Goal: Task Accomplishment & Management: Manage account settings

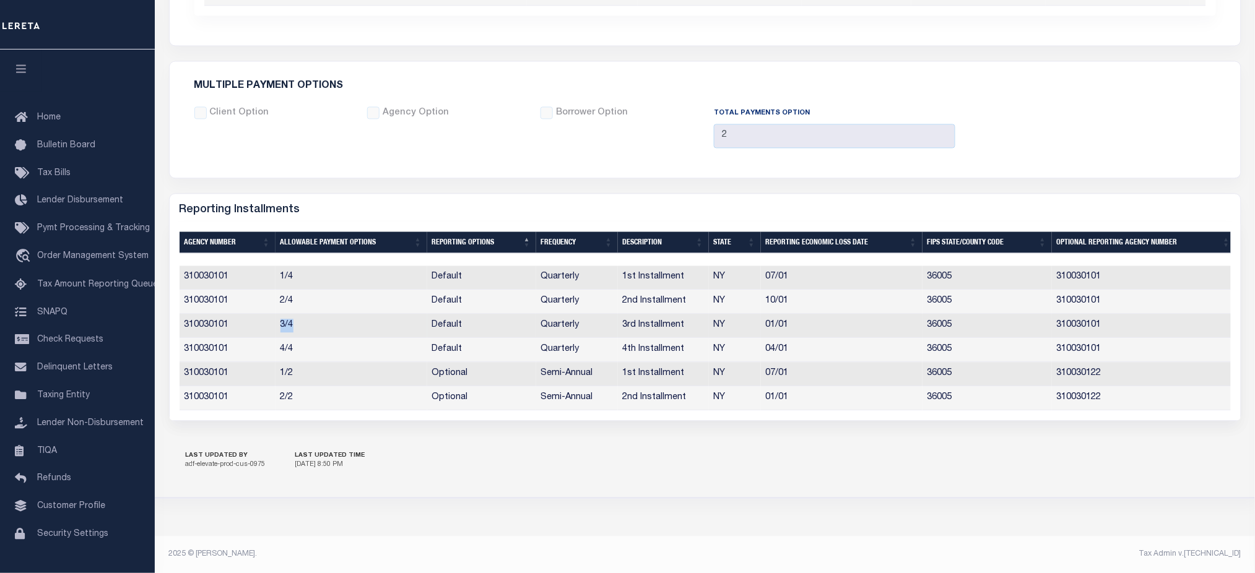
click at [295, 318] on td "3/4" at bounding box center [351, 326] width 152 height 24
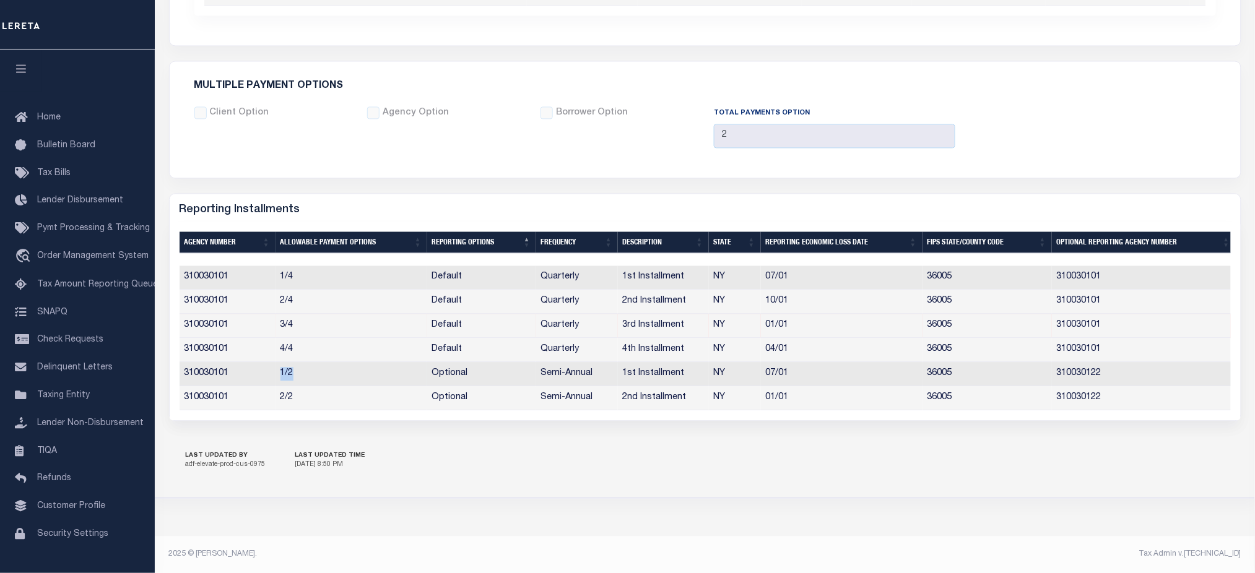
drag, startPoint x: 276, startPoint y: 366, endPoint x: 293, endPoint y: 355, distance: 20.9
click at [298, 371] on td "1/2" at bounding box center [351, 374] width 152 height 24
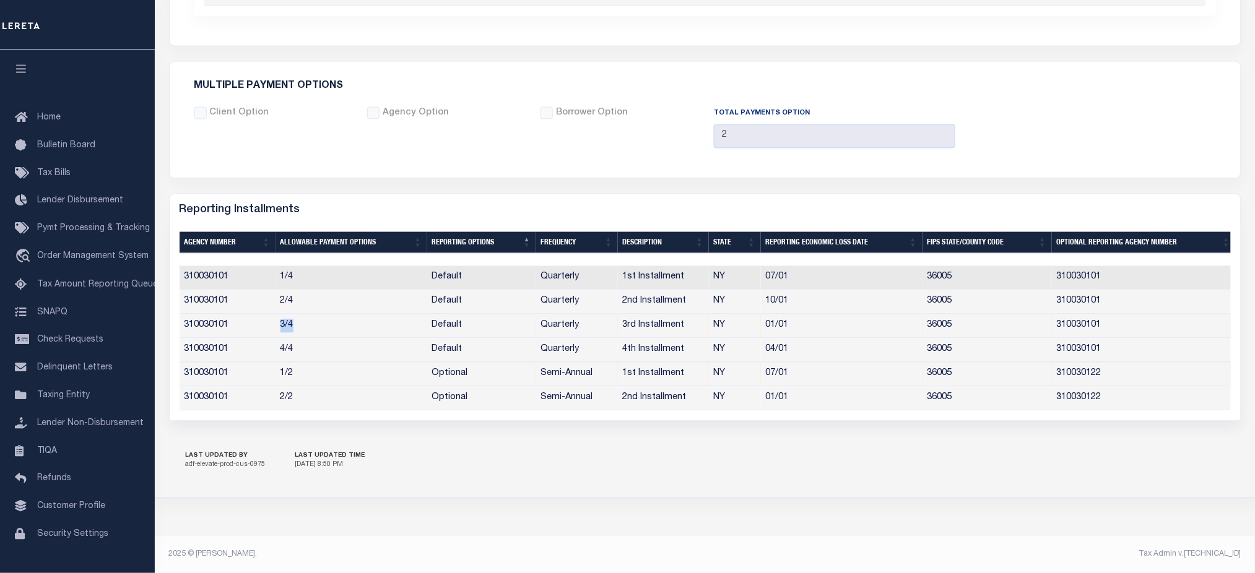
drag, startPoint x: 279, startPoint y: 322, endPoint x: 293, endPoint y: 322, distance: 14.2
click at [293, 322] on td "3/4" at bounding box center [351, 326] width 152 height 24
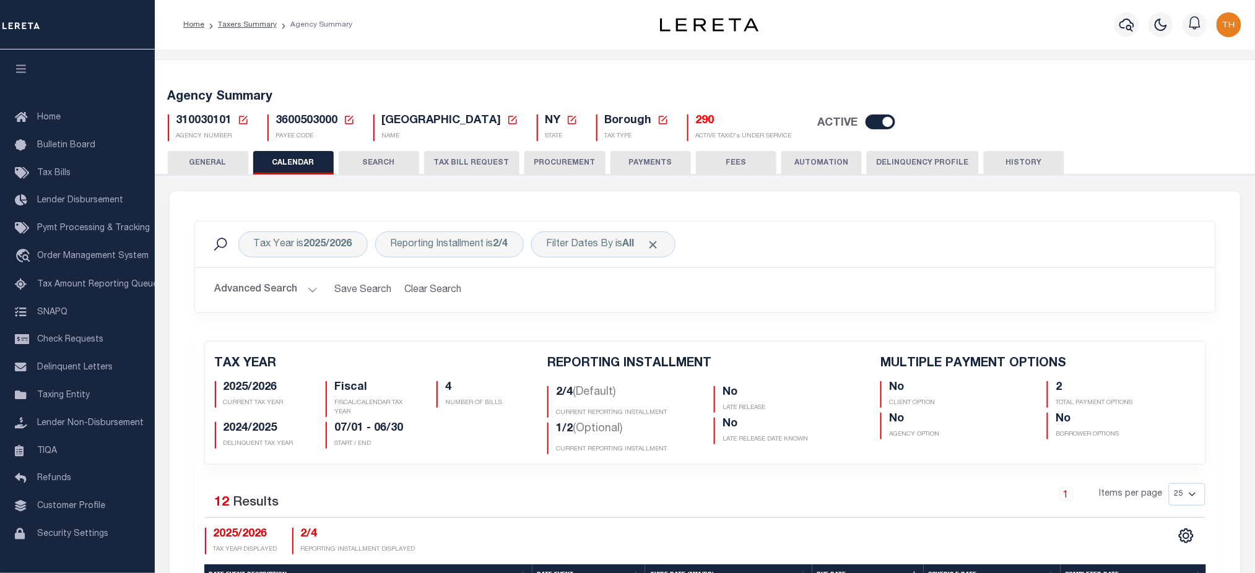
scroll to position [248, 0]
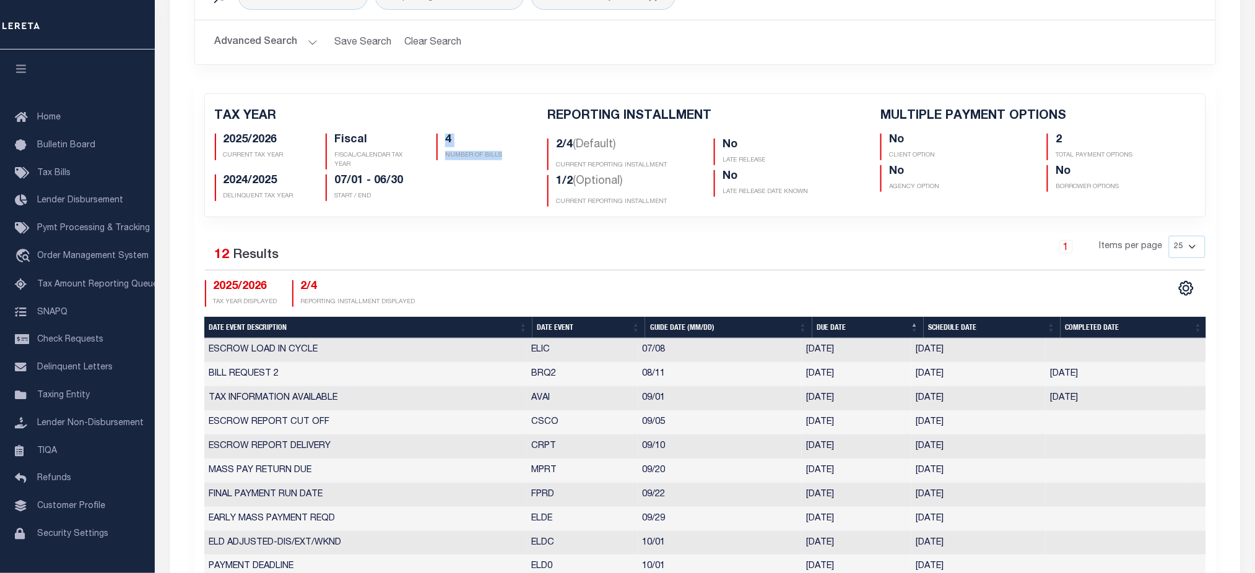
drag, startPoint x: 498, startPoint y: 163, endPoint x: 435, endPoint y: 137, distance: 68.9
click at [435, 137] on div "4 NUMBER OF BILLS" at bounding box center [482, 152] width 111 height 36
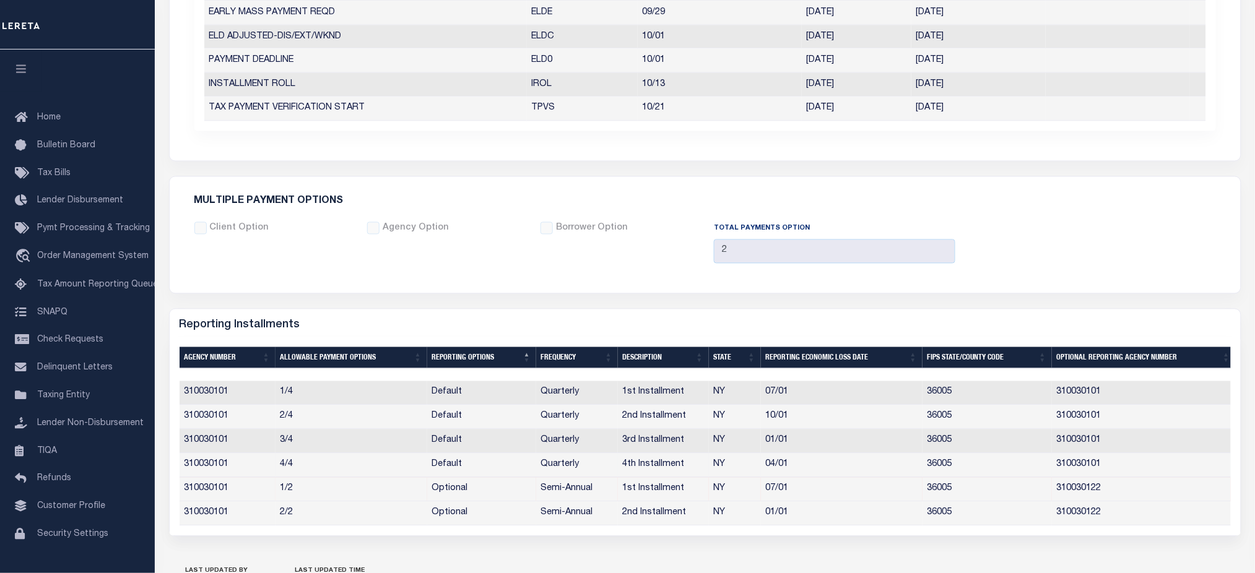
scroll to position [879, 0]
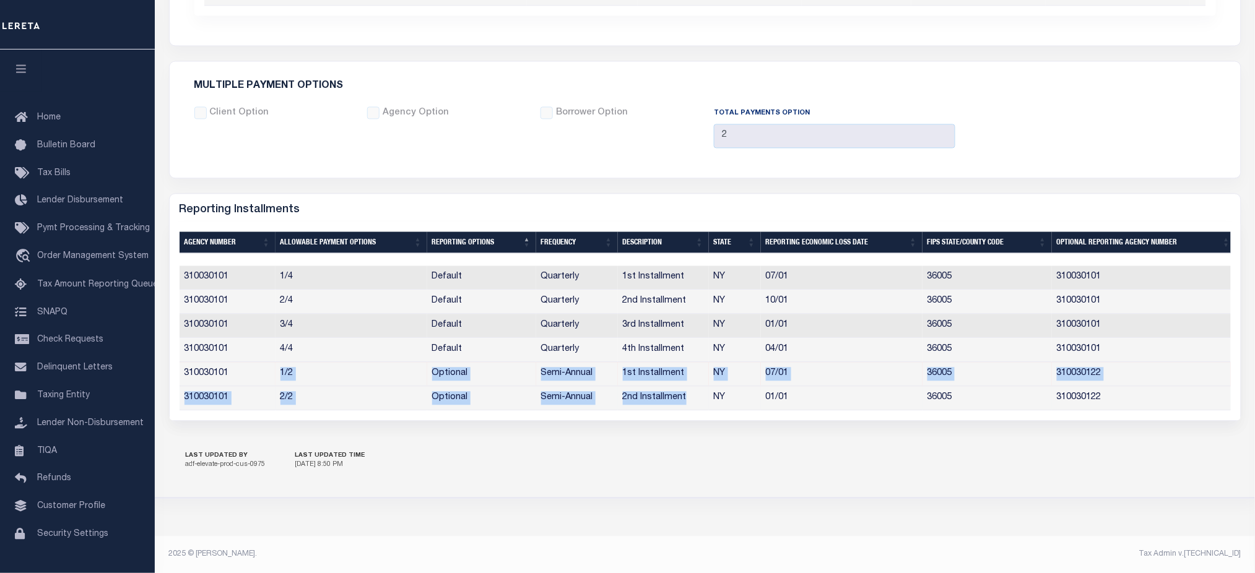
drag, startPoint x: 281, startPoint y: 363, endPoint x: 687, endPoint y: 391, distance: 407.0
click at [687, 391] on tbody "310030101 1/4 Default Quarterly 1st Installment NY 07/01 36005 310030101 310030…" at bounding box center [708, 338] width 1056 height 144
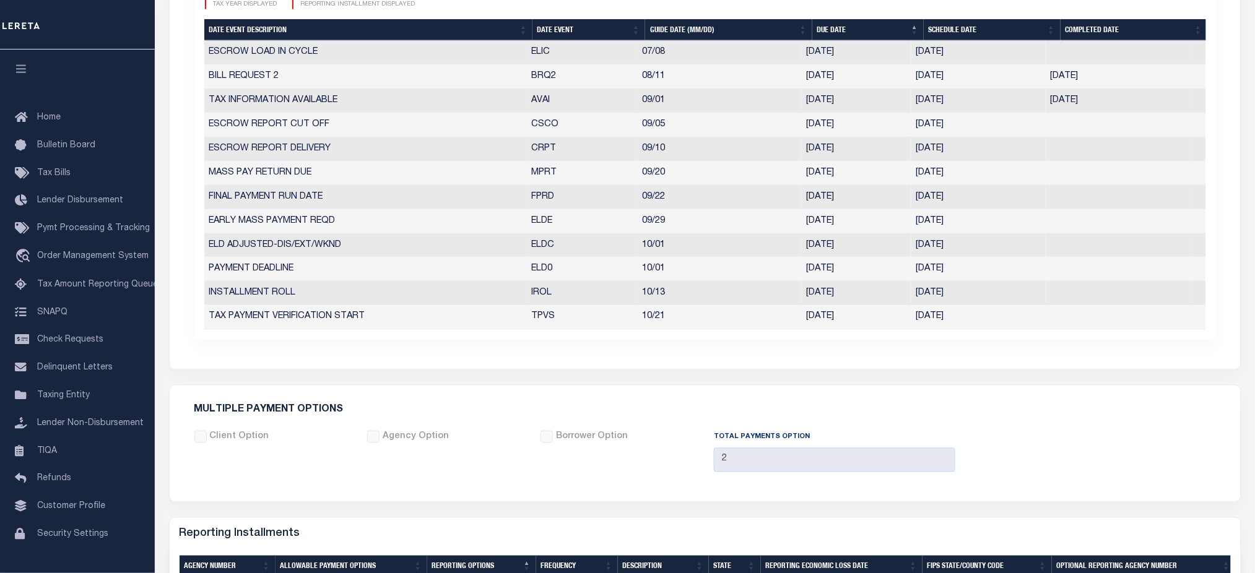
scroll to position [136, 0]
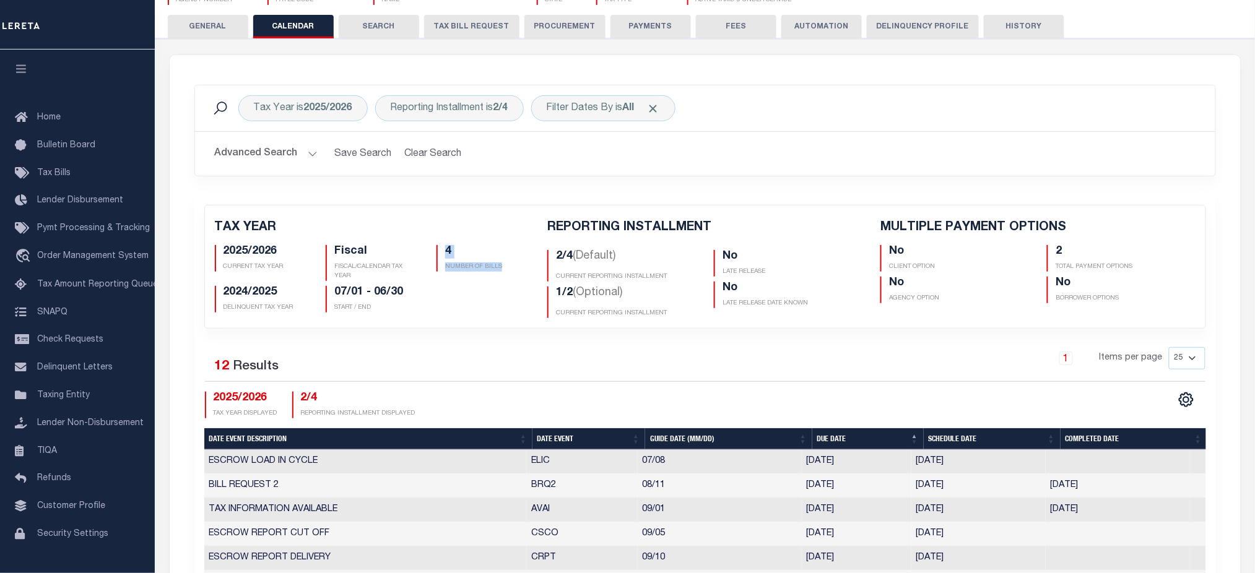
drag, startPoint x: 435, startPoint y: 245, endPoint x: 511, endPoint y: 275, distance: 82.5
click at [511, 275] on div "4 NUMBER OF BILLS" at bounding box center [482, 263] width 111 height 36
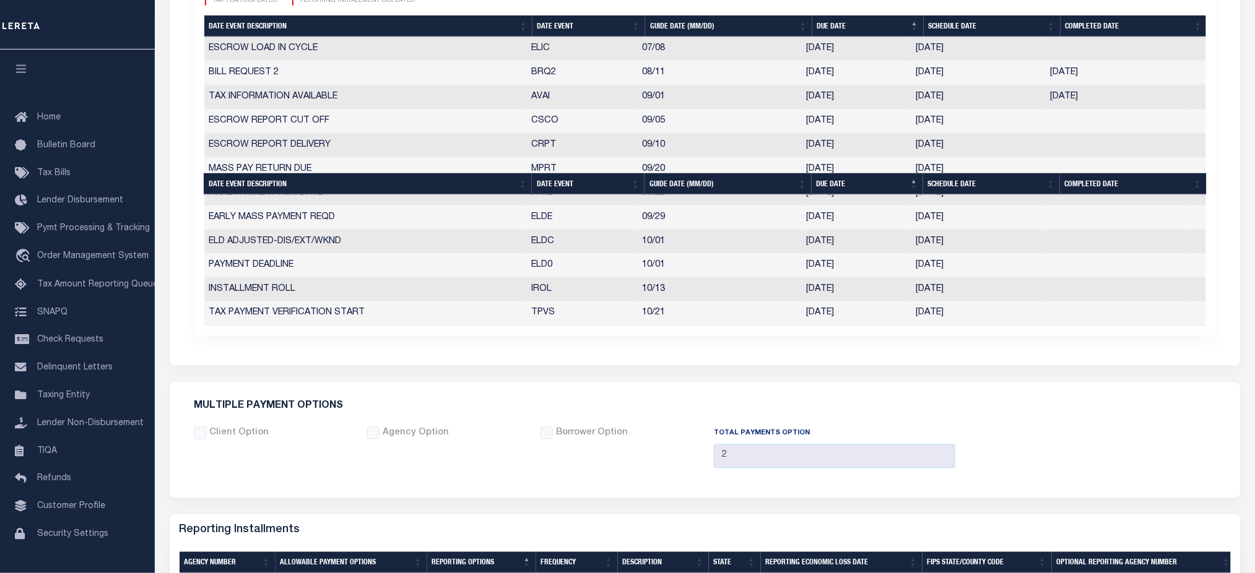
scroll to position [879, 0]
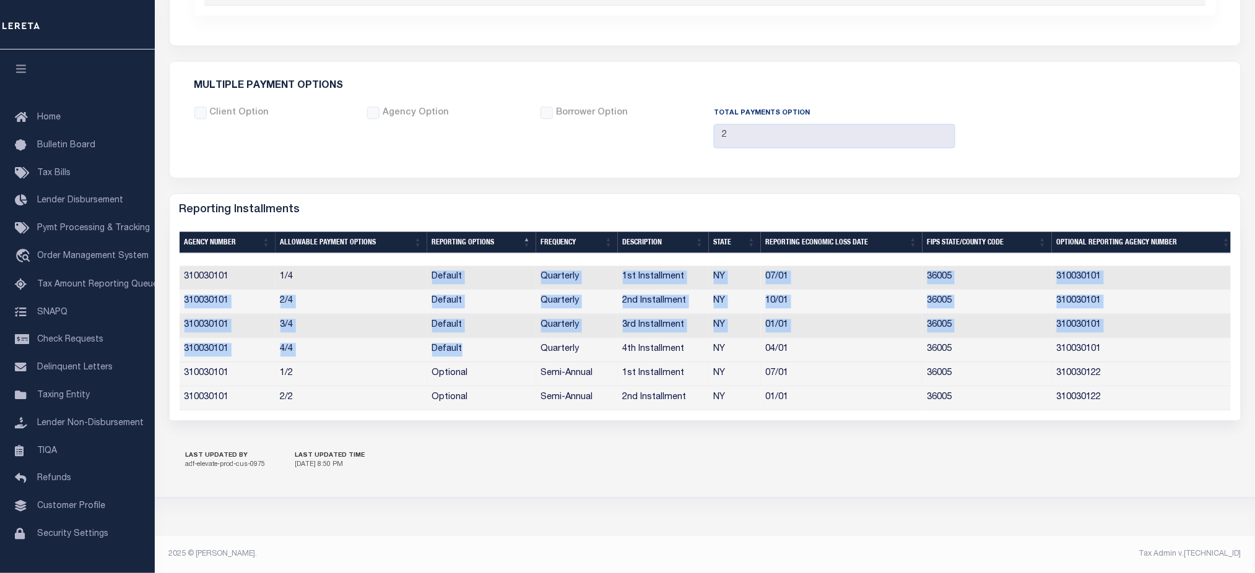
drag, startPoint x: 430, startPoint y: 268, endPoint x: 469, endPoint y: 352, distance: 92.5
click at [469, 352] on tbody "310030101 1/4 Default Quarterly 1st Installment NY 07/01 36005 310030101 310030…" at bounding box center [708, 338] width 1056 height 144
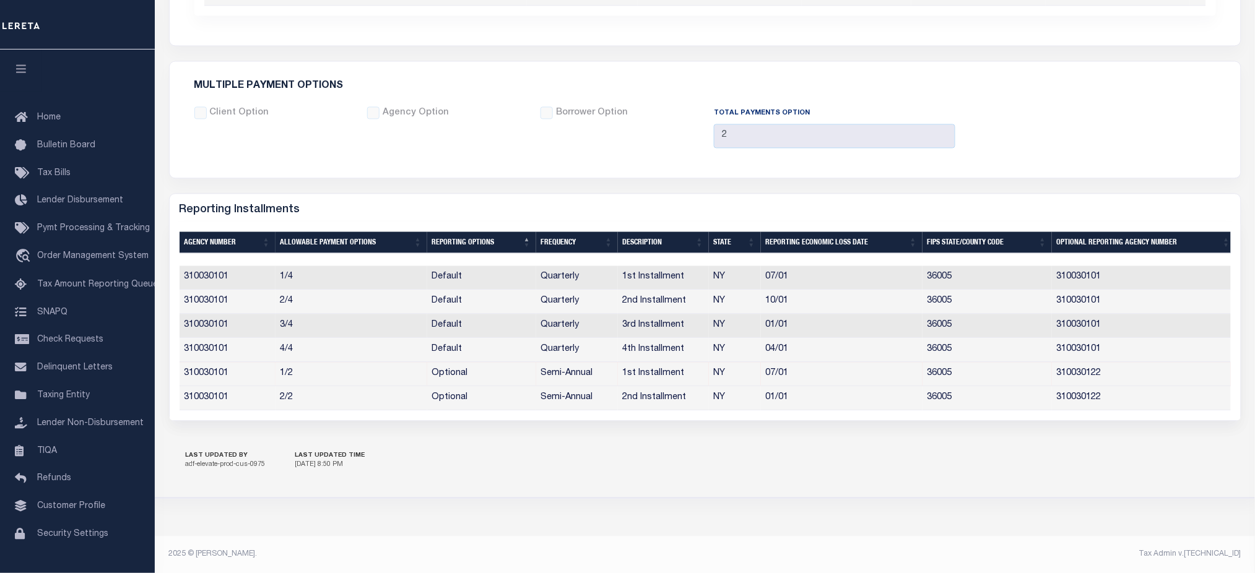
click at [511, 462] on div "LAST UPDATED BY adf-elevate-prod-cus-0975 LAST UPDATED TIME 8/7/2025, 8:50 PM" at bounding box center [705, 460] width 1072 height 43
drag, startPoint x: 431, startPoint y: 370, endPoint x: 469, endPoint y: 372, distance: 37.8
click at [469, 372] on td "Optional" at bounding box center [481, 374] width 109 height 24
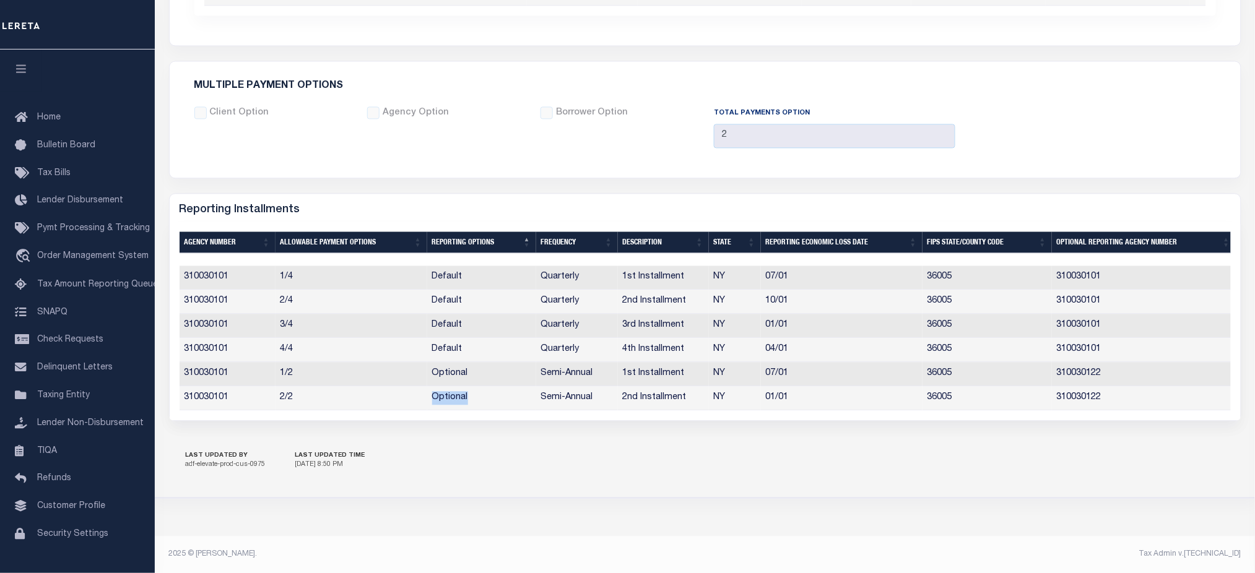
drag, startPoint x: 397, startPoint y: 400, endPoint x: 472, endPoint y: 402, distance: 74.3
click at [472, 402] on div "Agency Number Allowable Payment Options Reporting Options Frequency Description…" at bounding box center [705, 338] width 1051 height 144
drag, startPoint x: 1124, startPoint y: 347, endPoint x: 1056, endPoint y: 342, distance: 68.3
click at [1056, 342] on td "310030101" at bounding box center [1144, 350] width 184 height 24
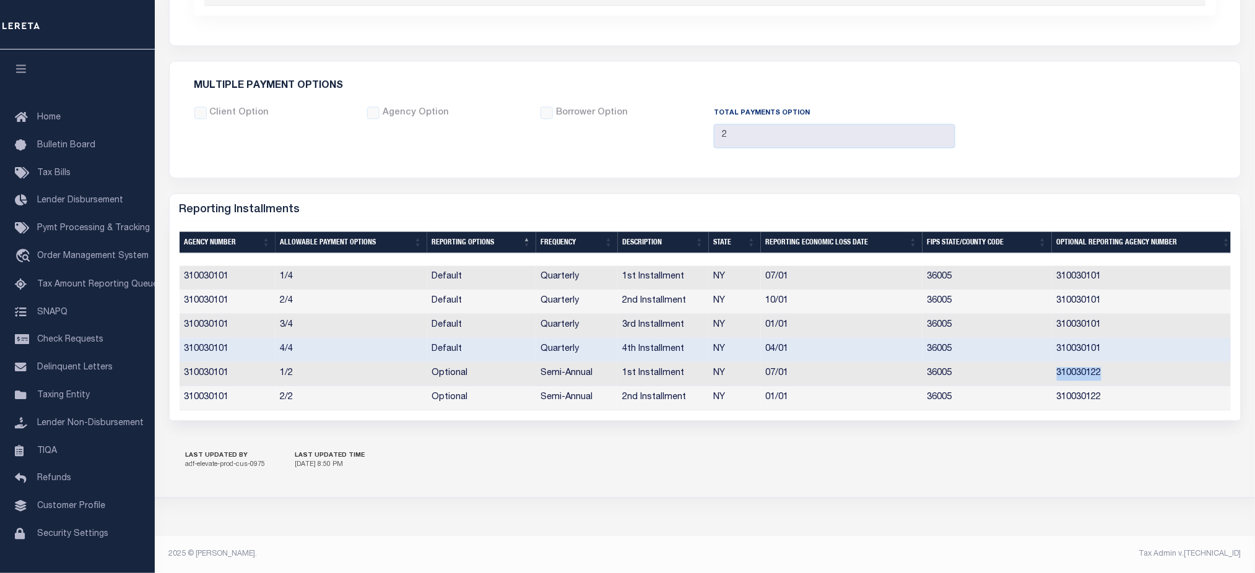
drag, startPoint x: 1102, startPoint y: 369, endPoint x: 1057, endPoint y: 367, distance: 45.8
click at [1057, 367] on td "310030122" at bounding box center [1144, 374] width 184 height 24
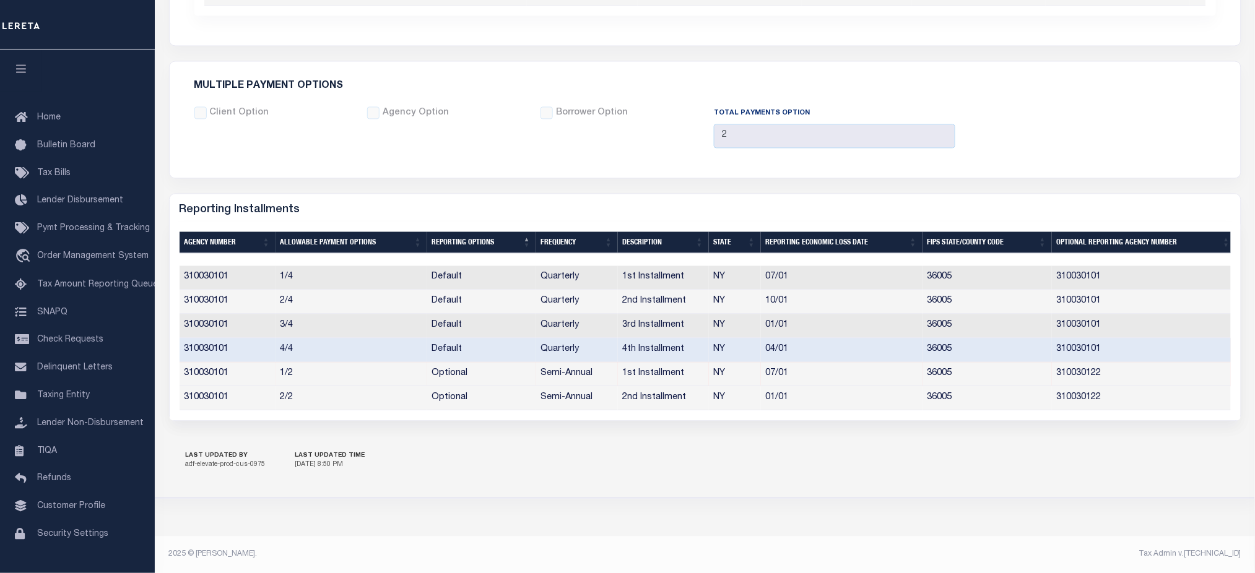
click at [583, 470] on div "LAST UPDATED BY adf-elevate-prod-cus-0975 LAST UPDATED TIME 8/7/2025, 8:50 PM" at bounding box center [705, 460] width 1072 height 43
drag, startPoint x: 433, startPoint y: 267, endPoint x: 464, endPoint y: 274, distance: 32.2
click at [464, 274] on td "Default" at bounding box center [481, 278] width 109 height 24
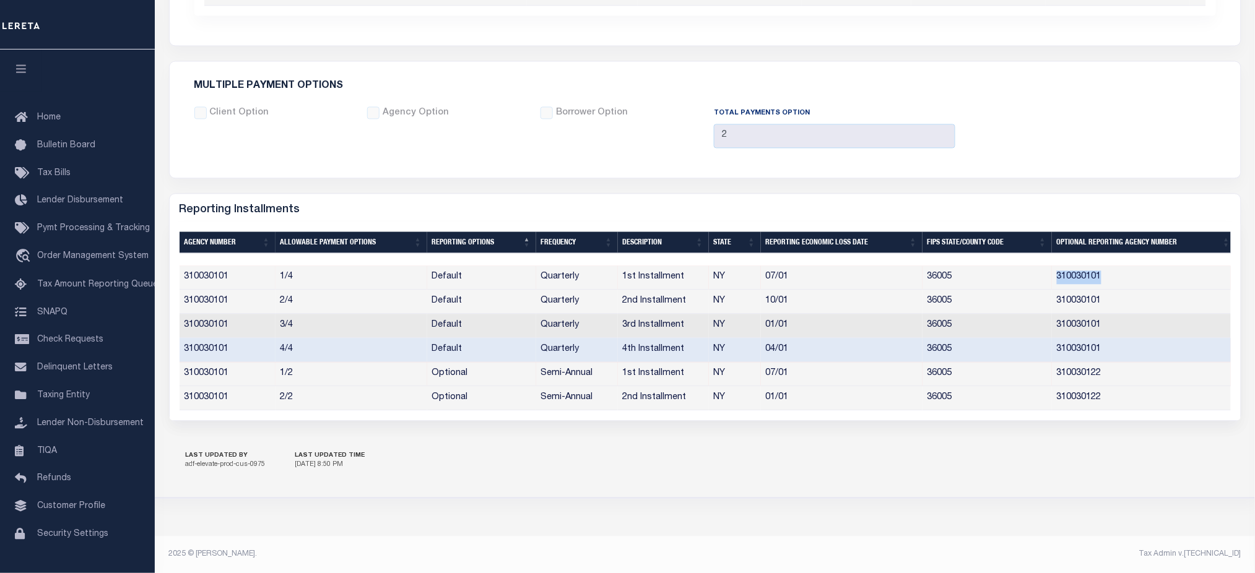
drag, startPoint x: 1054, startPoint y: 268, endPoint x: 1104, endPoint y: 275, distance: 50.6
click at [1104, 275] on td "310030101" at bounding box center [1144, 278] width 184 height 24
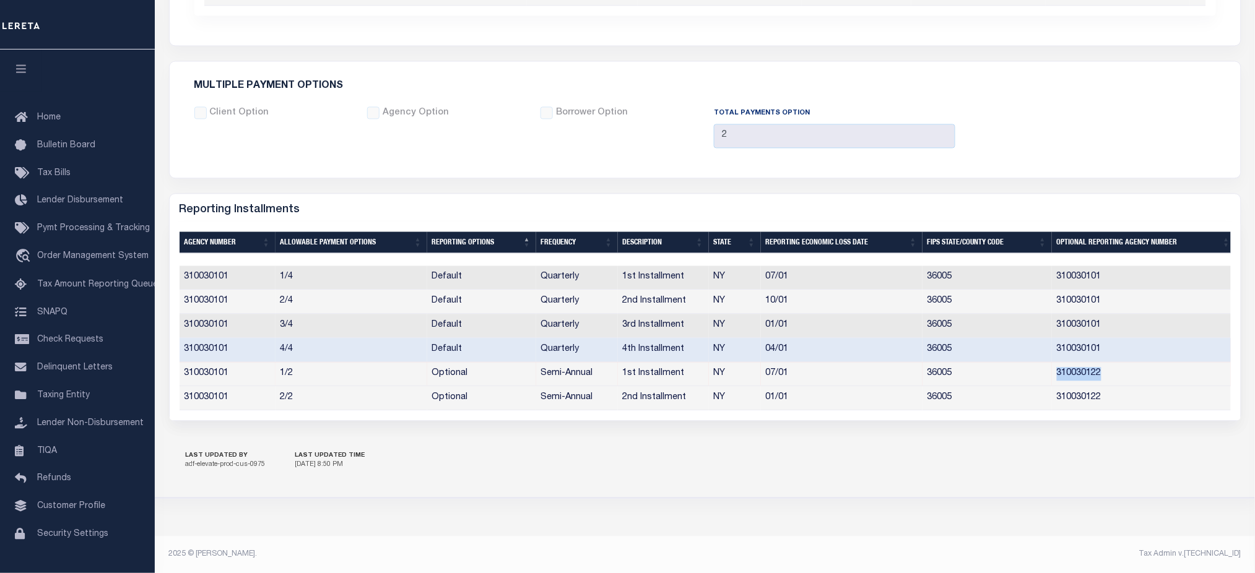
drag, startPoint x: 1057, startPoint y: 365, endPoint x: 1107, endPoint y: 365, distance: 50.1
click at [1107, 365] on td "310030122" at bounding box center [1144, 374] width 184 height 24
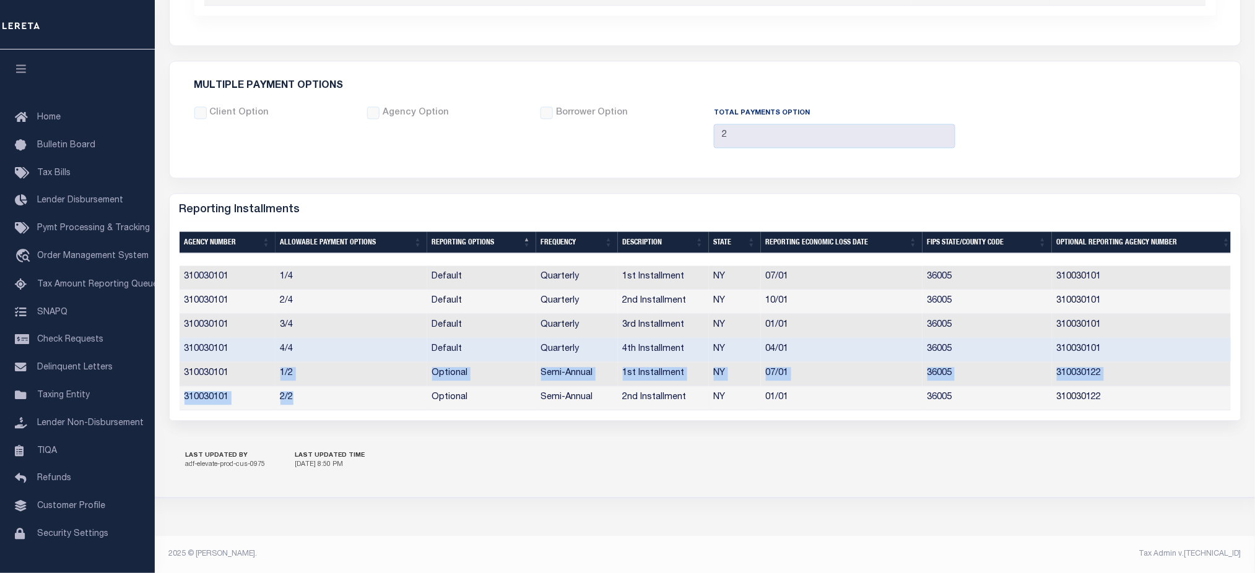
drag, startPoint x: 281, startPoint y: 365, endPoint x: 360, endPoint y: 394, distance: 84.2
click at [350, 394] on tbody "310030101 1/4 Default Quarterly 1st Installment NY 07/01 36005 310030101 310030…" at bounding box center [708, 338] width 1056 height 144
click at [1102, 370] on td "310030122" at bounding box center [1144, 374] width 184 height 24
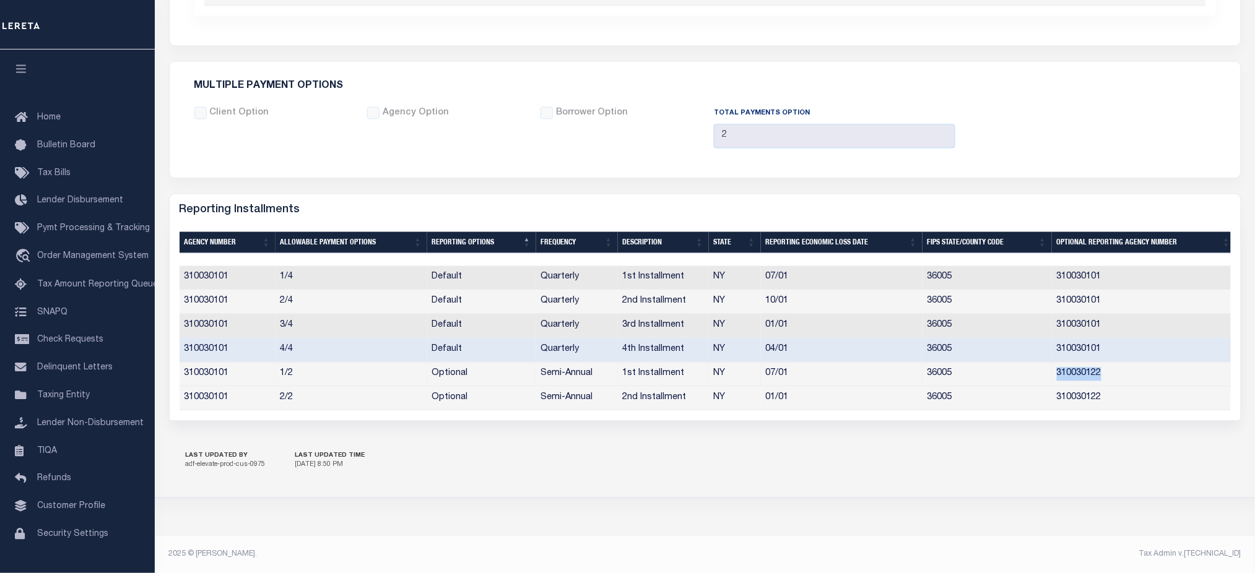
drag, startPoint x: 1107, startPoint y: 370, endPoint x: 1045, endPoint y: 366, distance: 61.4
click at [1045, 366] on tr "310030101 1/2 Optional Semi-Annual 1st Installment NY 07/01 36005 310030122" at bounding box center [708, 374] width 1056 height 24
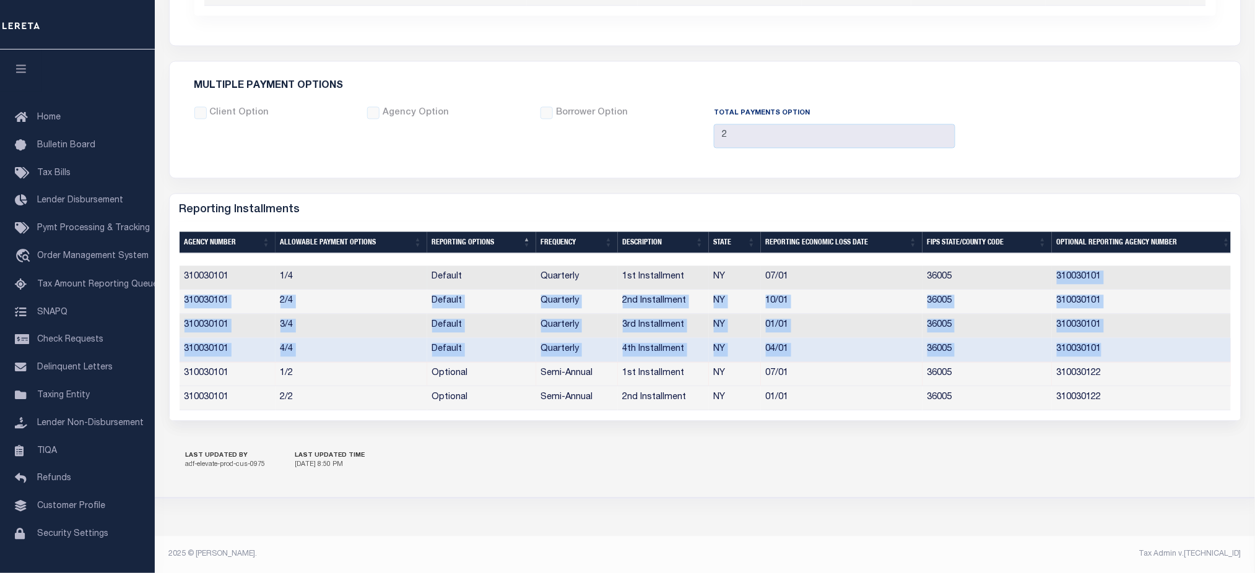
drag, startPoint x: 1110, startPoint y: 340, endPoint x: 1042, endPoint y: 263, distance: 103.1
click at [1042, 266] on tbody "310030101 1/4 Default Quarterly 1st Installment NY 07/01 36005 310030101 310030…" at bounding box center [708, 338] width 1056 height 144
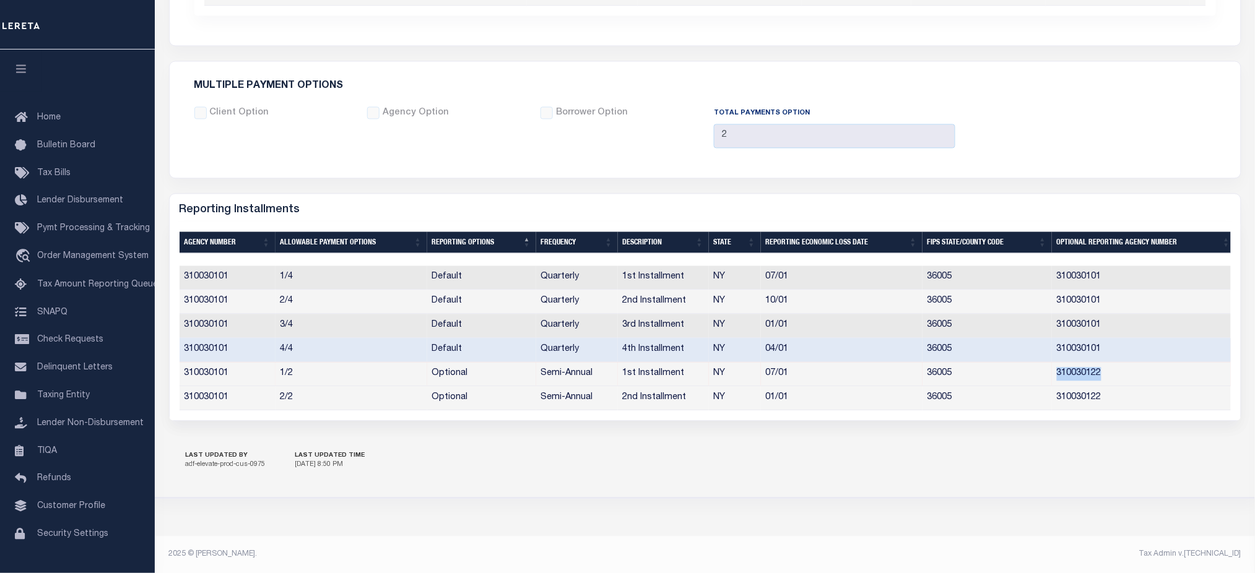
drag, startPoint x: 1110, startPoint y: 364, endPoint x: 1057, endPoint y: 365, distance: 53.9
click at [1057, 365] on td "310030122" at bounding box center [1144, 374] width 184 height 24
copy td "310030122"
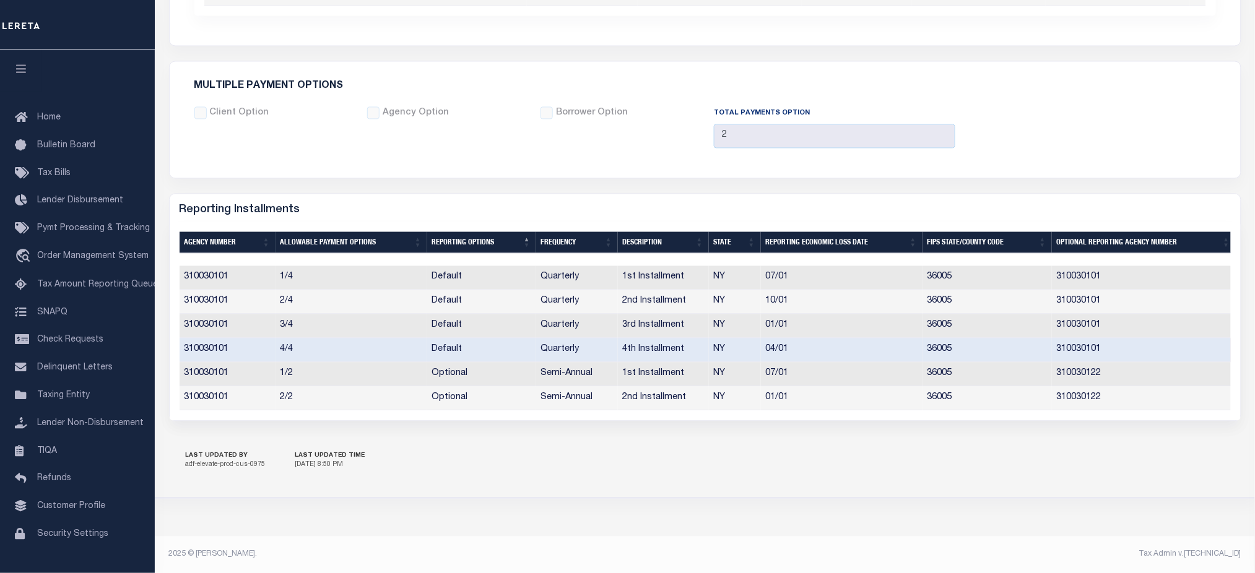
drag, startPoint x: 1172, startPoint y: 445, endPoint x: 1165, endPoint y: 428, distance: 18.3
click at [1172, 445] on div "LAST UPDATED BY adf-elevate-prod-cus-0975 LAST UPDATED TIME 8/7/2025, 8:50 PM" at bounding box center [705, 460] width 1072 height 43
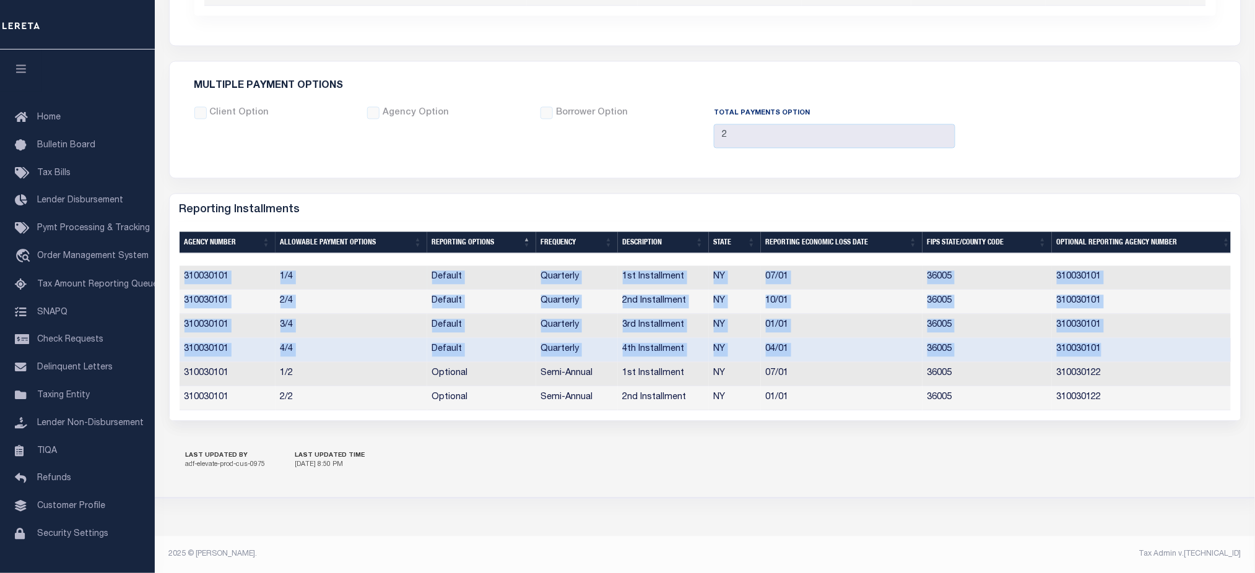
drag, startPoint x: 1110, startPoint y: 340, endPoint x: 180, endPoint y: 267, distance: 933.8
click at [180, 267] on tbody "310030101 1/4 Default Quarterly 1st Installment NY 07/01 36005 310030101 310030…" at bounding box center [708, 338] width 1056 height 144
click at [1080, 280] on td "310030101" at bounding box center [1144, 278] width 184 height 24
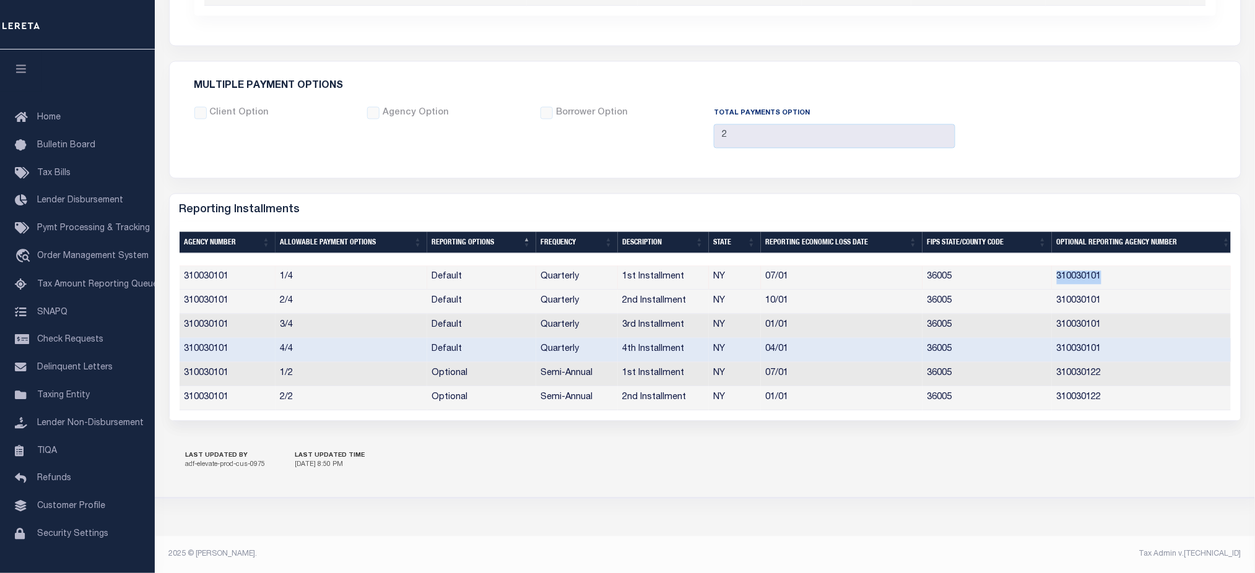
drag, startPoint x: 1055, startPoint y: 268, endPoint x: 1116, endPoint y: 268, distance: 61.3
click at [1116, 268] on td "310030101" at bounding box center [1144, 278] width 184 height 24
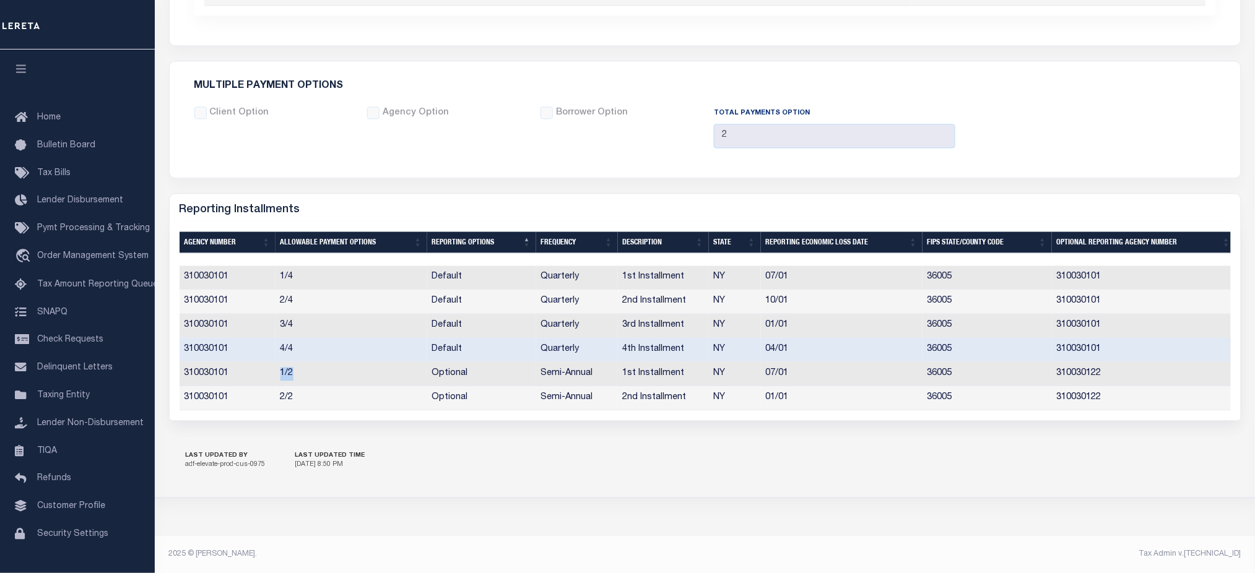
drag, startPoint x: 269, startPoint y: 370, endPoint x: 298, endPoint y: 371, distance: 28.5
click at [298, 371] on tr "310030101 1/2 Optional Semi-Annual 1st Installment NY 07/01 36005 310030122" at bounding box center [708, 374] width 1056 height 24
click at [292, 378] on td "1/2" at bounding box center [351, 374] width 152 height 24
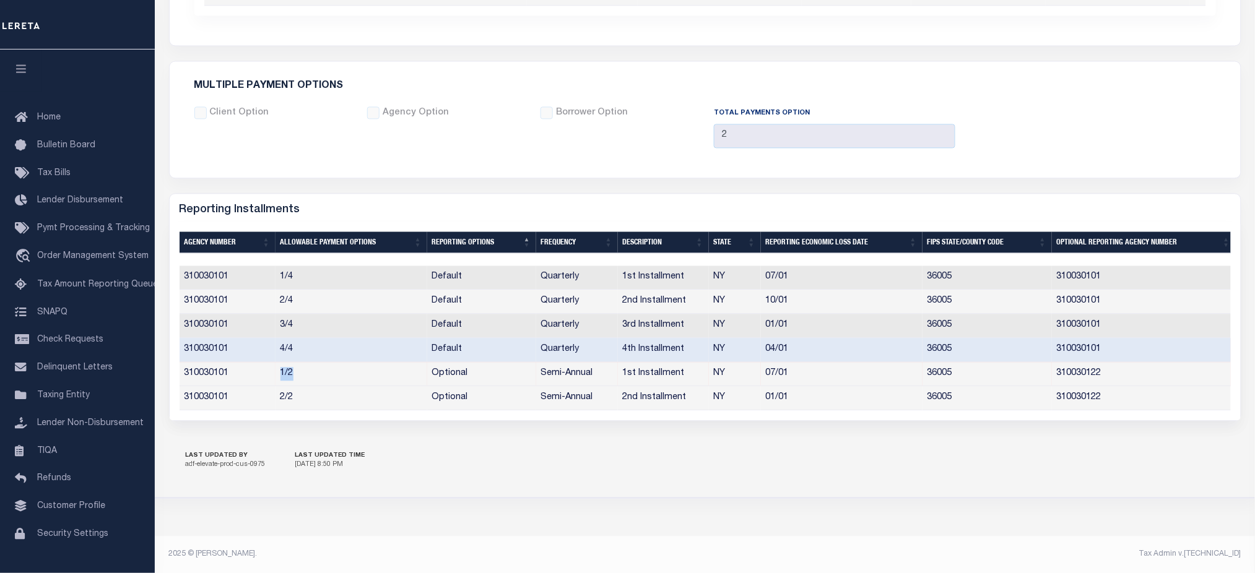
drag, startPoint x: 291, startPoint y: 366, endPoint x: 322, endPoint y: 367, distance: 31.0
click at [321, 367] on tr "310030101 1/2 Optional Semi-Annual 1st Installment NY 07/01 36005 310030122" at bounding box center [708, 374] width 1056 height 24
drag, startPoint x: 268, startPoint y: 389, endPoint x: 302, endPoint y: 391, distance: 34.1
click at [302, 391] on tr "310030101 2/2 Optional Semi-Annual 2nd Installment NY 01/01 36005 310030122" at bounding box center [708, 398] width 1056 height 24
drag, startPoint x: 274, startPoint y: 366, endPoint x: 317, endPoint y: 365, distance: 42.7
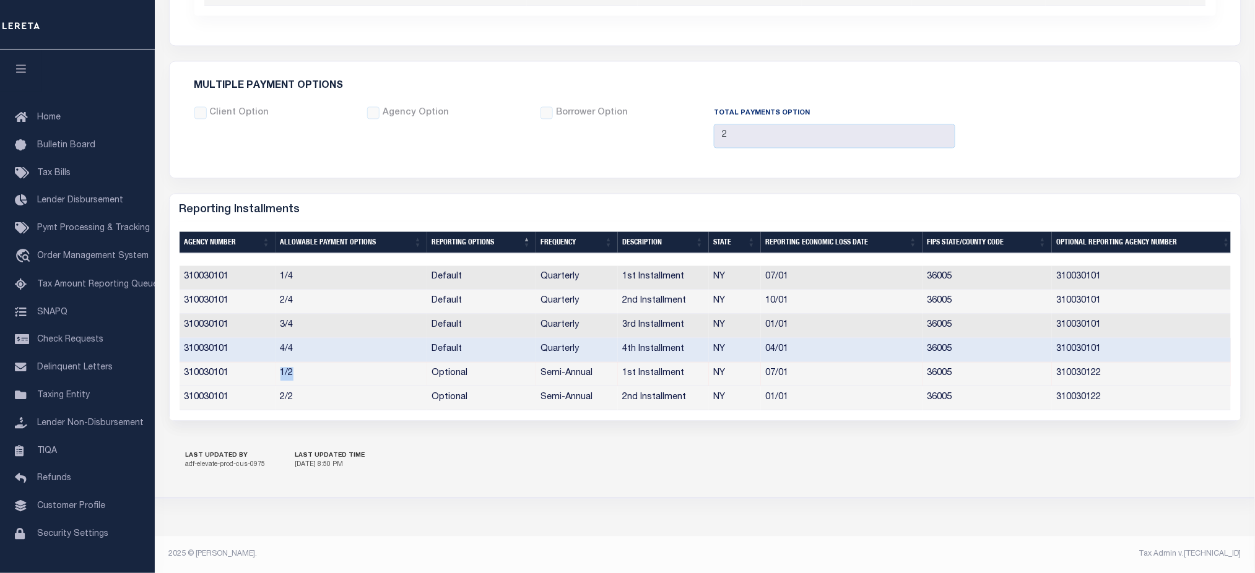
click at [317, 365] on td "1/2" at bounding box center [351, 374] width 152 height 24
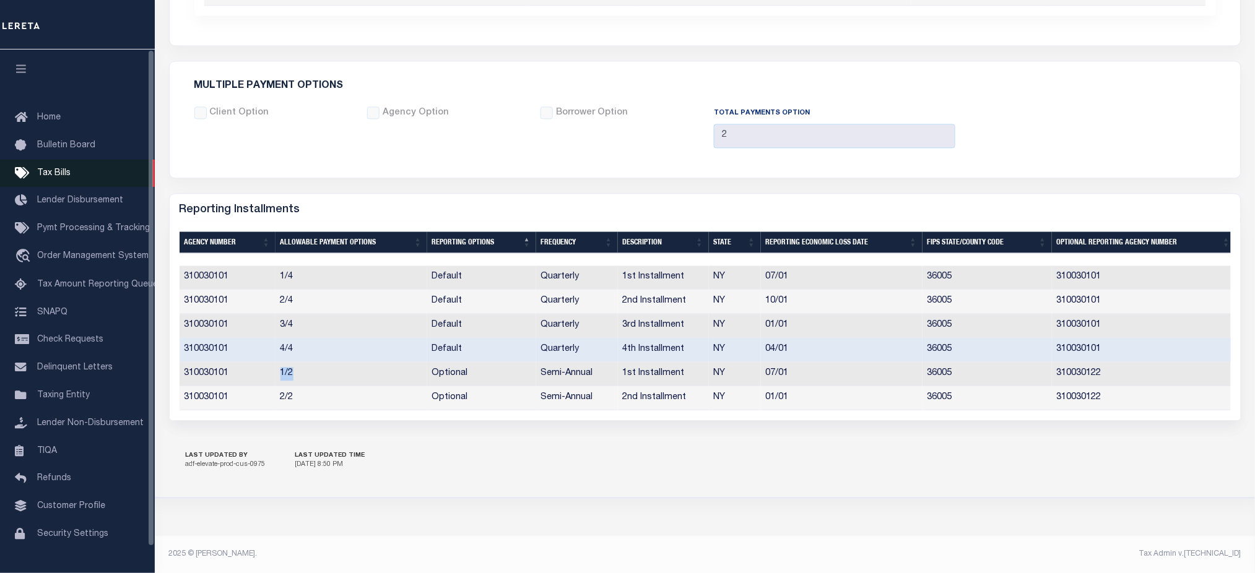
click at [55, 161] on link "Tax Bills" at bounding box center [77, 174] width 155 height 28
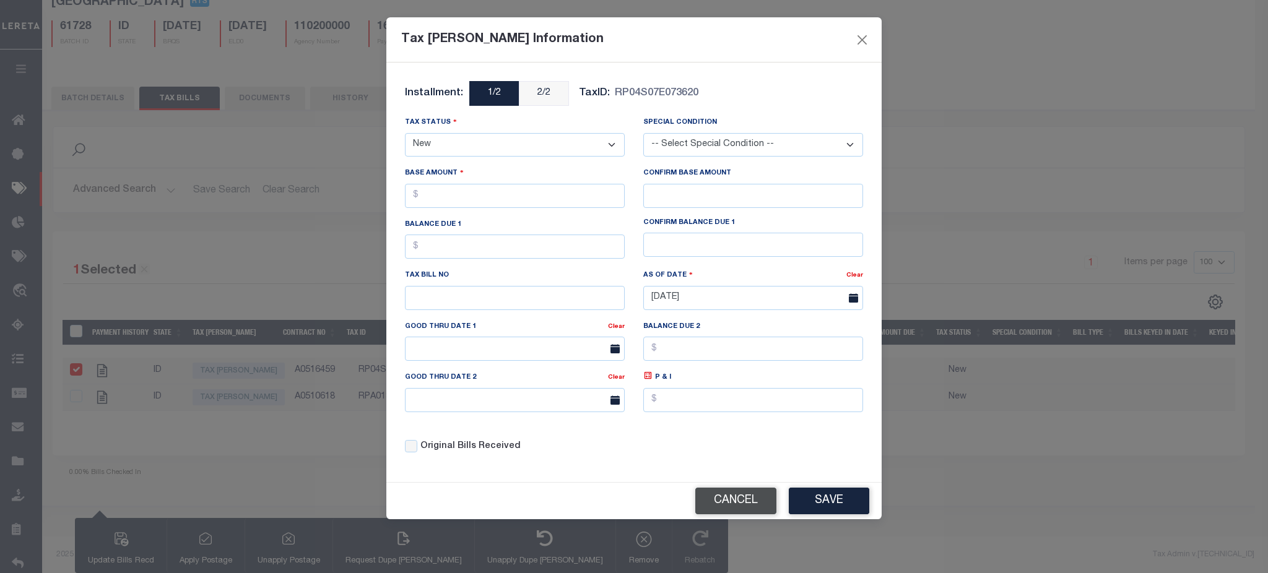
click at [730, 495] on button "Cancel" at bounding box center [735, 501] width 81 height 27
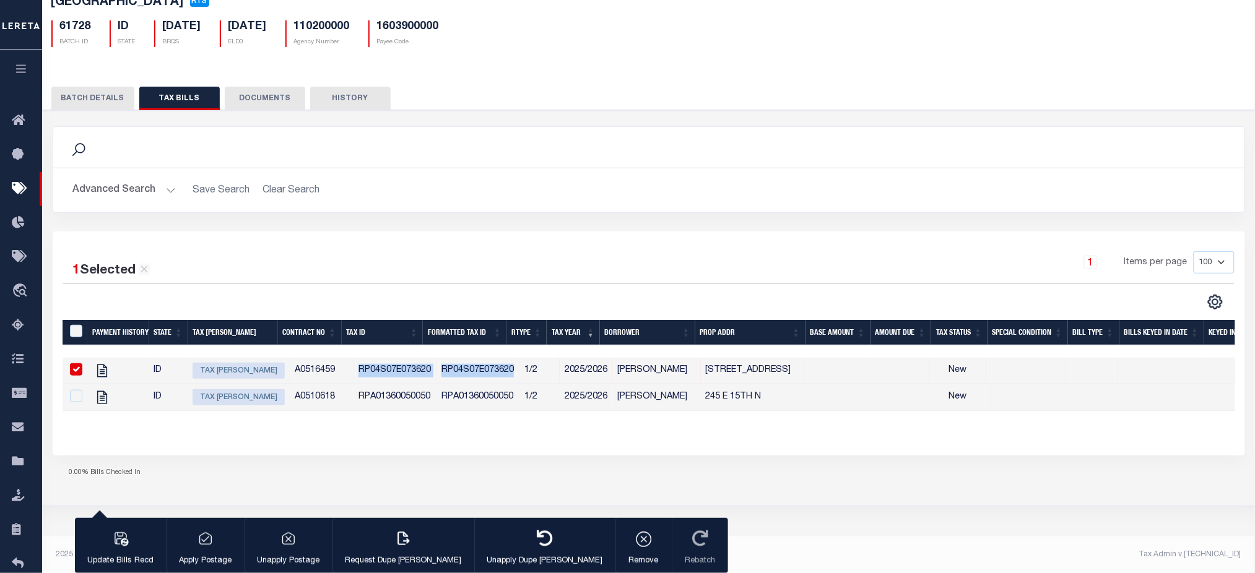
drag, startPoint x: 335, startPoint y: 373, endPoint x: 506, endPoint y: 382, distance: 170.4
click at [506, 382] on tr "ID Tax Bill Amount A0516459 RP04S07E073620 RP04S07E073620 1/2 2025/2026 MCDANIE…" at bounding box center [1025, 371] width 1924 height 27
click at [427, 443] on div "1 Selected 2 Results 1 Items per page 100 200 500 1000" at bounding box center [649, 344] width 1192 height 224
click at [260, 375] on span "Tax Bill Amount" at bounding box center [239, 371] width 92 height 16
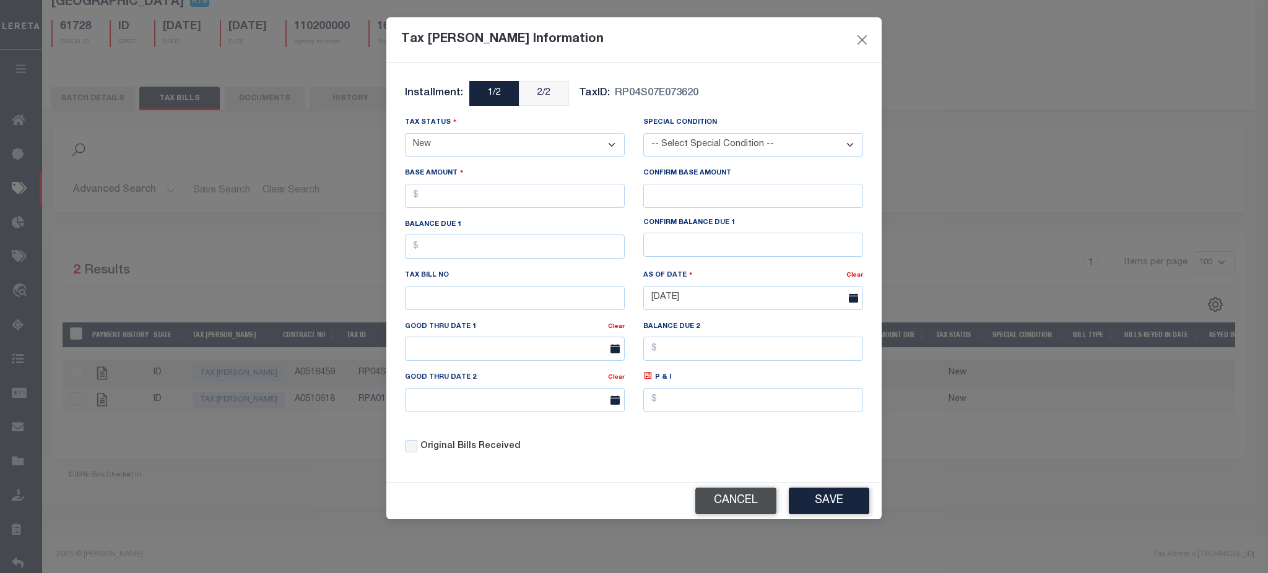
click at [729, 504] on button "Cancel" at bounding box center [735, 501] width 81 height 27
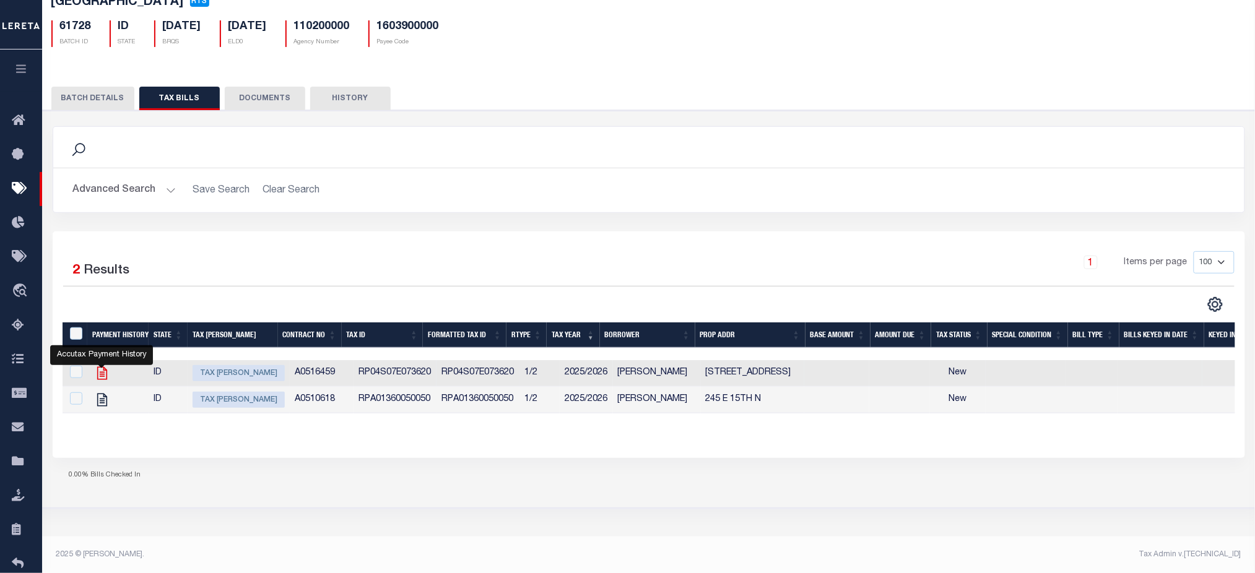
click at [97, 376] on icon "" at bounding box center [102, 372] width 10 height 13
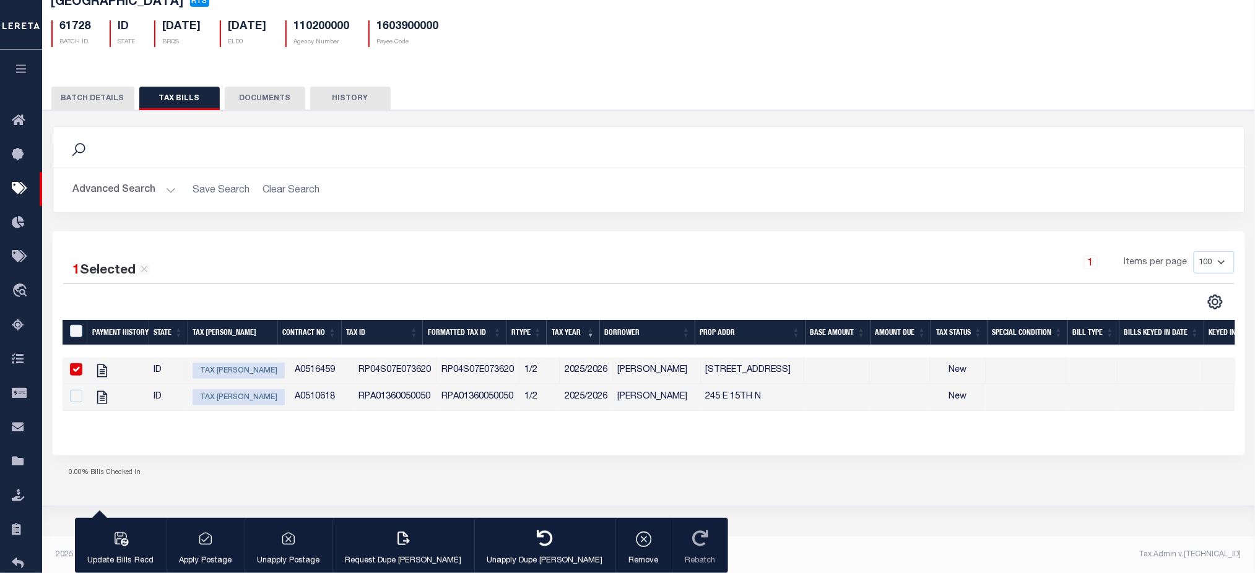
click at [209, 370] on span "Tax Bill Amount" at bounding box center [239, 371] width 92 height 16
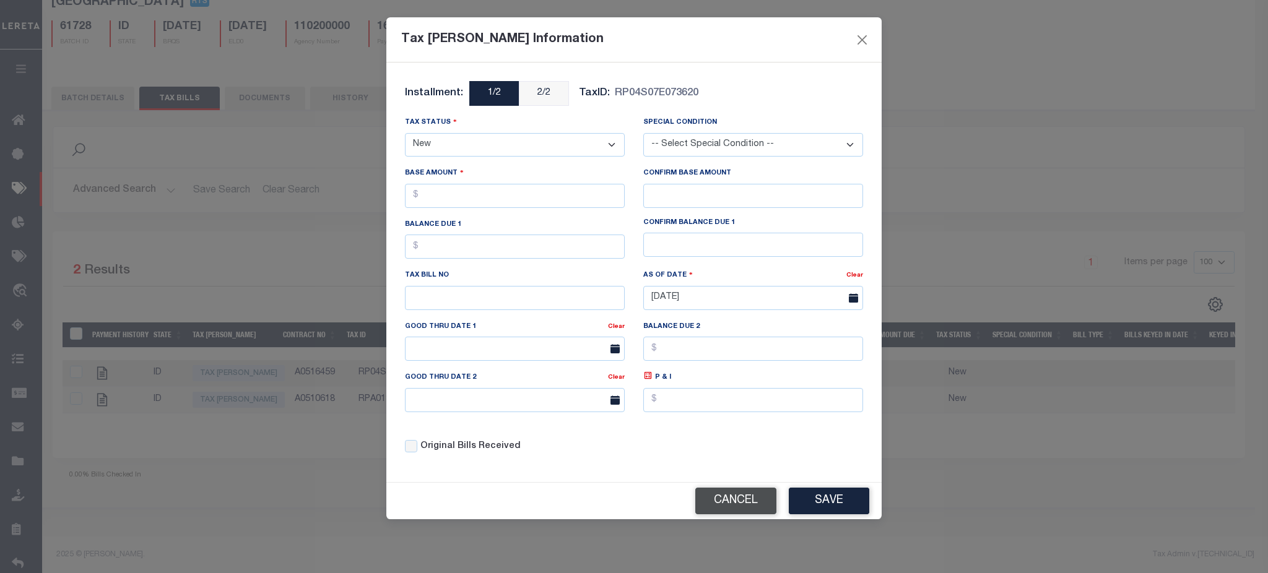
click at [723, 501] on button "Cancel" at bounding box center [735, 501] width 81 height 27
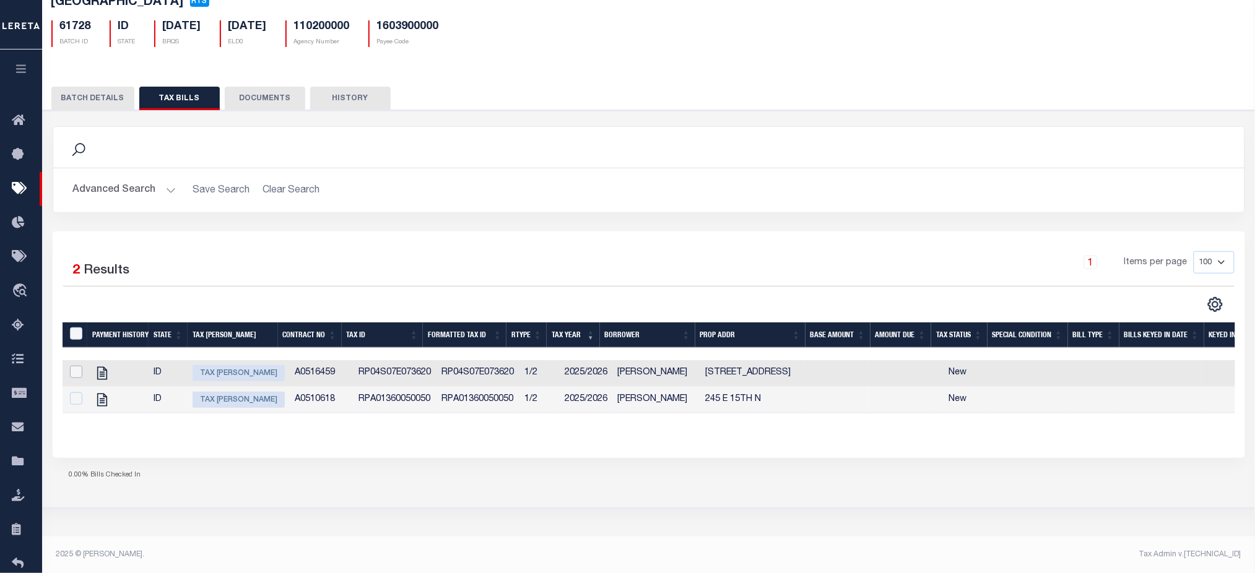
click at [74, 374] on input "checkbox" at bounding box center [76, 372] width 12 height 12
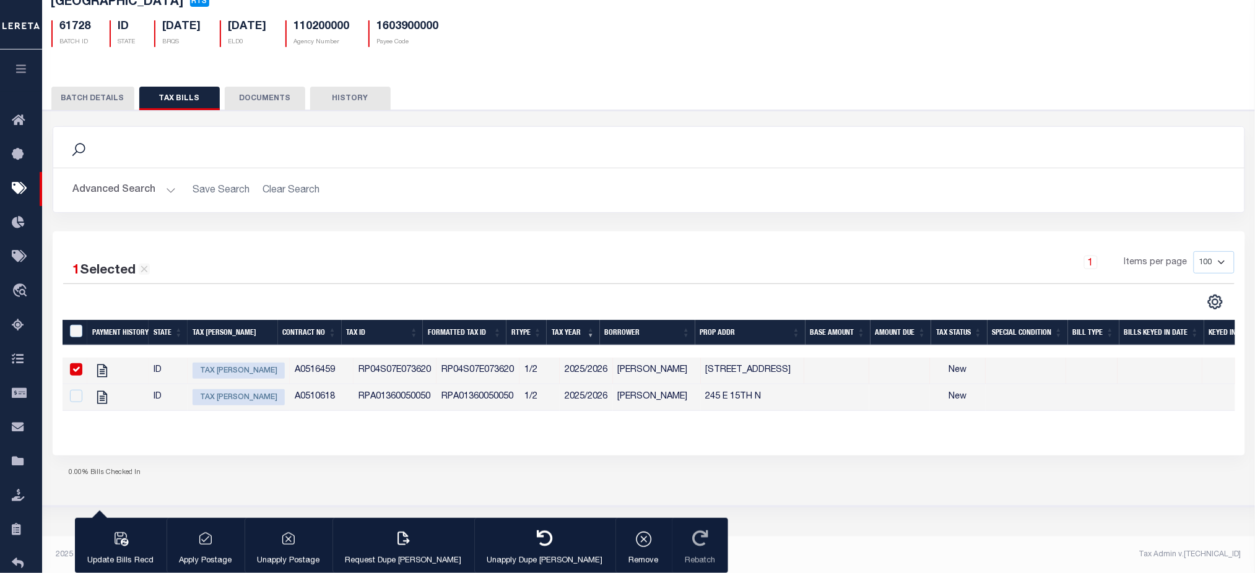
click at [76, 372] on input "checkbox" at bounding box center [76, 369] width 12 height 12
checkbox input "false"
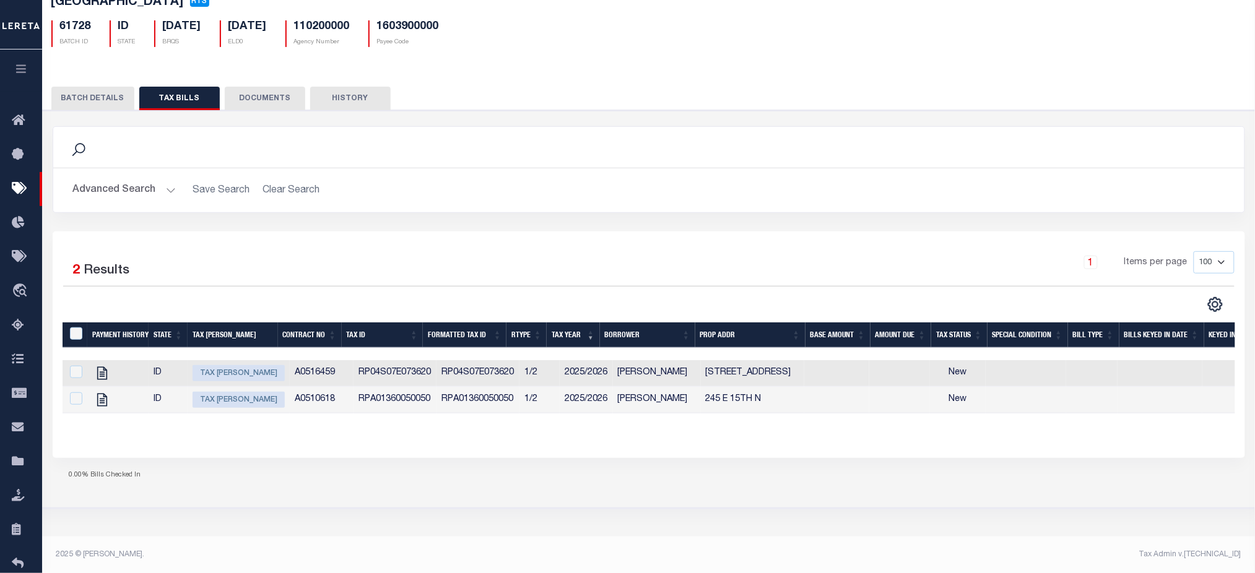
click at [11, 72] on button "button" at bounding box center [21, 71] width 42 height 42
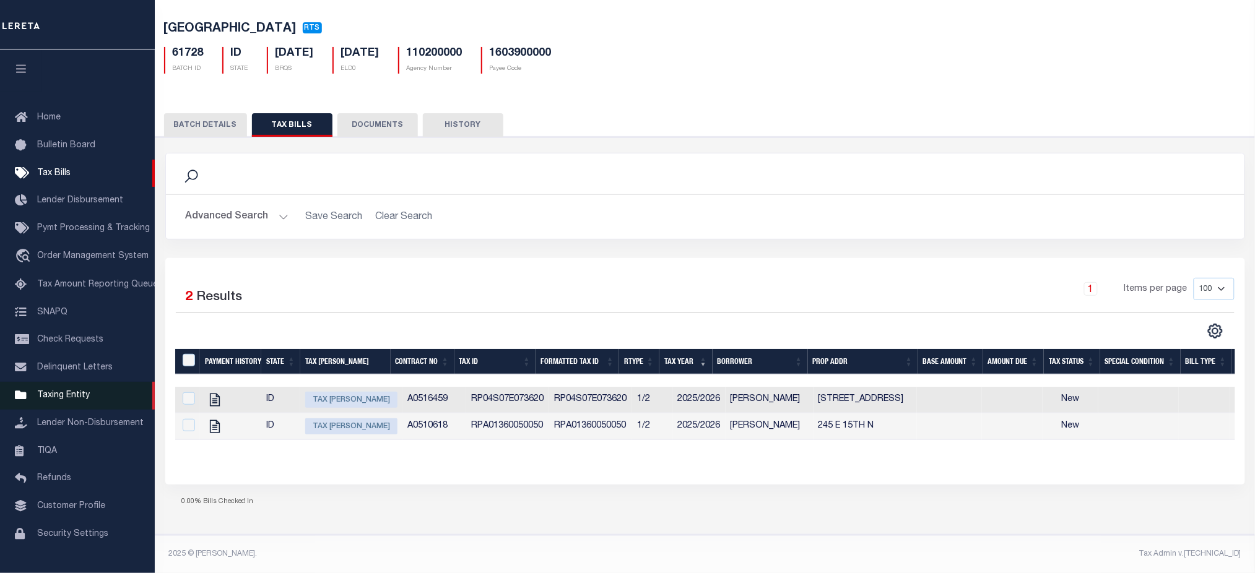
click at [68, 409] on link "Taxing Entity" at bounding box center [77, 396] width 155 height 28
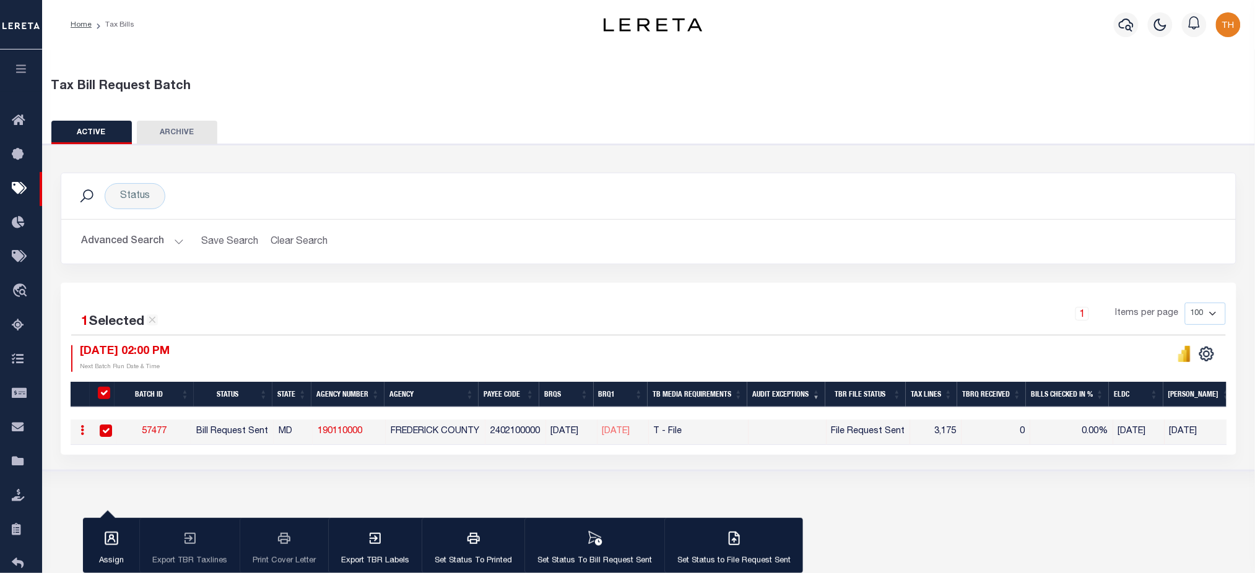
click at [157, 224] on div "Advanced Search Save Search Clear Search TaxBillBatches_dynamictable_____Defaul…" at bounding box center [648, 242] width 1174 height 44
click at [149, 244] on button "Advanced Search" at bounding box center [132, 242] width 103 height 24
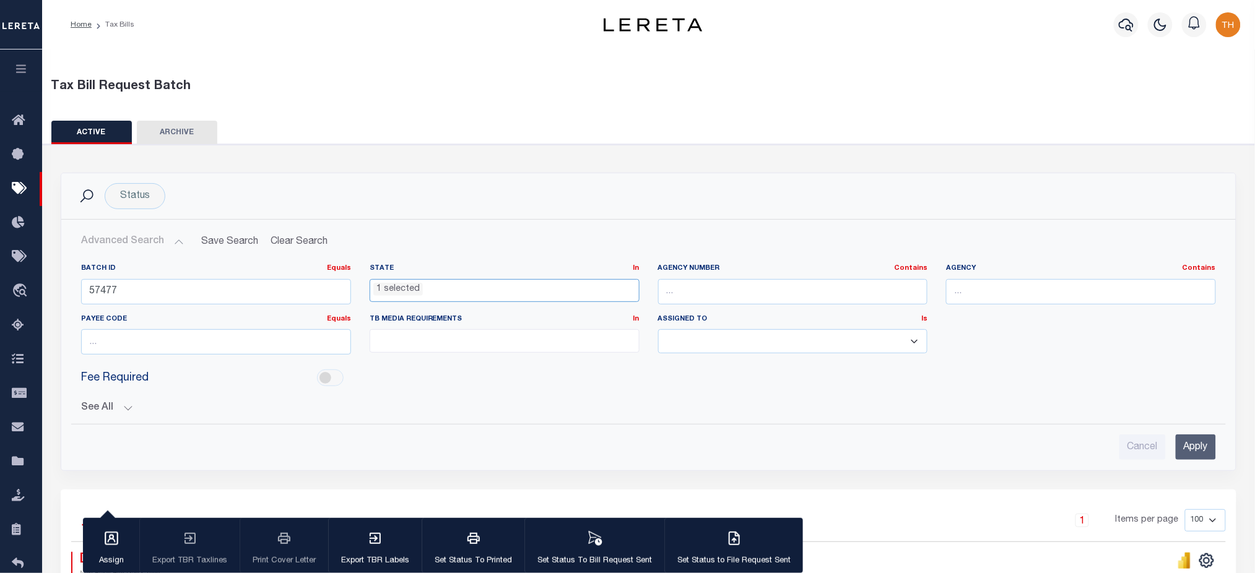
click at [506, 292] on ul "1 selected" at bounding box center [504, 288] width 269 height 17
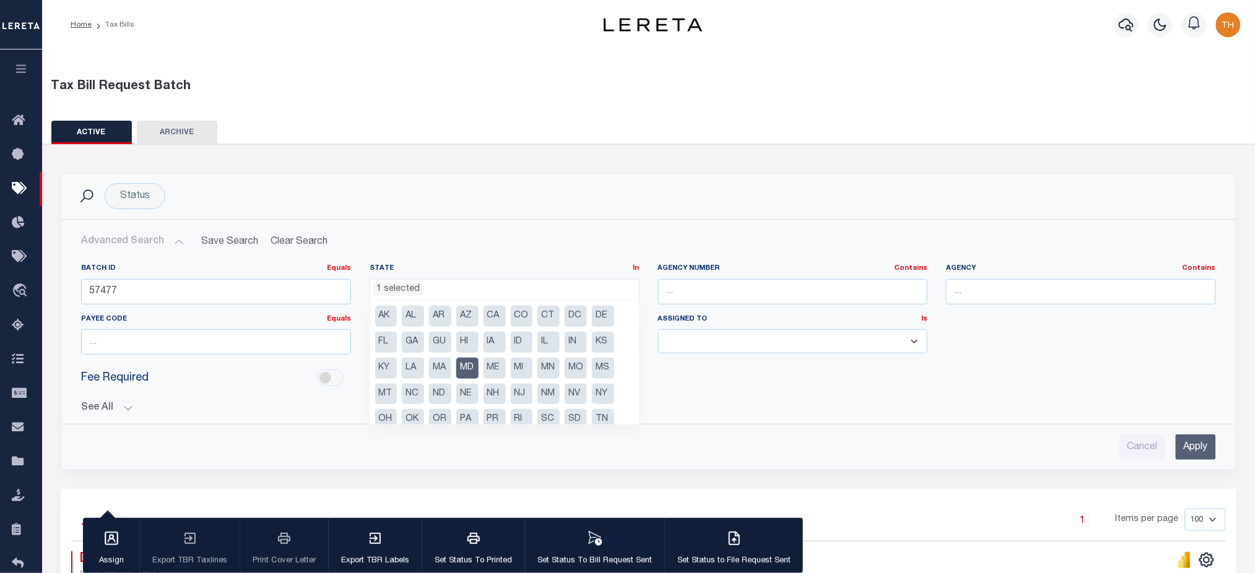
click at [459, 370] on li "MD" at bounding box center [467, 368] width 22 height 21
select select
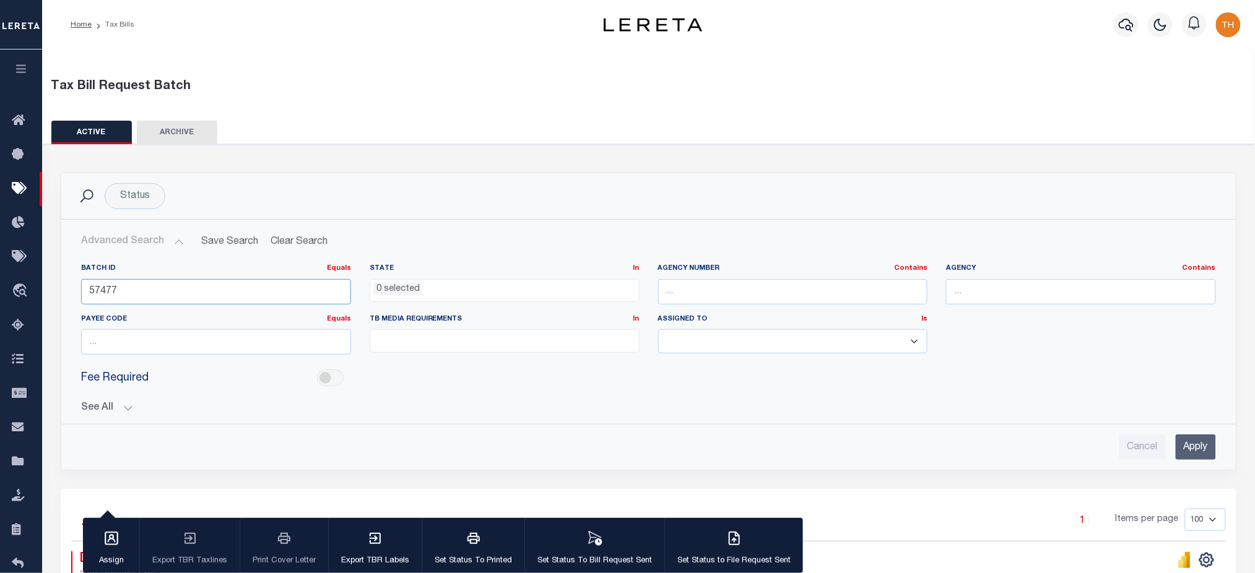
drag, startPoint x: 210, startPoint y: 292, endPoint x: 64, endPoint y: 293, distance: 146.1
click at [64, 293] on div "Batch ID Equals Equals Is Not Equal To Is Greater Than Is Less Than 57477 State…" at bounding box center [648, 334] width 1173 height 160
click at [1211, 444] on input "Apply" at bounding box center [1195, 447] width 40 height 25
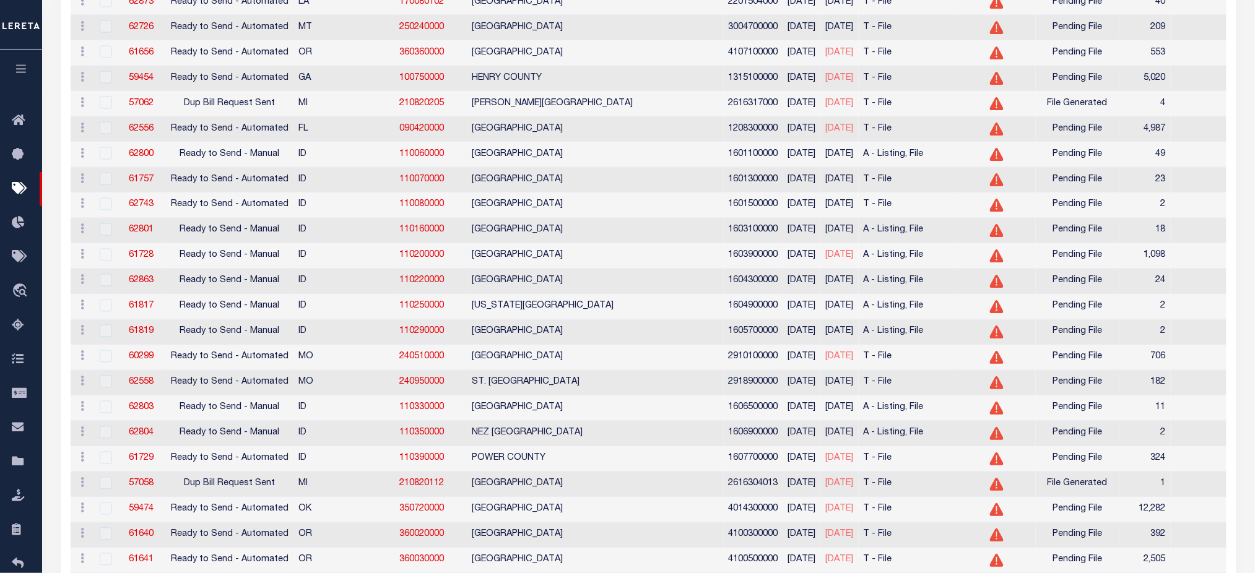
scroll to position [165, 0]
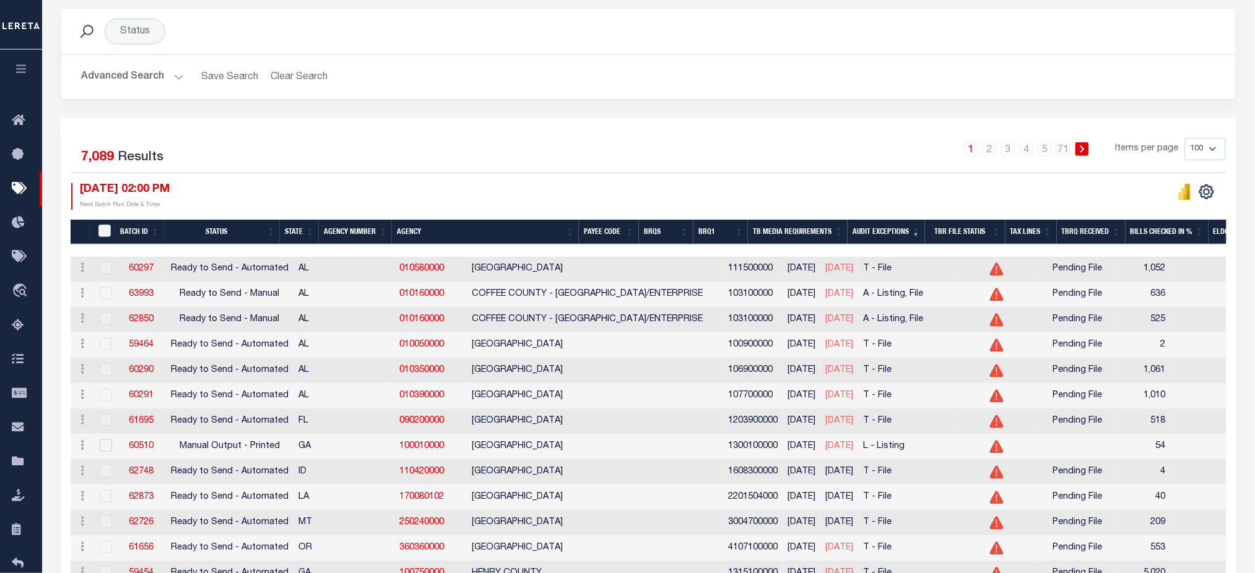
click at [742, 233] on th "BRQ1" at bounding box center [720, 232] width 54 height 25
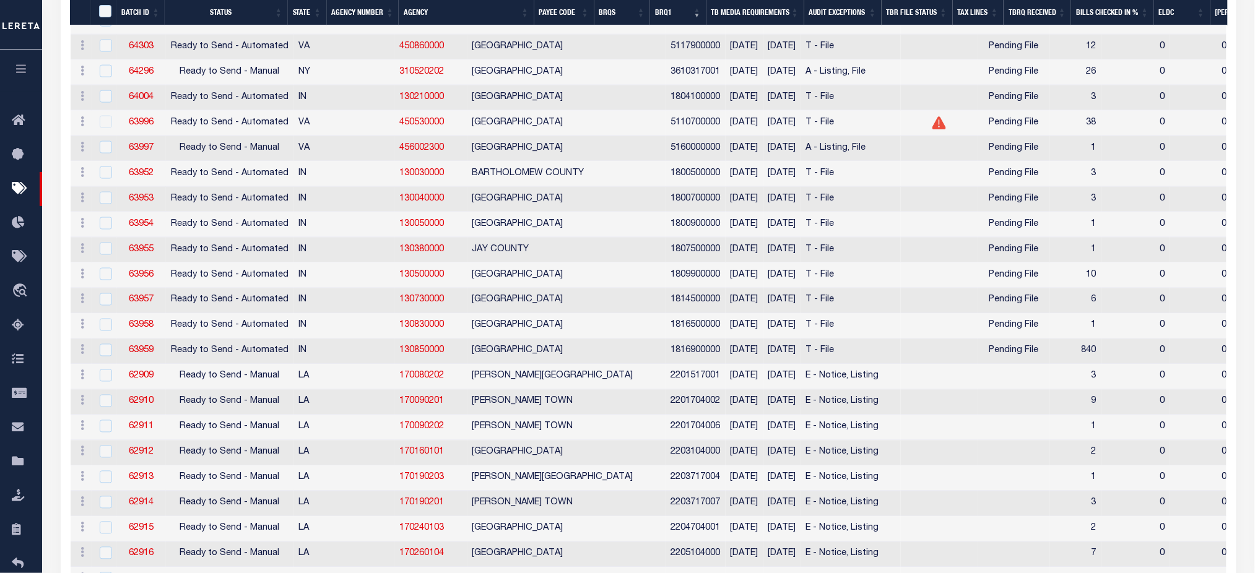
scroll to position [248, 0]
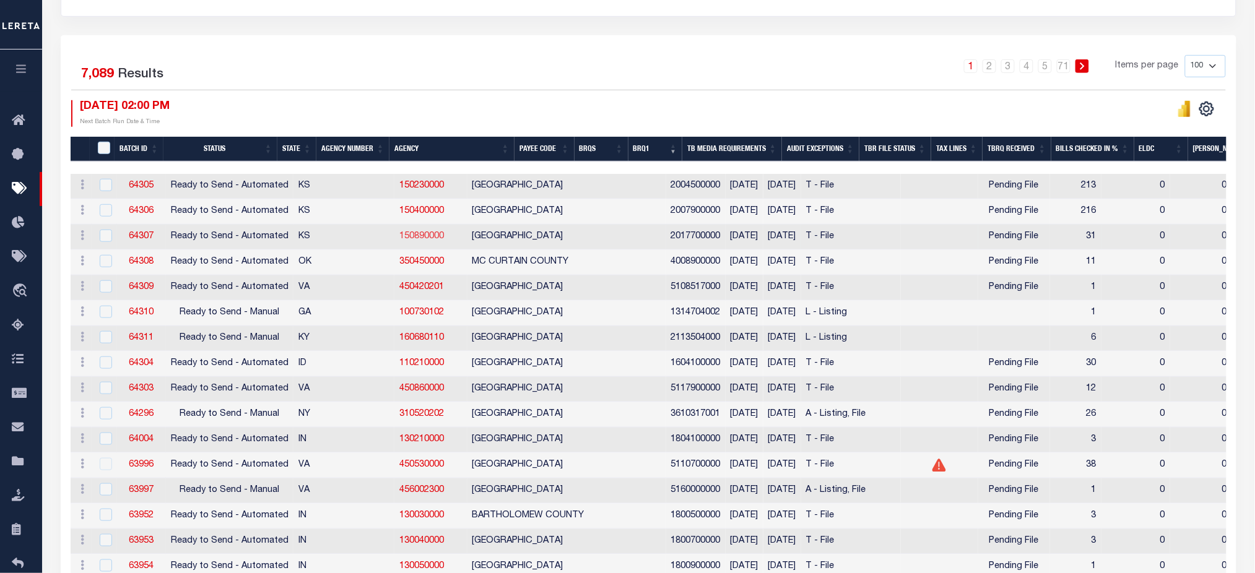
click at [399, 235] on link "150890000" at bounding box center [421, 236] width 45 height 9
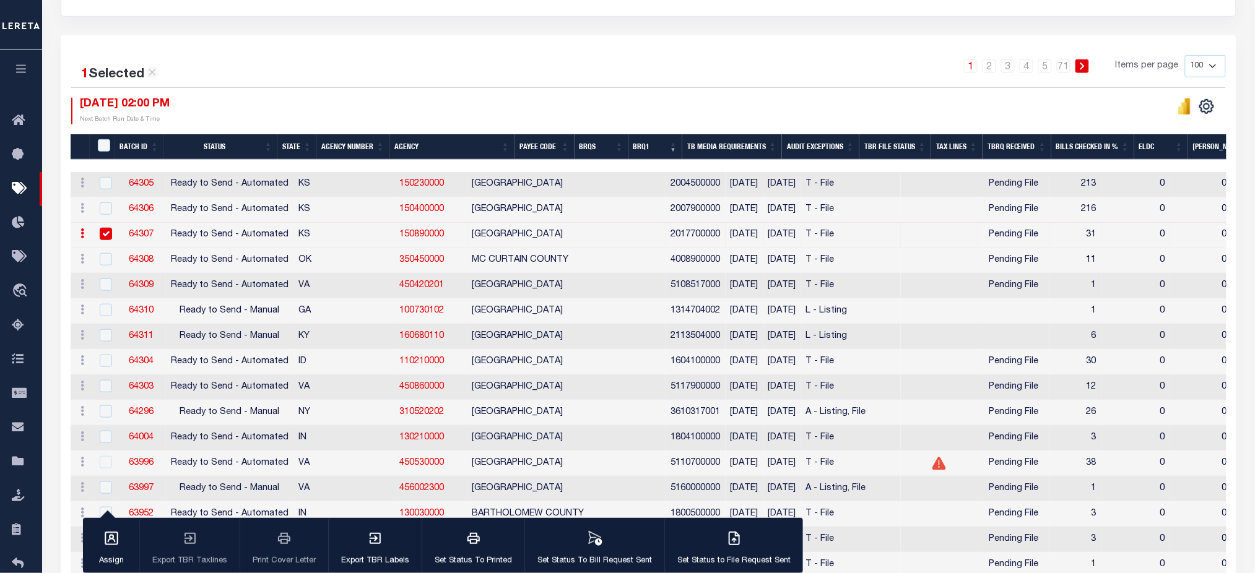
scroll to position [165, 0]
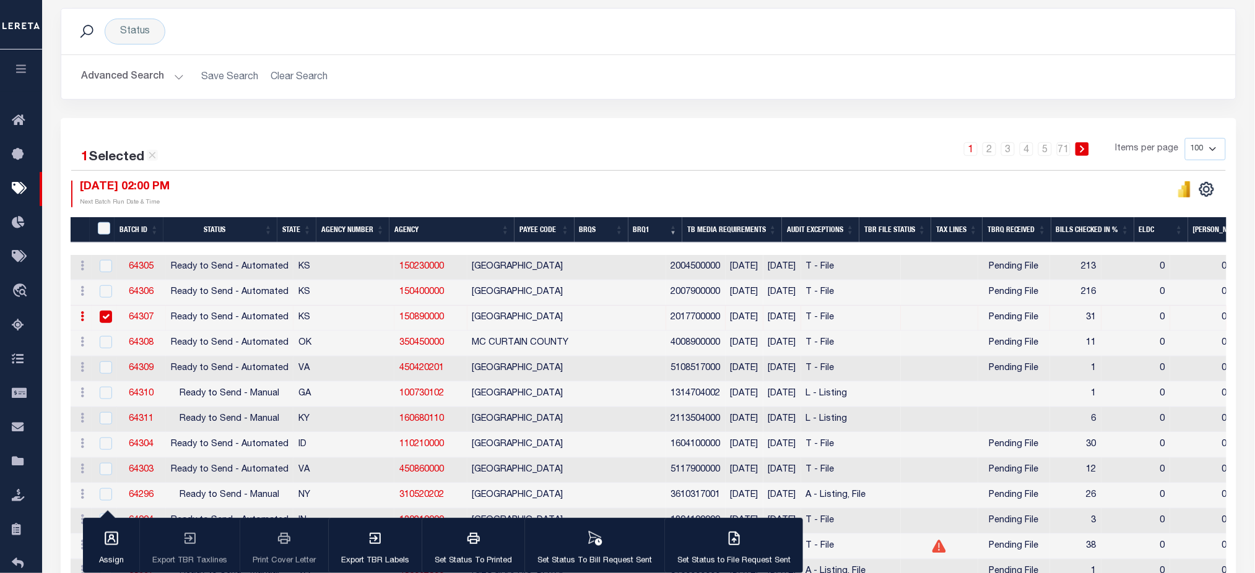
click at [109, 315] on input "checkbox" at bounding box center [106, 317] width 12 height 12
checkbox input "false"
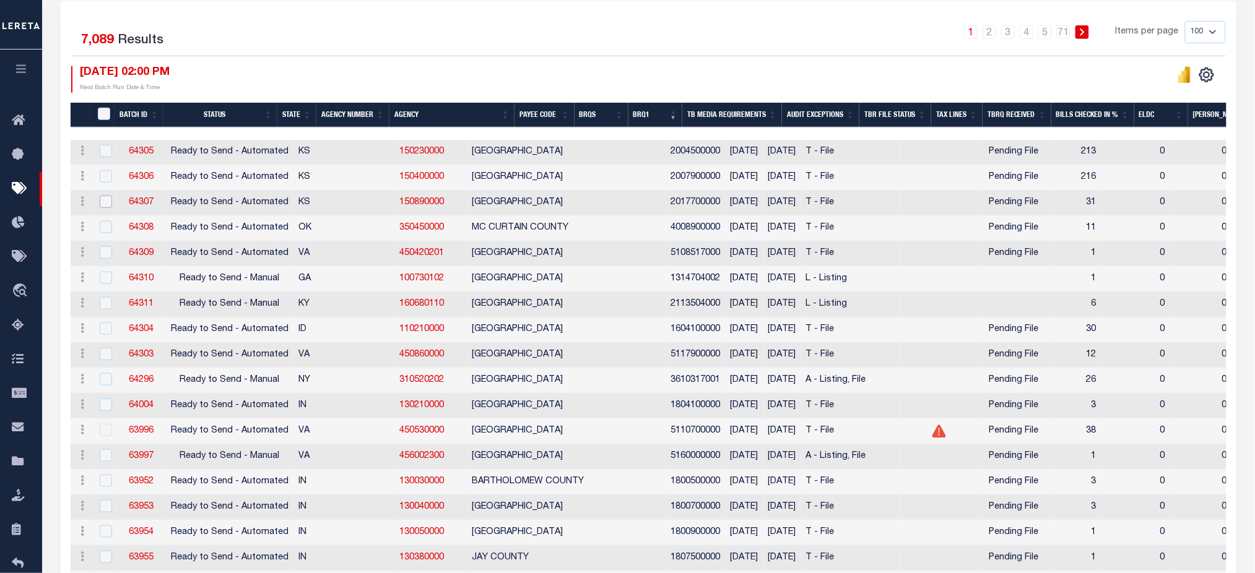
scroll to position [330, 0]
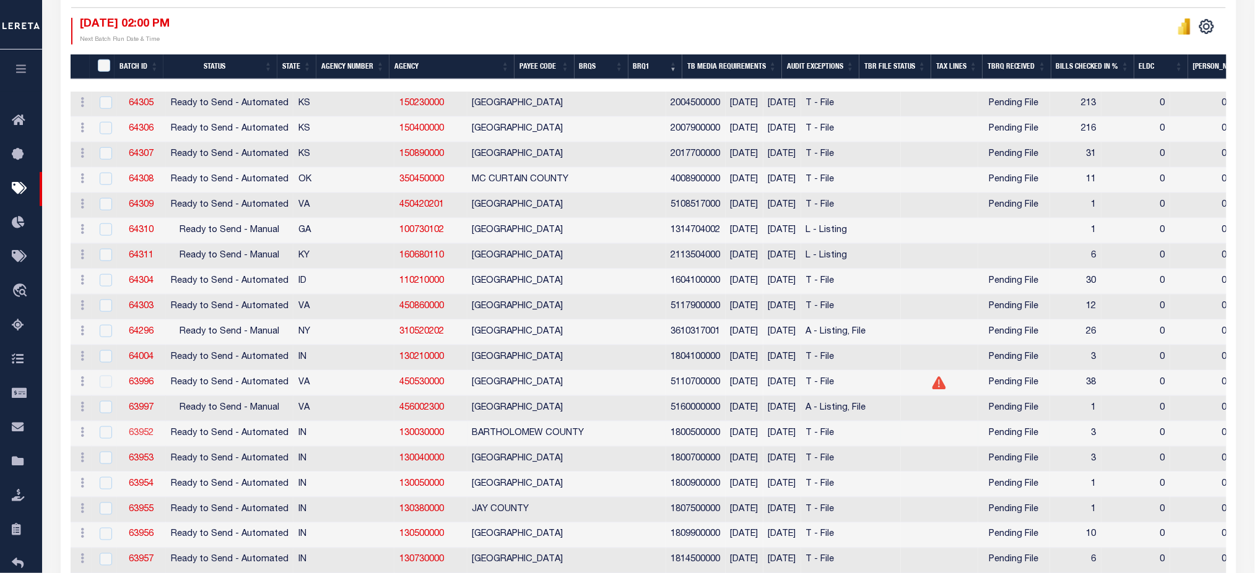
click at [136, 435] on link "63952" at bounding box center [141, 433] width 25 height 9
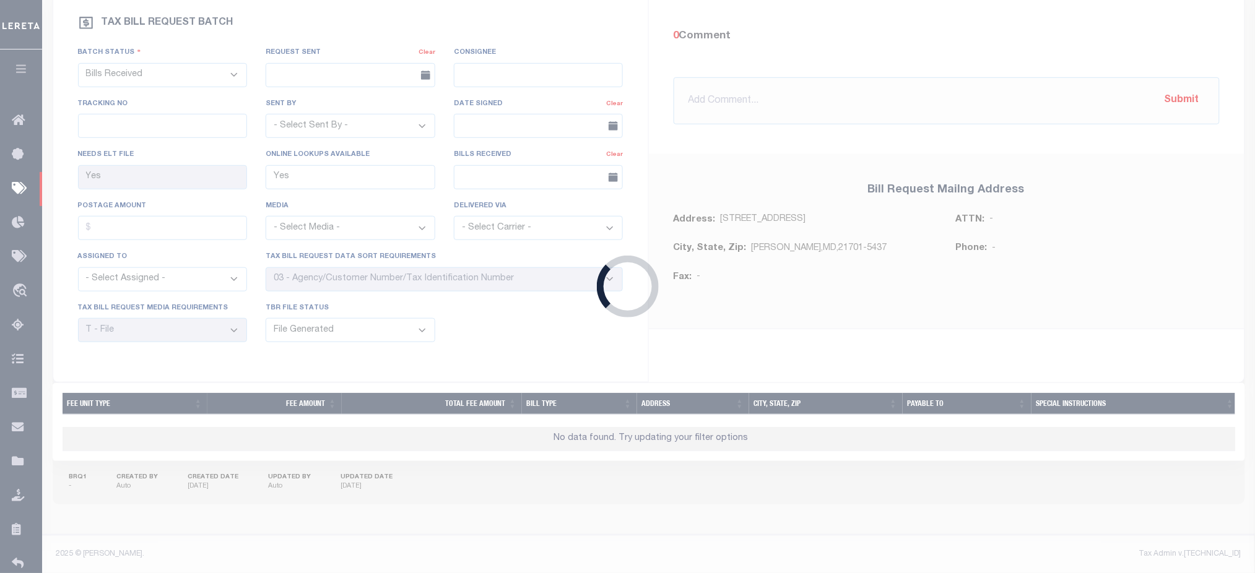
select select "RTA"
type input "No"
select select "25"
select select "1"
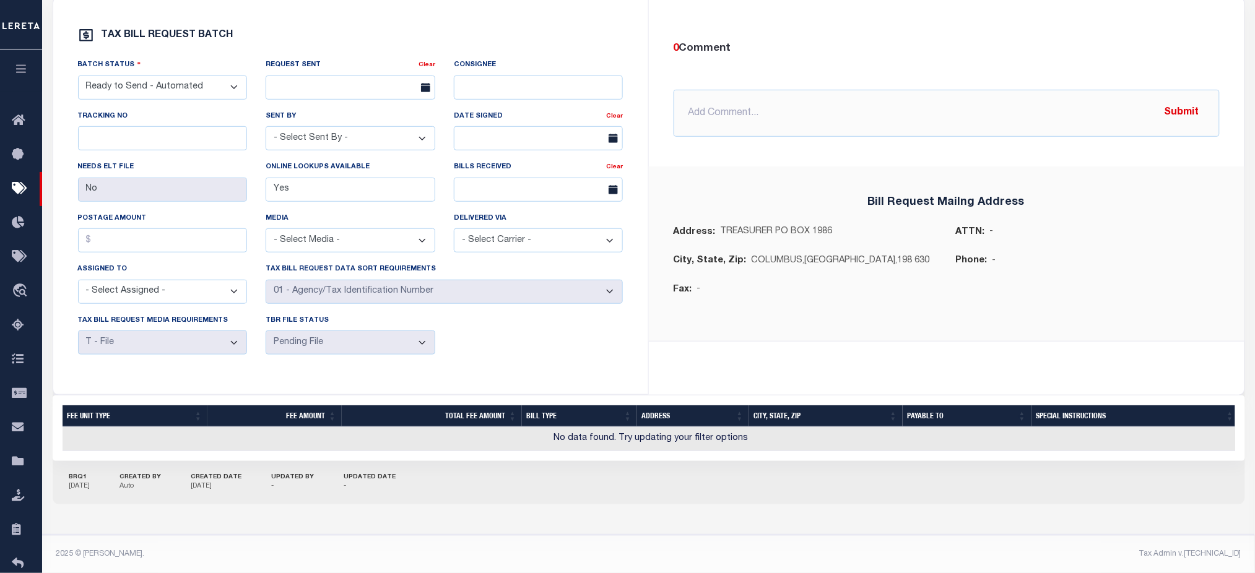
scroll to position [118, 0]
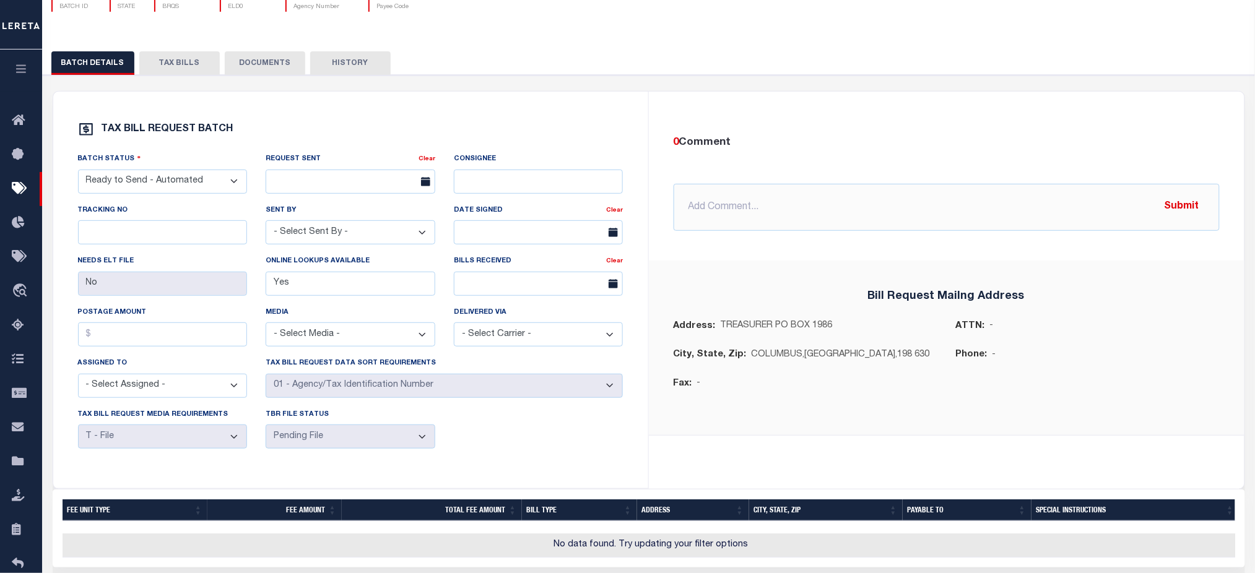
click at [185, 64] on button "TAX BILLS" at bounding box center [179, 63] width 80 height 24
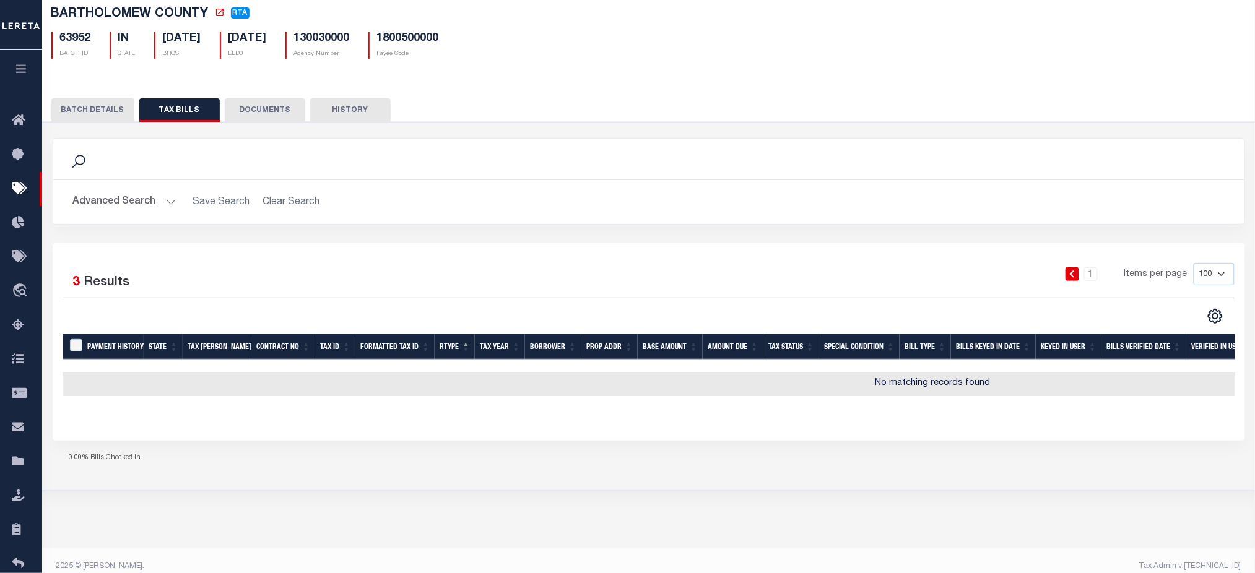
scroll to position [0, 0]
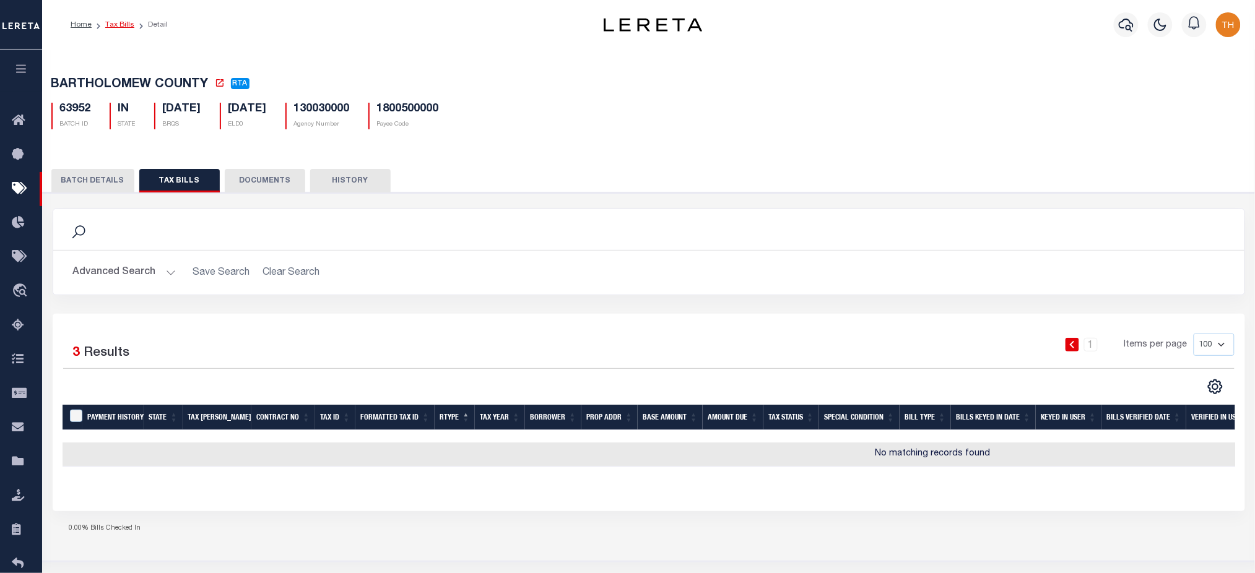
click at [117, 24] on link "Tax Bills" at bounding box center [119, 24] width 29 height 7
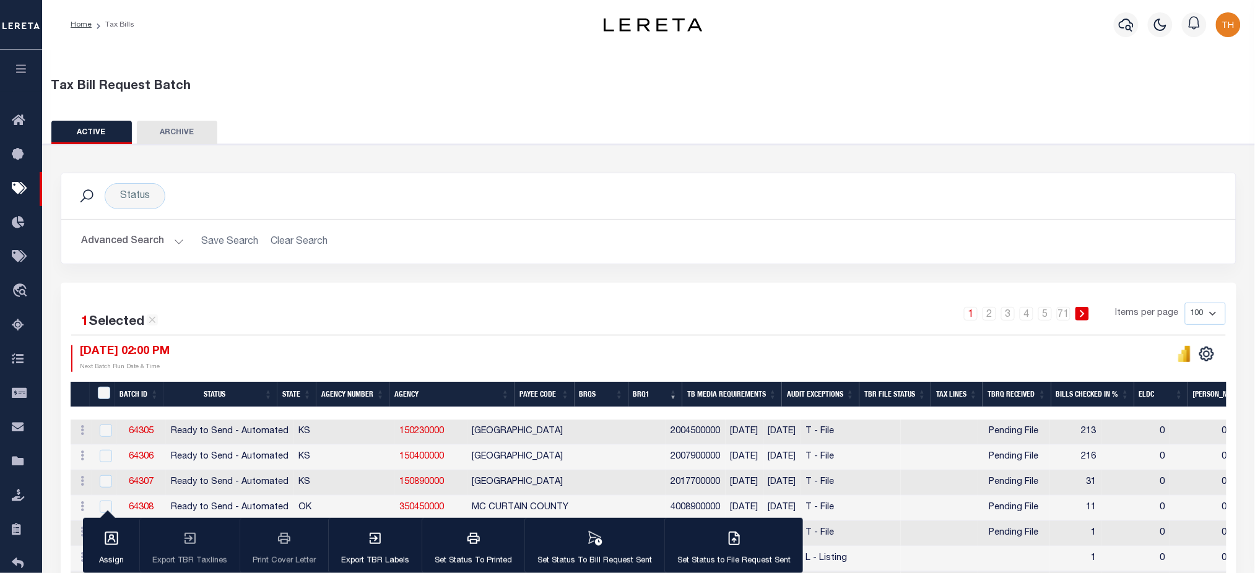
scroll to position [330, 0]
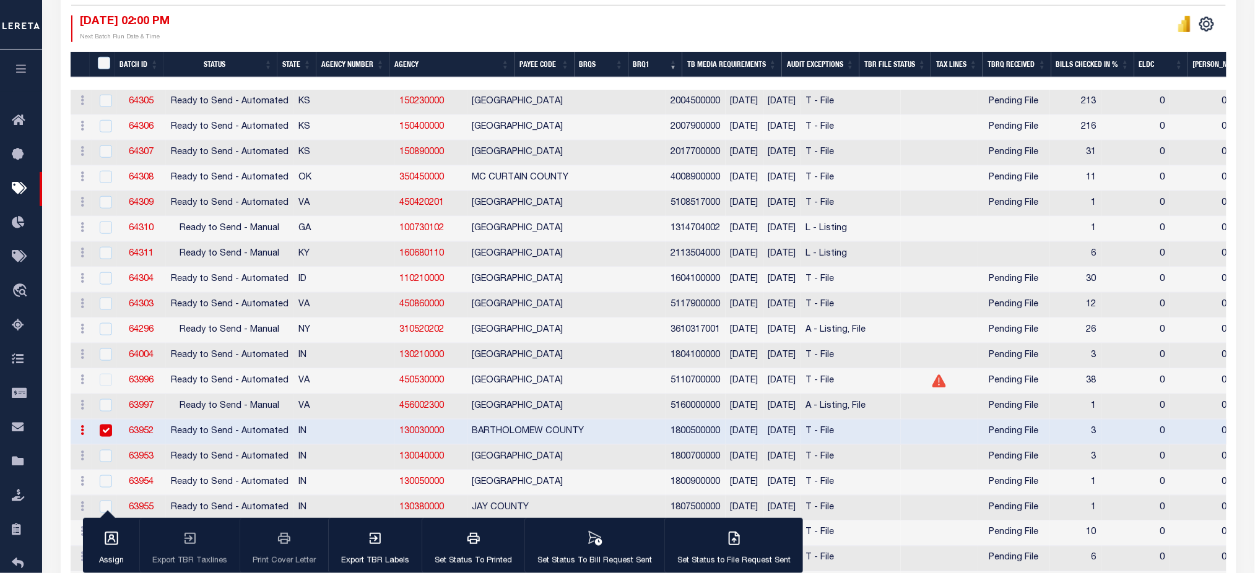
click at [103, 435] on input "checkbox" at bounding box center [106, 431] width 12 height 12
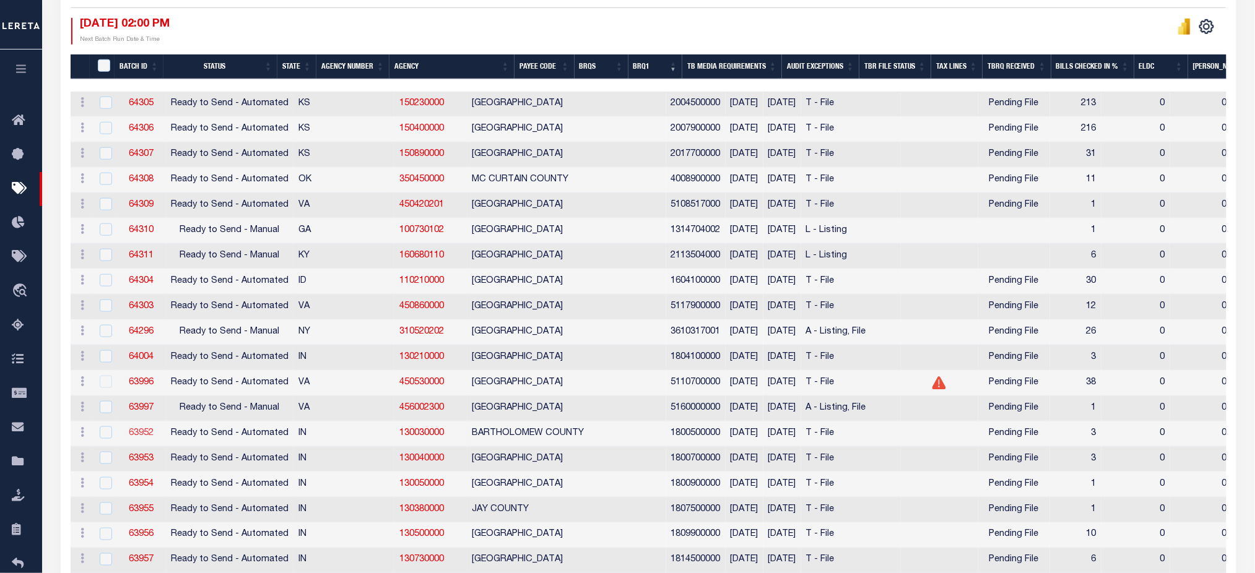
click at [140, 435] on link "63952" at bounding box center [141, 433] width 25 height 9
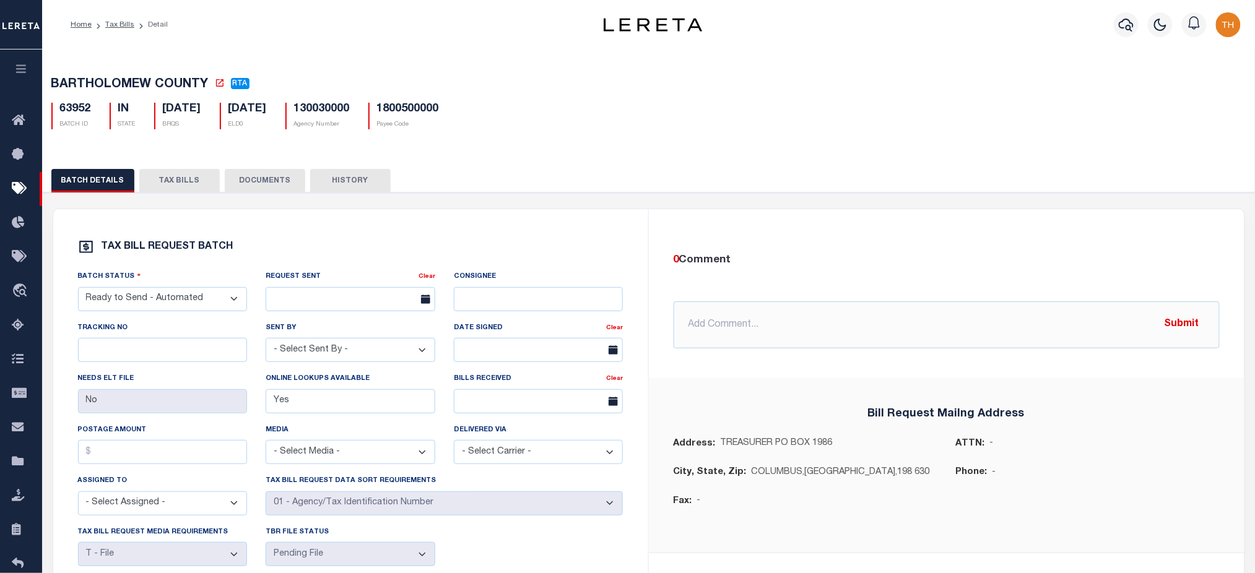
click at [184, 181] on button "TAX BILLS" at bounding box center [179, 181] width 80 height 24
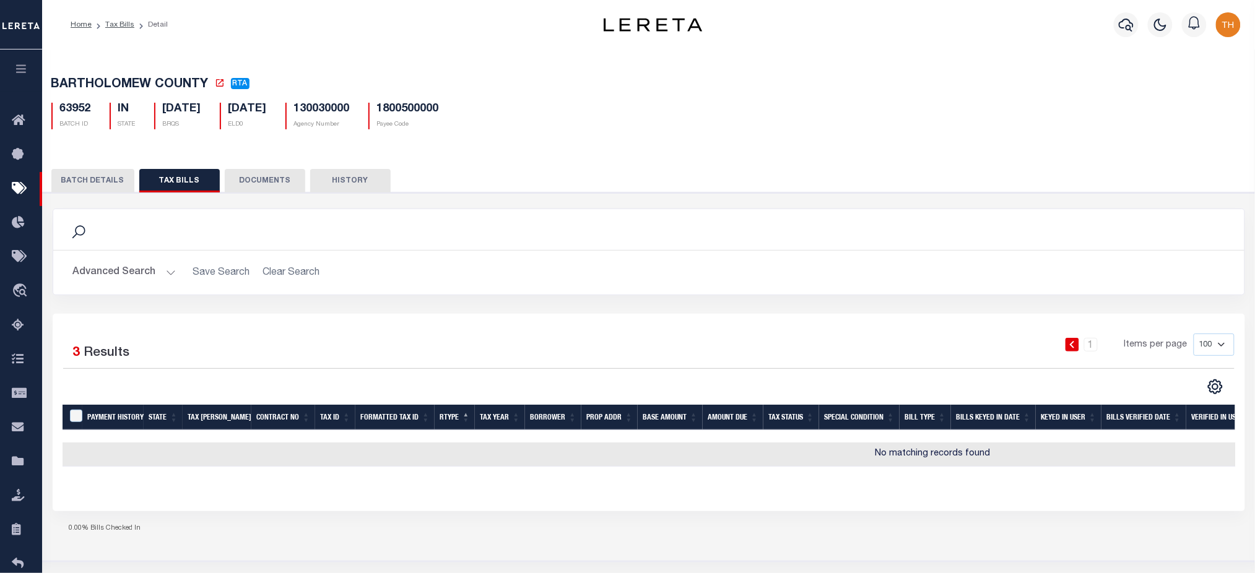
click at [129, 181] on button "BATCH DETAILS" at bounding box center [92, 181] width 83 height 24
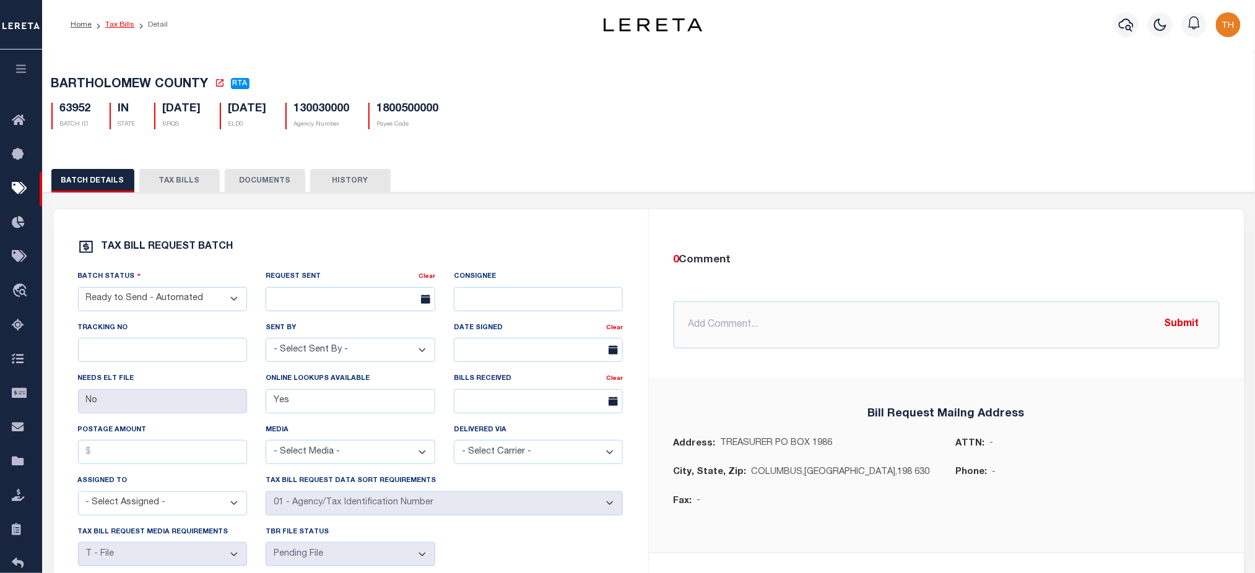
click at [124, 24] on link "Tax Bills" at bounding box center [119, 24] width 29 height 7
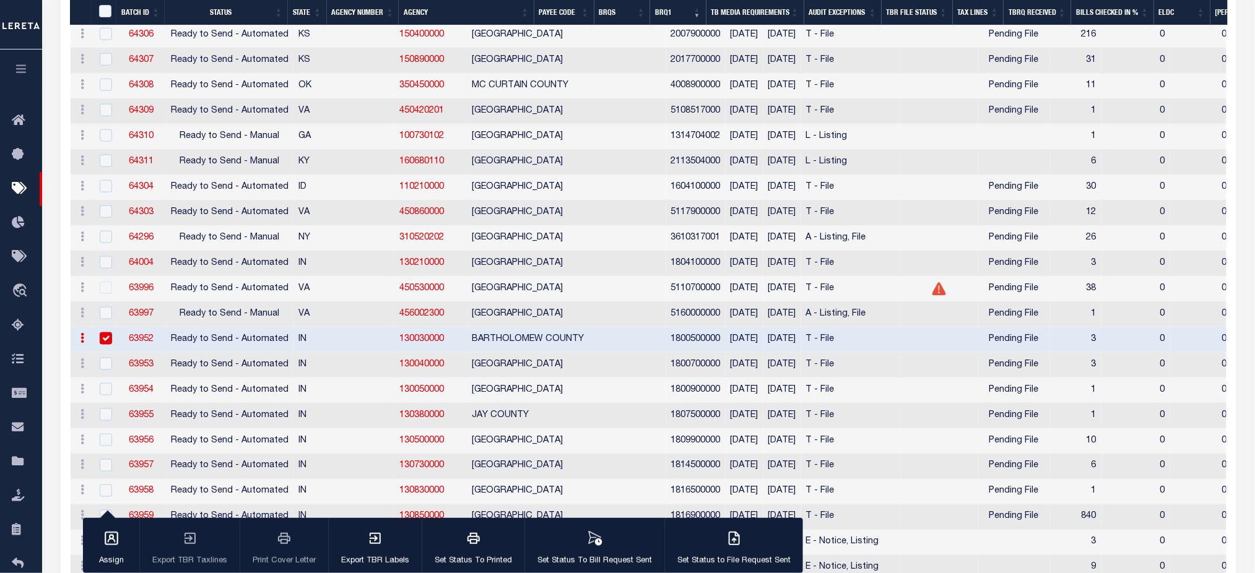
scroll to position [495, 0]
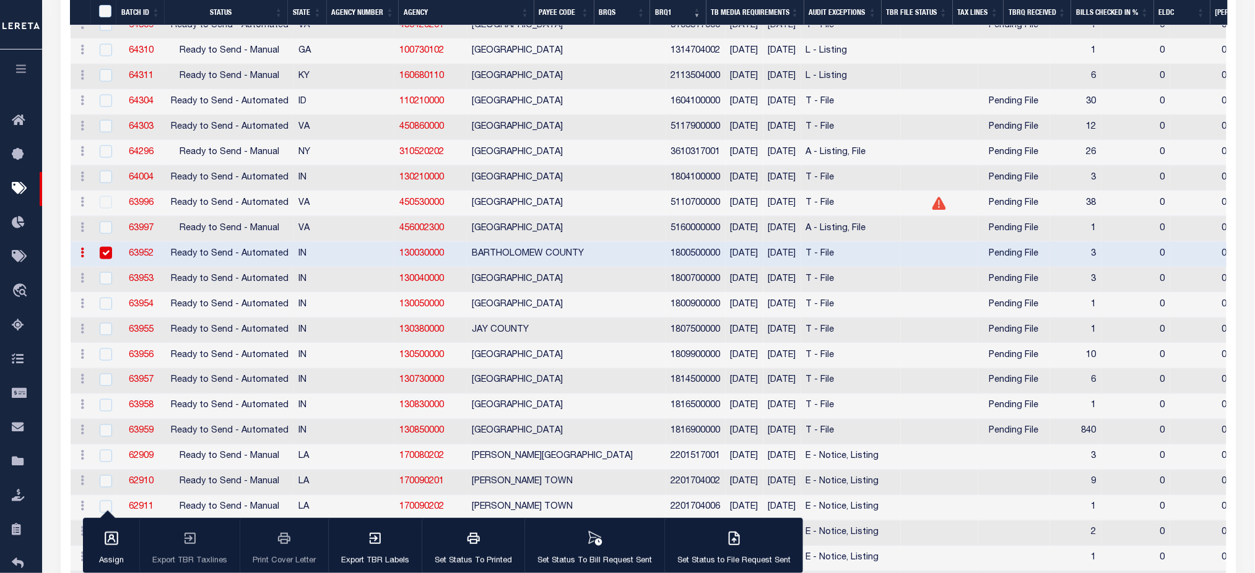
click at [105, 252] on input "checkbox" at bounding box center [106, 253] width 12 height 12
checkbox input "false"
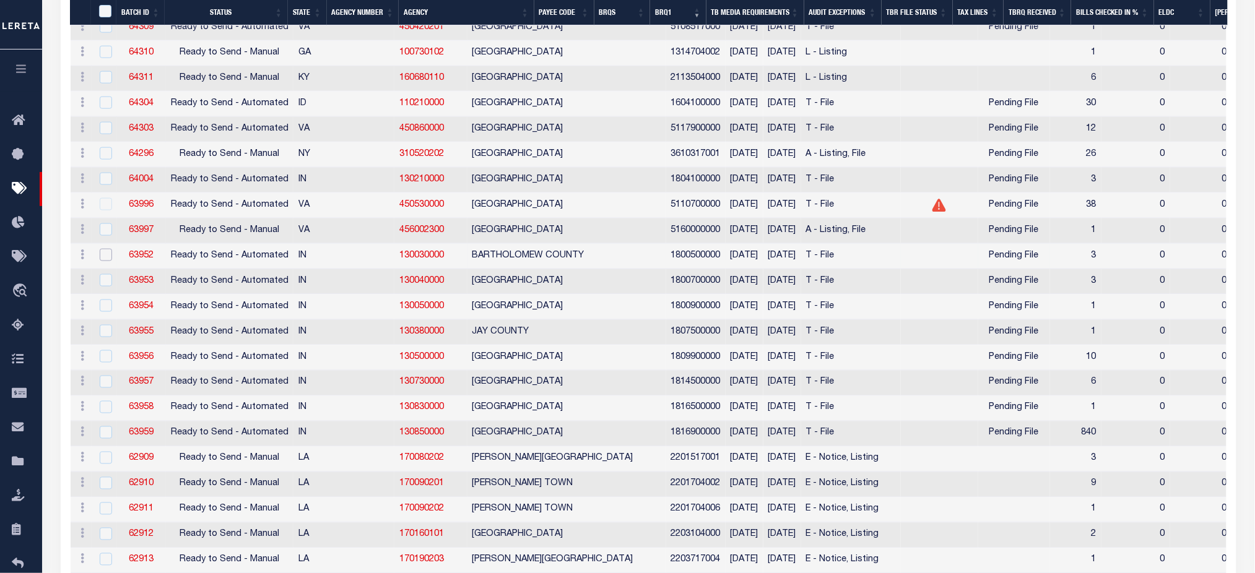
scroll to position [498, 0]
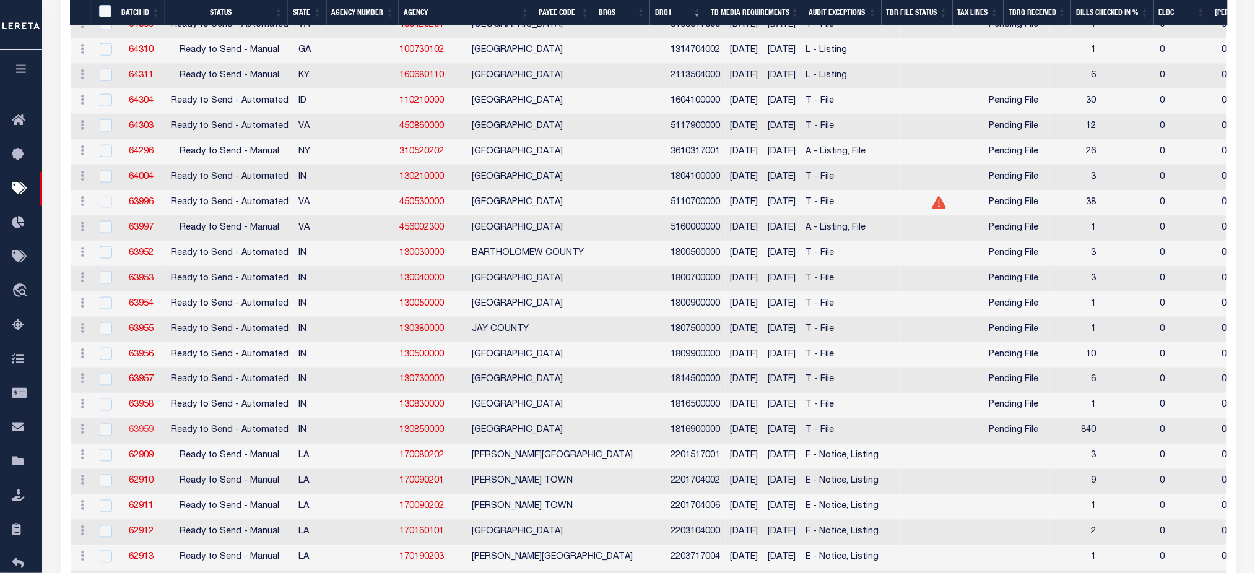
click at [137, 431] on link "63959" at bounding box center [141, 430] width 25 height 9
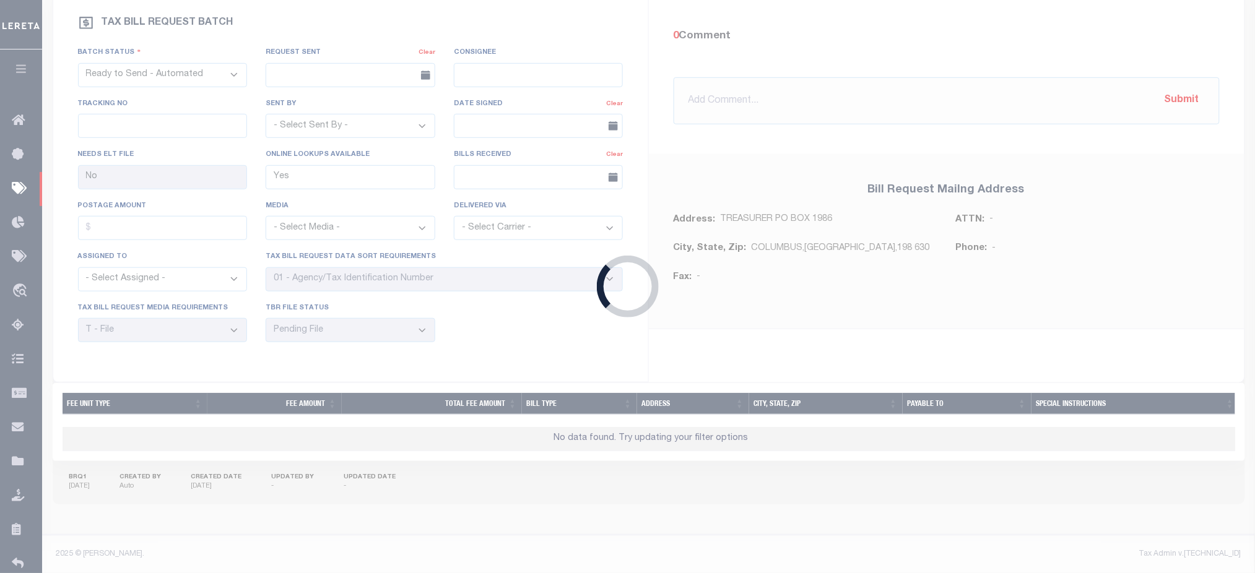
scroll to position [238, 0]
select select "27"
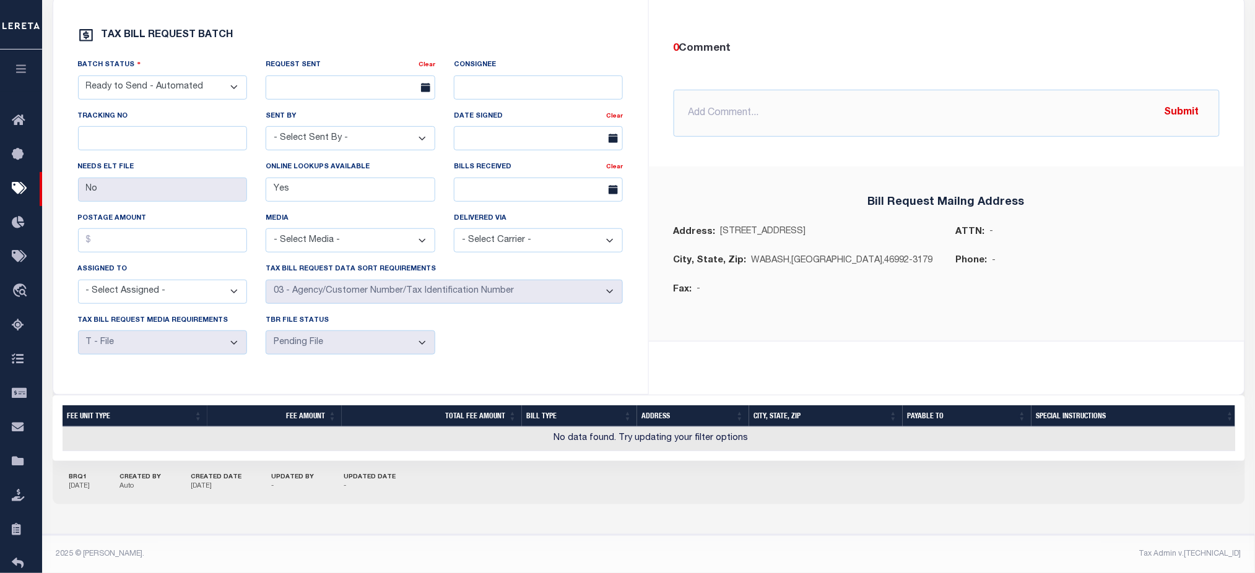
scroll to position [0, 0]
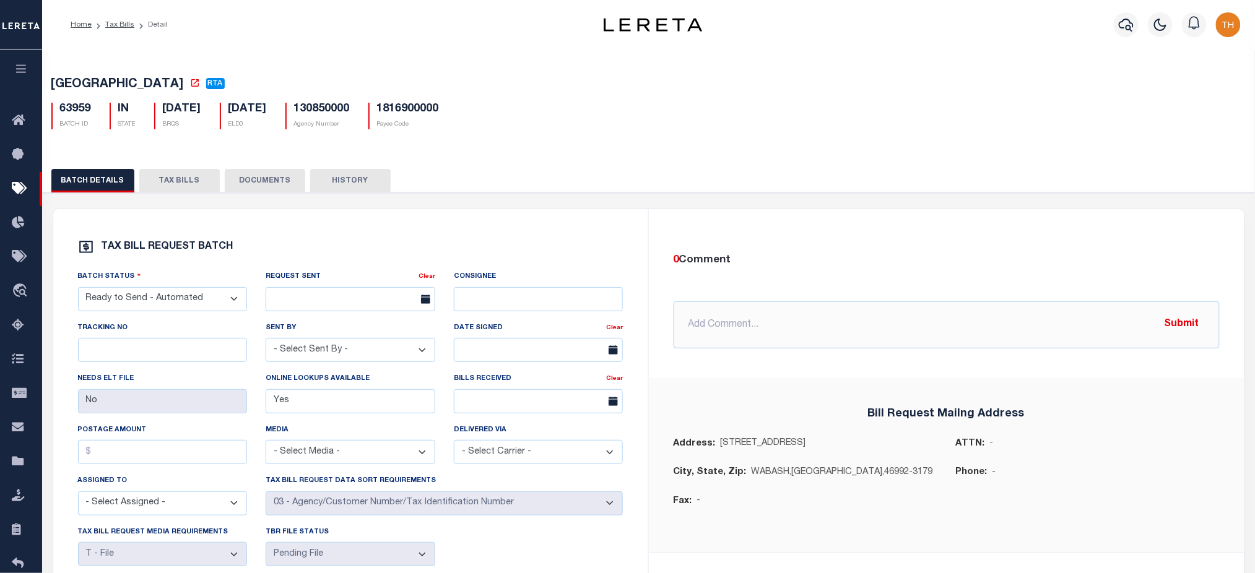
click at [172, 182] on button "TAX BILLS" at bounding box center [179, 181] width 80 height 24
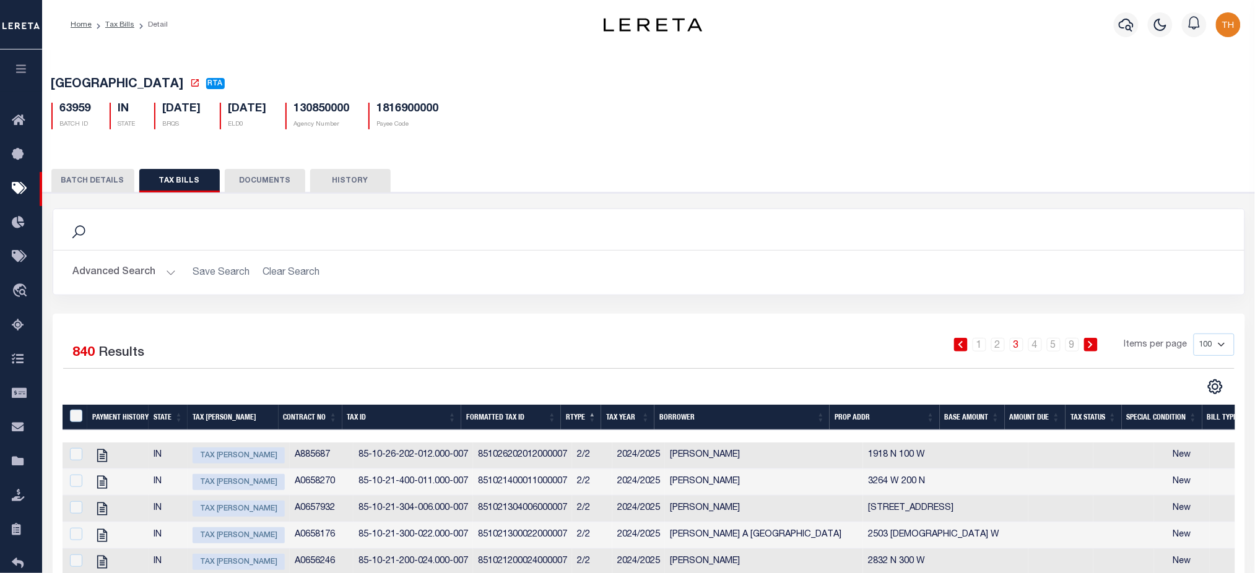
scroll to position [330, 0]
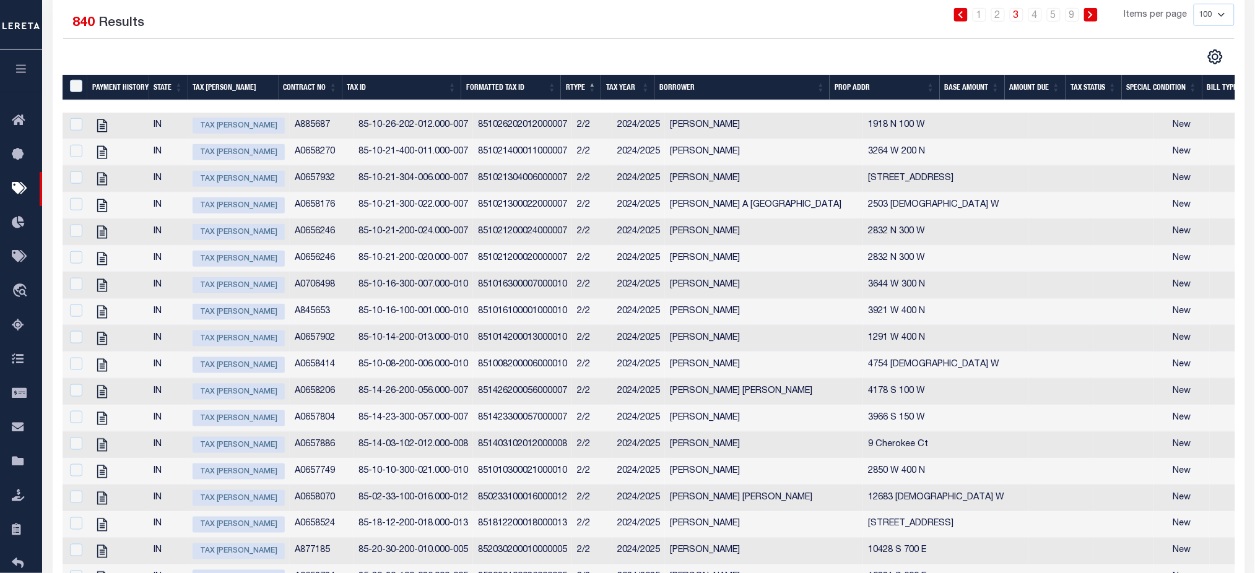
click at [219, 320] on span "Tax Bill Amount" at bounding box center [239, 312] width 92 height 16
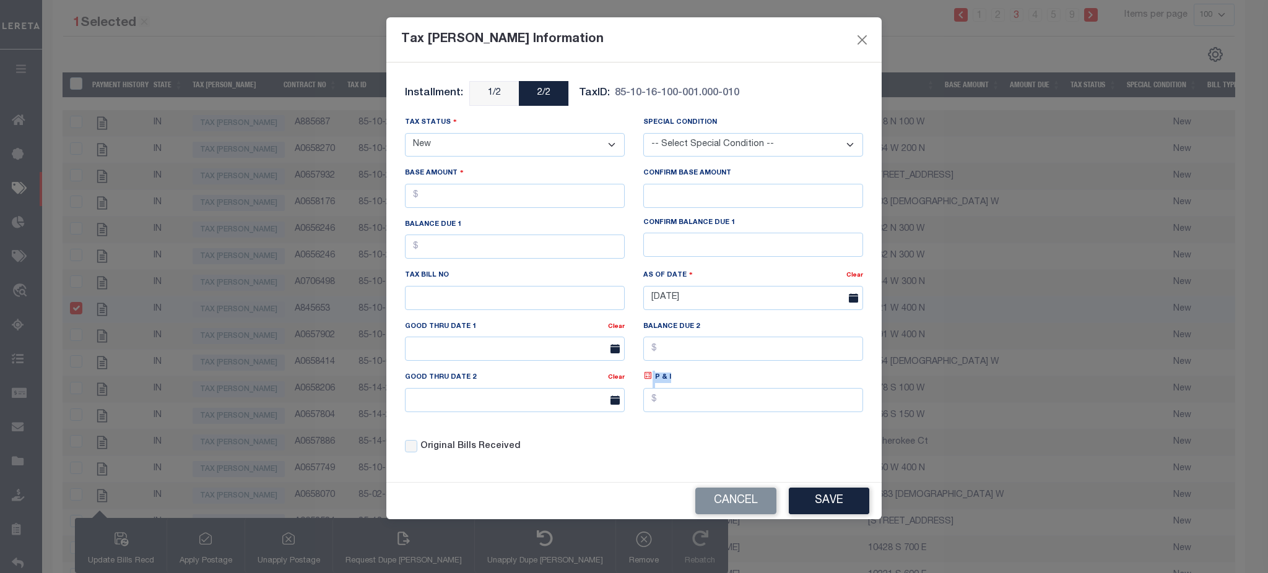
drag, startPoint x: 678, startPoint y: 381, endPoint x: 649, endPoint y: 381, distance: 28.5
click at [649, 381] on div "P & I" at bounding box center [753, 391] width 220 height 41
click at [866, 45] on button "Close" at bounding box center [862, 40] width 16 height 16
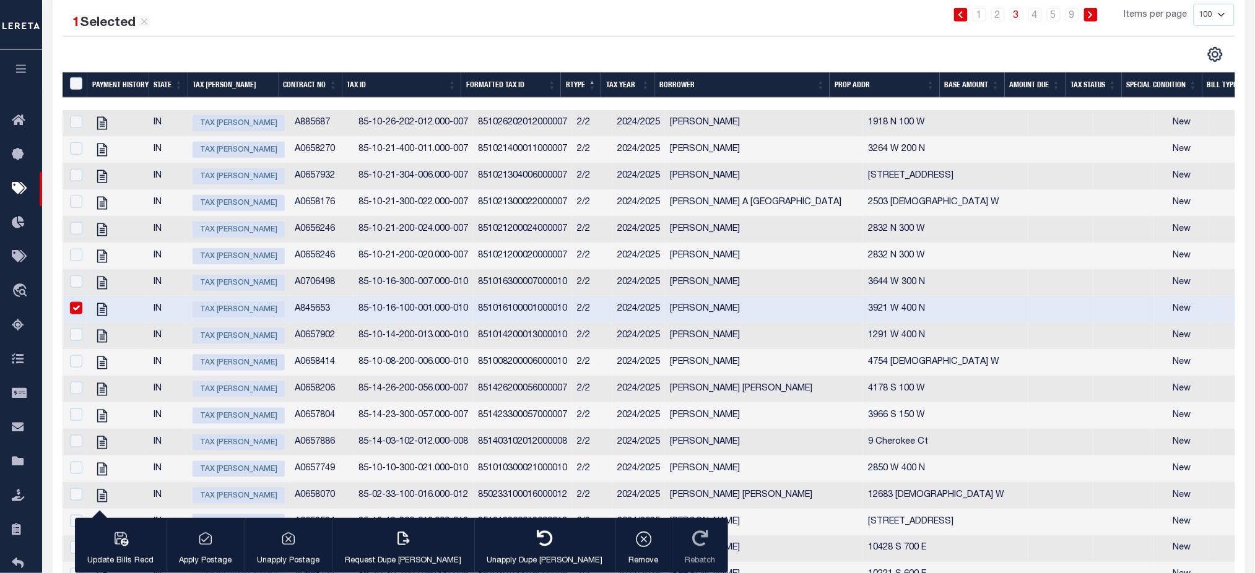
click at [74, 311] on input "checkbox" at bounding box center [76, 308] width 12 height 12
checkbox input "false"
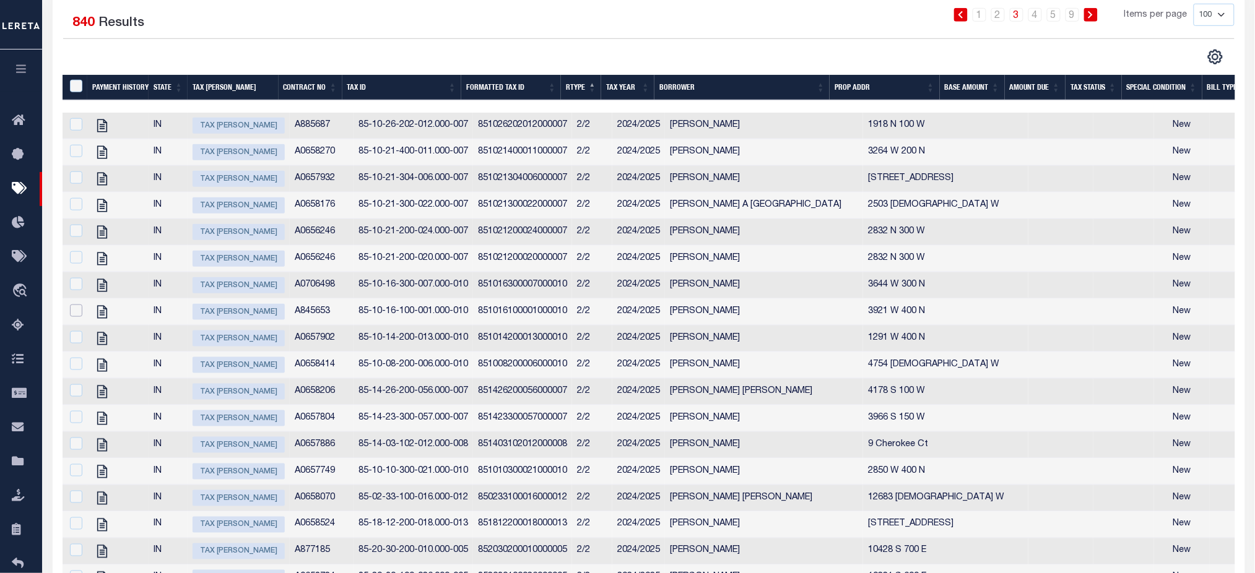
scroll to position [0, 0]
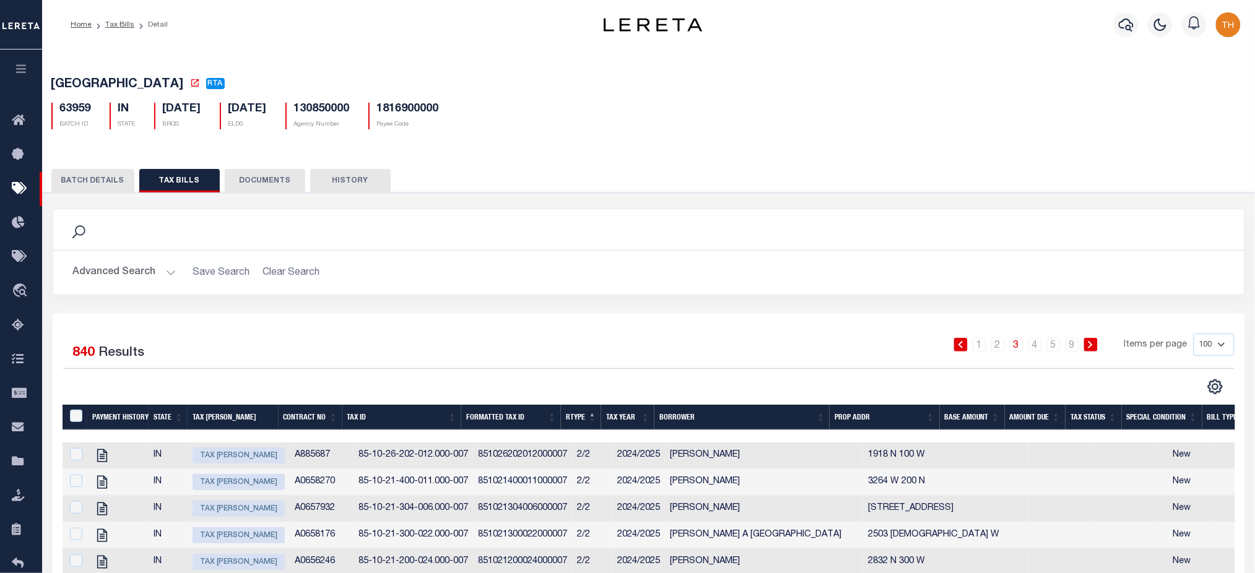
click at [114, 29] on li "Tax Bills" at bounding box center [113, 24] width 43 height 11
click at [118, 25] on link "Tax Bills" at bounding box center [119, 24] width 29 height 7
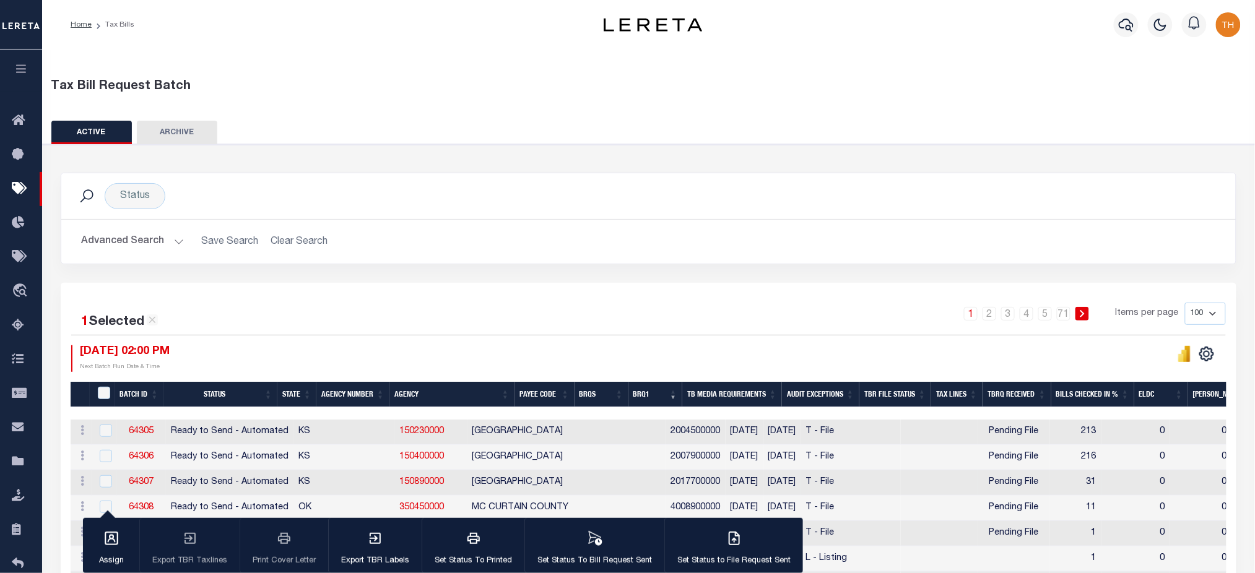
scroll to position [165, 0]
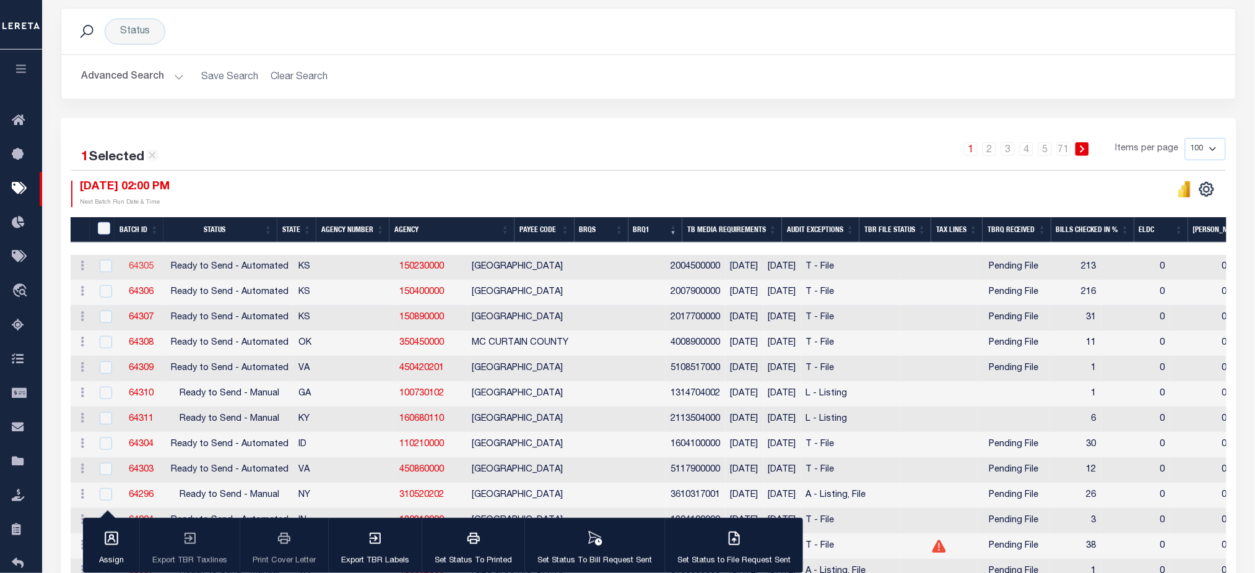
click at [139, 266] on link "64305" at bounding box center [141, 266] width 25 height 9
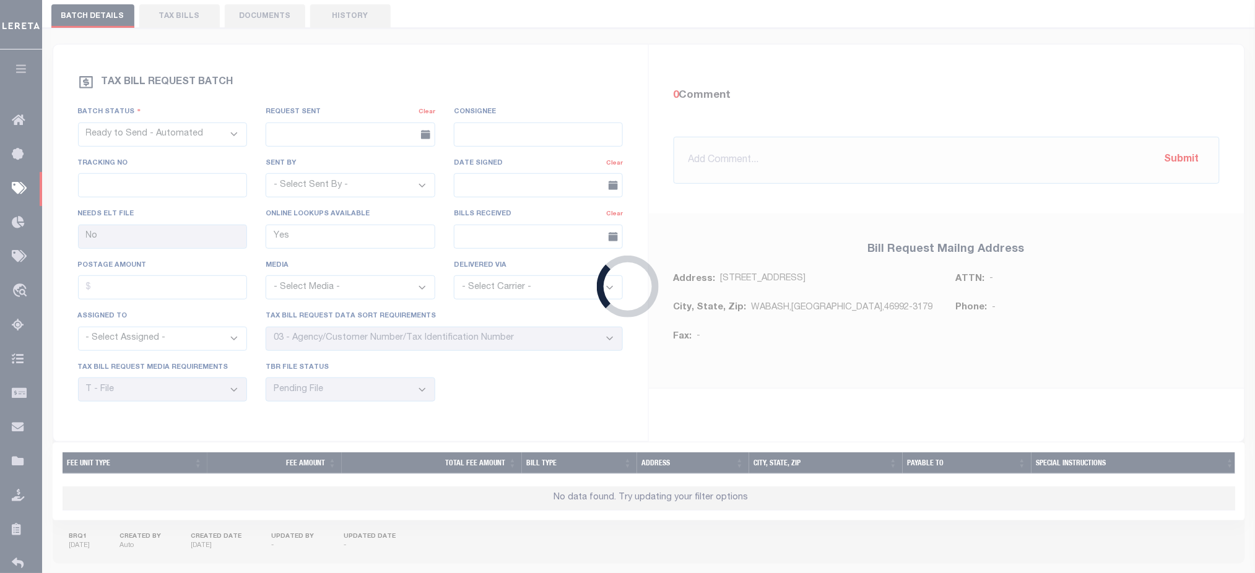
type input "Yes"
select select "25"
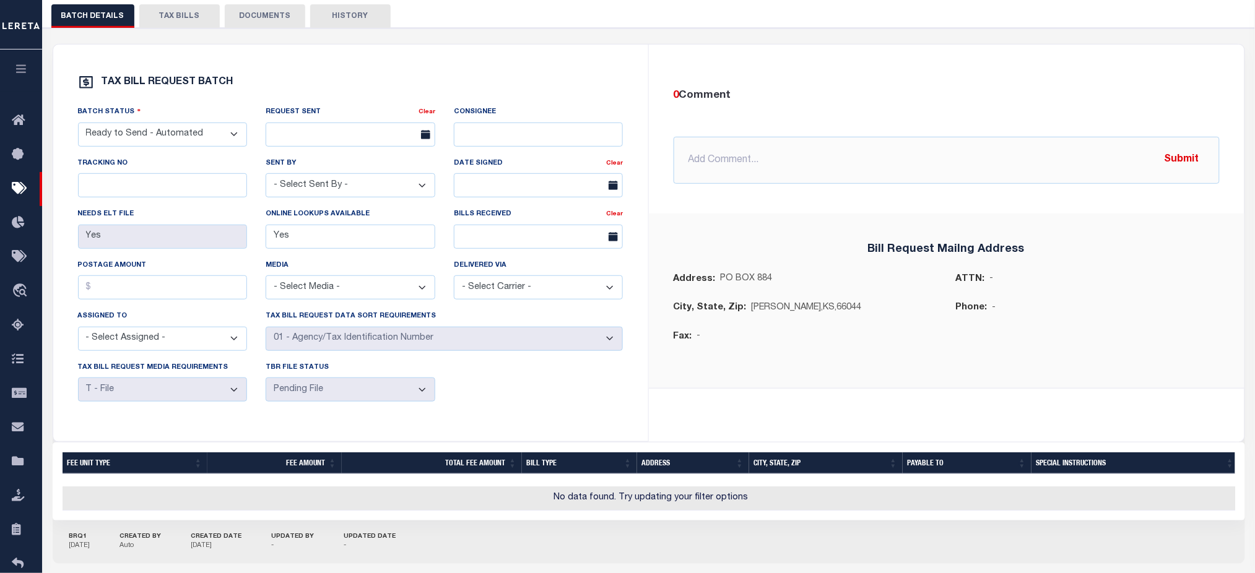
scroll to position [63, 0]
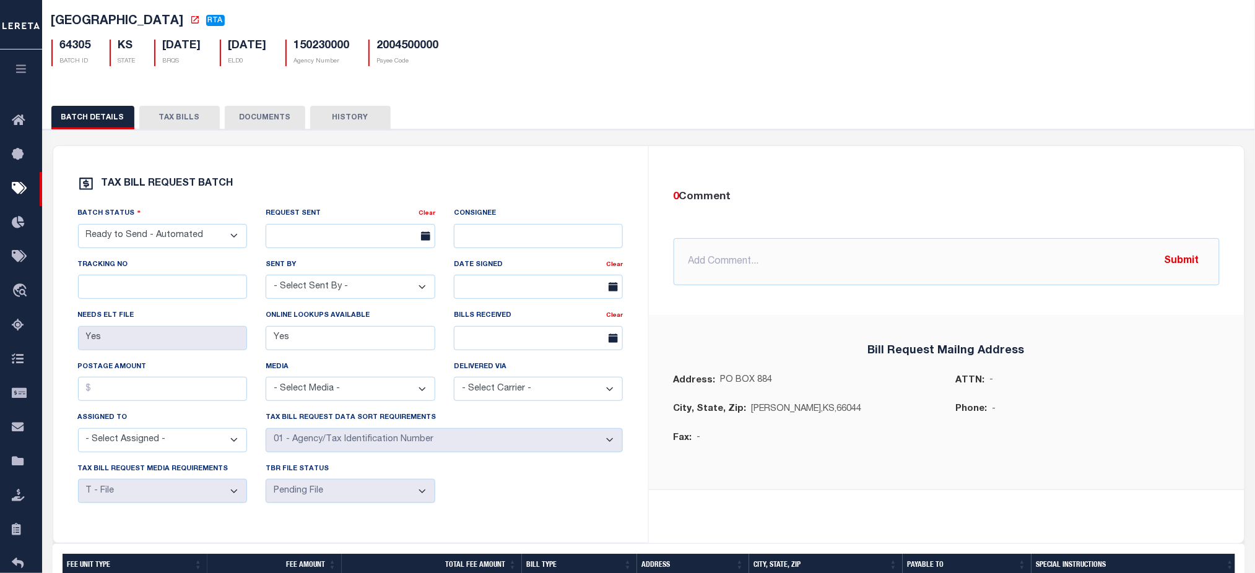
click at [184, 123] on button "TAX BILLS" at bounding box center [179, 118] width 80 height 24
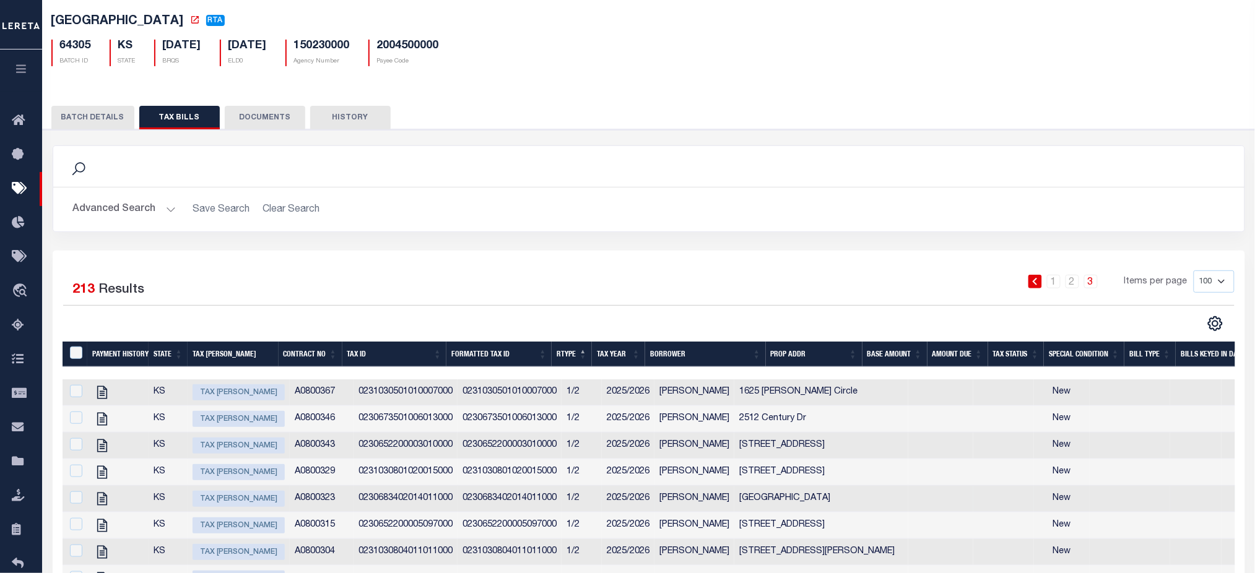
scroll to position [228, 0]
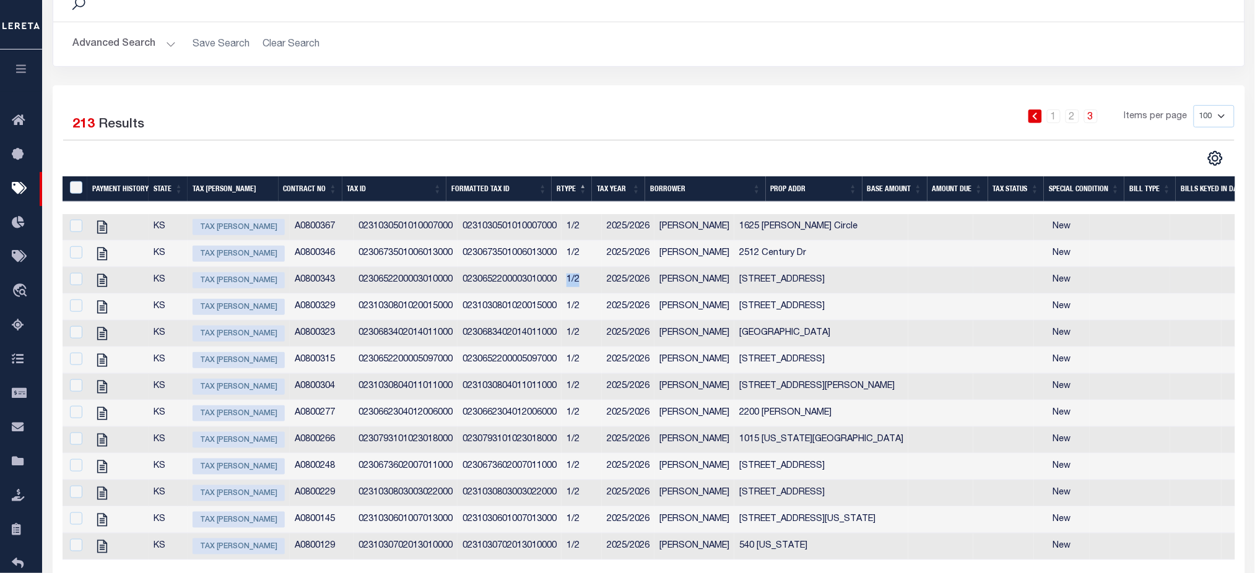
drag, startPoint x: 571, startPoint y: 290, endPoint x: 556, endPoint y: 283, distance: 16.6
click at [561, 283] on td "1/2" at bounding box center [581, 280] width 40 height 27
checkbox input "true"
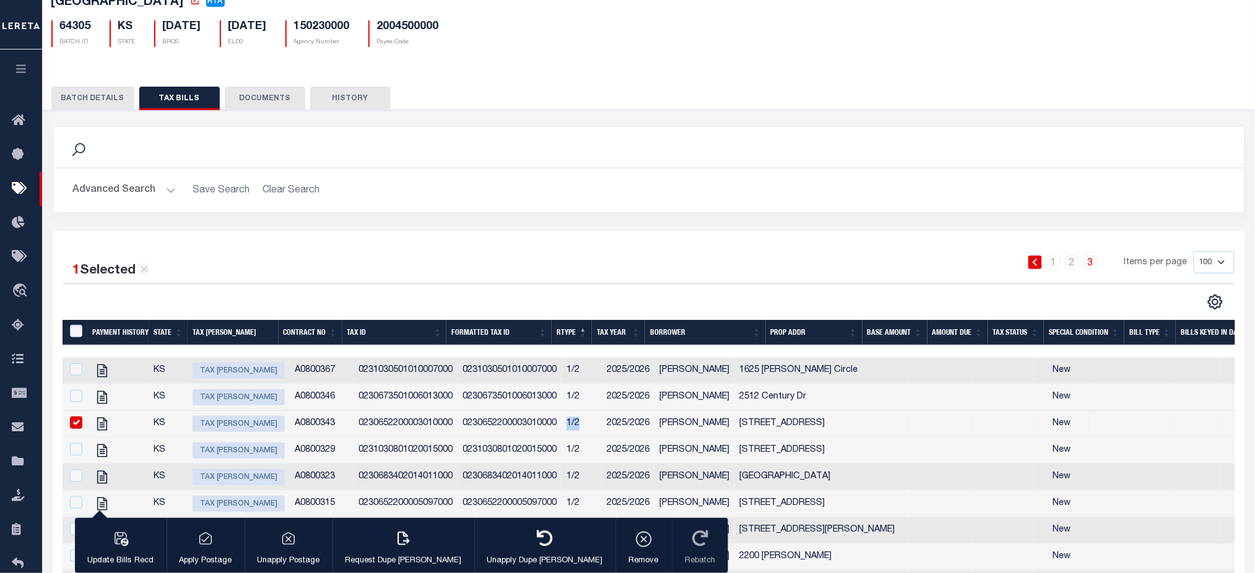
scroll to position [248, 0]
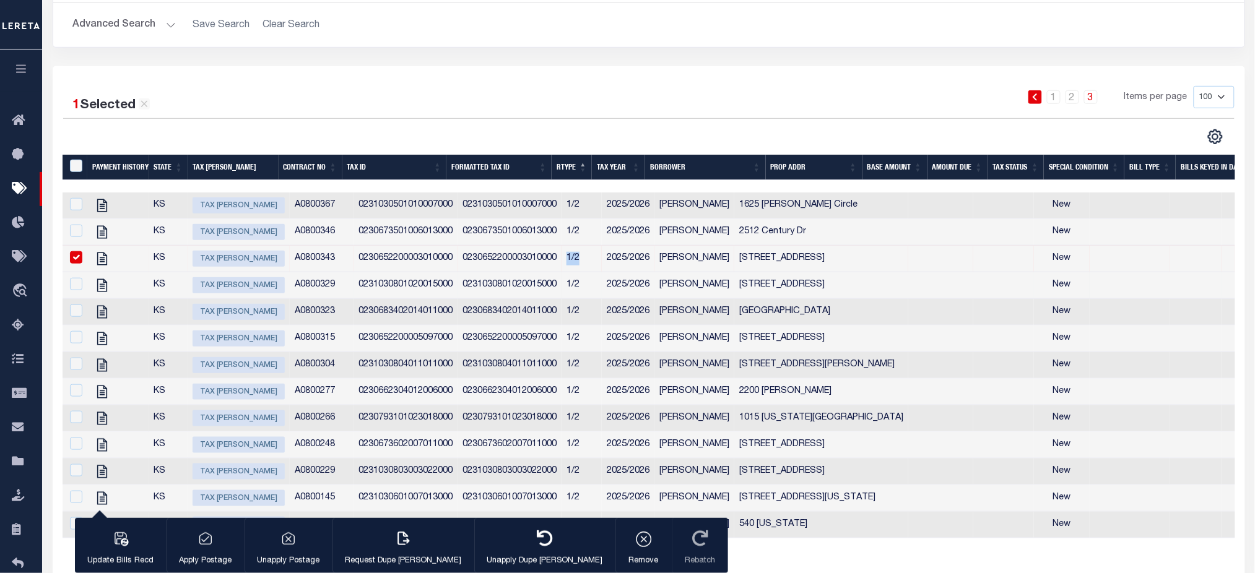
click at [236, 292] on span "Tax [PERSON_NAME]" at bounding box center [239, 285] width 92 height 16
checkbox input "true"
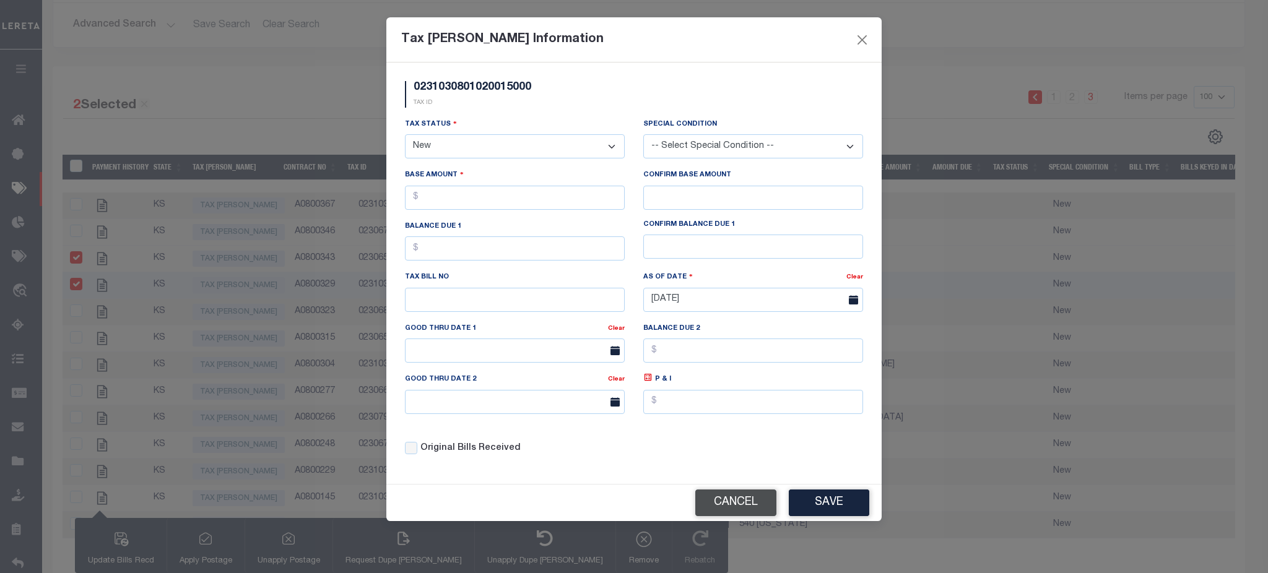
click at [742, 509] on button "Cancel" at bounding box center [735, 503] width 81 height 27
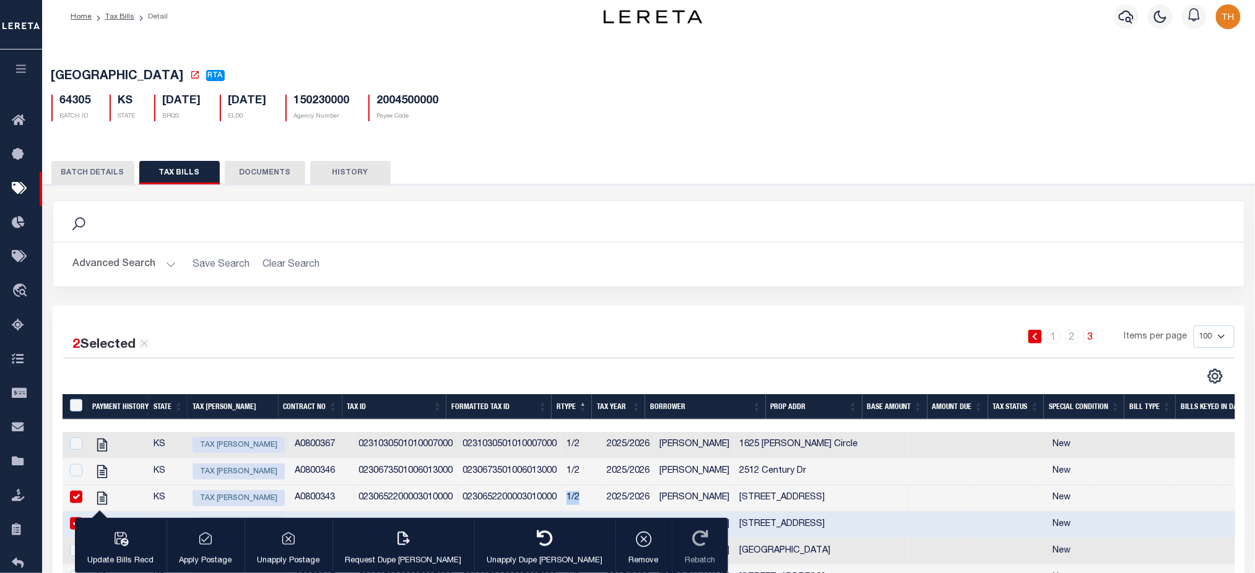
scroll to position [0, 0]
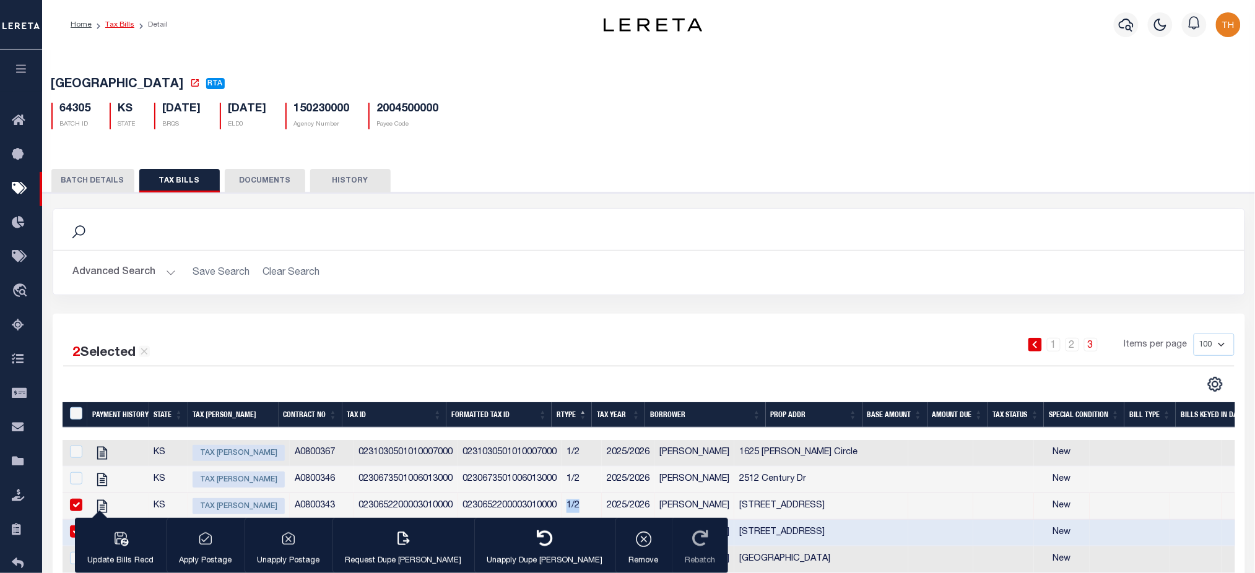
click at [126, 26] on link "Tax Bills" at bounding box center [119, 24] width 29 height 7
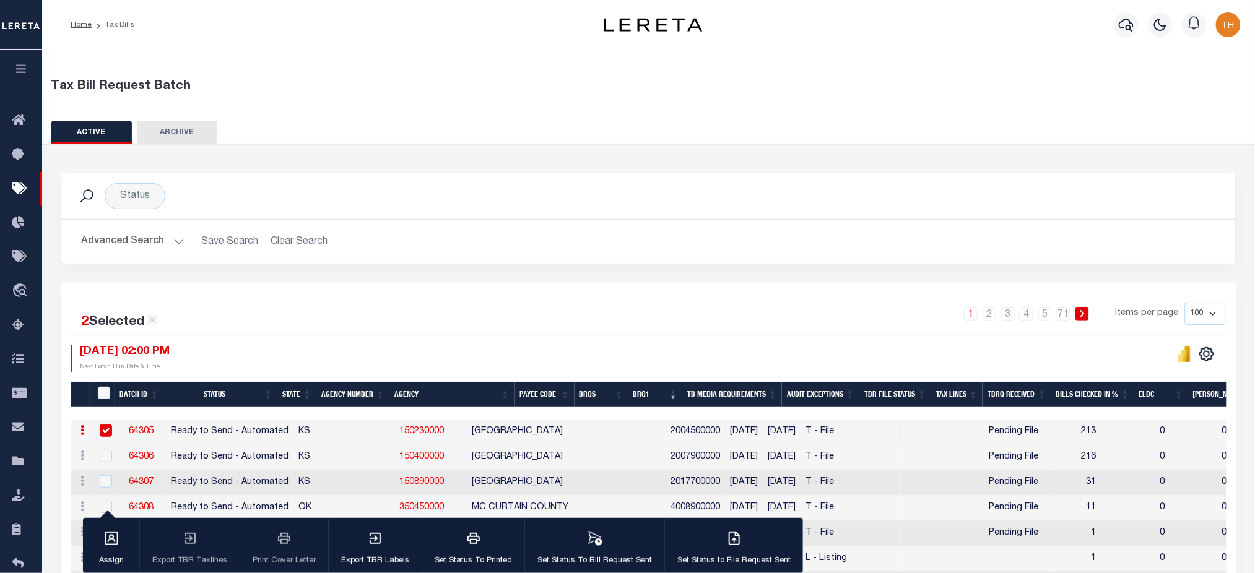
scroll to position [165, 0]
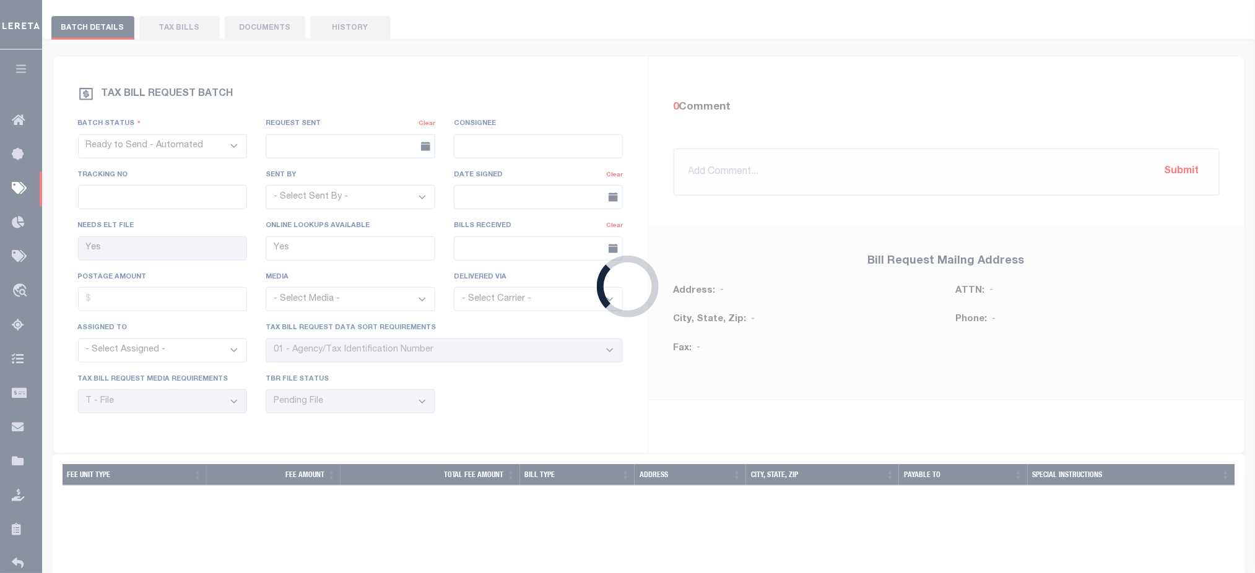
type input "No"
select select "27"
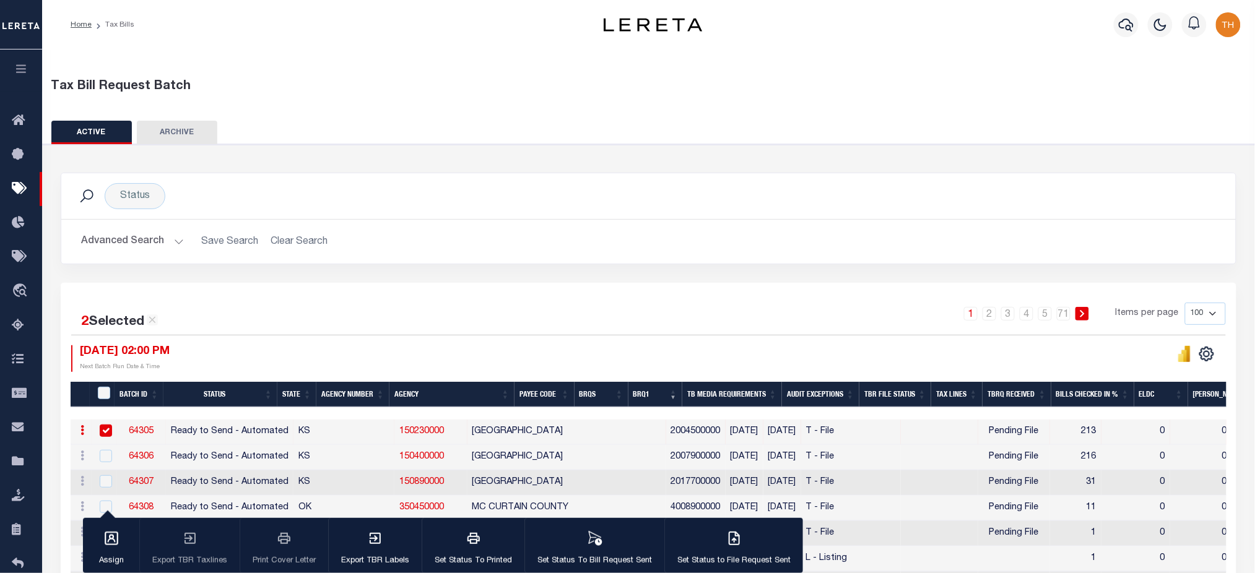
scroll to position [238, 0]
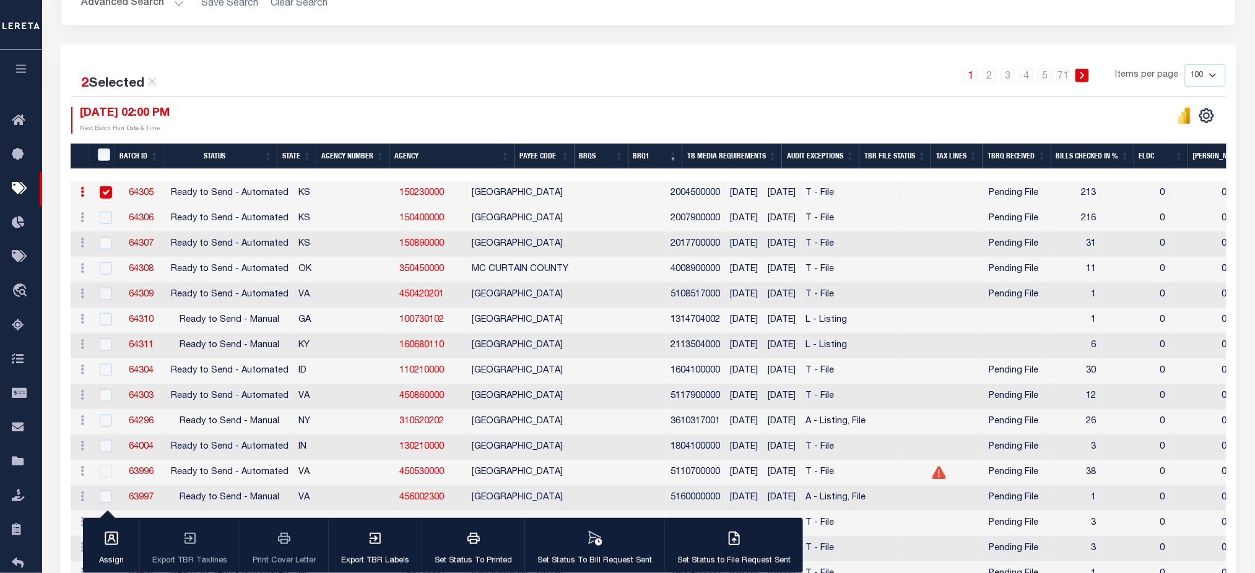
click at [113, 189] on td at bounding box center [104, 193] width 25 height 25
checkbox input "false"
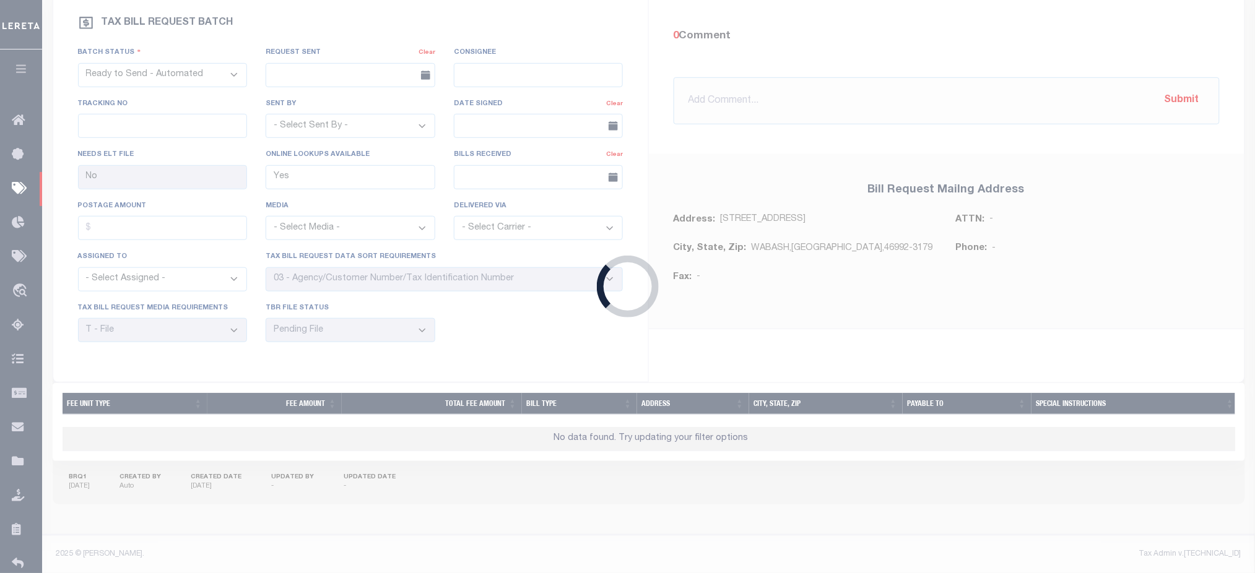
select select "25"
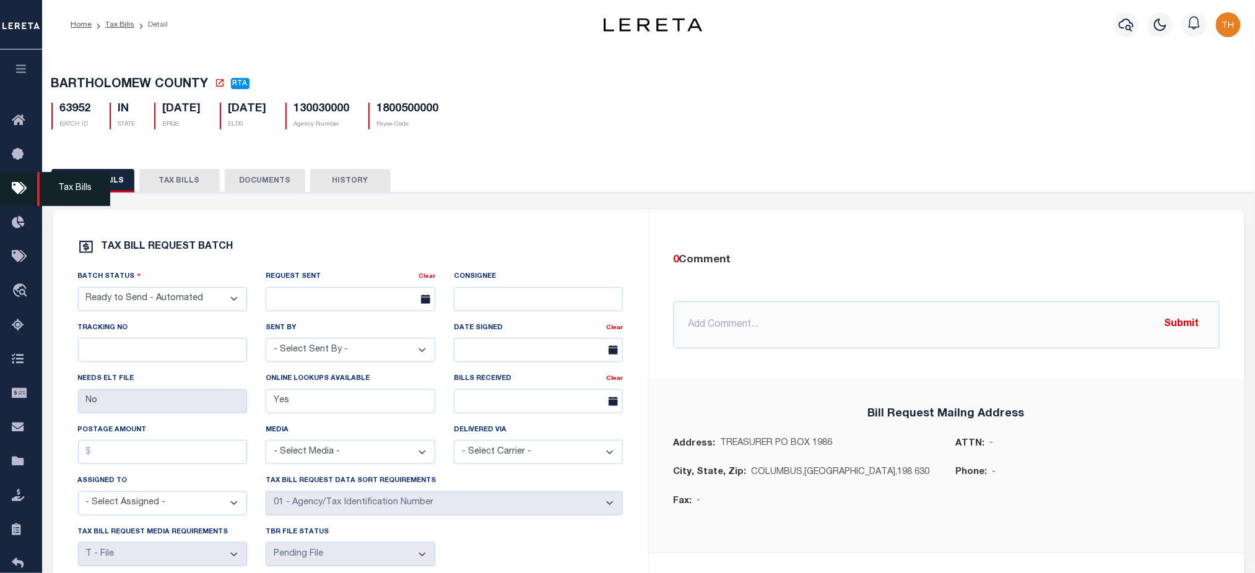
click at [23, 193] on icon at bounding box center [22, 188] width 20 height 15
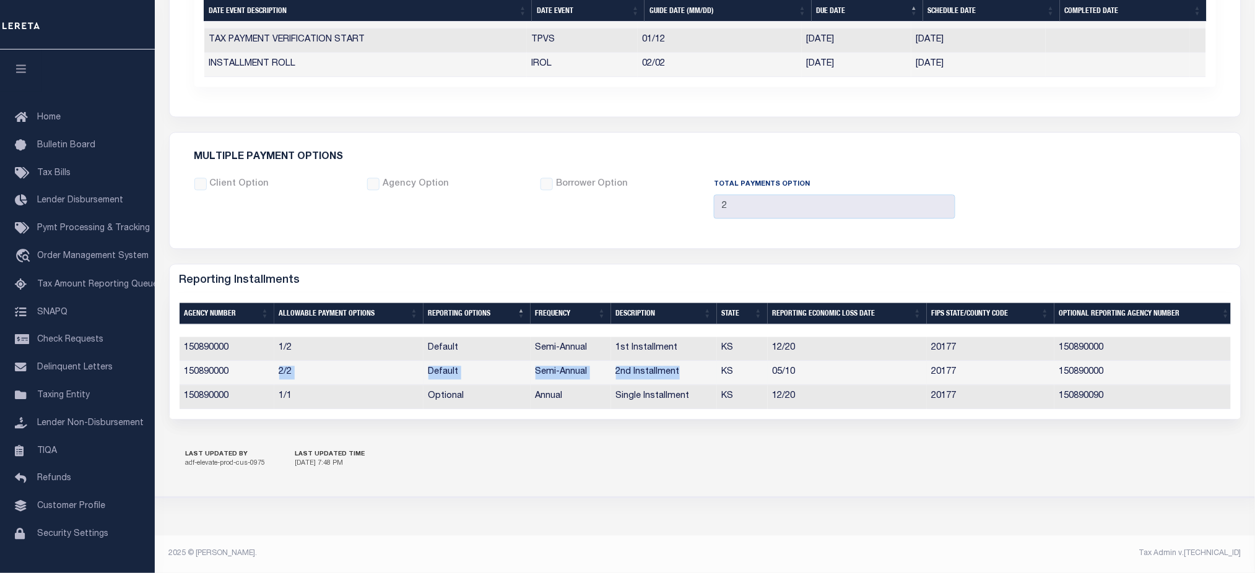
drag, startPoint x: 270, startPoint y: 368, endPoint x: 690, endPoint y: 372, distance: 420.3
click at [690, 372] on tr "150890000 2/2 Default Semi-Annual 2nd Installment KS 05/10 20177 150890000" at bounding box center [707, 373] width 1055 height 24
drag, startPoint x: 270, startPoint y: 396, endPoint x: 698, endPoint y: 399, distance: 428.4
click at [645, 396] on tr "150890000 1/1 Optional Annual Single Installment KS 12/20 20177 150890090" at bounding box center [707, 398] width 1055 height 24
drag, startPoint x: 831, startPoint y: 397, endPoint x: 771, endPoint y: 394, distance: 60.1
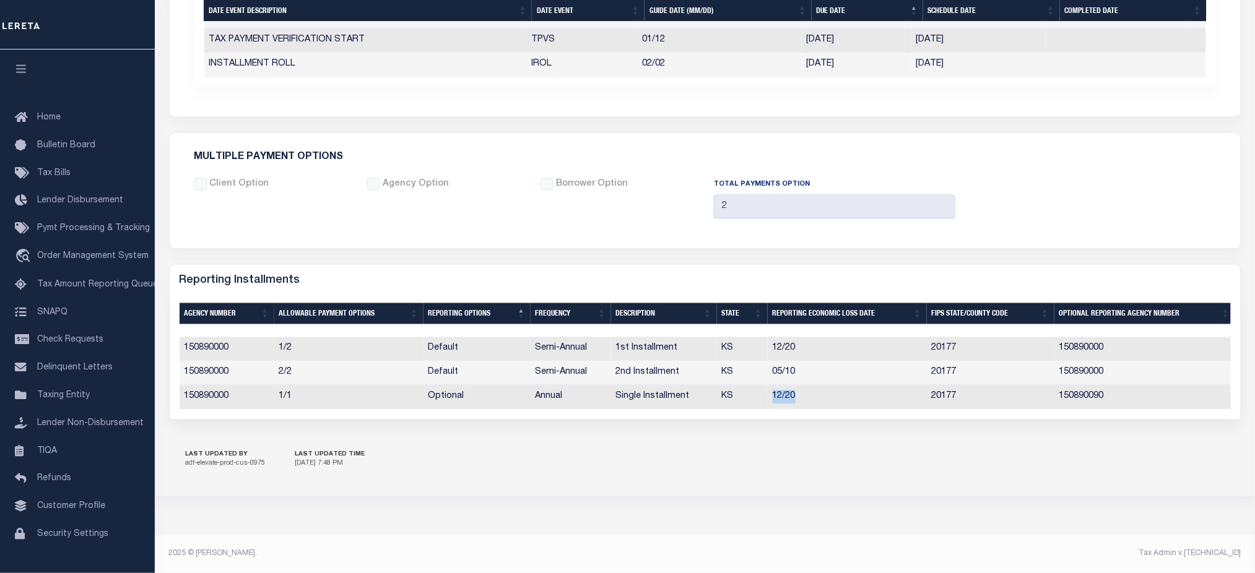
click at [771, 394] on td "12/20" at bounding box center [847, 398] width 159 height 24
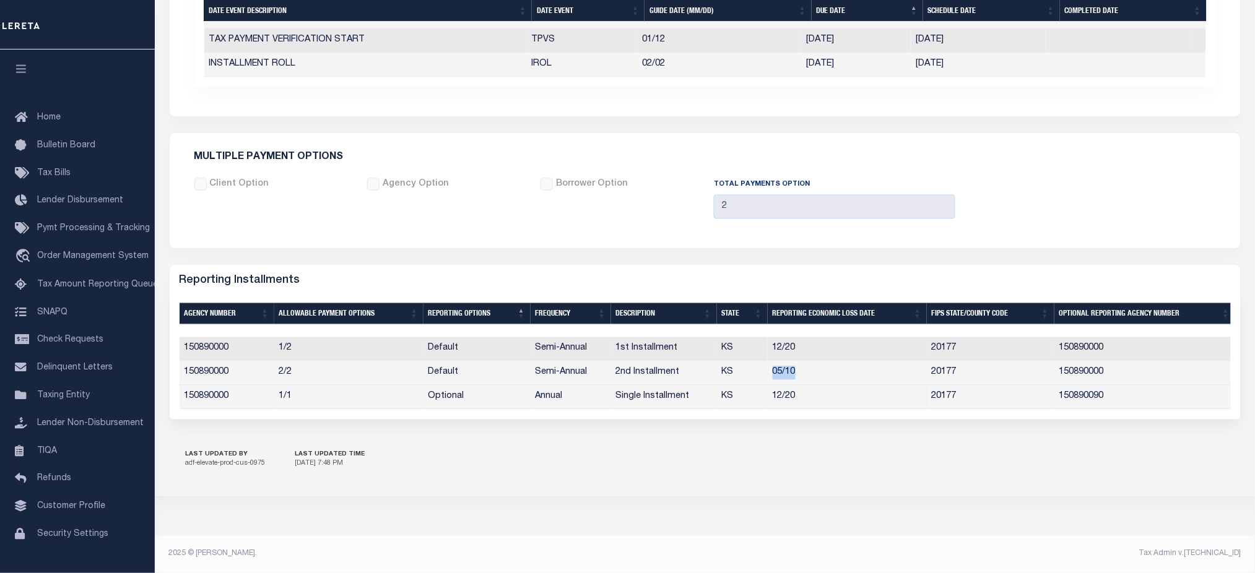
drag, startPoint x: 802, startPoint y: 370, endPoint x: 758, endPoint y: 372, distance: 44.0
click at [758, 372] on tr "150890000 2/2 Default Semi-Annual 2nd Installment KS 05/10 20177 150890000" at bounding box center [707, 373] width 1055 height 24
click at [95, 167] on link "Tax Bills" at bounding box center [77, 174] width 155 height 28
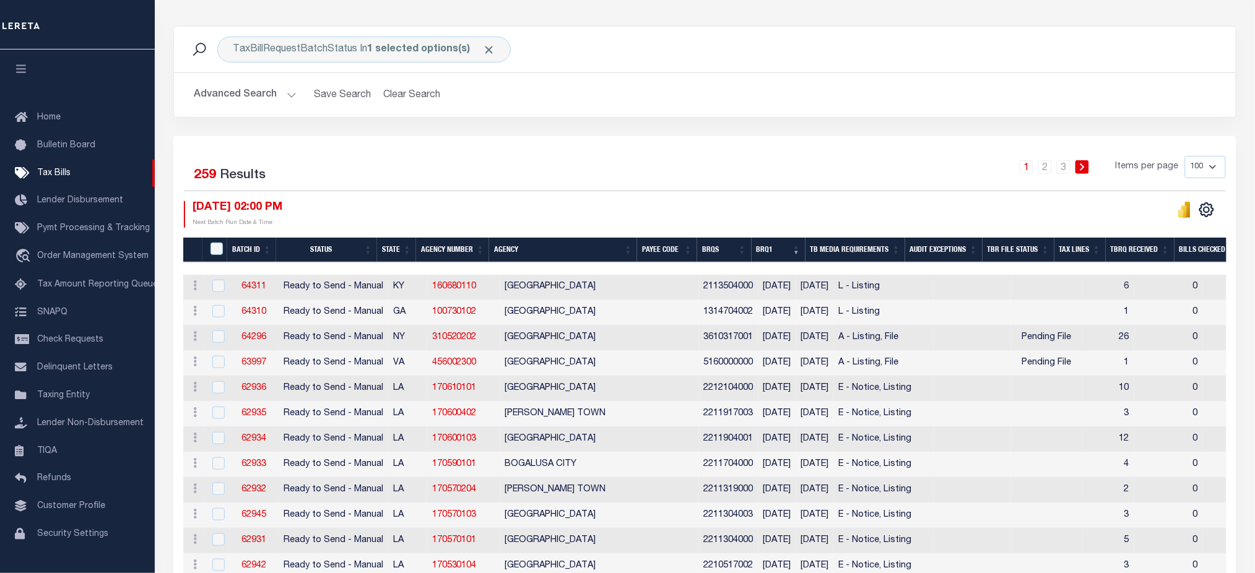
scroll to position [165, 0]
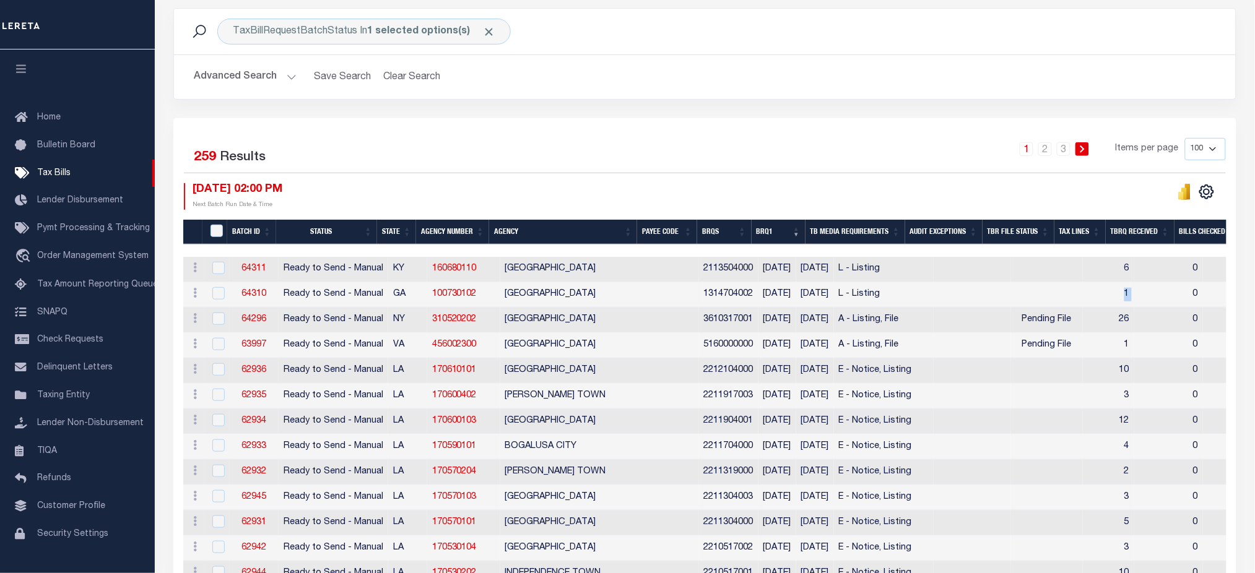
drag, startPoint x: 1140, startPoint y: 300, endPoint x: 1104, endPoint y: 296, distance: 35.5
click at [1104, 296] on tr "ACTIONS [GEOGRAPHIC_DATA] 64310 Ready to Send - Manual GA 100730102 [GEOGRAPHIC…" at bounding box center [1126, 294] width 1886 height 25
click at [254, 295] on link "64310" at bounding box center [253, 294] width 25 height 9
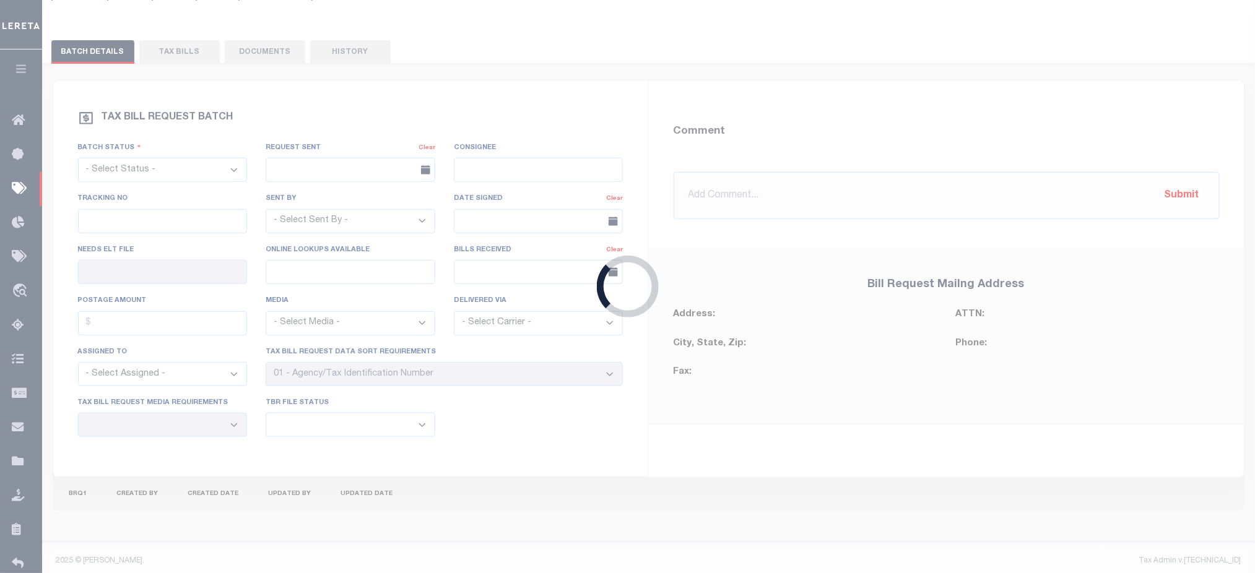
select select "RTS"
type input "No"
select select "27"
select select "20"
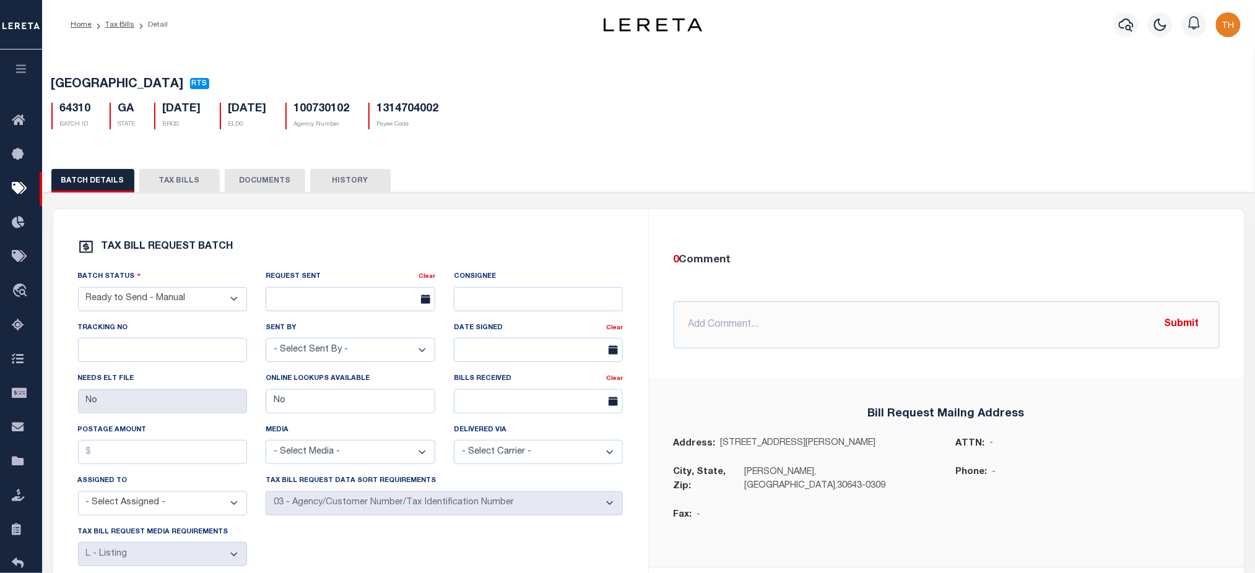
click at [194, 191] on button "TAX BILLS" at bounding box center [179, 181] width 80 height 24
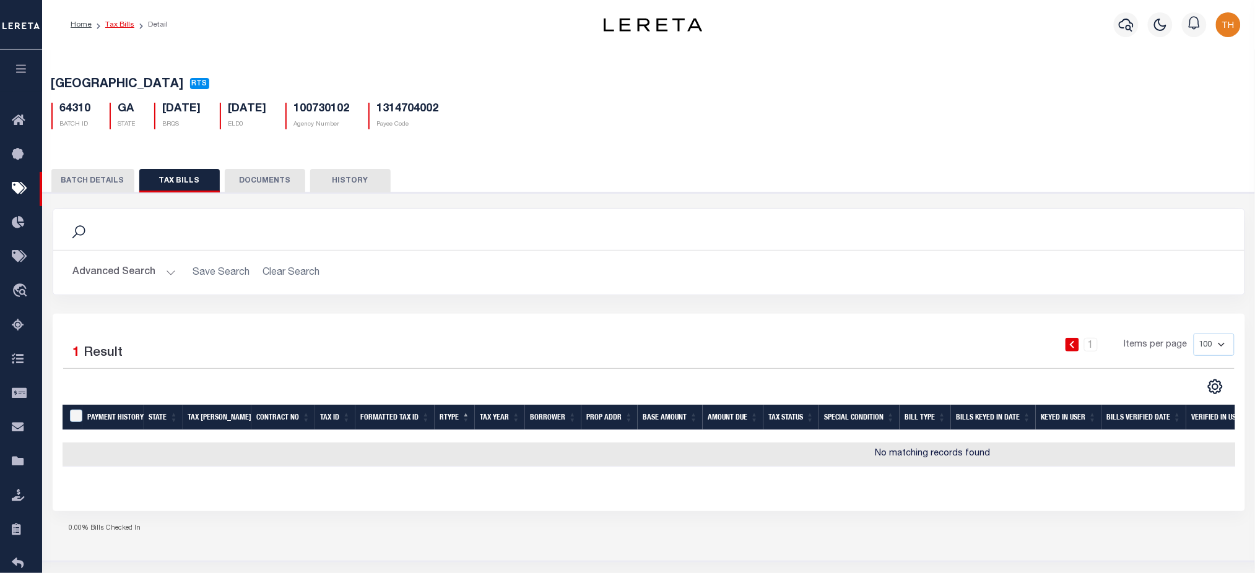
click at [113, 27] on link "Tax Bills" at bounding box center [119, 24] width 29 height 7
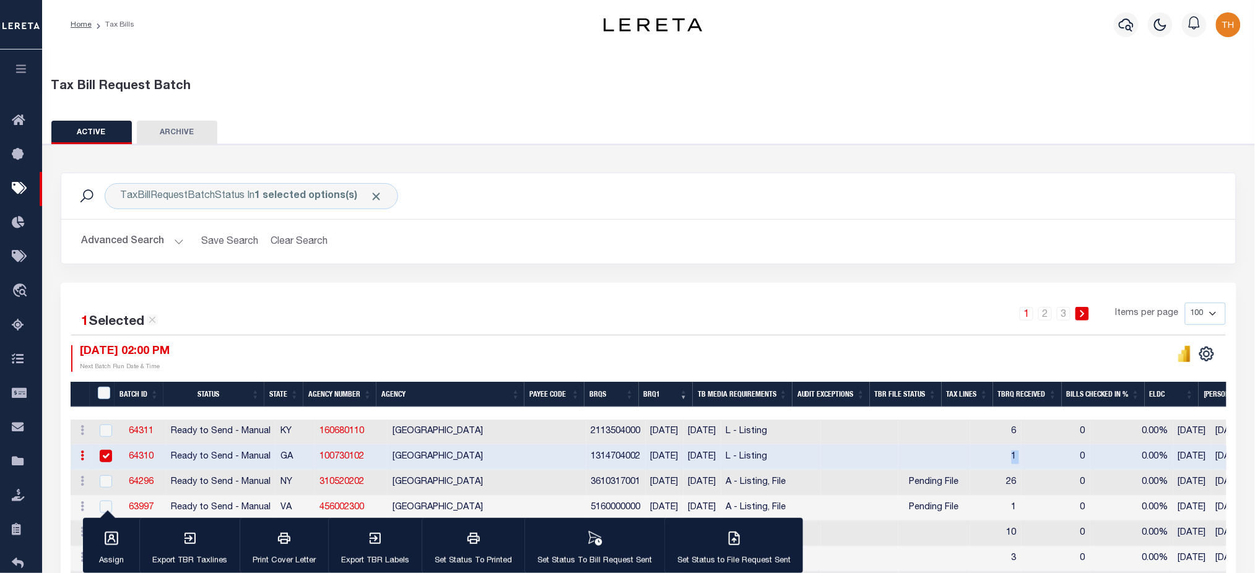
click at [106, 452] on input "checkbox" at bounding box center [106, 456] width 12 height 12
checkbox input "false"
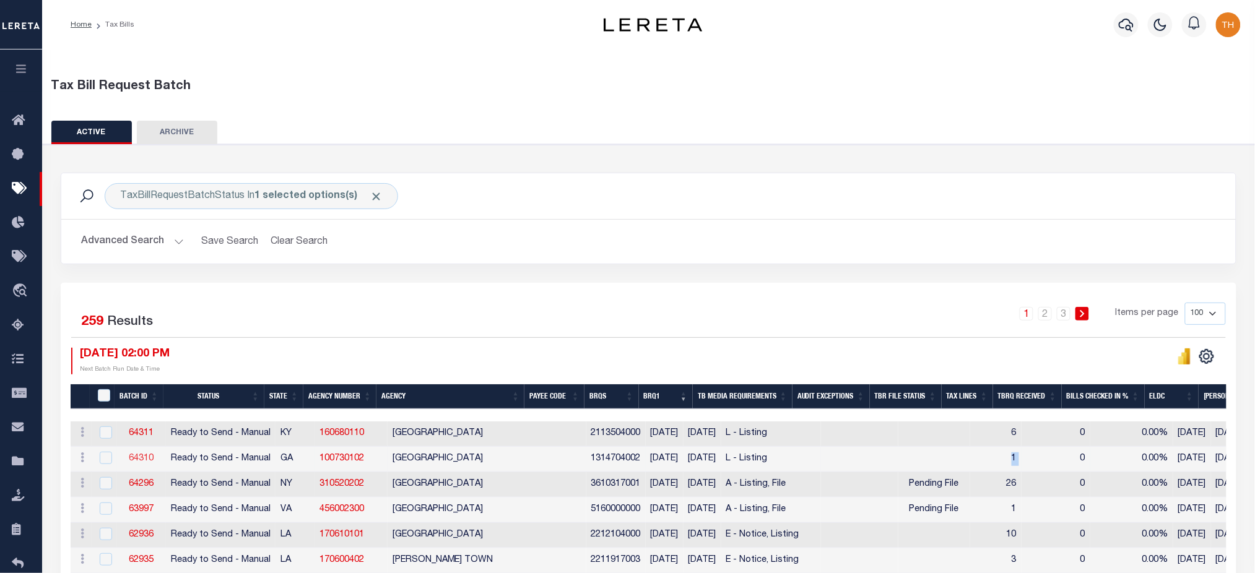
click at [136, 458] on link "64310" at bounding box center [141, 458] width 25 height 9
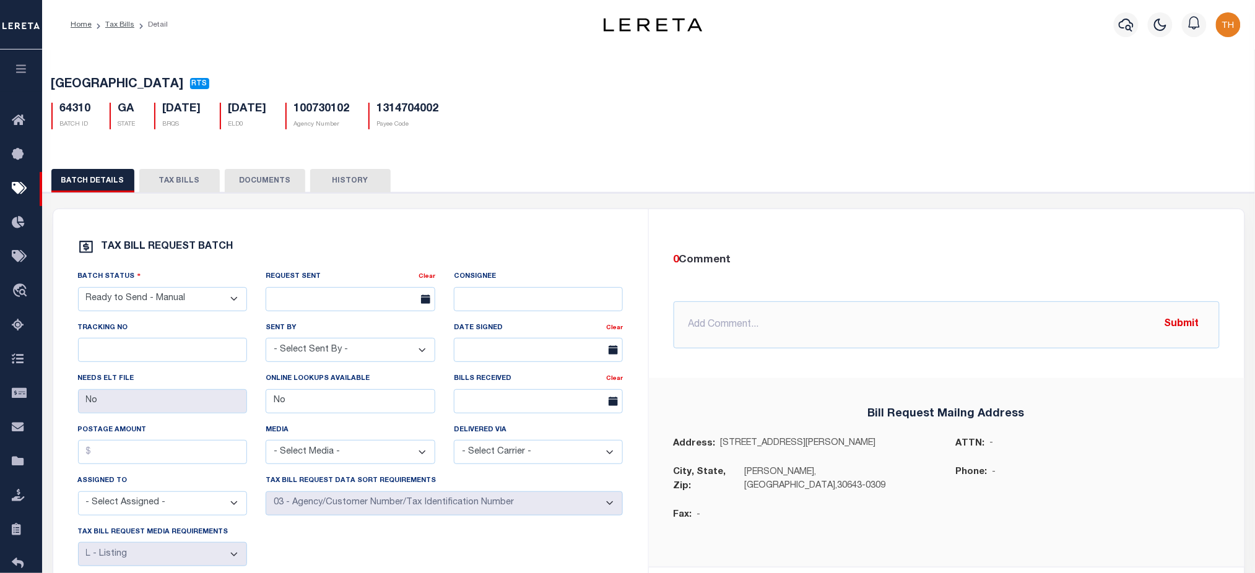
click at [190, 185] on button "TAX BILLS" at bounding box center [179, 181] width 80 height 24
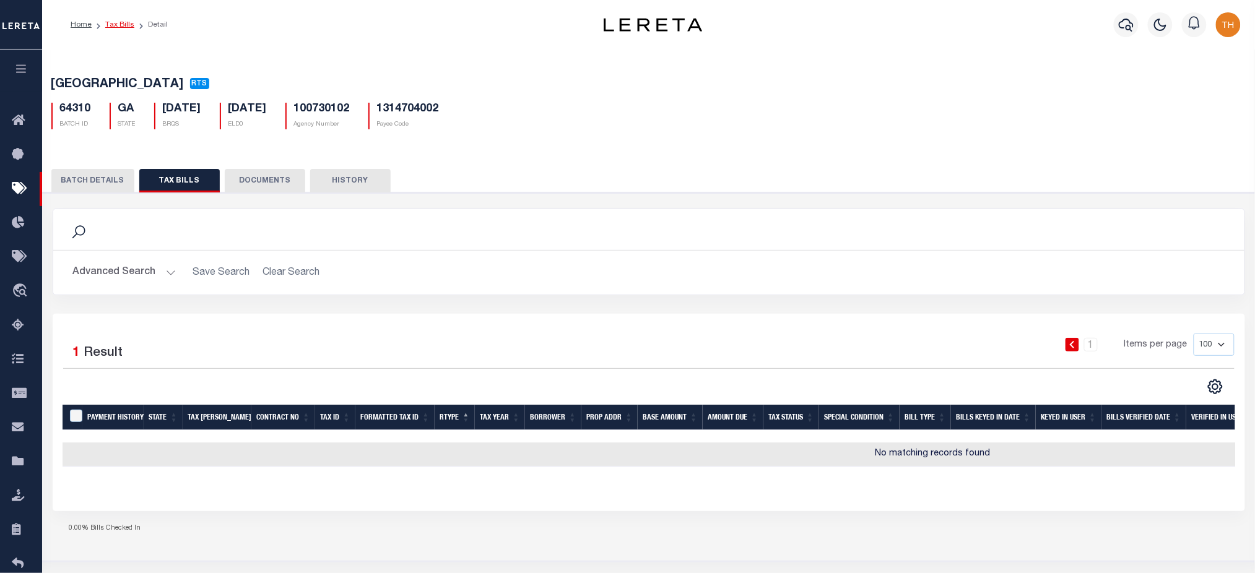
click at [115, 27] on link "Tax Bills" at bounding box center [119, 24] width 29 height 7
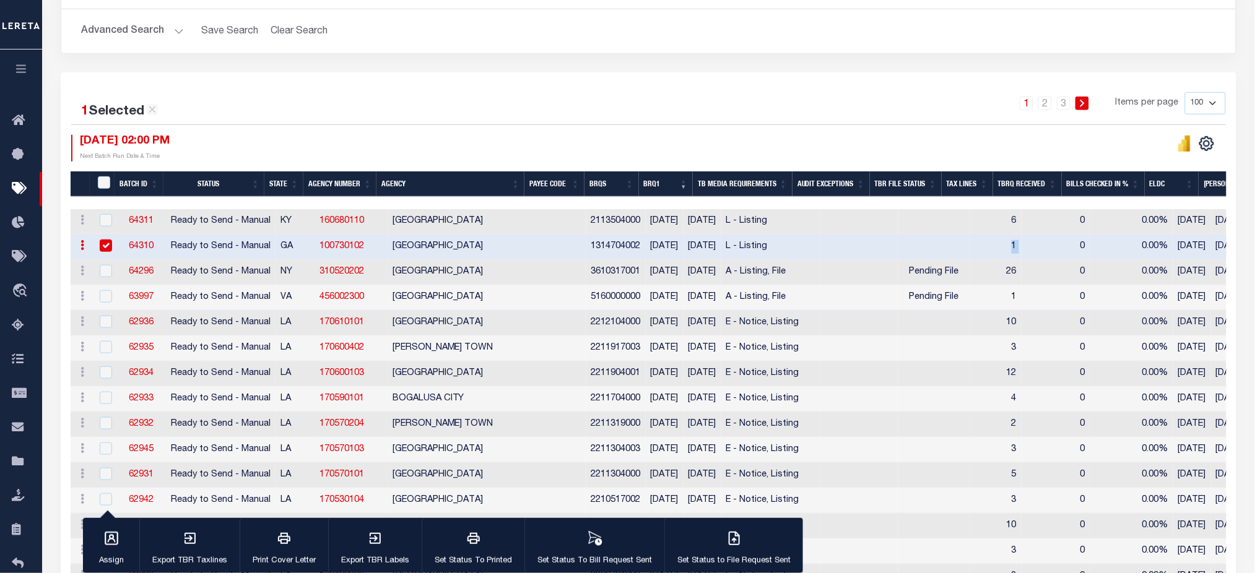
scroll to position [330, 0]
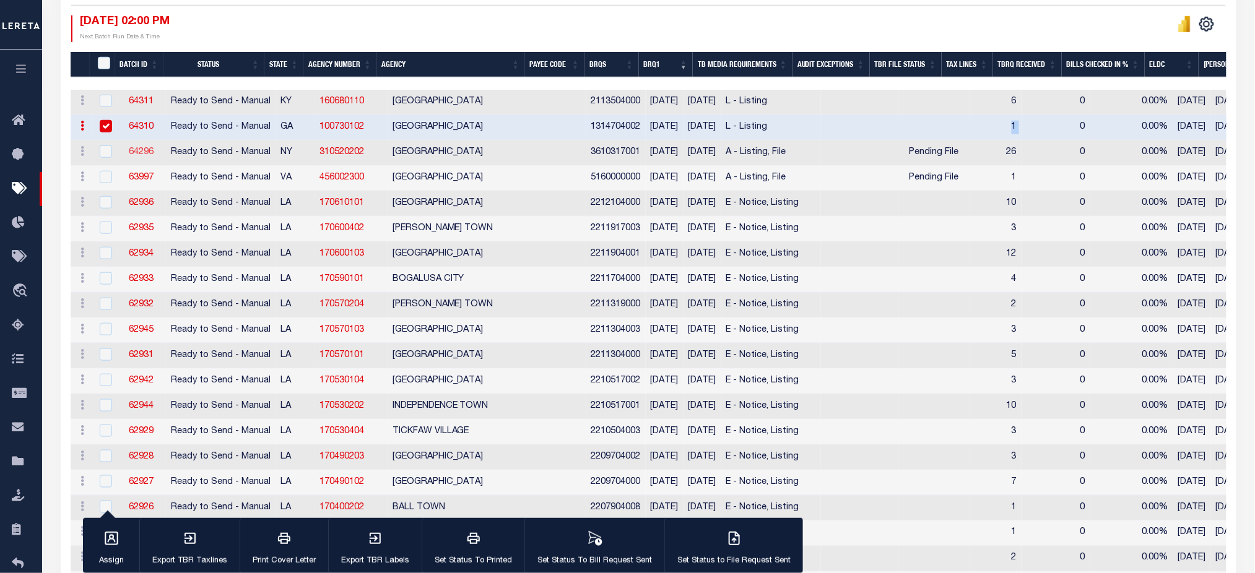
click at [134, 148] on link "64296" at bounding box center [141, 152] width 25 height 9
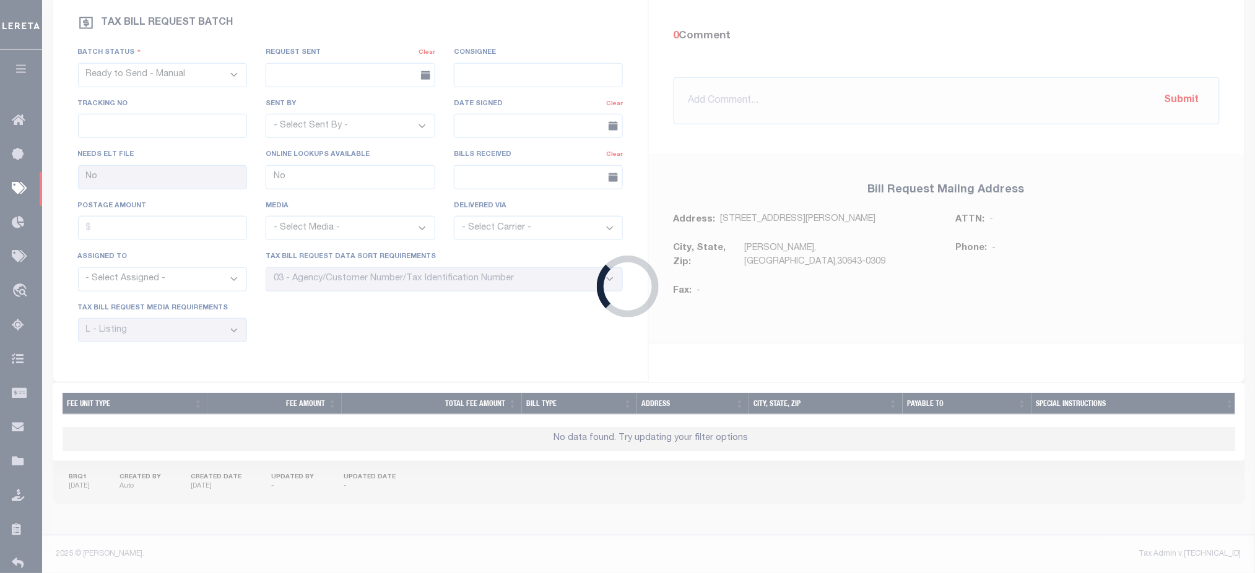
select select "25"
select select "16"
select select "1"
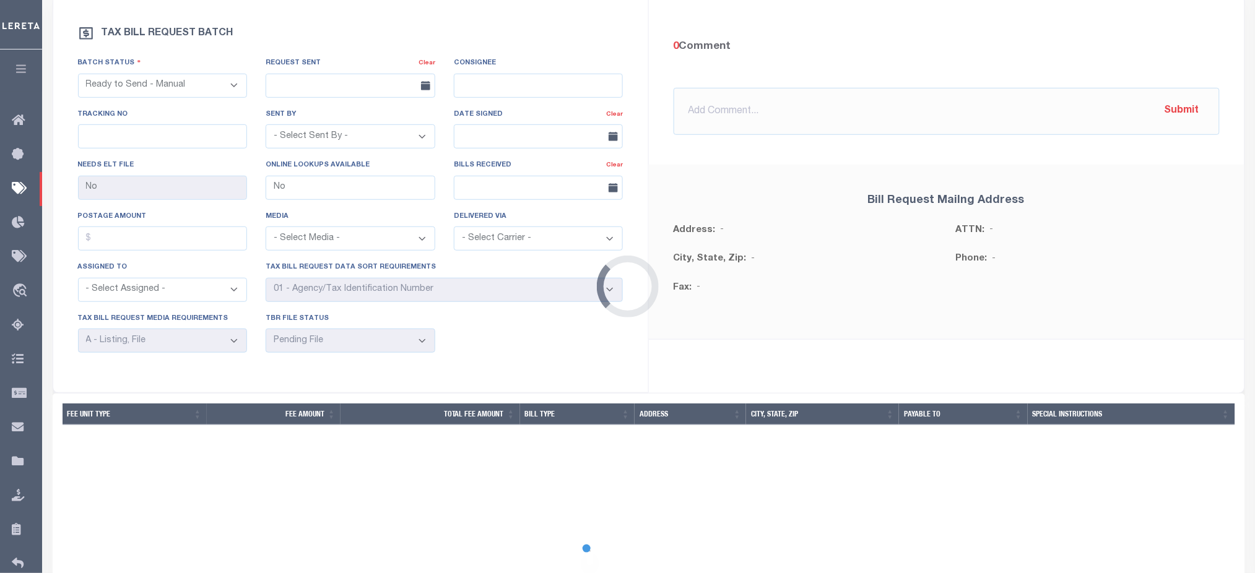
scroll to position [91, 0]
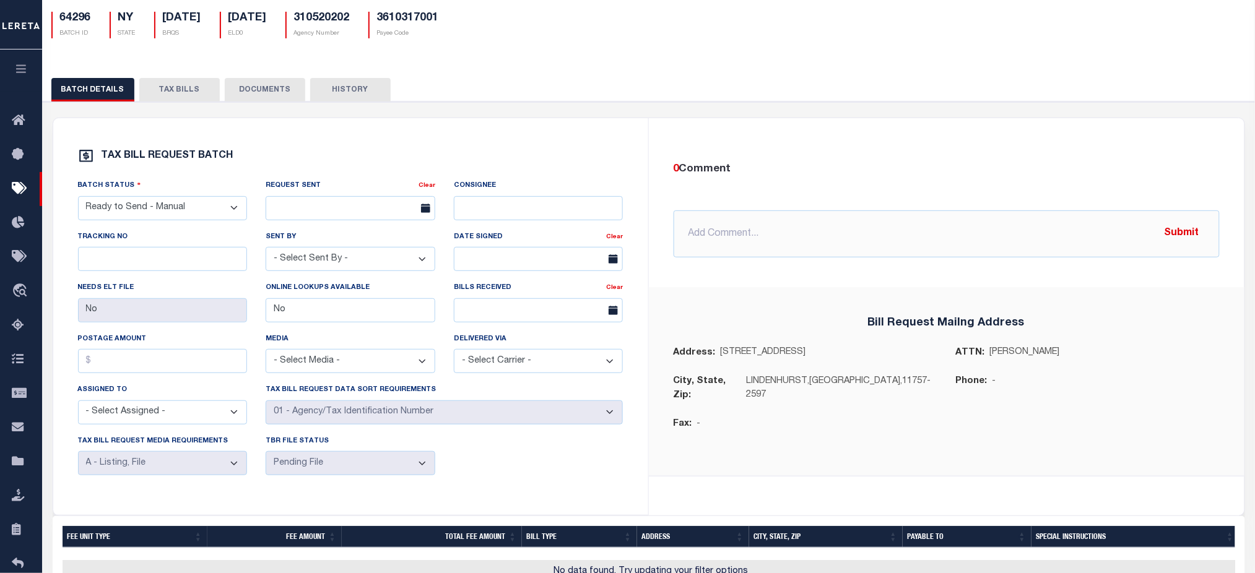
click at [183, 97] on button "TAX BILLS" at bounding box center [179, 90] width 80 height 24
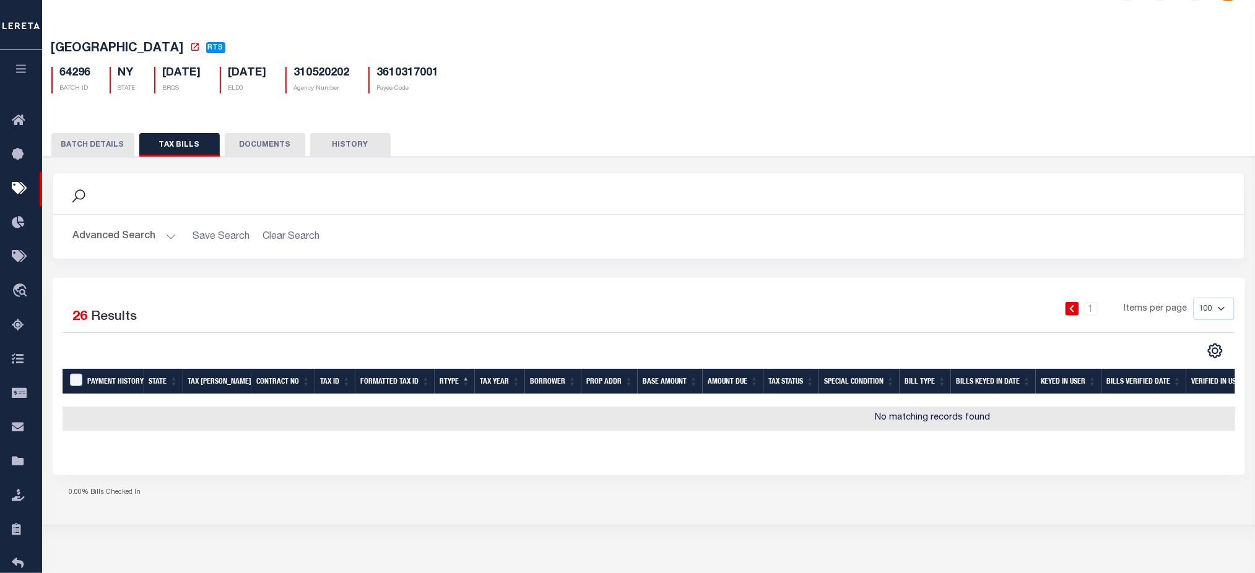
scroll to position [0, 0]
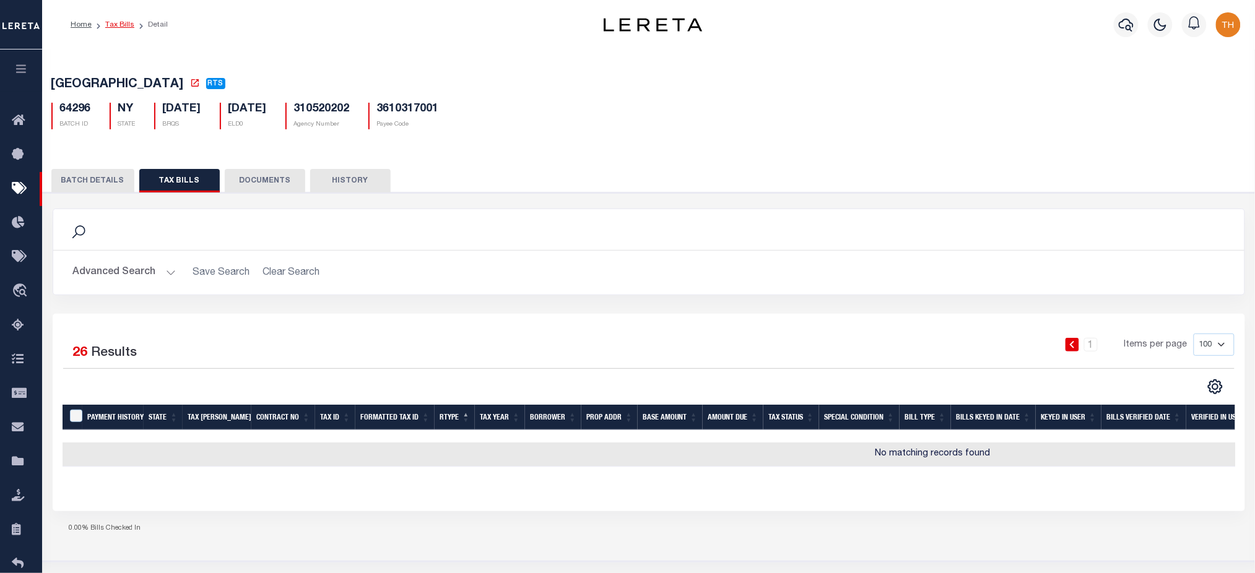
click at [113, 21] on link "Tax Bills" at bounding box center [119, 24] width 29 height 7
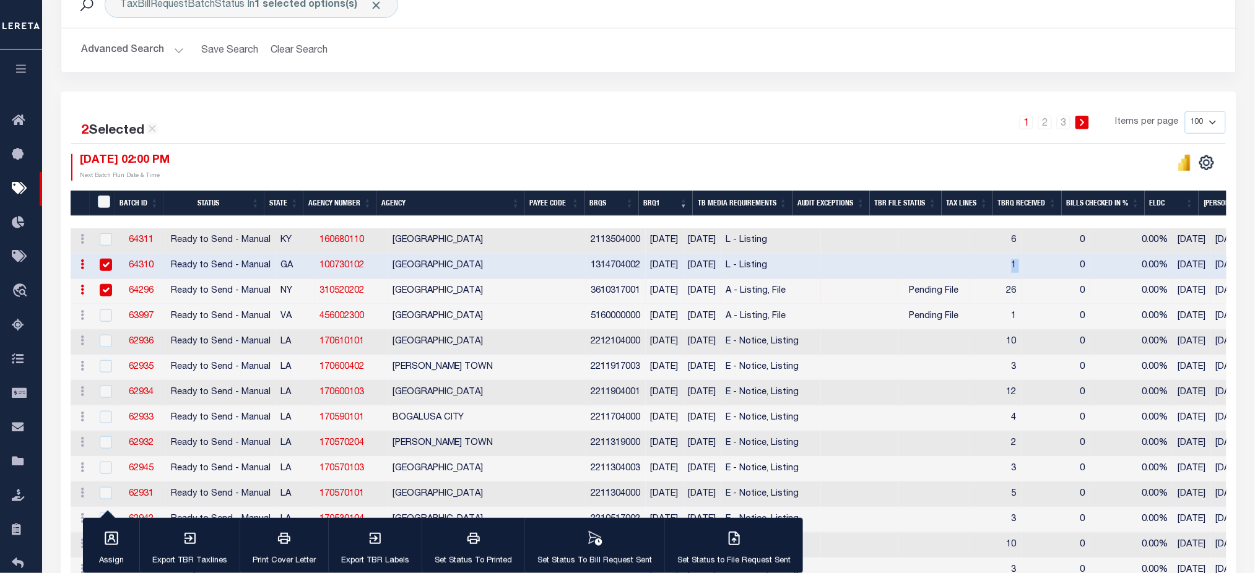
scroll to position [330, 0]
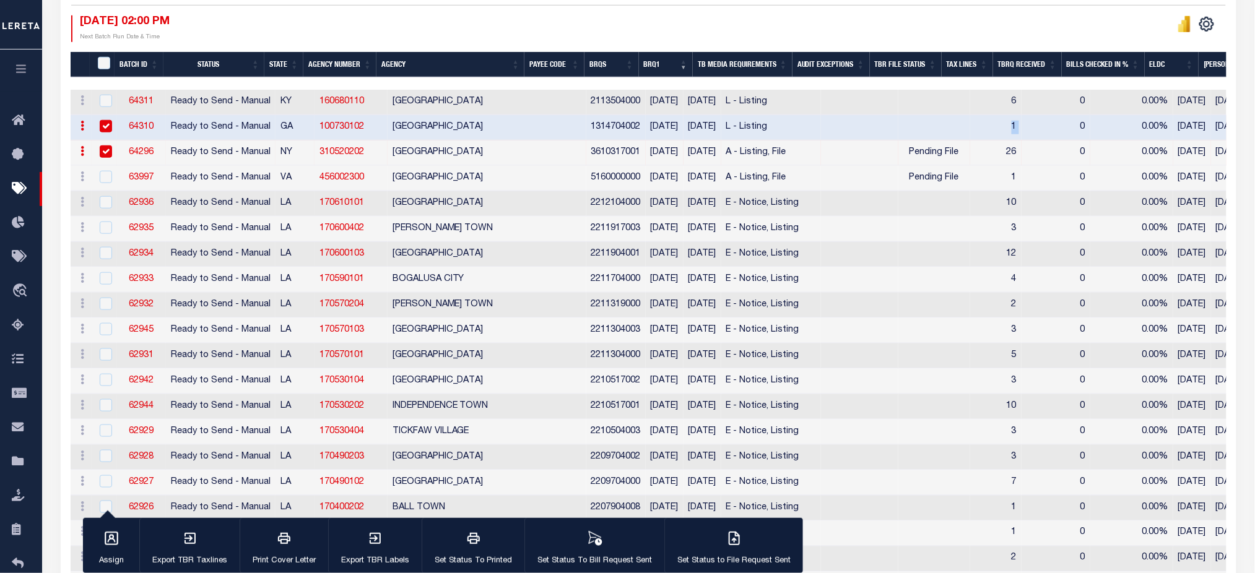
click at [106, 127] on input "checkbox" at bounding box center [106, 126] width 12 height 12
checkbox input "false"
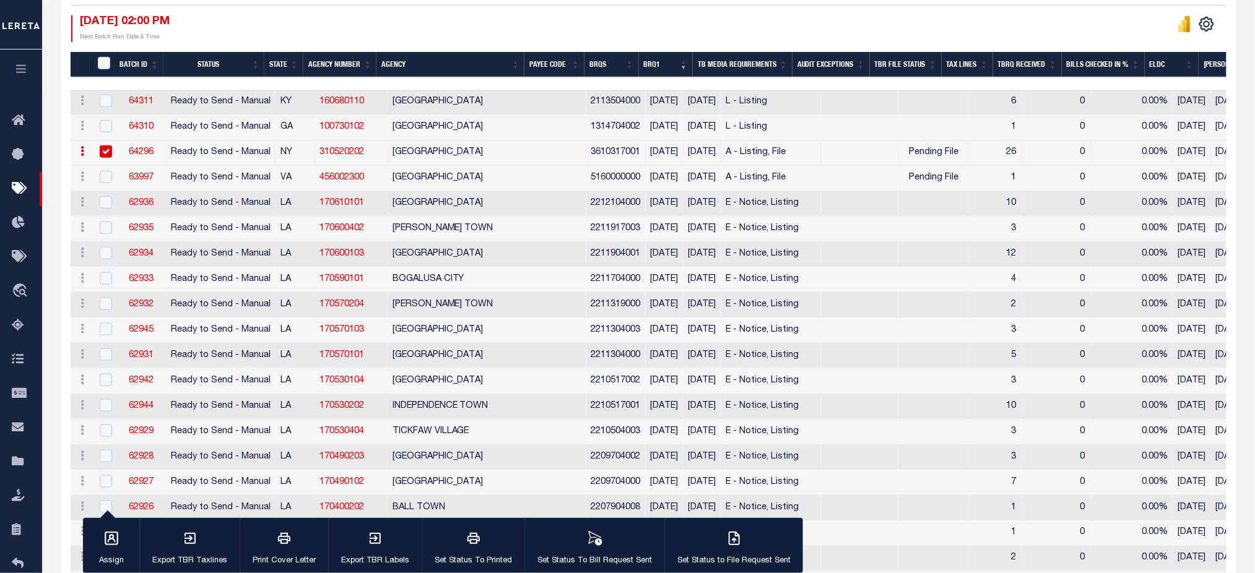
click at [106, 141] on td at bounding box center [104, 153] width 25 height 25
checkbox input "false"
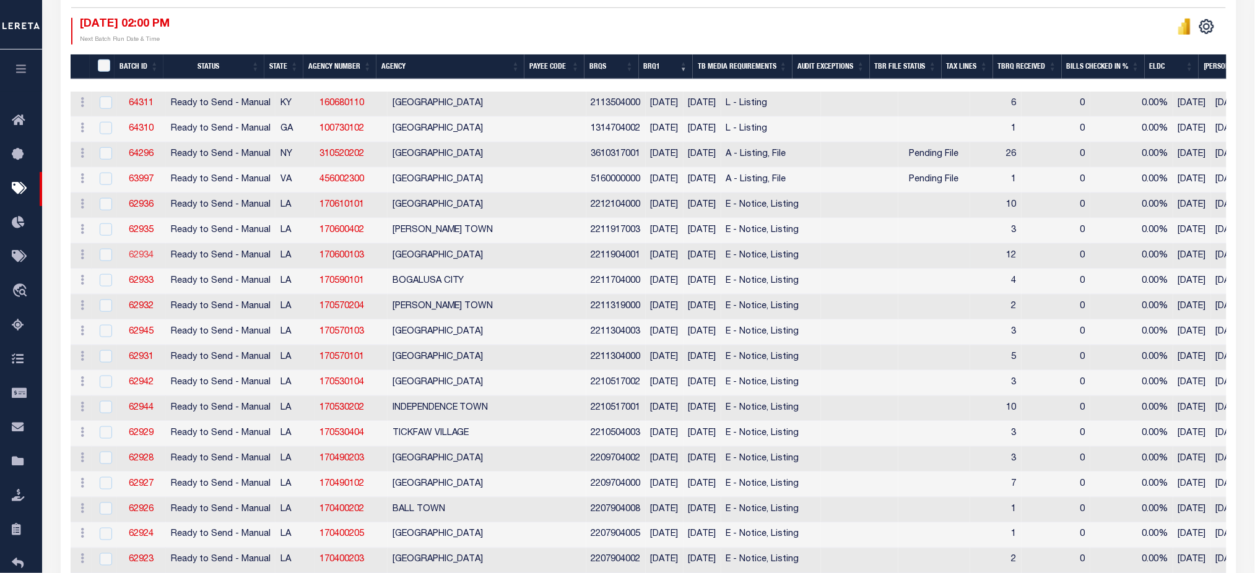
click at [139, 258] on link "62934" at bounding box center [141, 255] width 25 height 9
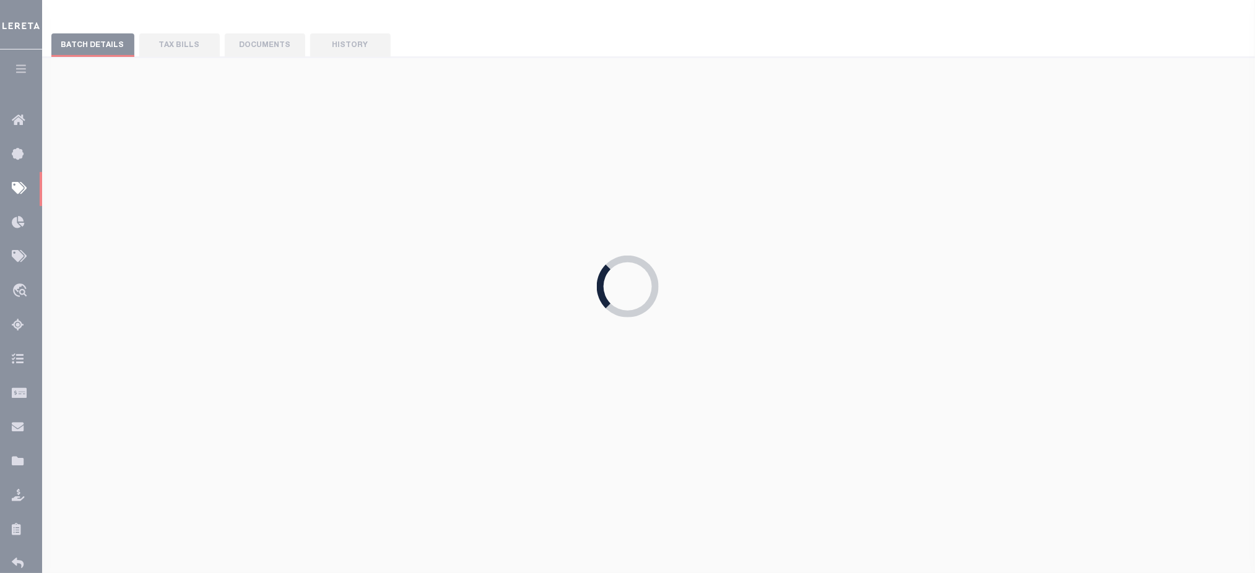
select select "18"
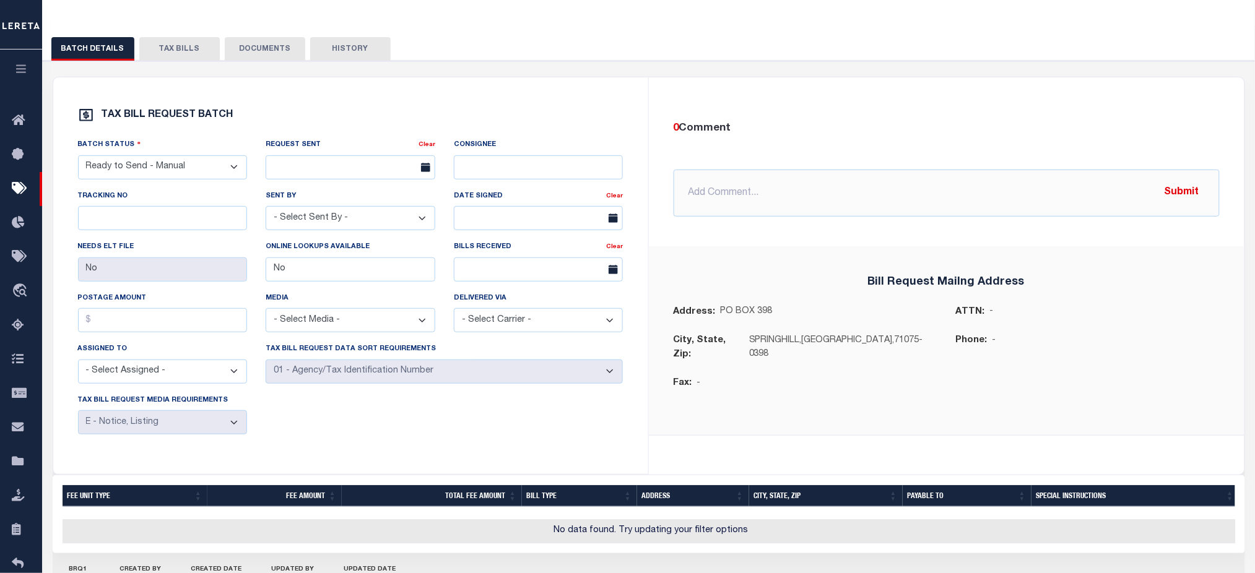
scroll to position [99, 0]
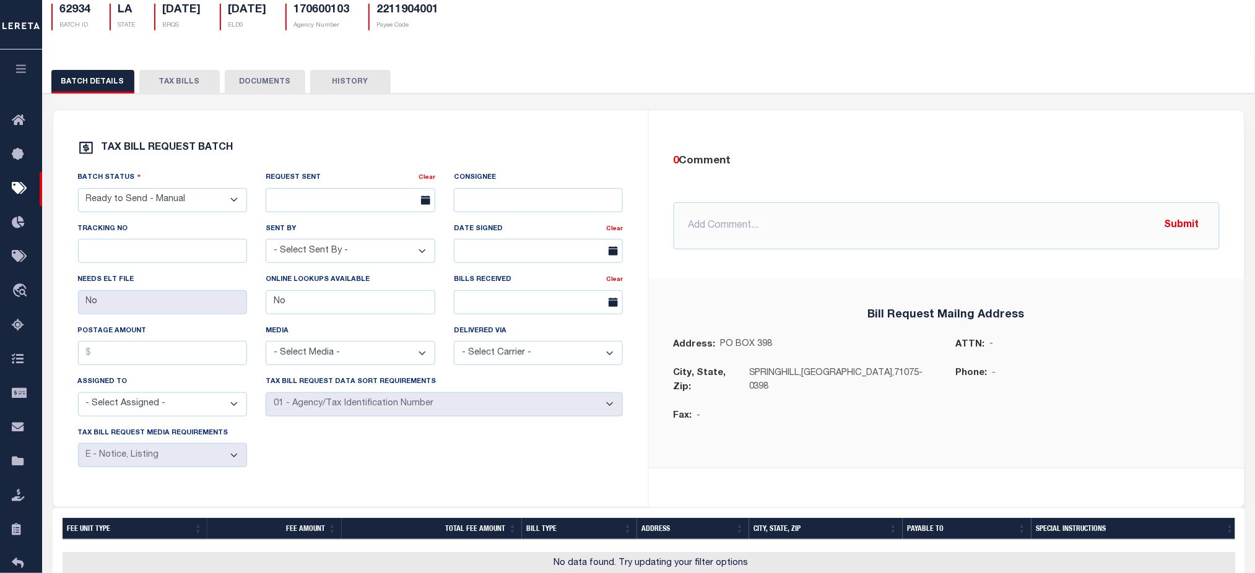
click at [183, 85] on button "TAX BILLS" at bounding box center [179, 82] width 80 height 24
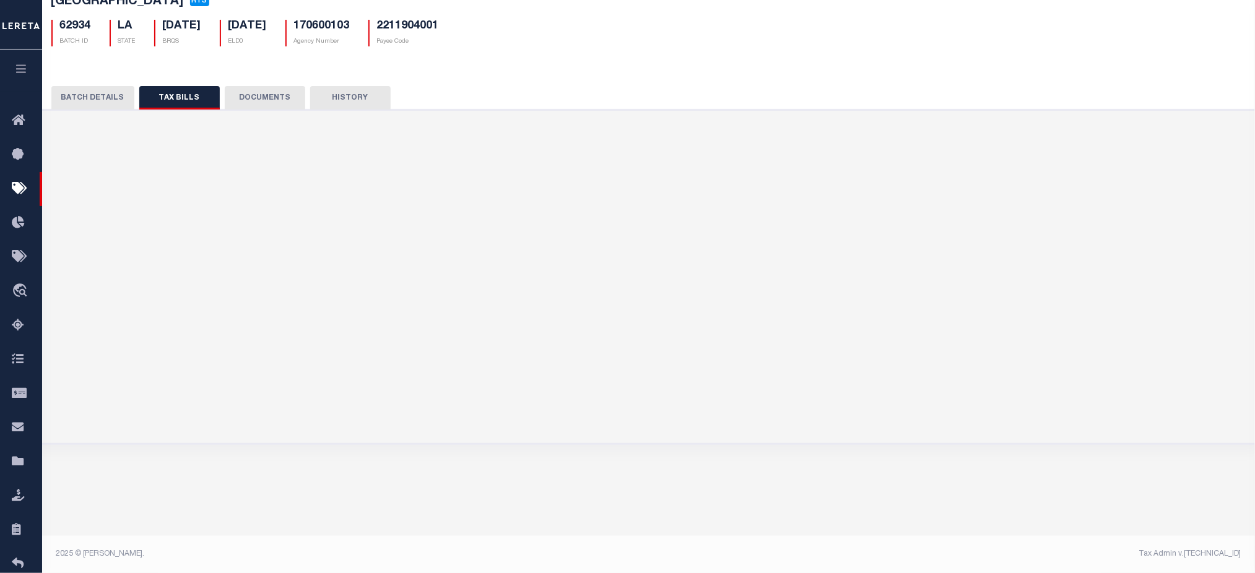
scroll to position [82, 0]
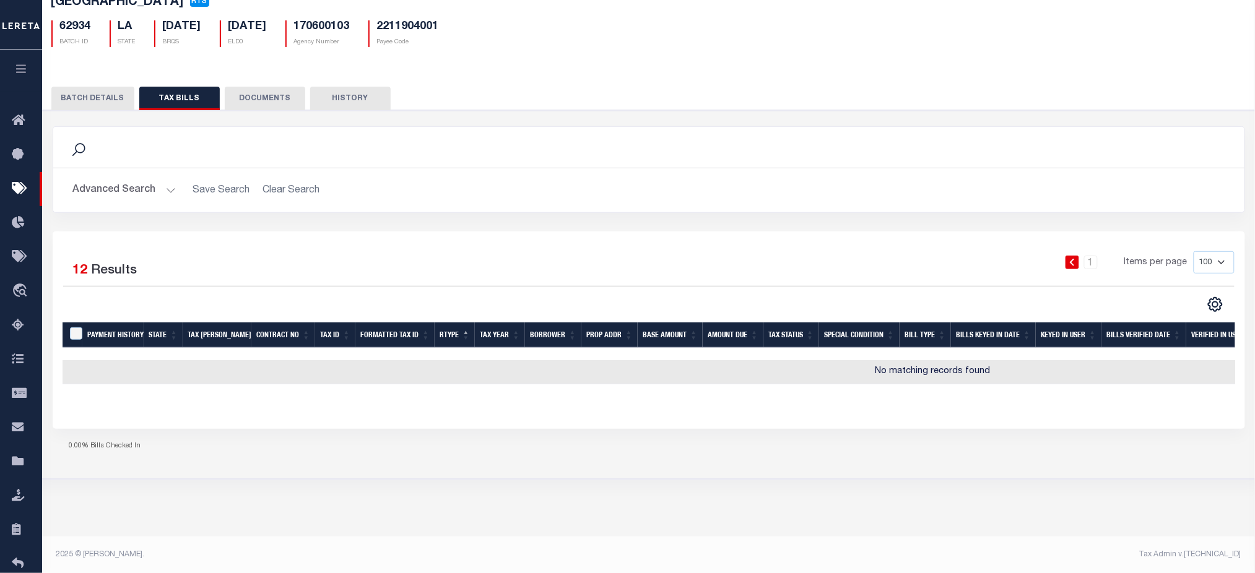
click at [22, 72] on icon "button" at bounding box center [21, 68] width 14 height 11
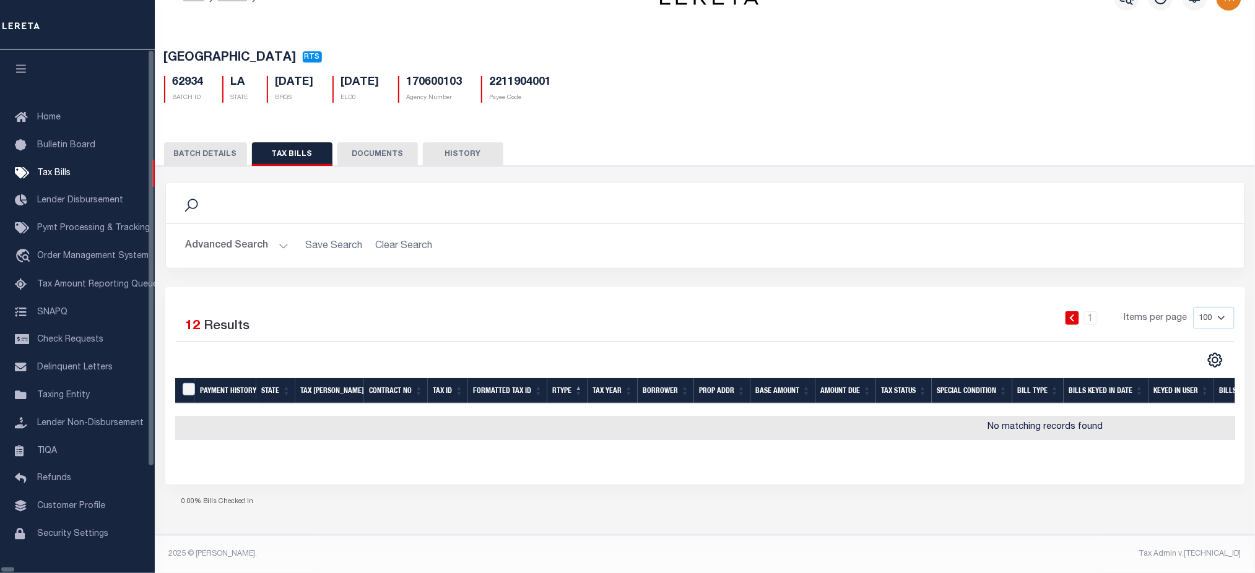
scroll to position [36, 0]
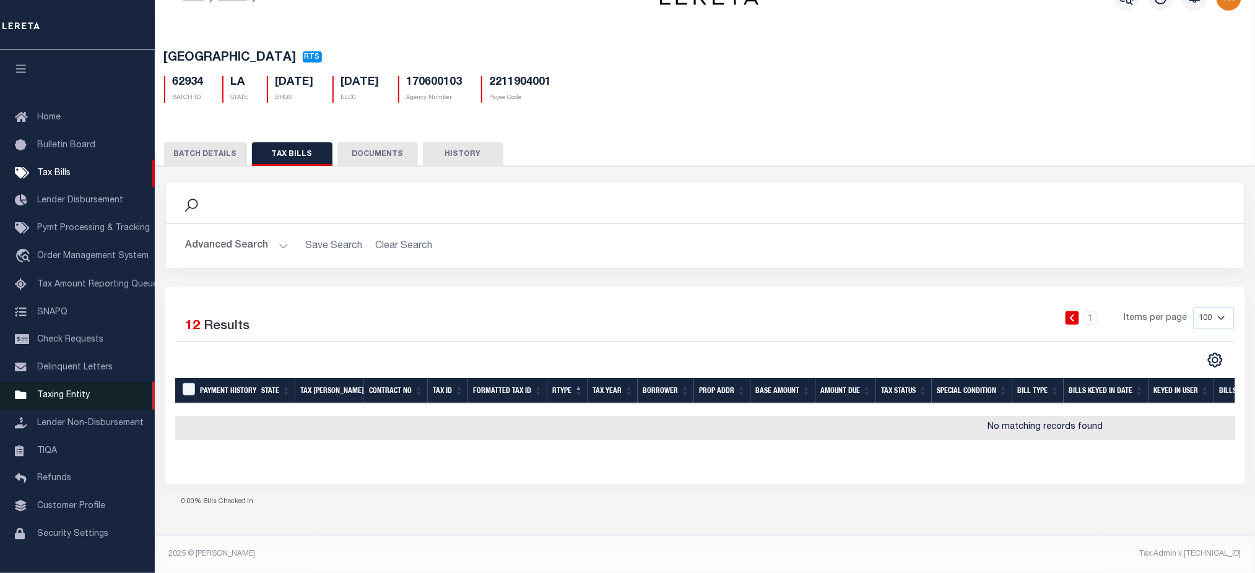
click at [77, 409] on link "Taxing Entity" at bounding box center [77, 396] width 155 height 28
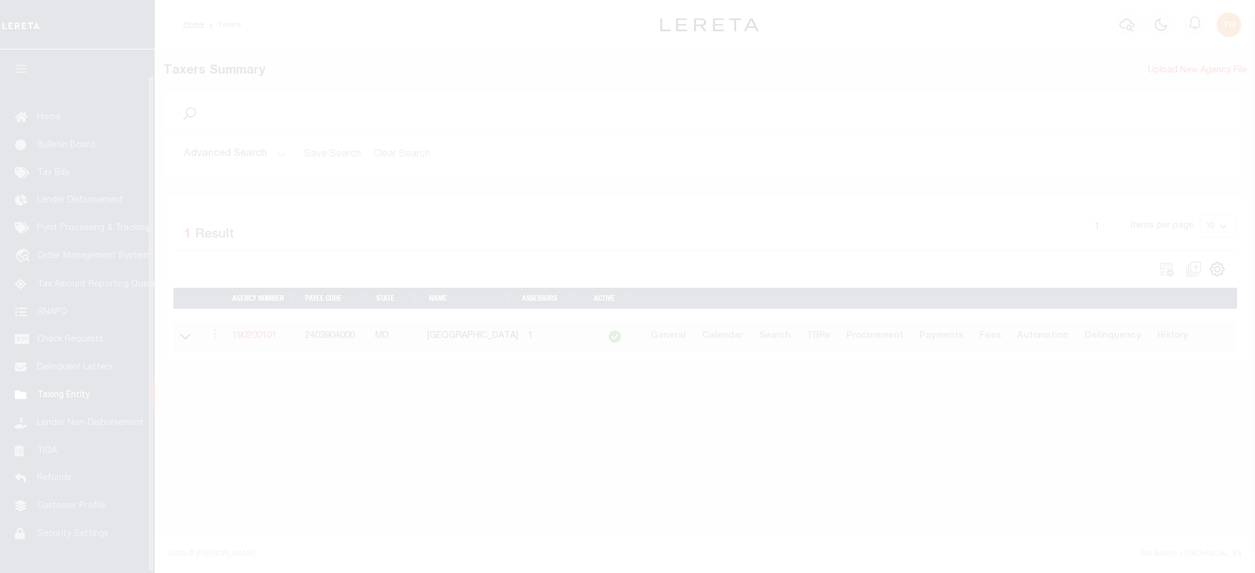
select select
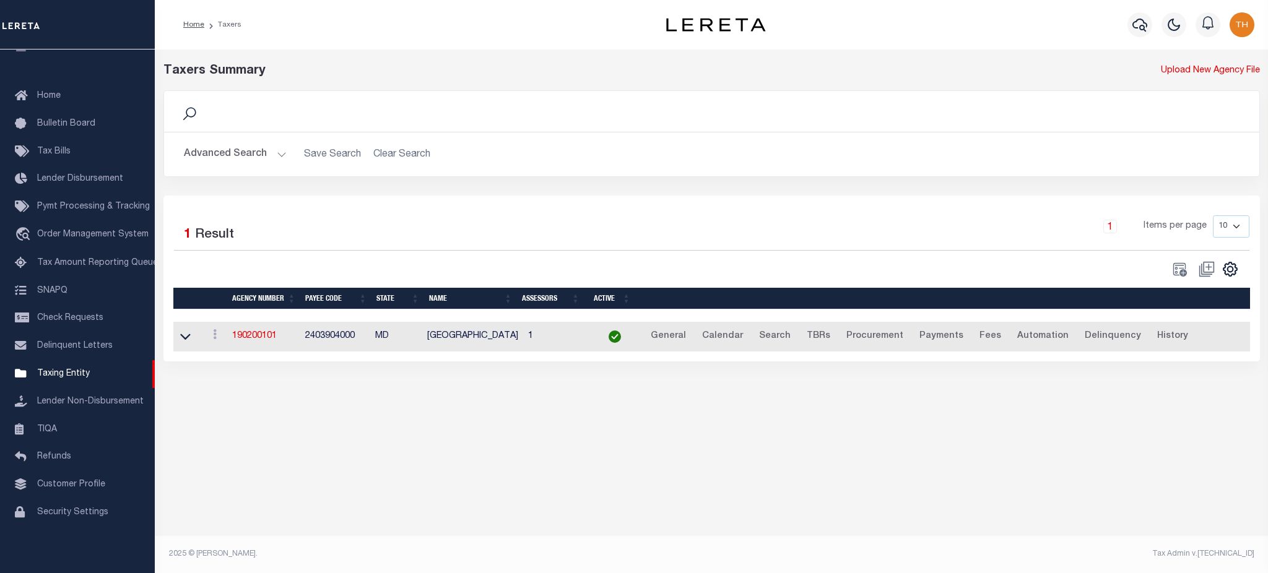
click at [233, 162] on button "Advanced Search" at bounding box center [235, 154] width 103 height 24
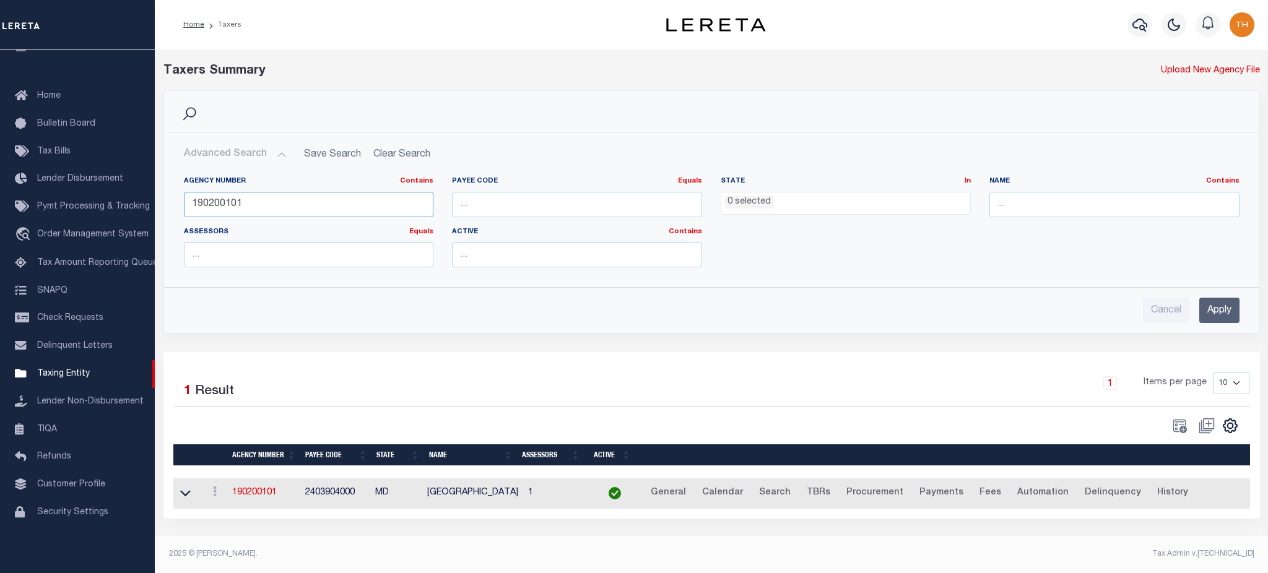
drag, startPoint x: 315, startPoint y: 201, endPoint x: 191, endPoint y: 166, distance: 128.7
click at [184, 203] on input "190200101" at bounding box center [309, 204] width 250 height 25
drag, startPoint x: 1028, startPoint y: 204, endPoint x: 1005, endPoint y: 185, distance: 29.9
click at [1028, 204] on input "text" at bounding box center [1114, 204] width 250 height 25
type input "bronx"
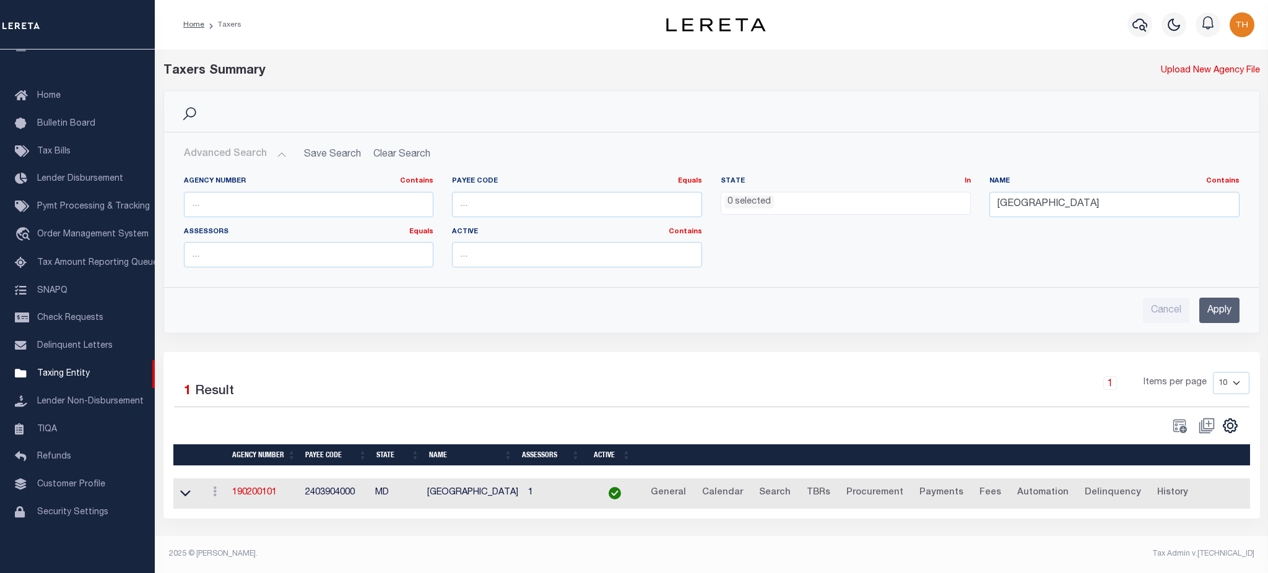
click at [1214, 314] on input "Apply" at bounding box center [1219, 310] width 40 height 25
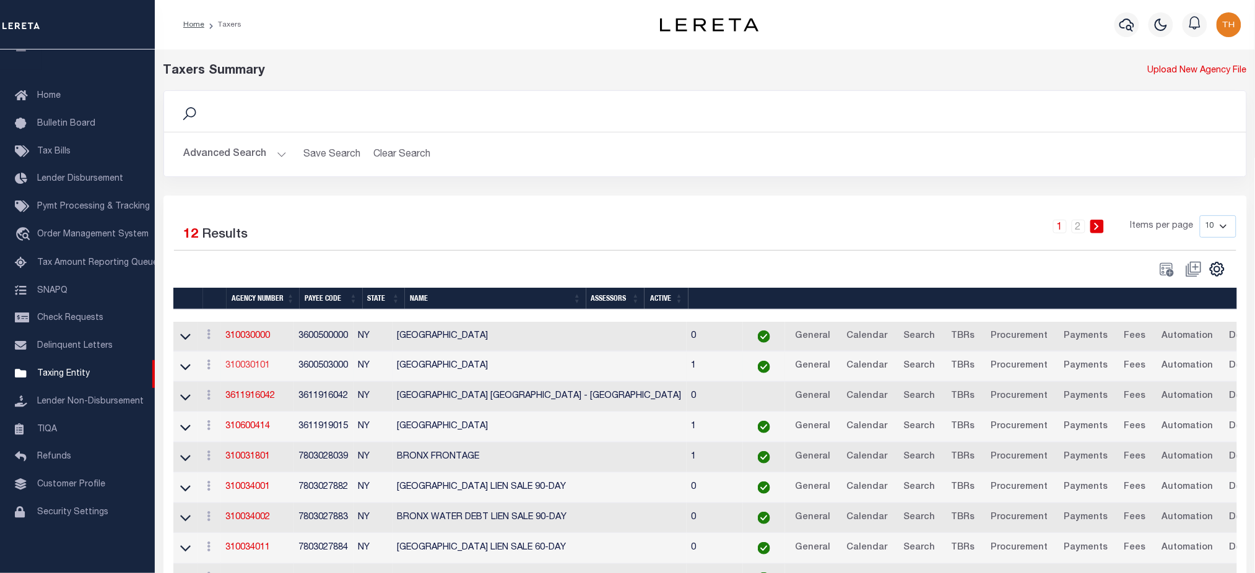
click at [249, 365] on link "310030101" at bounding box center [248, 365] width 45 height 9
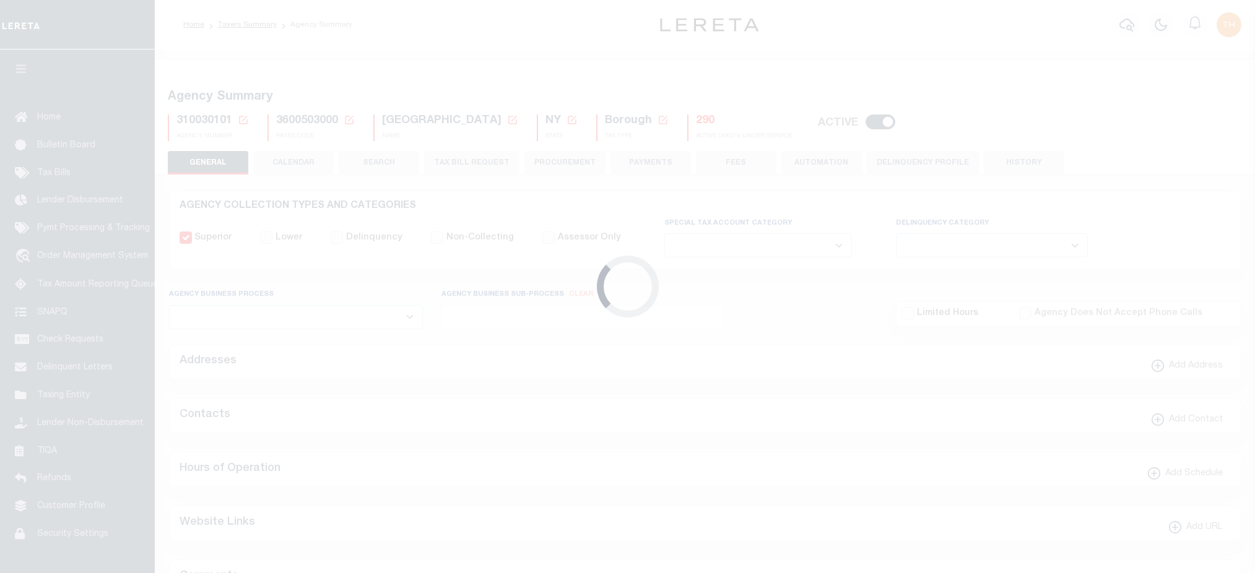
select select
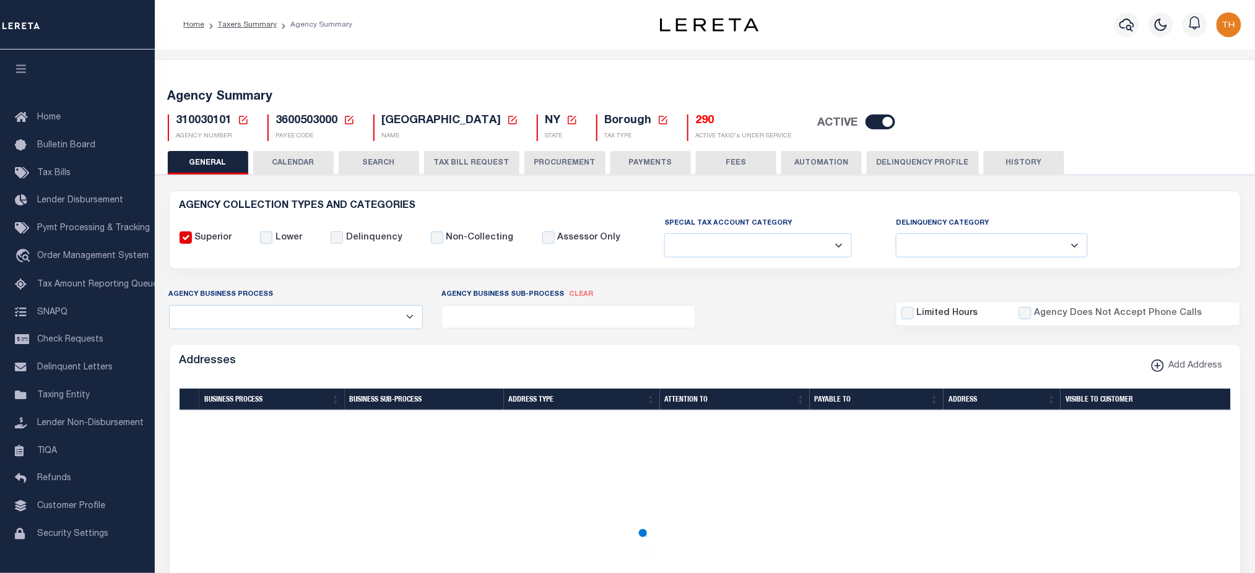
click at [302, 163] on button "CALENDAR" at bounding box center [293, 163] width 80 height 24
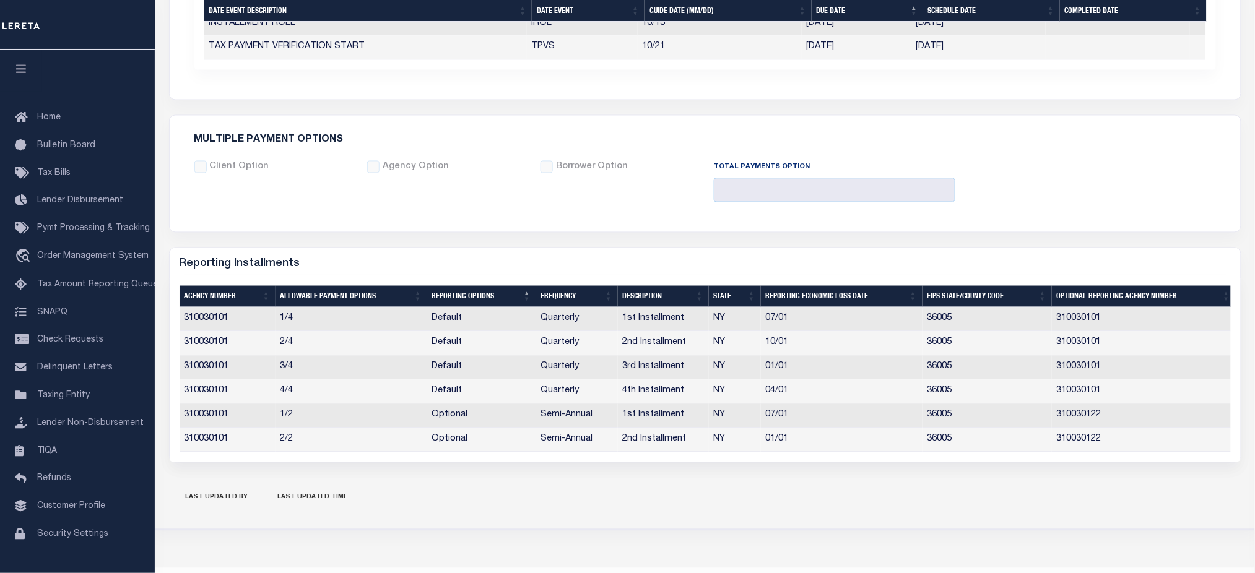
checkbox input "false"
type input "2"
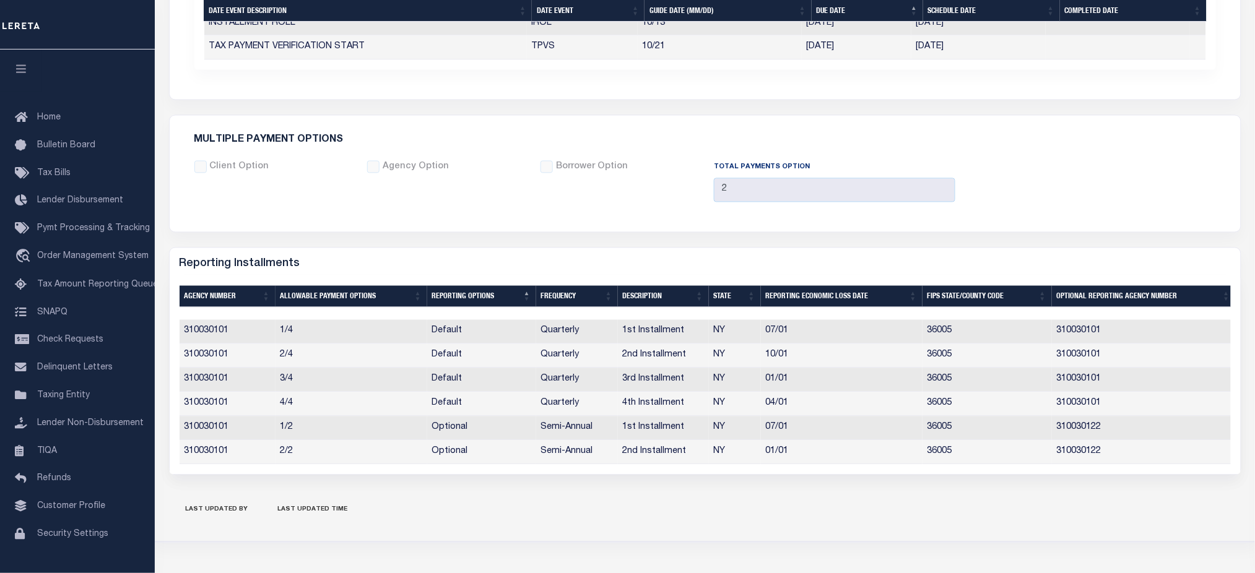
scroll to position [815, 0]
drag, startPoint x: 183, startPoint y: 354, endPoint x: 808, endPoint y: 363, distance: 625.2
click at [808, 363] on tr "310030101 2/4 Default Quarterly 2nd Installment NY 10/01 36005 310030101" at bounding box center [708, 356] width 1056 height 24
drag, startPoint x: 271, startPoint y: 430, endPoint x: 308, endPoint y: 433, distance: 36.7
click at [308, 433] on tr "310030101 1/2 Optional Semi-Annual 1st Installment NY 07/01 36005 310030122" at bounding box center [708, 429] width 1056 height 24
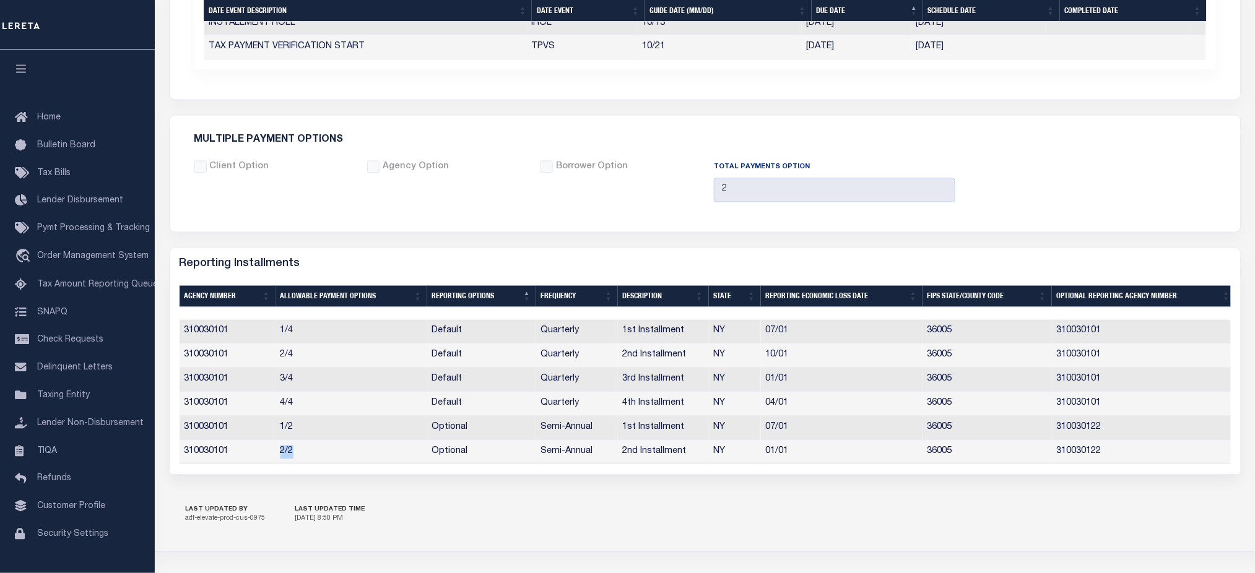
drag, startPoint x: 278, startPoint y: 452, endPoint x: 292, endPoint y: 455, distance: 14.5
click at [292, 455] on td "2/2" at bounding box center [351, 453] width 152 height 24
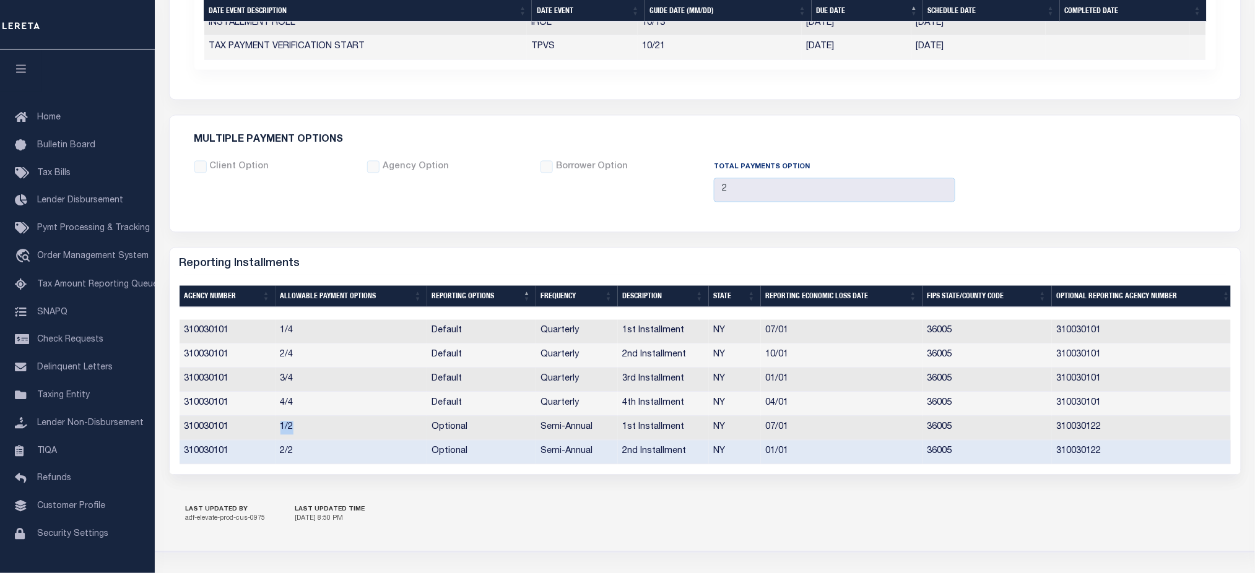
drag, startPoint x: 278, startPoint y: 423, endPoint x: 294, endPoint y: 429, distance: 17.0
click at [294, 429] on td "1/2" at bounding box center [351, 429] width 152 height 24
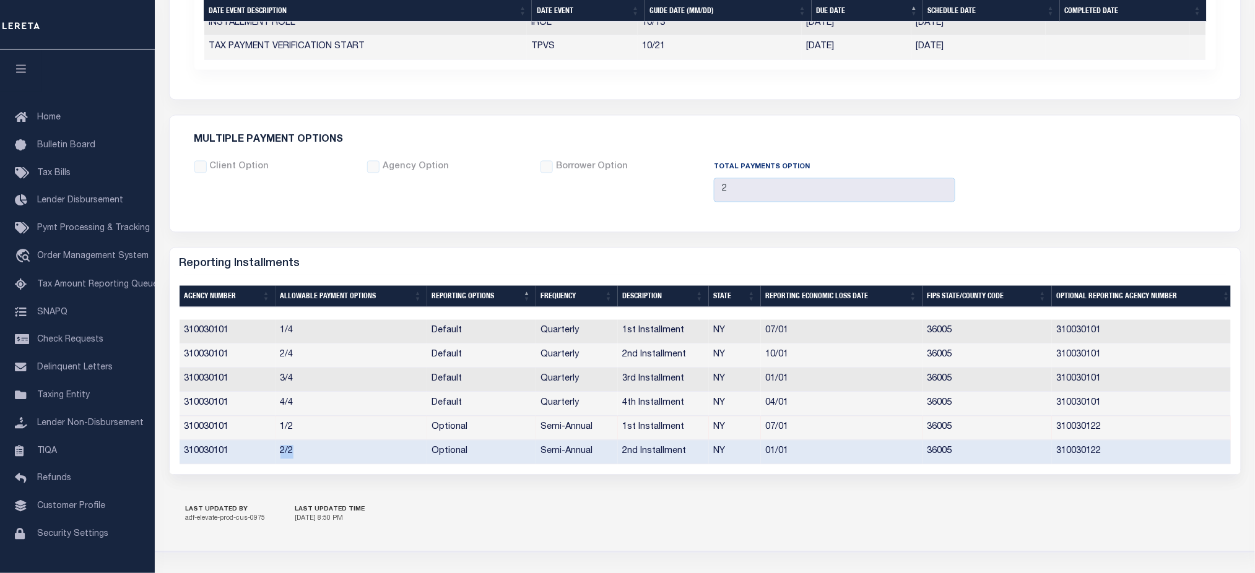
drag, startPoint x: 279, startPoint y: 454, endPoint x: 304, endPoint y: 459, distance: 25.9
click at [304, 459] on td "2/2" at bounding box center [351, 453] width 152 height 24
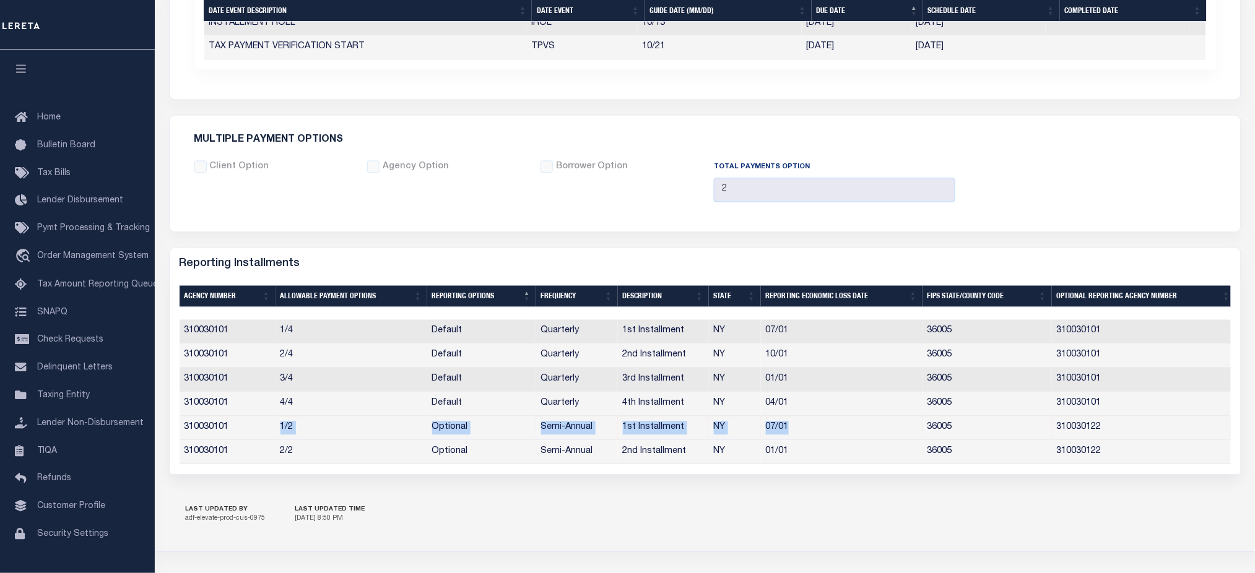
drag, startPoint x: 275, startPoint y: 431, endPoint x: 820, endPoint y: 436, distance: 544.7
click at [820, 436] on tr "310030101 1/2 Optional Semi-Annual 1st Installment NY 07/01 36005 310030122" at bounding box center [708, 429] width 1056 height 24
drag, startPoint x: 275, startPoint y: 456, endPoint x: 295, endPoint y: 456, distance: 20.4
click at [295, 456] on td "2/2" at bounding box center [351, 453] width 152 height 24
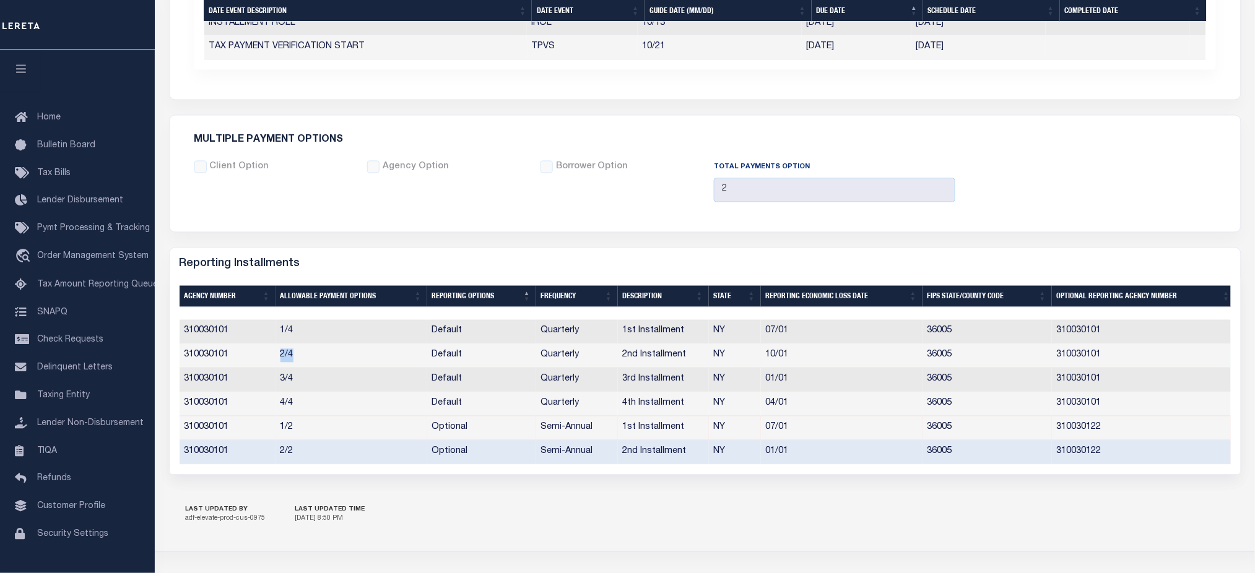
drag, startPoint x: 277, startPoint y: 356, endPoint x: 299, endPoint y: 357, distance: 21.7
click at [299, 357] on td "2/4" at bounding box center [351, 356] width 152 height 24
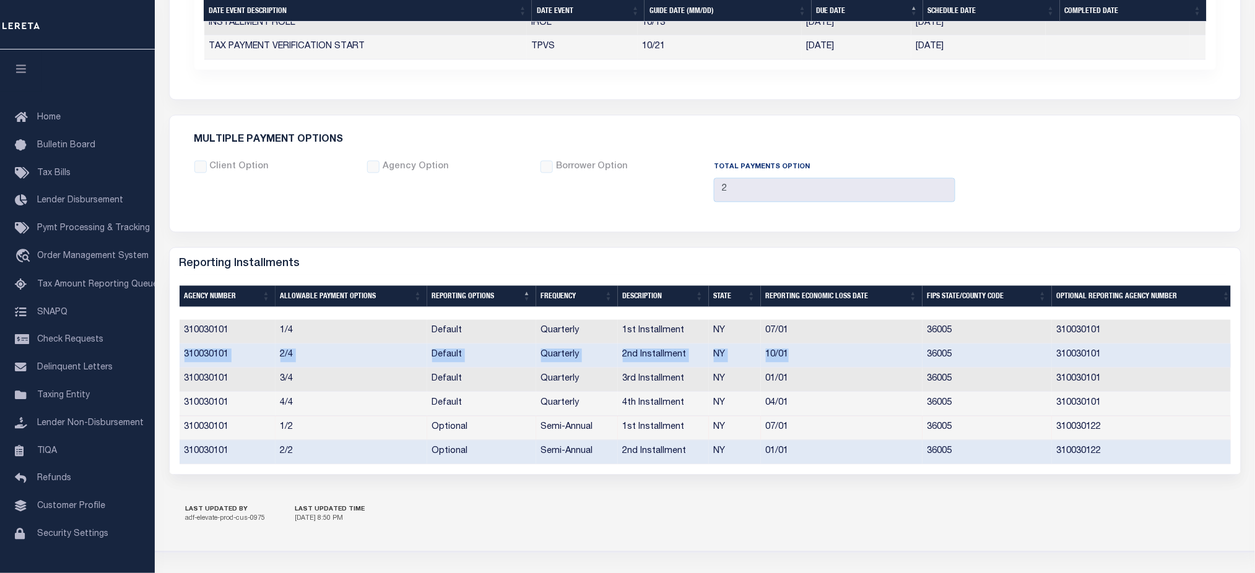
drag, startPoint x: 179, startPoint y: 357, endPoint x: 860, endPoint y: 357, distance: 680.9
click at [860, 357] on tr "310030101 2/4 Default Quarterly 2nd Installment NY 10/01 36005 310030101" at bounding box center [708, 356] width 1056 height 24
drag, startPoint x: 277, startPoint y: 435, endPoint x: 297, endPoint y: 433, distance: 20.0
click at [297, 431] on td "1/2" at bounding box center [351, 429] width 152 height 24
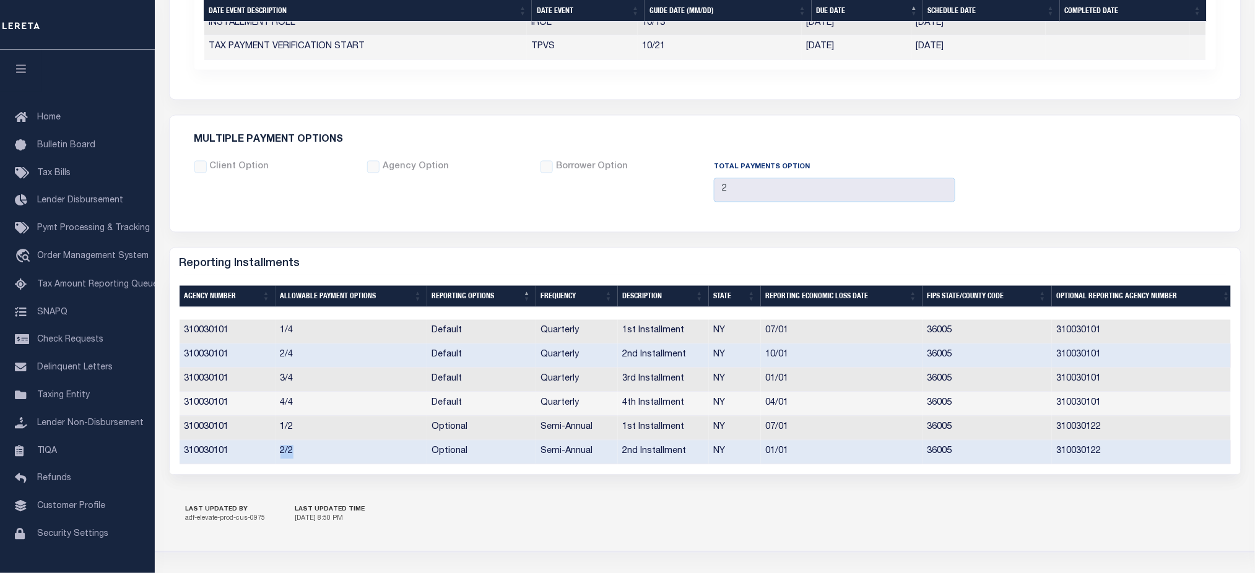
drag, startPoint x: 283, startPoint y: 456, endPoint x: 294, endPoint y: 457, distance: 11.2
click at [294, 457] on td "2/2" at bounding box center [351, 453] width 152 height 24
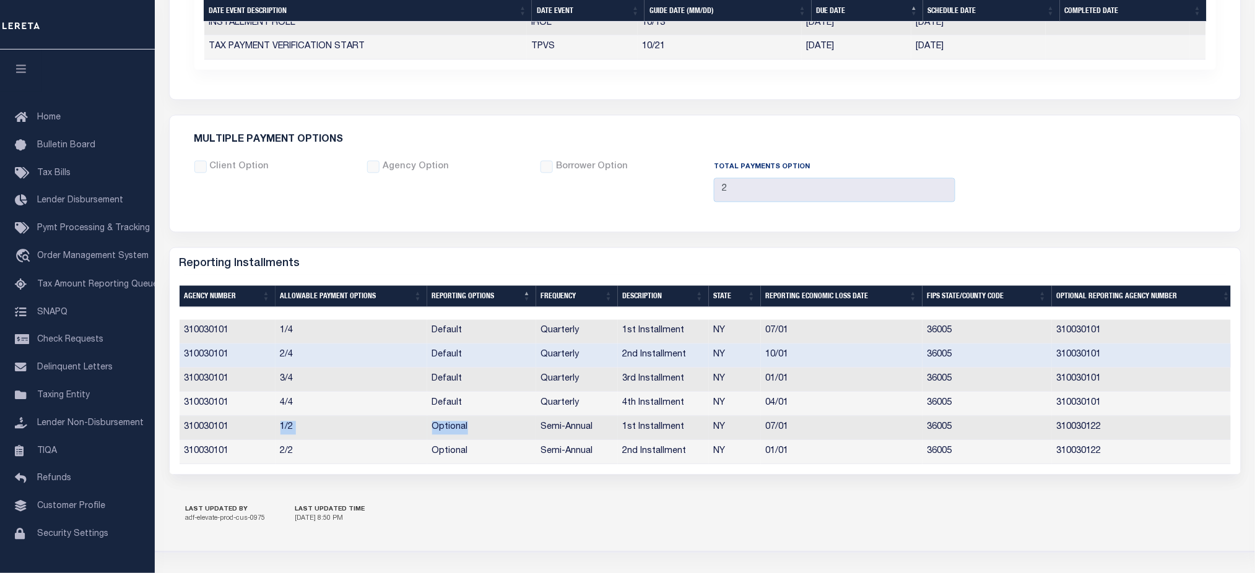
drag, startPoint x: 276, startPoint y: 430, endPoint x: 483, endPoint y: 436, distance: 206.9
click at [483, 436] on tr "310030101 1/2 Optional Semi-Annual 1st Installment NY 07/01 36005 310030122" at bounding box center [708, 429] width 1056 height 24
drag, startPoint x: 270, startPoint y: 446, endPoint x: 477, endPoint y: 454, distance: 207.5
click at [477, 454] on tr "310030101 2/2 Optional Semi-Annual 2nd Installment NY 01/01 36005 310030122" at bounding box center [708, 453] width 1056 height 24
drag, startPoint x: 184, startPoint y: 429, endPoint x: 642, endPoint y: 439, distance: 458.2
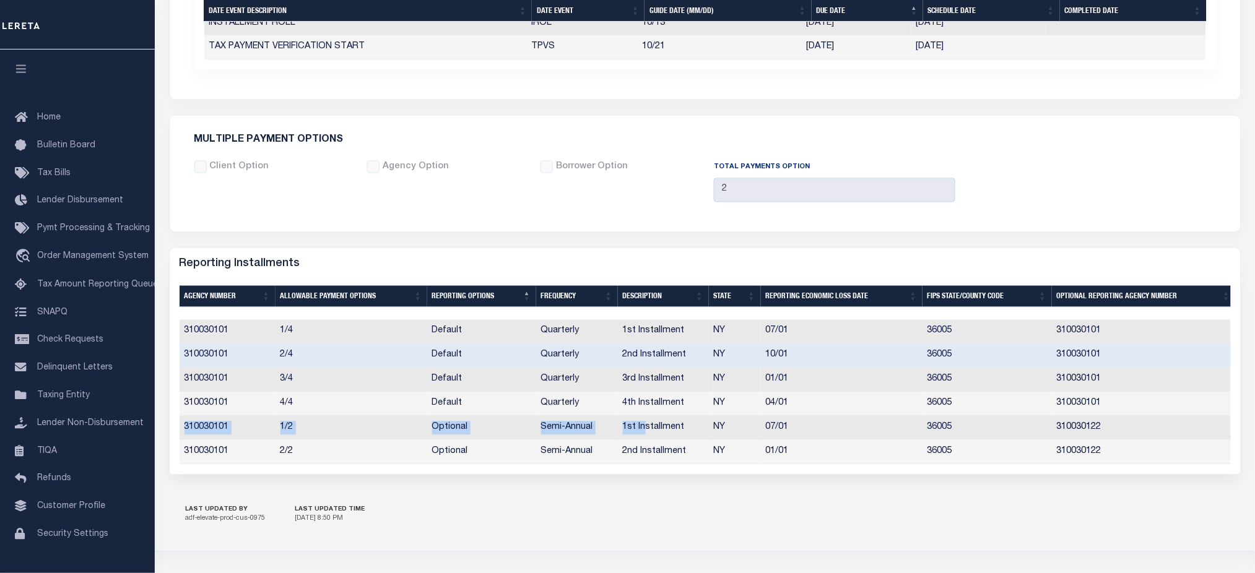
click at [642, 439] on tr "310030101 1/2 Optional Semi-Annual 1st Installment NY 07/01 36005 310030122" at bounding box center [708, 429] width 1056 height 24
drag, startPoint x: 179, startPoint y: 359, endPoint x: 314, endPoint y: 357, distance: 135.6
click at [314, 357] on tr "310030101 2/4 Default Quarterly 2nd Installment NY 10/01 36005 310030101" at bounding box center [708, 356] width 1056 height 24
drag, startPoint x: 275, startPoint y: 429, endPoint x: 294, endPoint y: 439, distance: 21.3
click at [299, 431] on td "1/2" at bounding box center [351, 429] width 152 height 24
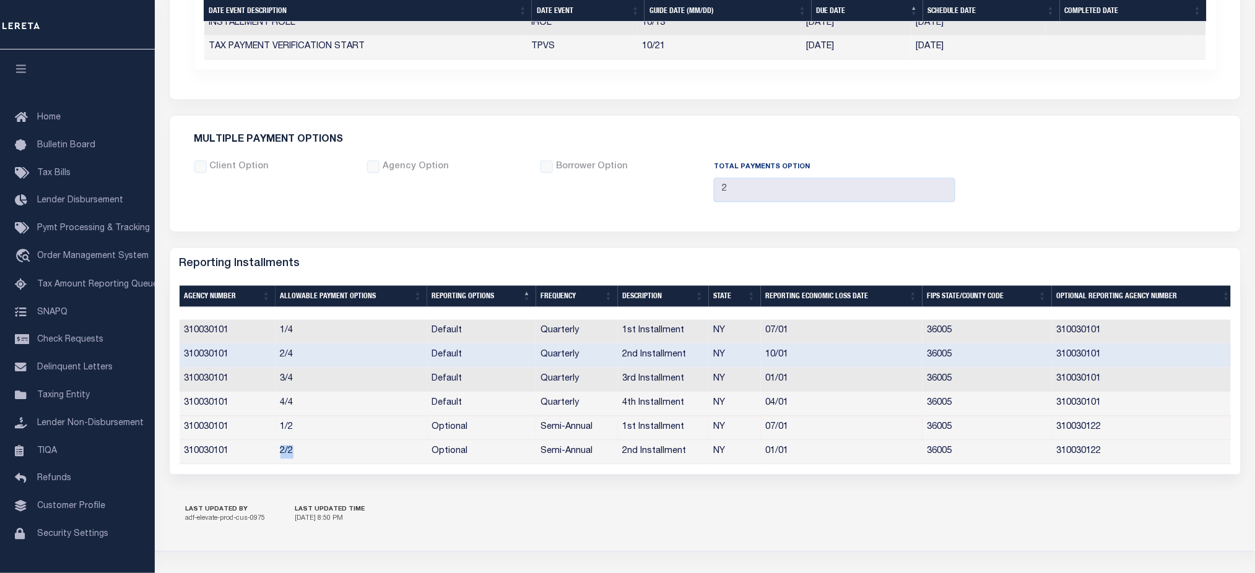
drag, startPoint x: 275, startPoint y: 456, endPoint x: 293, endPoint y: 460, distance: 18.5
click at [293, 460] on td "2/2" at bounding box center [351, 453] width 152 height 24
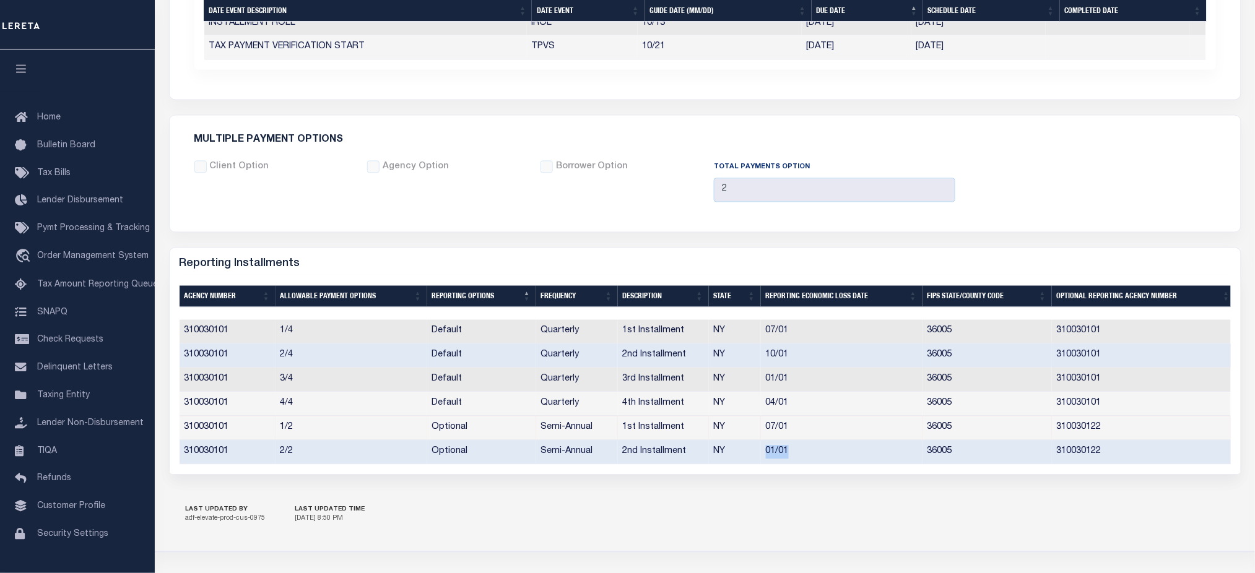
drag, startPoint x: 796, startPoint y: 459, endPoint x: 765, endPoint y: 464, distance: 31.3
click at [765, 464] on td "01/01" at bounding box center [842, 453] width 162 height 24
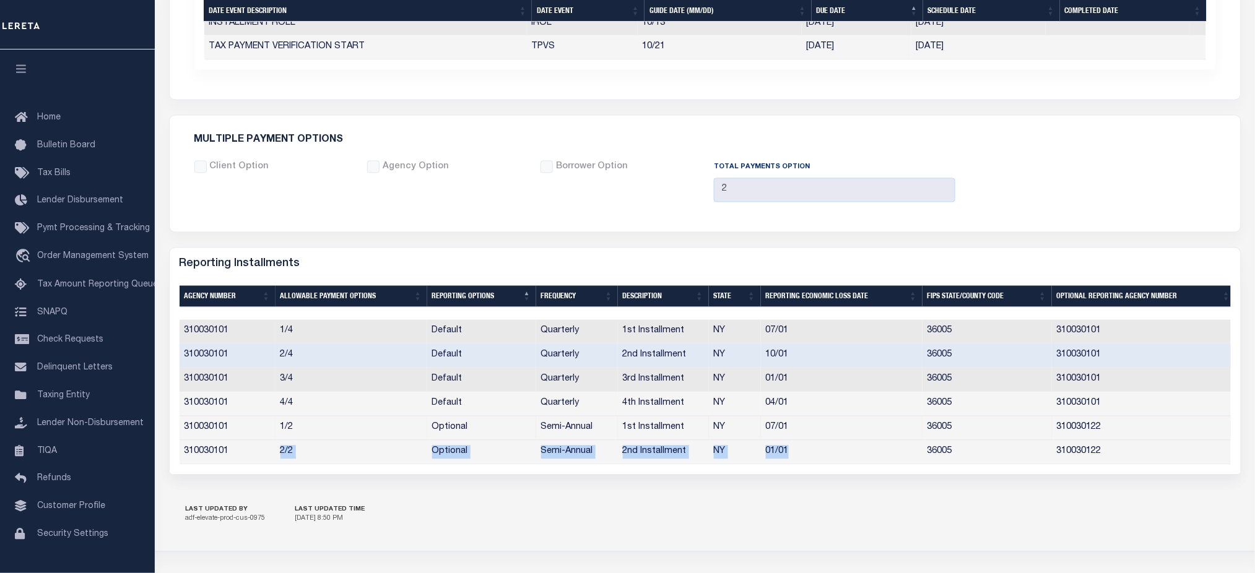
drag, startPoint x: 275, startPoint y: 459, endPoint x: 805, endPoint y: 454, distance: 529.3
click at [805, 454] on tr "310030101 2/2 Optional Semi-Annual 2nd Installment NY 01/01 36005 310030122" at bounding box center [708, 453] width 1056 height 24
click at [1078, 409] on td "310030101" at bounding box center [1144, 404] width 184 height 24
copy td "310030101"
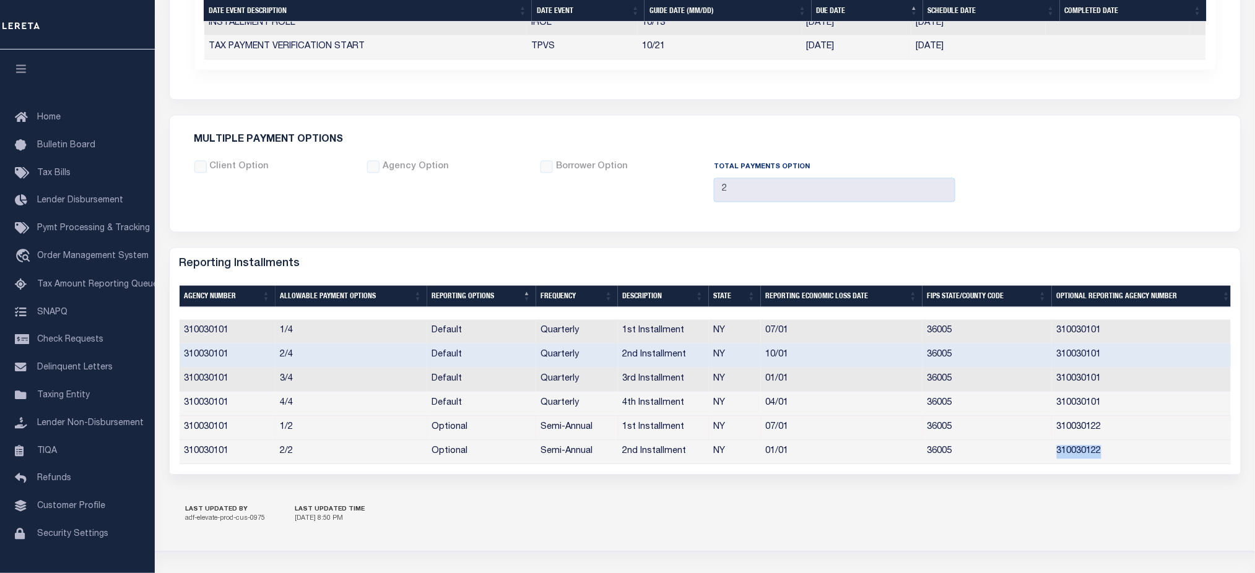
drag, startPoint x: 1101, startPoint y: 460, endPoint x: 1055, endPoint y: 452, distance: 46.4
click at [1055, 452] on td "310030122" at bounding box center [1144, 453] width 184 height 24
copy td "310030122"
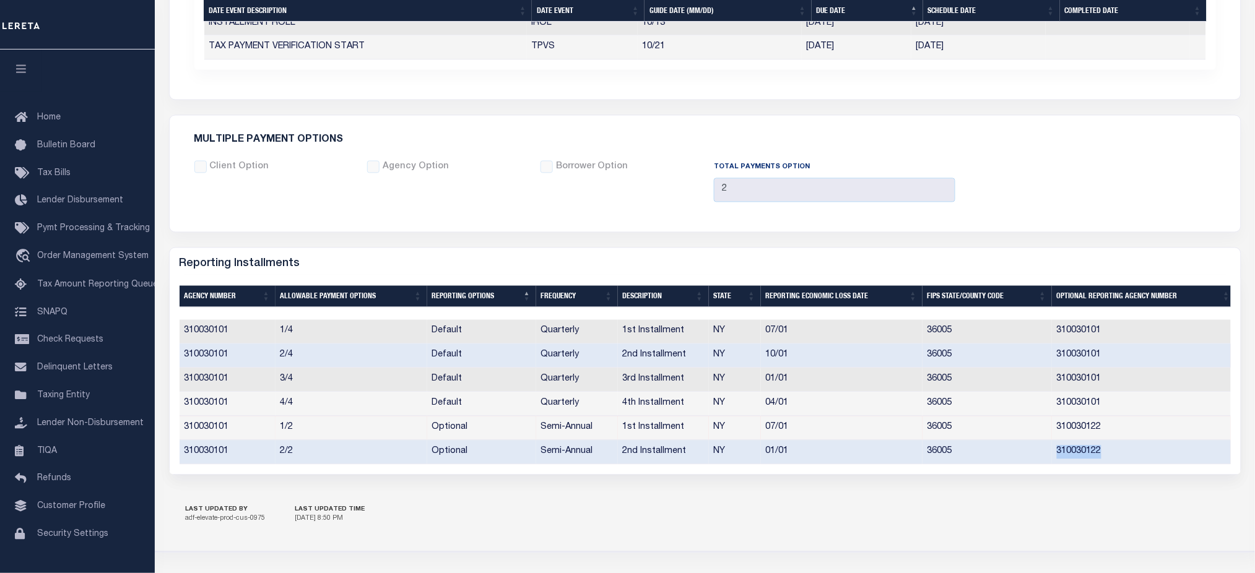
drag, startPoint x: 1076, startPoint y: 488, endPoint x: 1082, endPoint y: 475, distance: 14.4
drag, startPoint x: 1109, startPoint y: 403, endPoint x: 1057, endPoint y: 402, distance: 52.6
click at [1057, 402] on td "310030101" at bounding box center [1144, 404] width 184 height 24
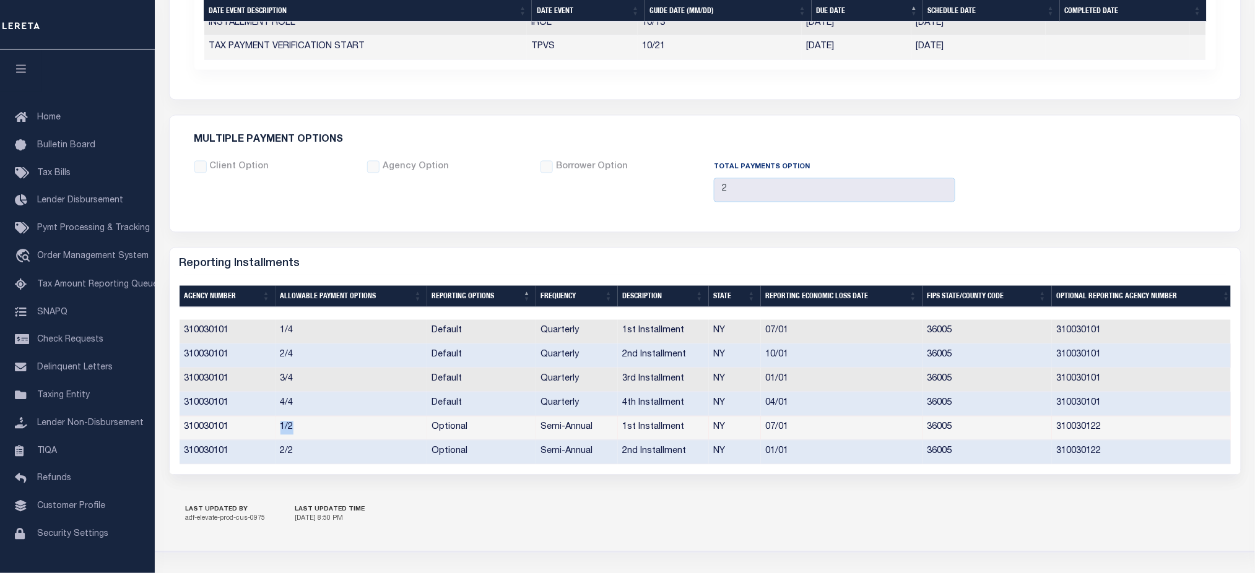
drag, startPoint x: 278, startPoint y: 430, endPoint x: 316, endPoint y: 434, distance: 38.0
click at [310, 433] on td "1/2" at bounding box center [351, 429] width 152 height 24
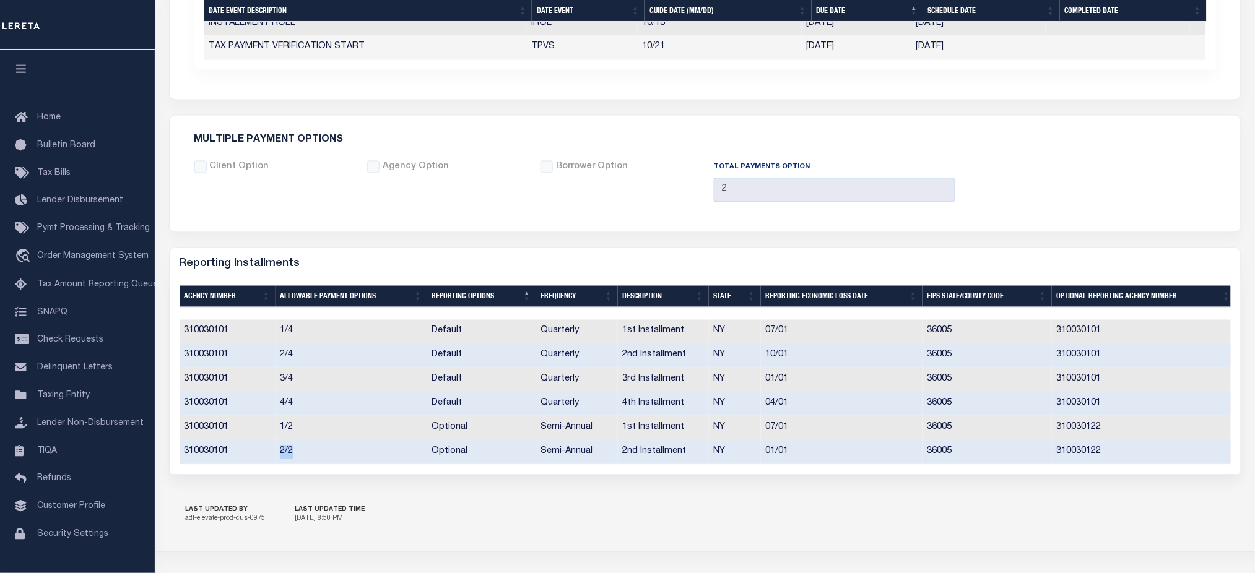
drag, startPoint x: 279, startPoint y: 454, endPoint x: 309, endPoint y: 449, distance: 30.6
click at [309, 449] on td "2/2" at bounding box center [351, 453] width 152 height 24
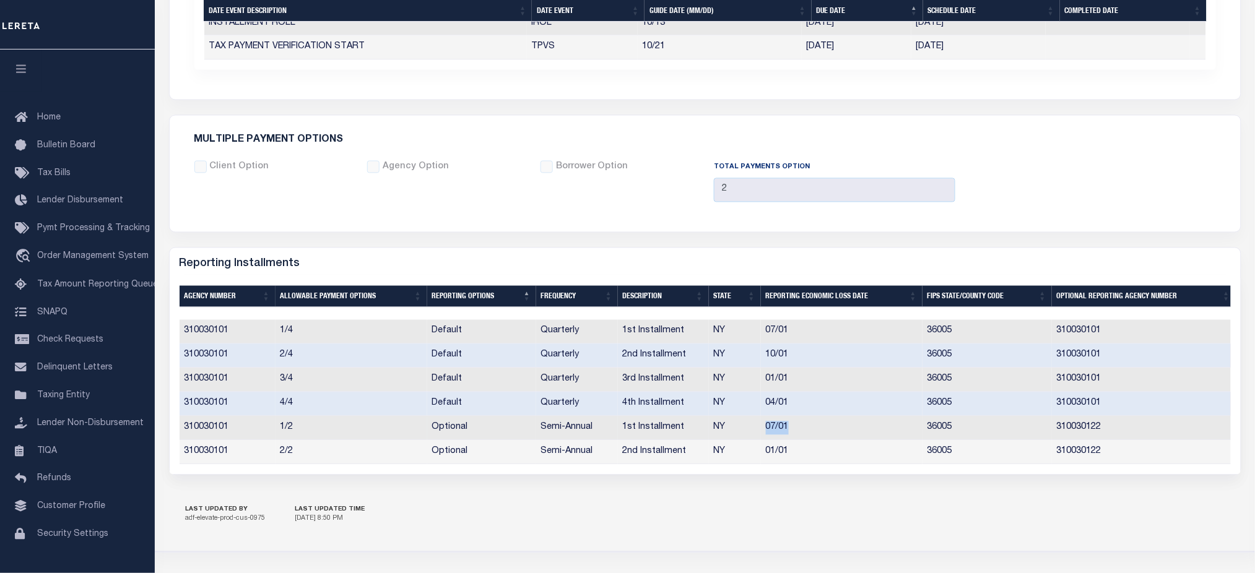
drag, startPoint x: 811, startPoint y: 432, endPoint x: 729, endPoint y: 430, distance: 82.3
click at [729, 430] on tr "310030101 1/2 Optional Semi-Annual 1st Installment NY 07/01 36005 310030122" at bounding box center [708, 429] width 1056 height 24
drag, startPoint x: 808, startPoint y: 460, endPoint x: 759, endPoint y: 457, distance: 48.4
click at [761, 457] on td "01/01" at bounding box center [842, 453] width 162 height 24
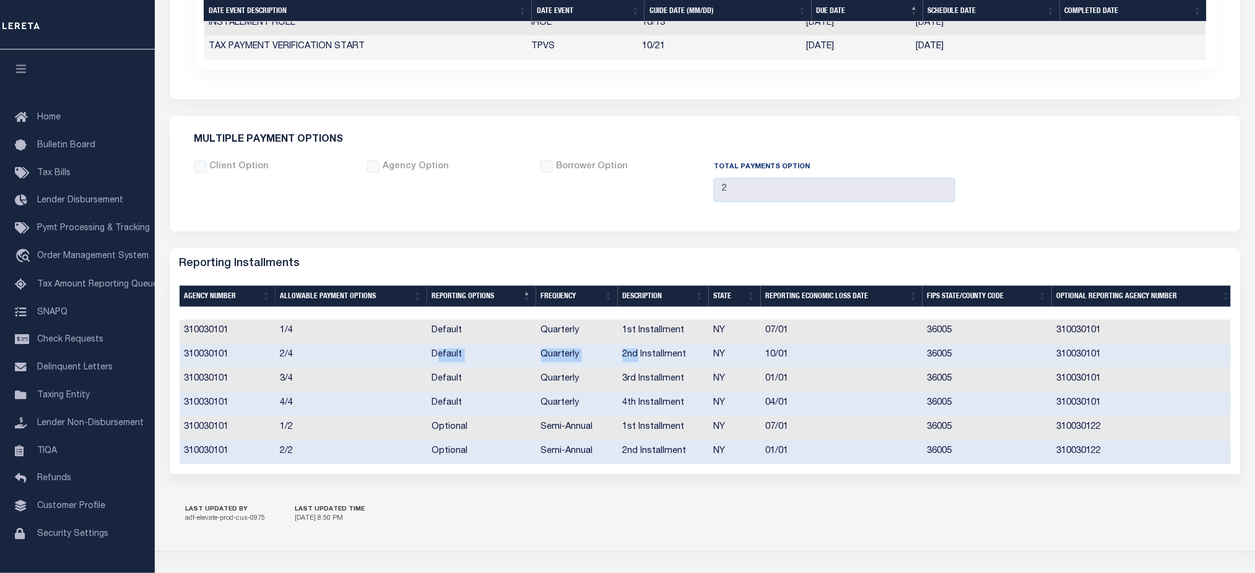
drag, startPoint x: 434, startPoint y: 355, endPoint x: 665, endPoint y: 361, distance: 230.9
click at [637, 361] on tr "310030101 2/4 Default Quarterly 2nd Installment NY 10/01 36005 310030101" at bounding box center [708, 356] width 1056 height 24
drag, startPoint x: 794, startPoint y: 359, endPoint x: 761, endPoint y: 360, distance: 32.8
click at [761, 360] on td "10/01" at bounding box center [842, 356] width 162 height 24
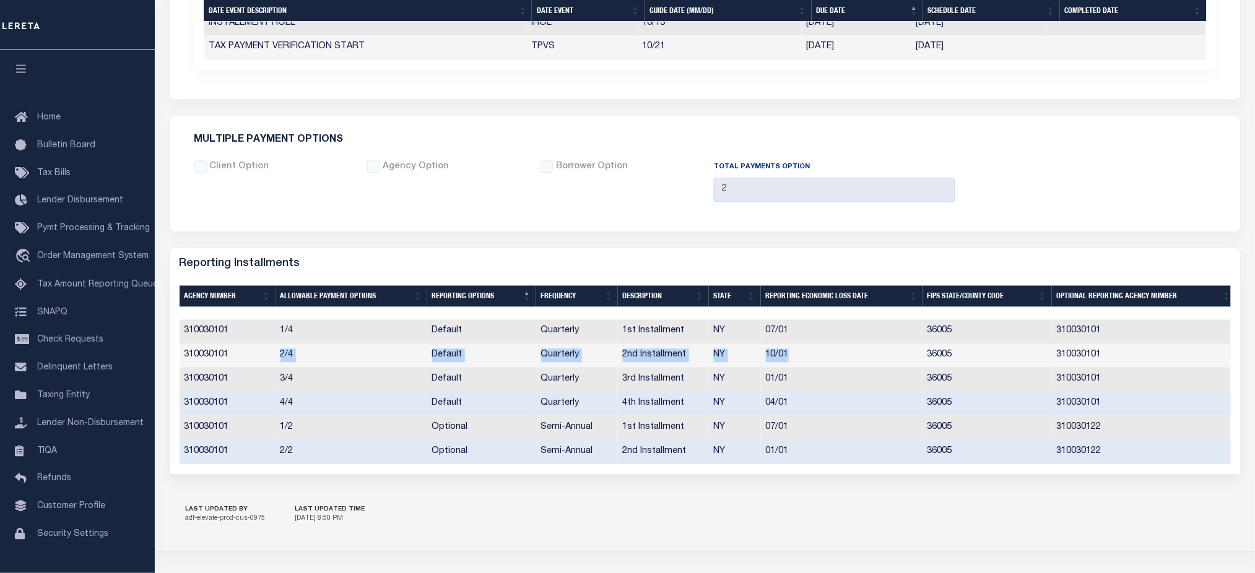
drag, startPoint x: 275, startPoint y: 360, endPoint x: 794, endPoint y: 363, distance: 518.7
click at [796, 362] on tr "310030101 2/4 Default Quarterly 2nd Installment NY 10/01 36005 310030101" at bounding box center [708, 356] width 1056 height 24
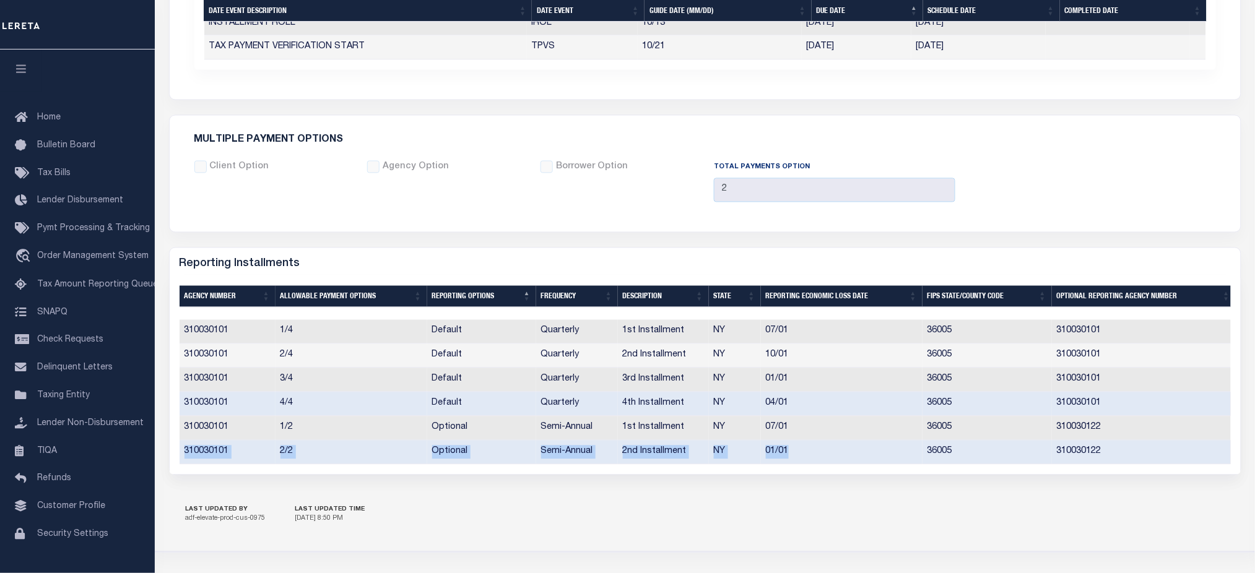
drag, startPoint x: 797, startPoint y: 454, endPoint x: 181, endPoint y: 451, distance: 615.3
click at [181, 451] on tr "310030101 2/2 Optional Semi-Annual 2nd Installment NY 01/01 36005 310030122" at bounding box center [708, 453] width 1056 height 24
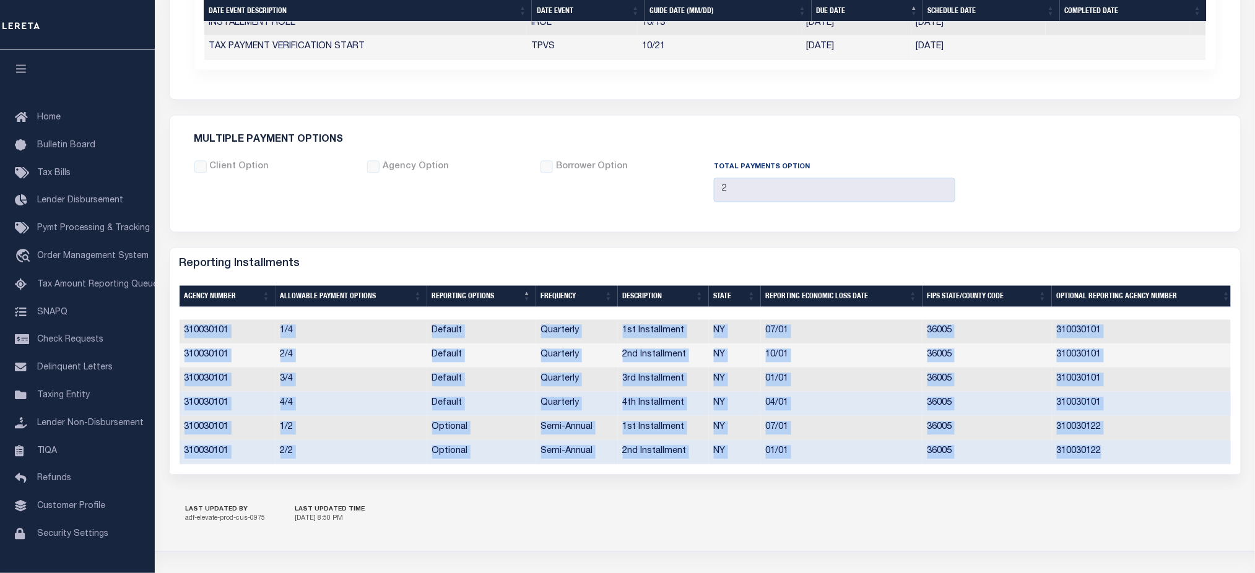
drag, startPoint x: 182, startPoint y: 332, endPoint x: 1127, endPoint y: 461, distance: 954.0
click at [1127, 461] on tbody "310030101 1/4 Default Quarterly 1st Installment NY 07/01 36005 310030101 310030…" at bounding box center [708, 392] width 1056 height 144
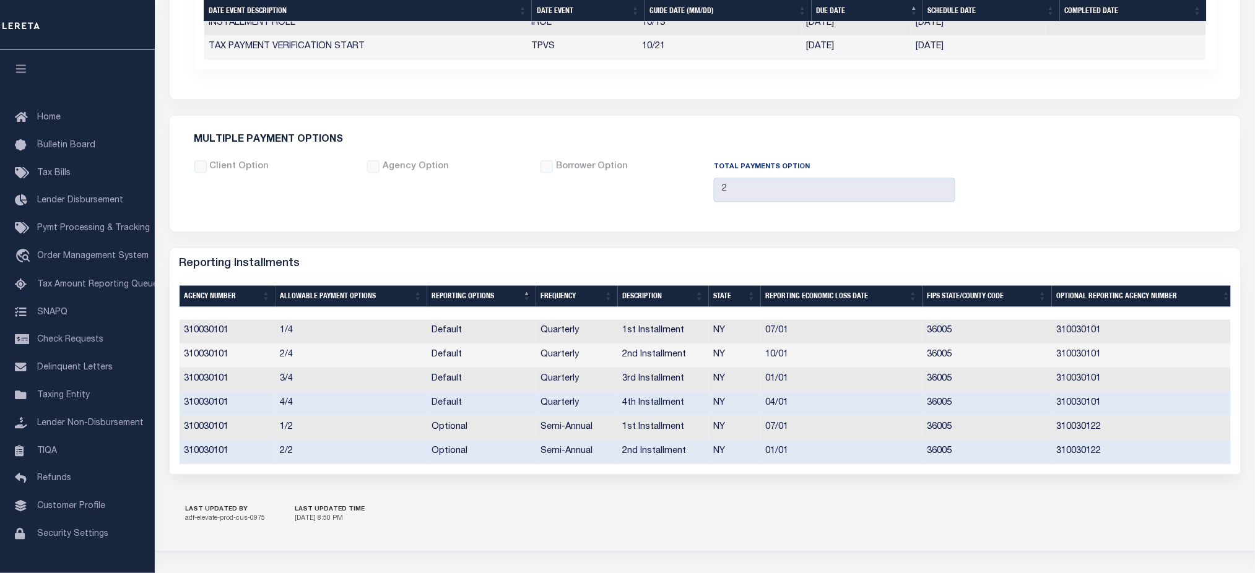
click at [571, 254] on div "Reporting Installments" at bounding box center [705, 262] width 1071 height 28
drag, startPoint x: 261, startPoint y: 350, endPoint x: 787, endPoint y: 353, distance: 526.1
click at [787, 353] on tr "310030101 2/4 Default Quarterly 2nd Installment NY 10/01 36005 310030101" at bounding box center [708, 356] width 1056 height 24
click at [275, 363] on td "2/4" at bounding box center [351, 356] width 152 height 24
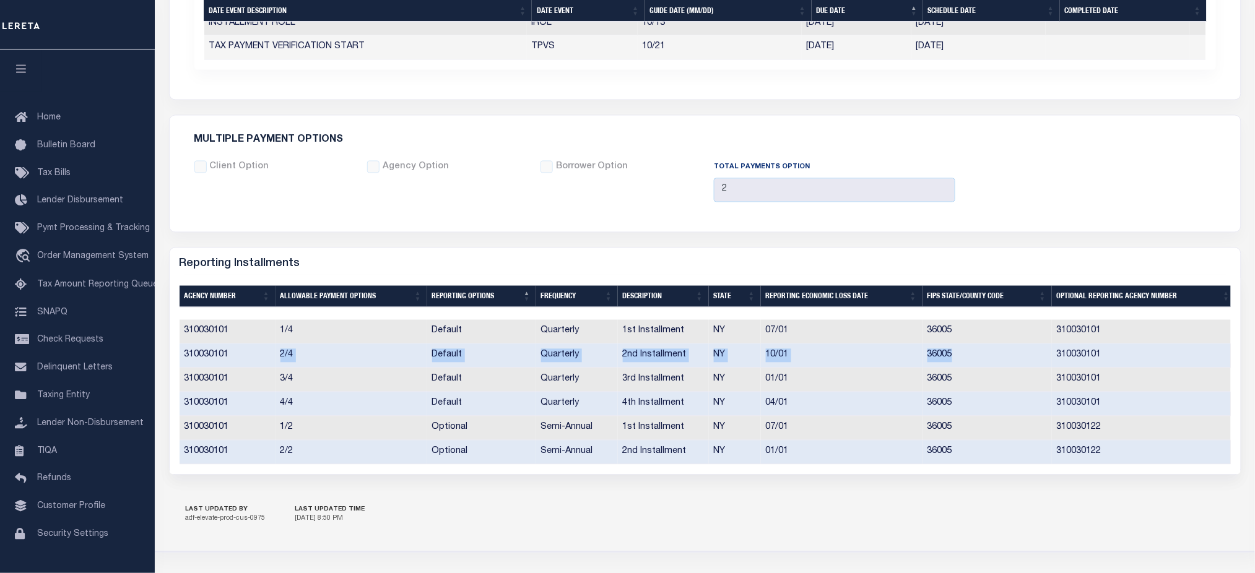
drag, startPoint x: 275, startPoint y: 360, endPoint x: 980, endPoint y: 359, distance: 705.6
click at [980, 359] on tr "310030101 2/4 Default Quarterly 2nd Installment NY 10/01 36005 310030101" at bounding box center [708, 356] width 1056 height 24
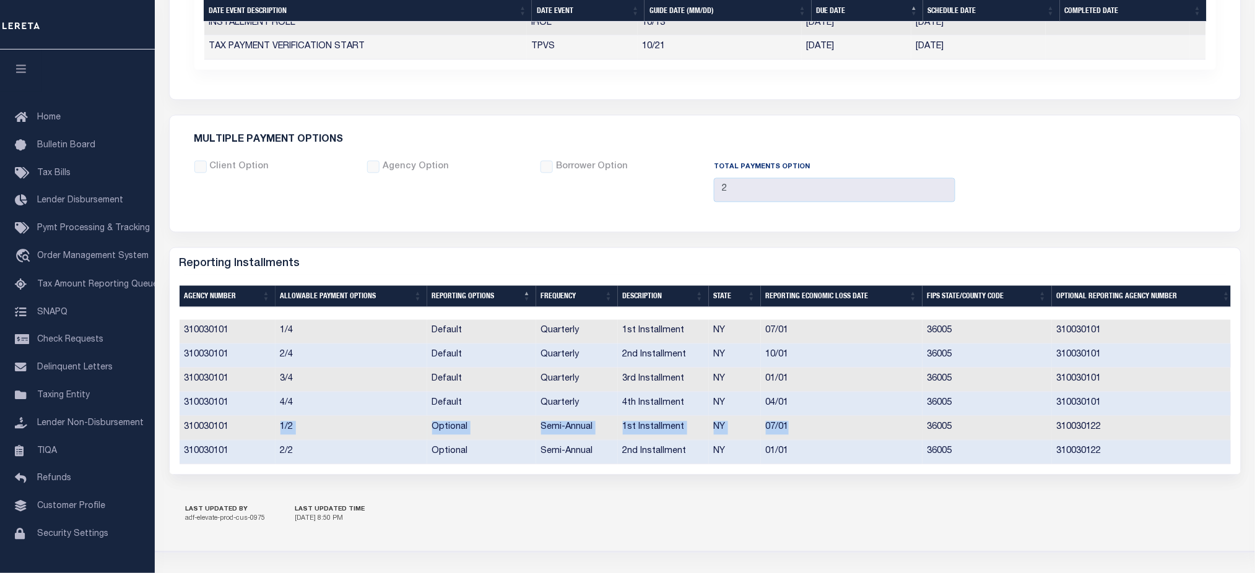
drag, startPoint x: 278, startPoint y: 432, endPoint x: 810, endPoint y: 429, distance: 531.7
click at [810, 429] on tr "310030101 1/2 Optional Semi-Annual 1st Installment NY 07/01 36005 310030122" at bounding box center [708, 429] width 1056 height 24
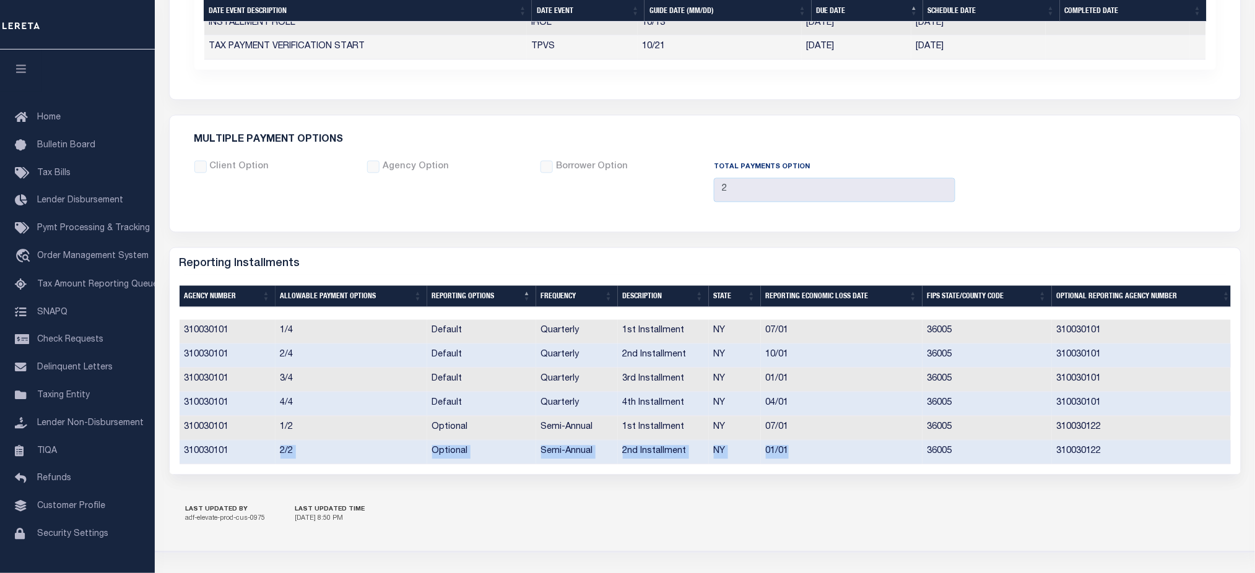
drag, startPoint x: 280, startPoint y: 451, endPoint x: 837, endPoint y: 452, distance: 557.7
click at [837, 452] on tr "310030101 2/2 Optional Semi-Annual 2nd Installment NY 01/01 36005 310030122" at bounding box center [708, 453] width 1056 height 24
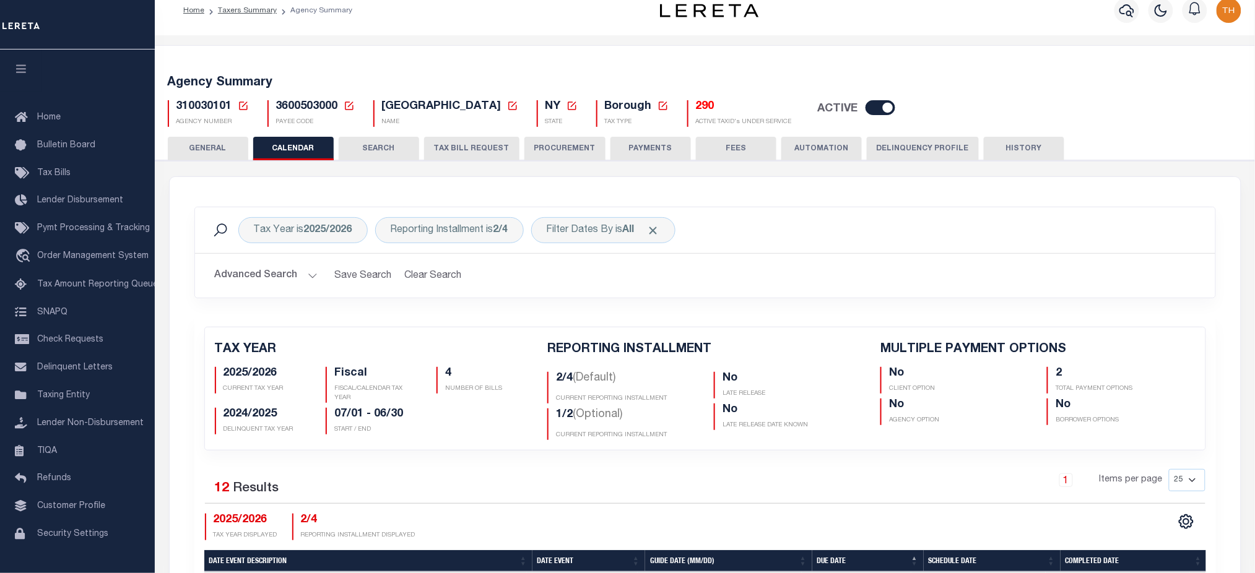
scroll to position [0, 0]
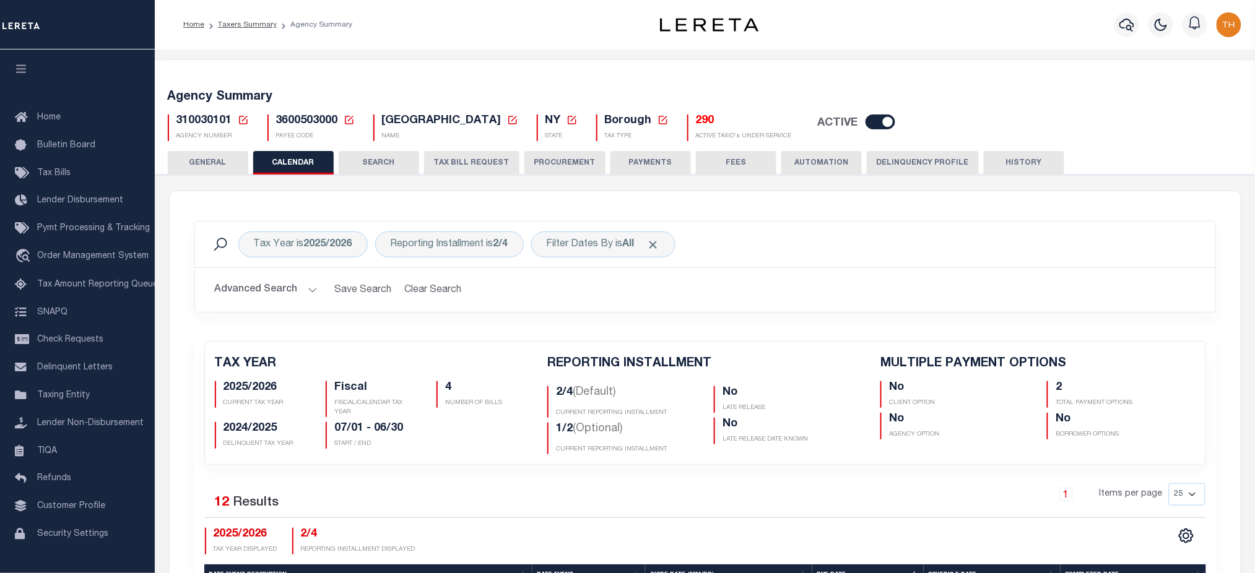
drag, startPoint x: 499, startPoint y: 168, endPoint x: 824, endPoint y: 425, distance: 414.2
click at [499, 168] on button "TAX BILL REQUEST" at bounding box center [471, 163] width 95 height 24
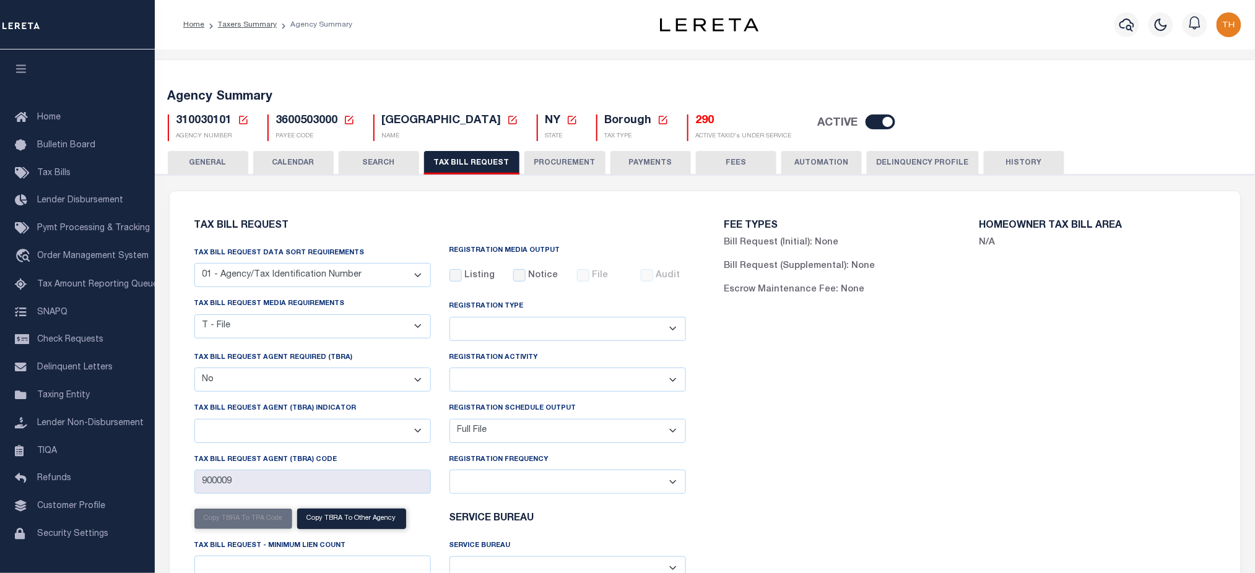
click at [312, 151] on button "CALENDAR" at bounding box center [293, 163] width 80 height 24
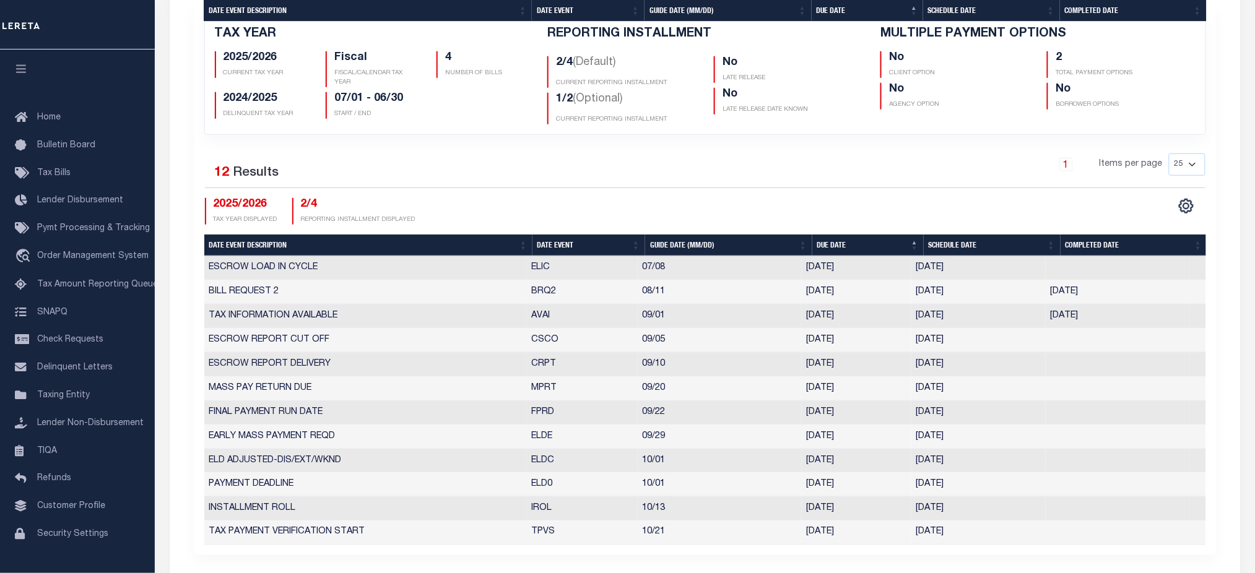
scroll to position [743, 0]
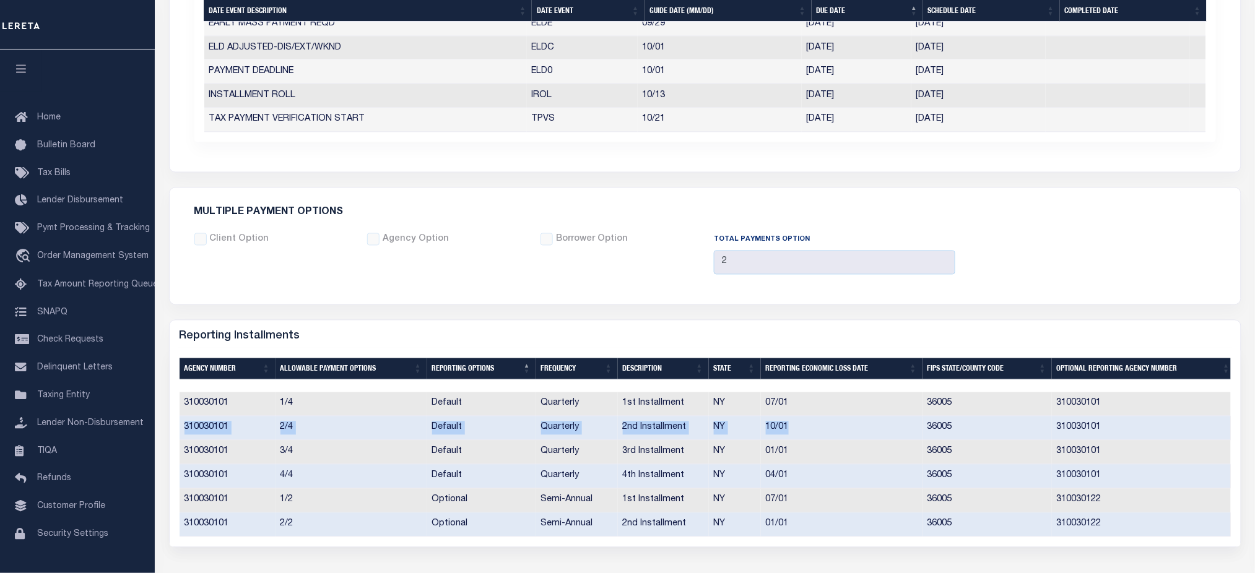
drag, startPoint x: 188, startPoint y: 430, endPoint x: 824, endPoint y: 436, distance: 636.4
click at [824, 436] on tr "310030101 2/4 Default Quarterly 2nd Installment NY 10/01 36005 310030101" at bounding box center [708, 429] width 1056 height 24
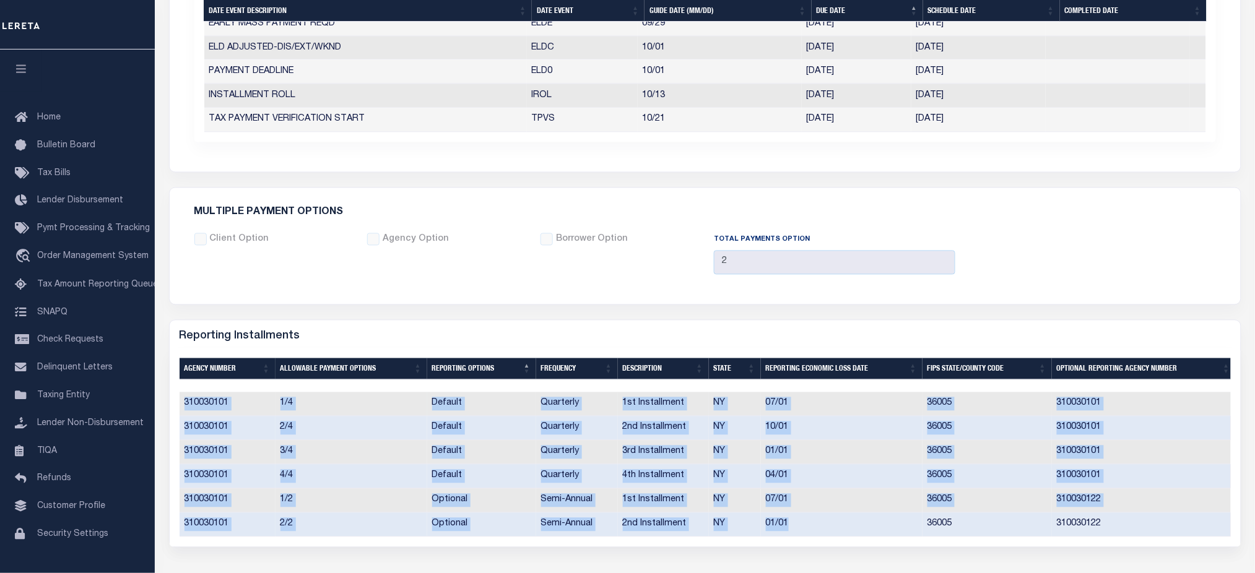
drag, startPoint x: 813, startPoint y: 534, endPoint x: 183, endPoint y: 402, distance: 643.8
click at [183, 402] on tbody "310030101 1/4 Default Quarterly 1st Installment NY 07/01 36005 310030101 310030…" at bounding box center [708, 464] width 1056 height 144
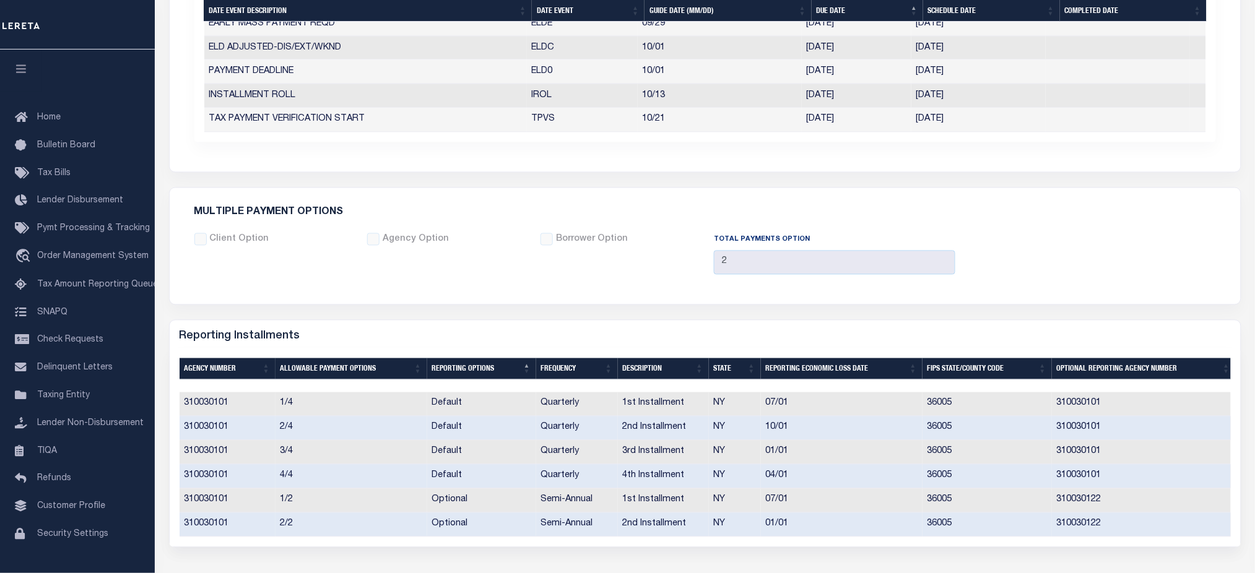
click at [1014, 304] on div "Multiple Payment Options Client Option Agency Option Borrower Option 2" at bounding box center [705, 246] width 1071 height 116
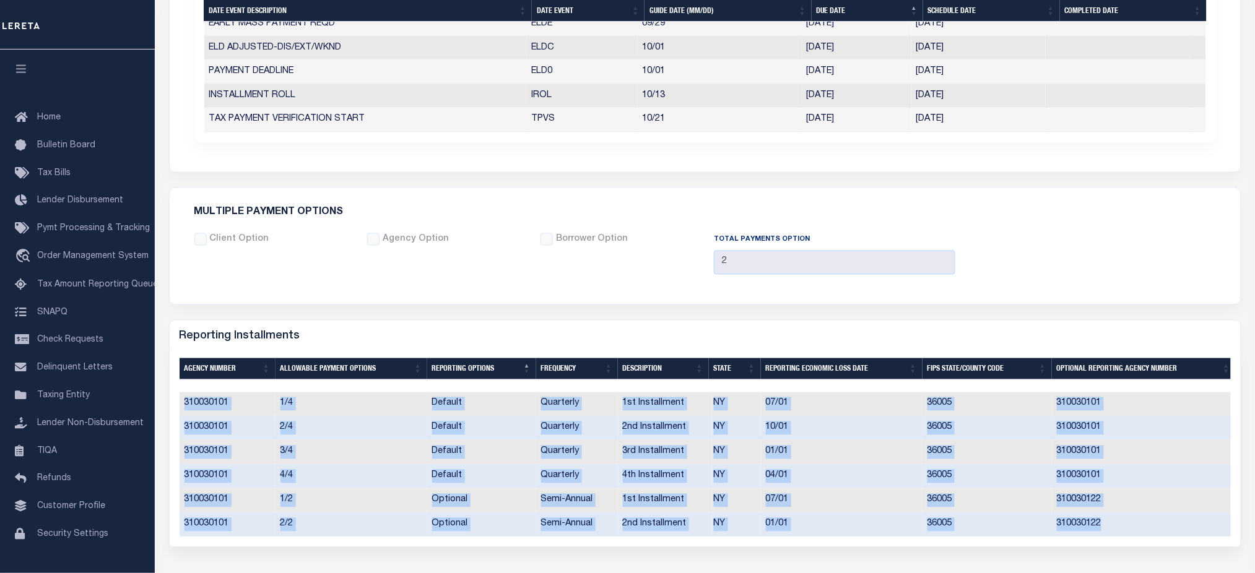
drag, startPoint x: 1110, startPoint y: 524, endPoint x: 166, endPoint y: 412, distance: 950.5
click at [166, 412] on div "3 Selected 6 Results Items per page" at bounding box center [704, 447] width 1089 height 198
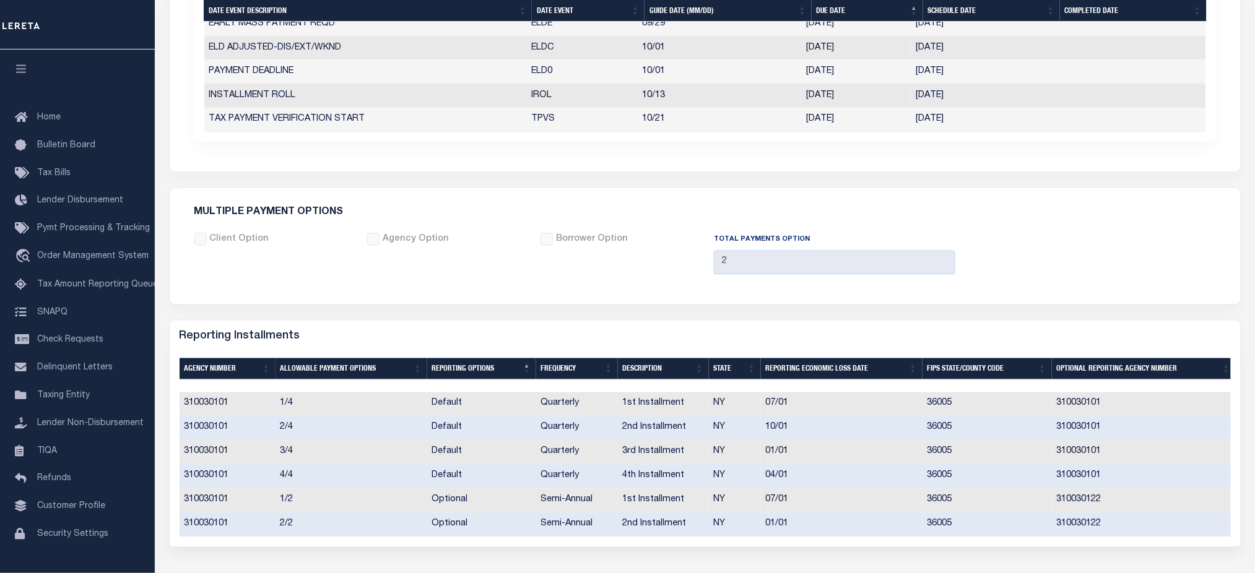
click at [400, 284] on div "Agency Option" at bounding box center [444, 258] width 173 height 51
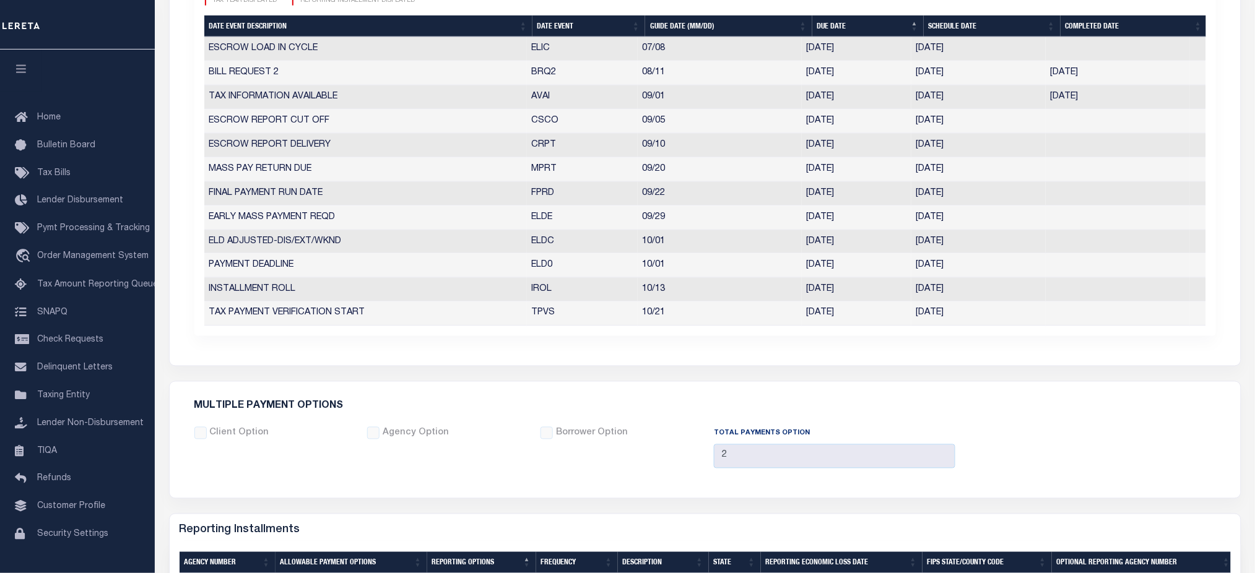
scroll to position [879, 0]
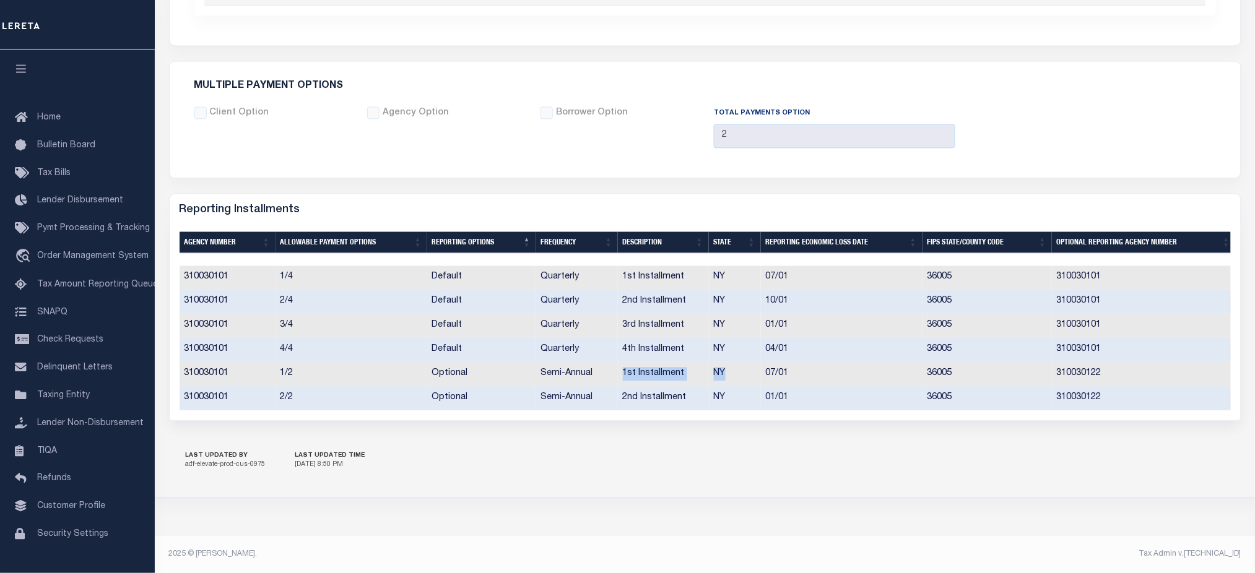
drag, startPoint x: 618, startPoint y: 367, endPoint x: 743, endPoint y: 376, distance: 126.0
click at [743, 376] on tr "310030101 1/2 Optional Semi-Annual 1st Installment NY 07/01 36005 310030122" at bounding box center [708, 374] width 1056 height 24
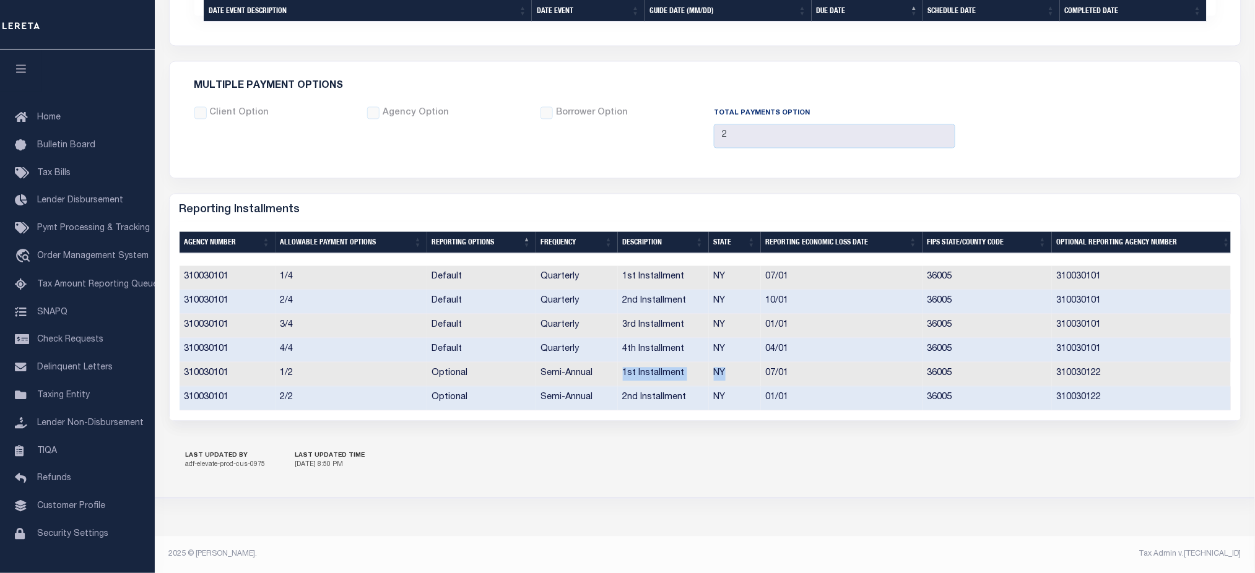
scroll to position [631, 0]
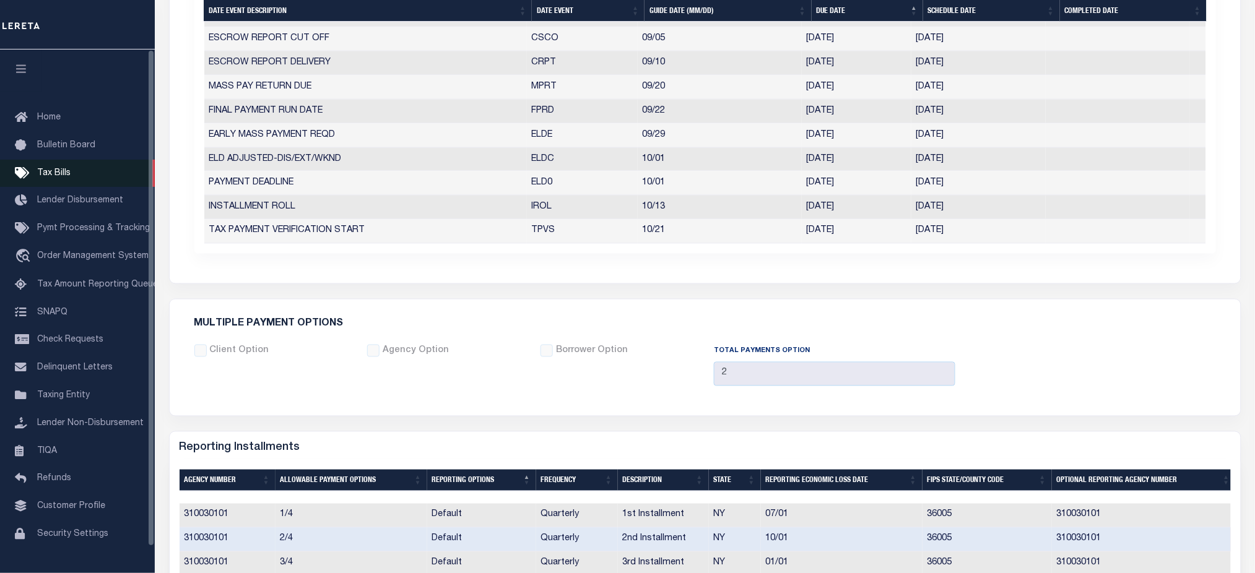
click at [73, 178] on link "Tax Bills" at bounding box center [77, 174] width 155 height 28
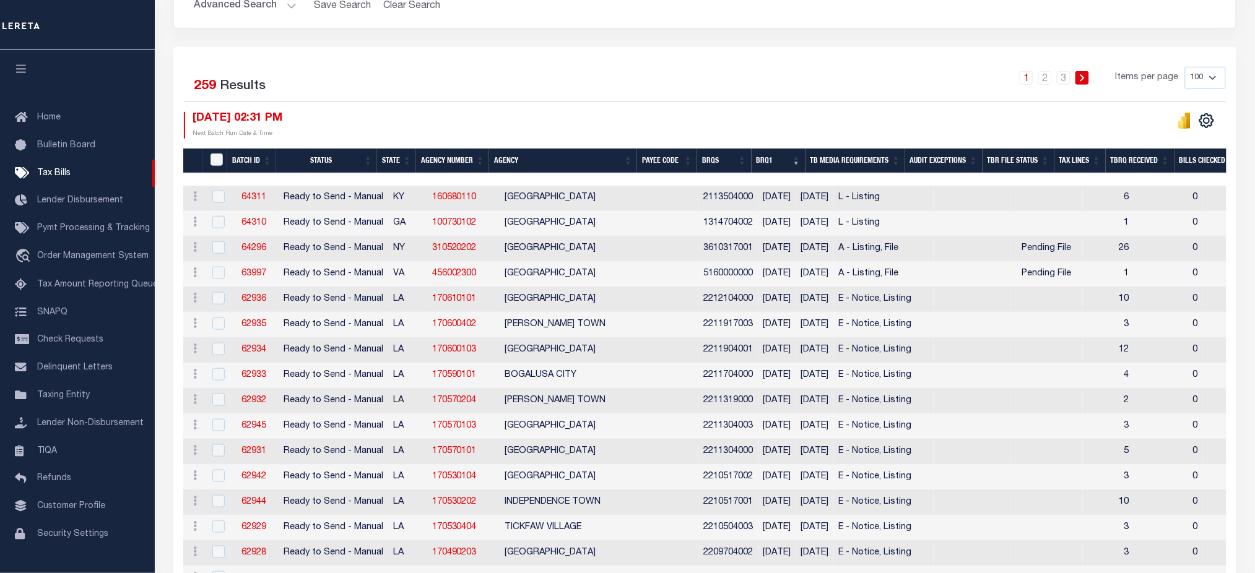
scroll to position [248, 0]
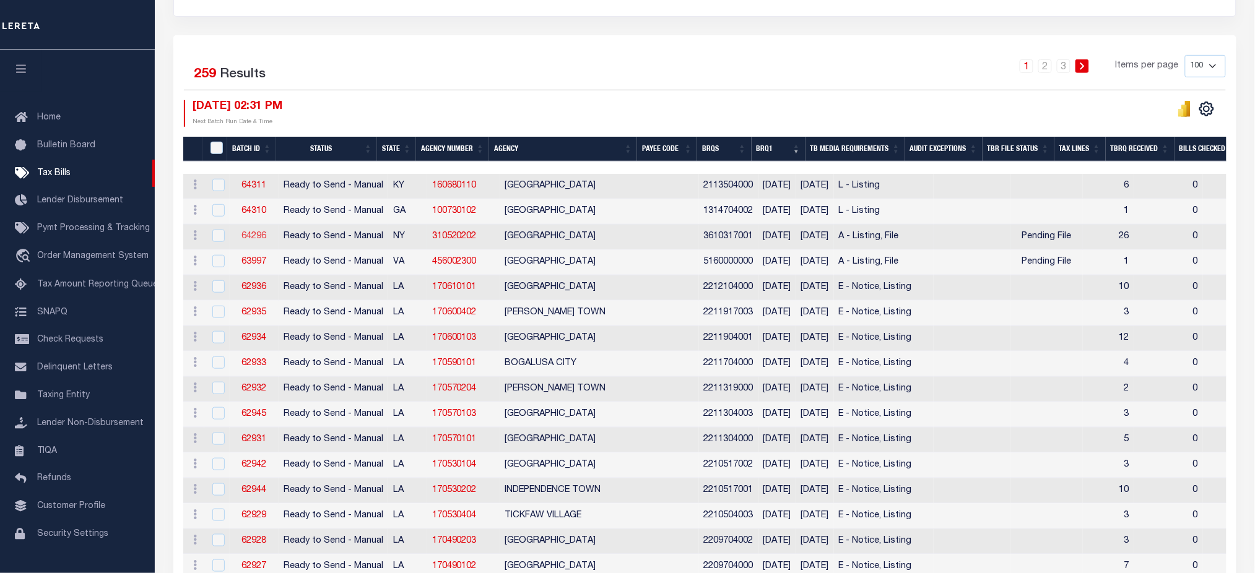
click at [243, 232] on link "64296" at bounding box center [253, 236] width 25 height 9
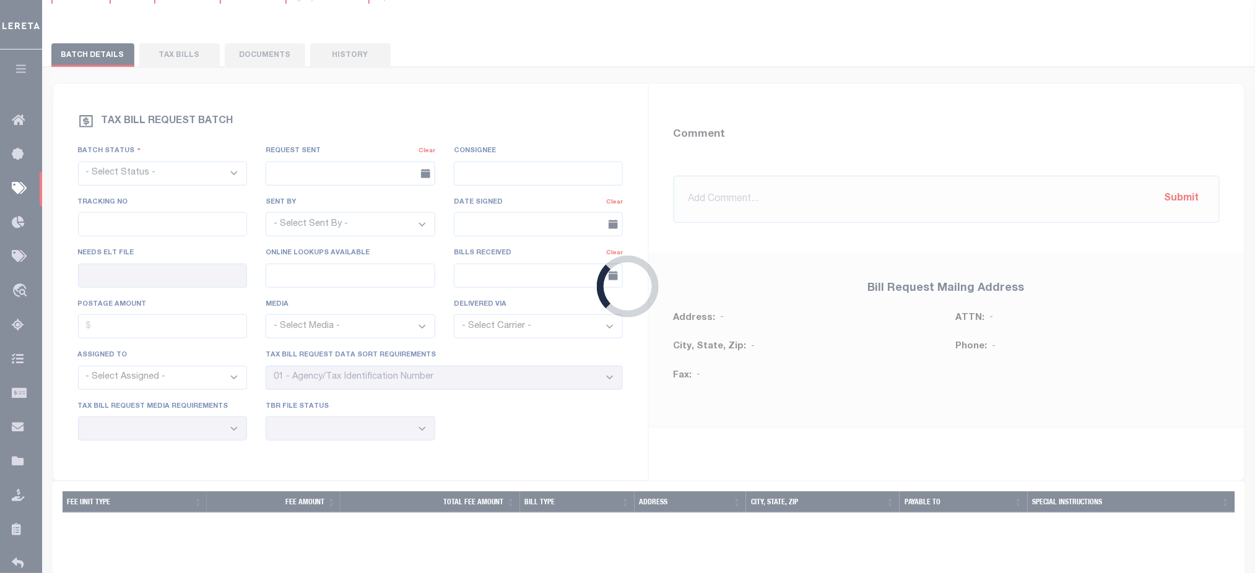
select select "RTS"
type input "No"
select select "16"
select select "1"
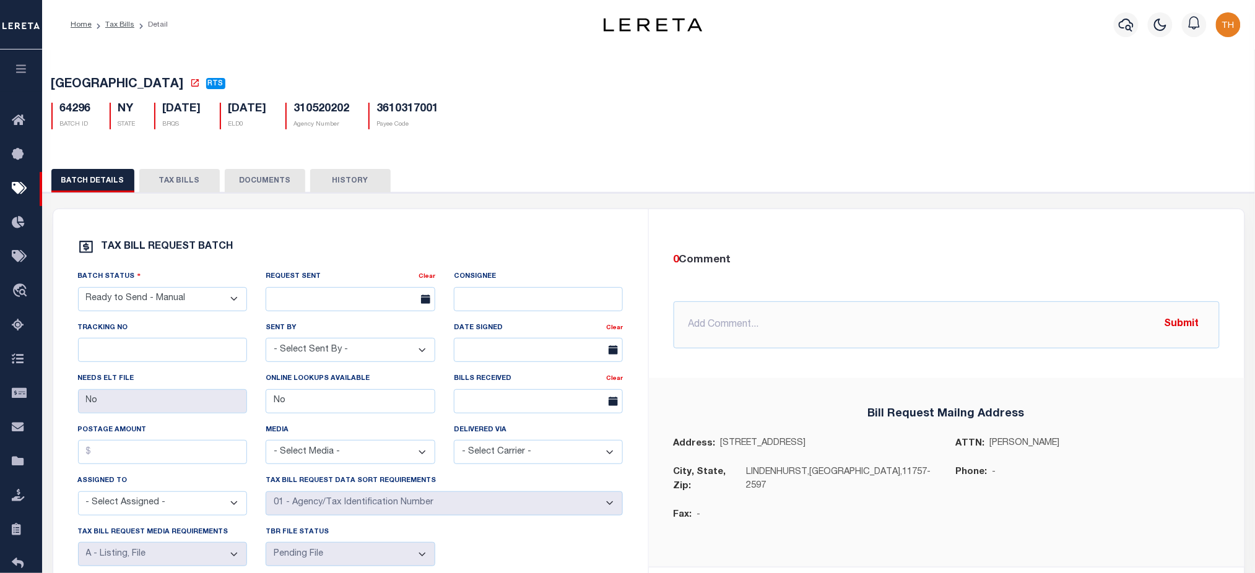
click at [171, 182] on button "TAX BILLS" at bounding box center [179, 181] width 80 height 24
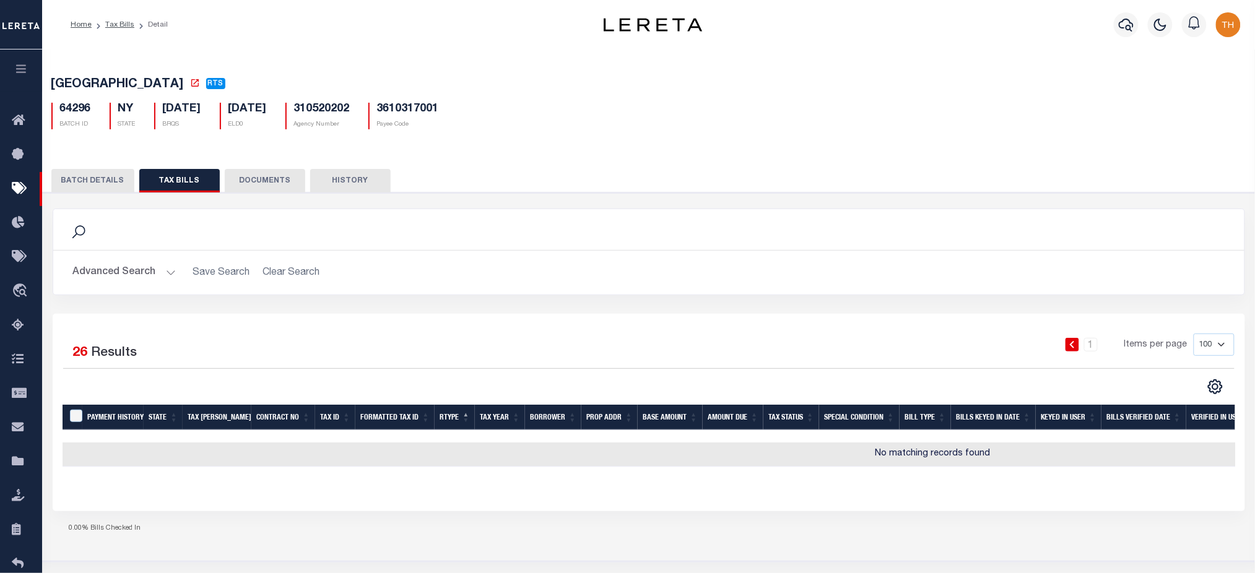
click at [103, 197] on div "TAX BILL REQUEST BATCH Batch Status - Select Status - Ready to Send - Manual Bi…" at bounding box center [649, 378] width 1224 height 370
click at [106, 189] on button "BATCH DETAILS" at bounding box center [92, 181] width 83 height 24
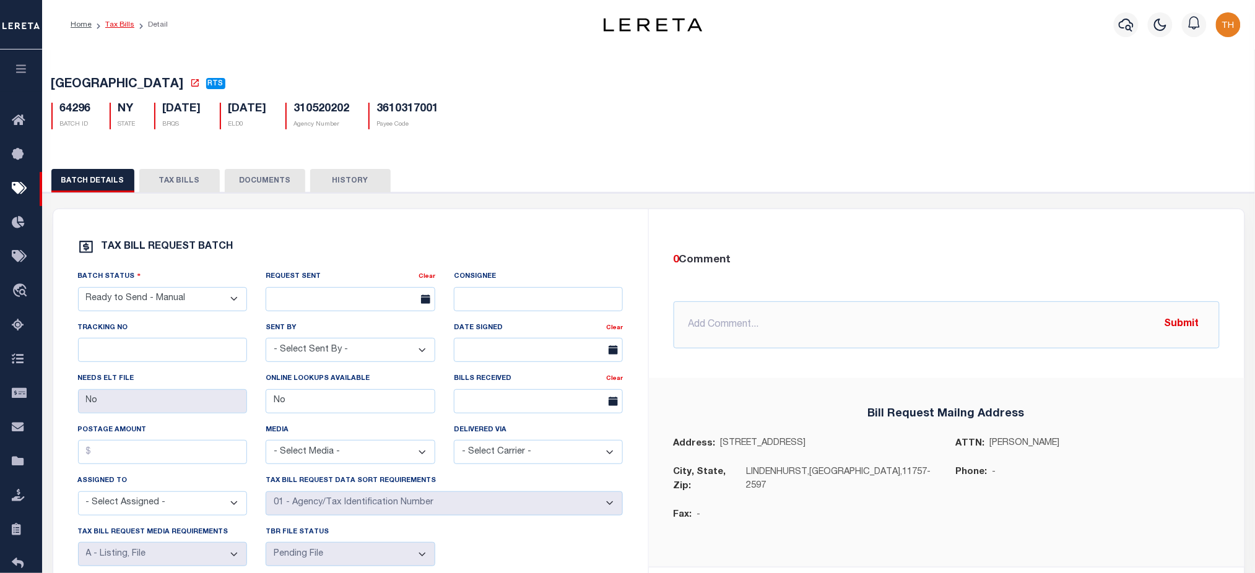
click at [125, 28] on link "Tax Bills" at bounding box center [119, 24] width 29 height 7
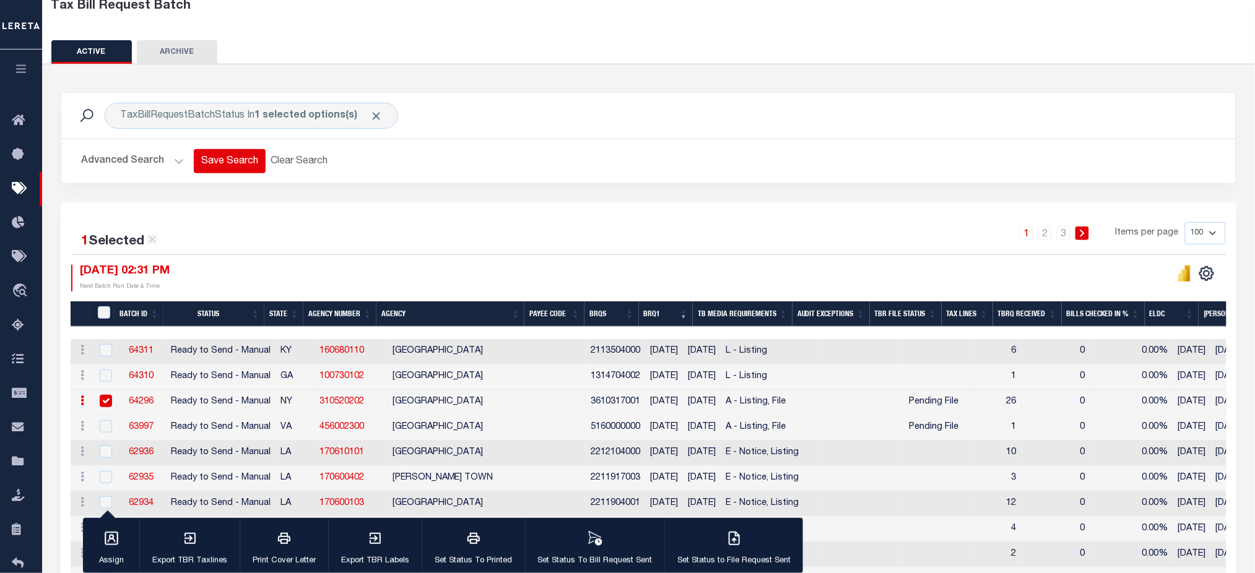
scroll to position [248, 0]
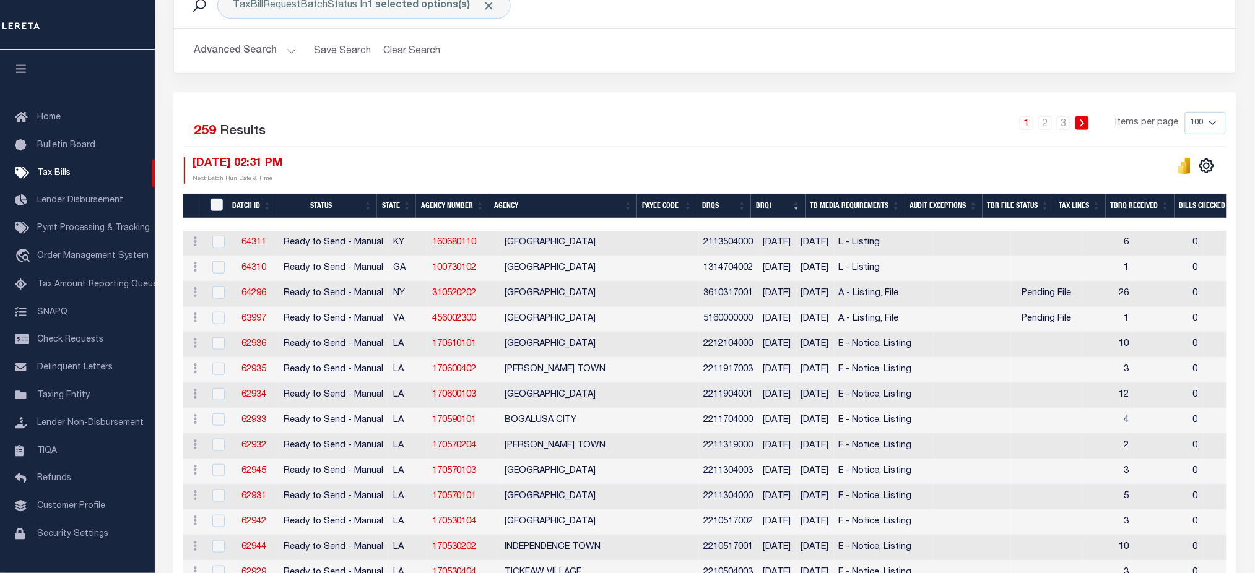
scroll to position [82, 0]
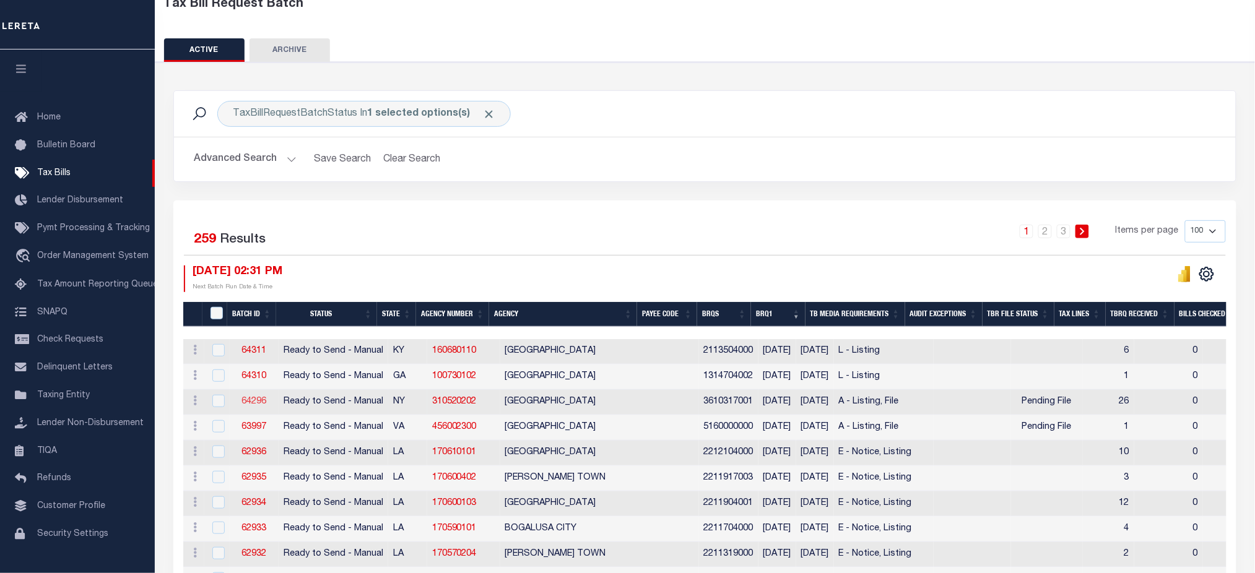
click at [265, 402] on link "64296" at bounding box center [253, 401] width 25 height 9
checkbox input "true"
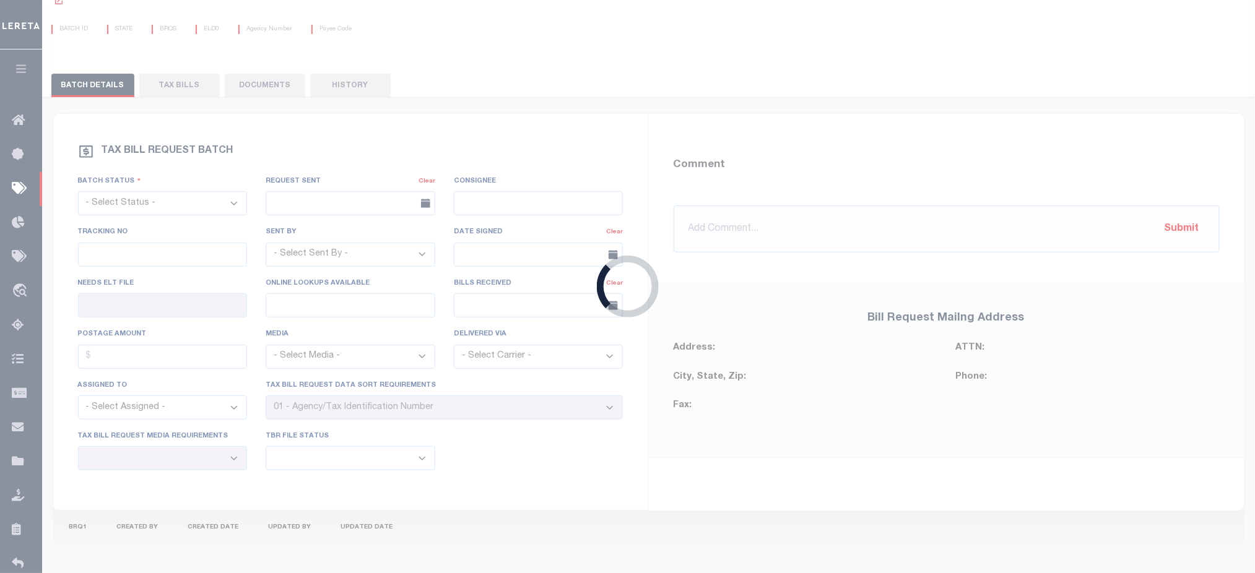
scroll to position [77, 0]
select select "RTS"
type input "No"
select select "16"
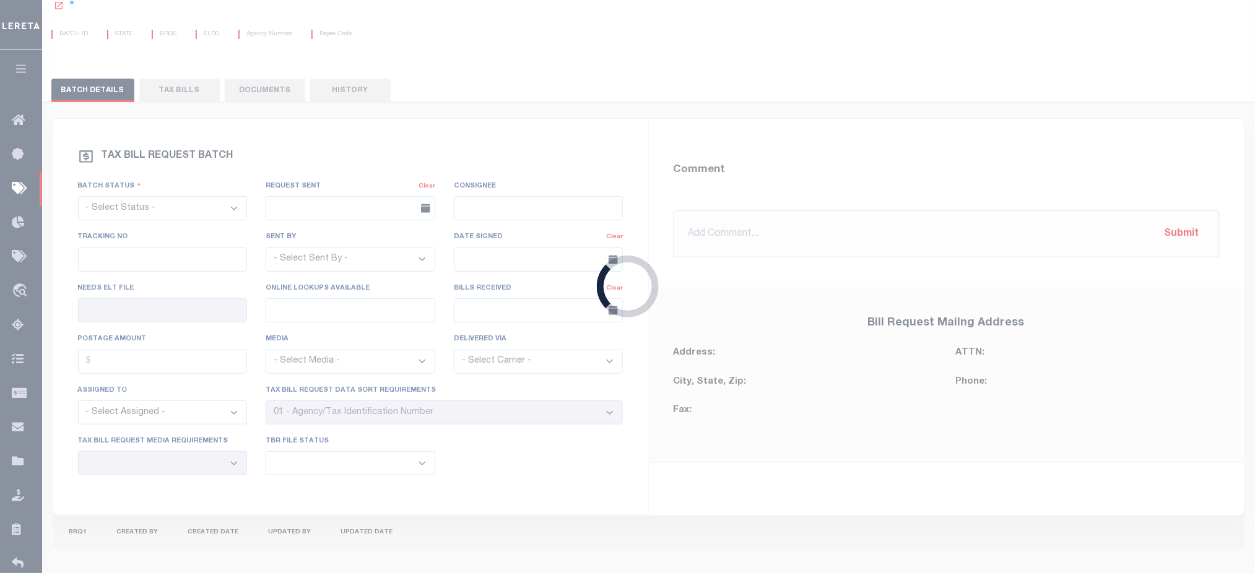
select select "1"
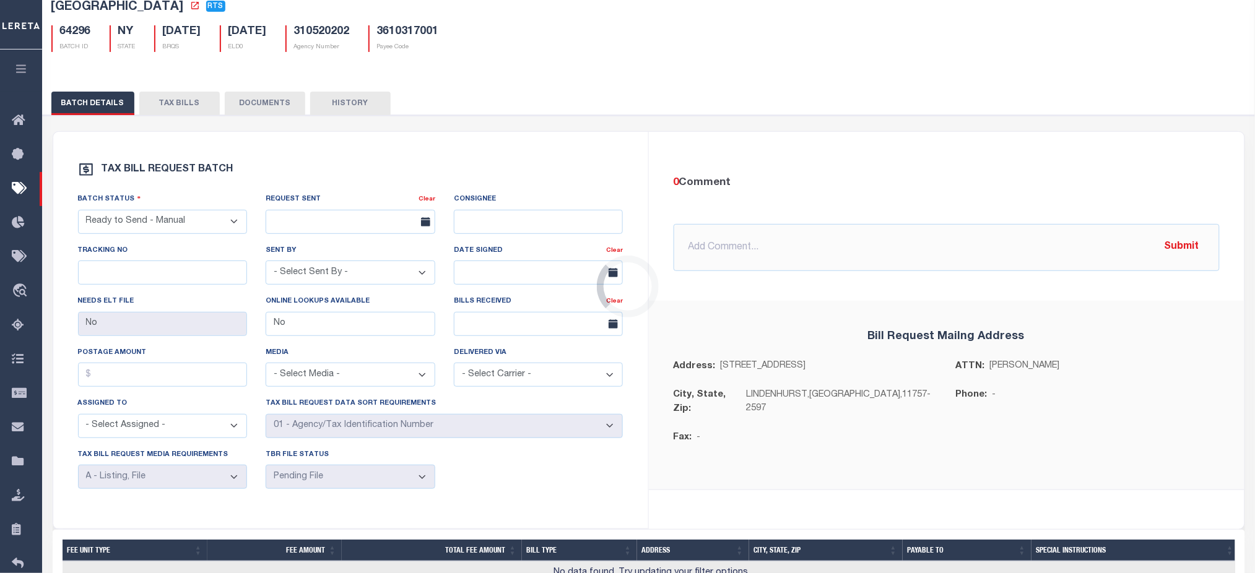
scroll to position [0, 0]
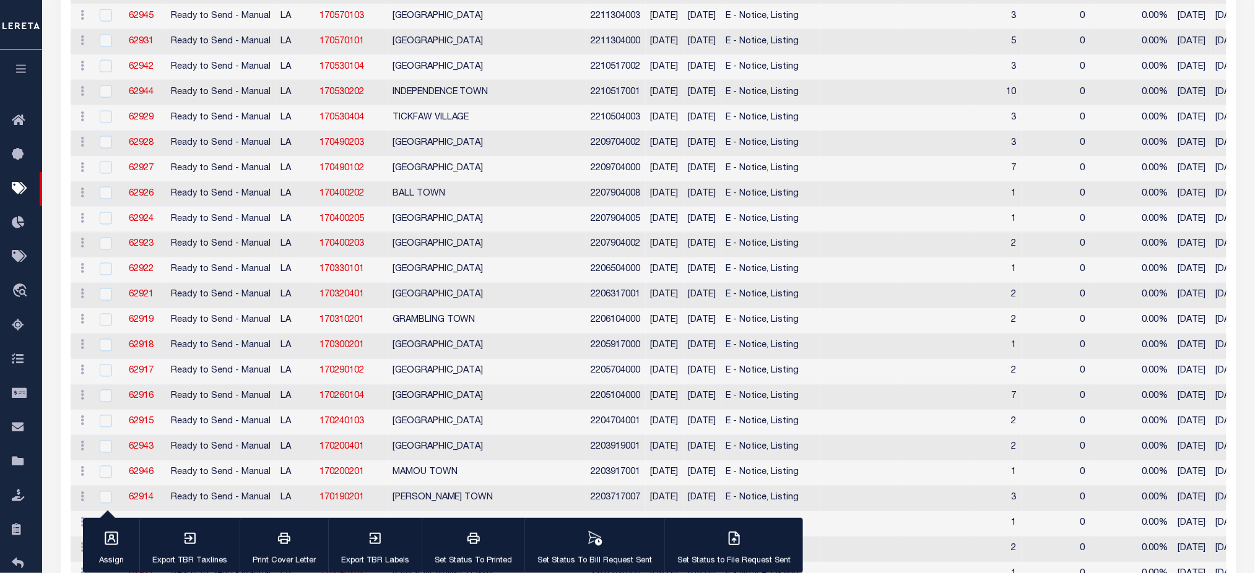
scroll to position [301, 0]
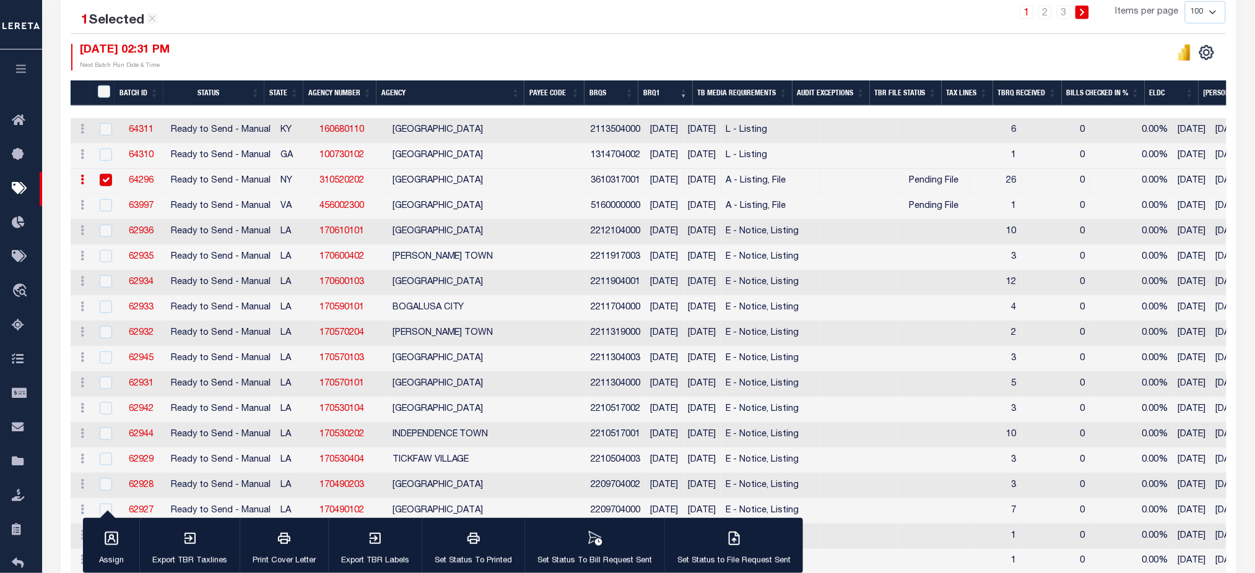
click at [352, 181] on link "310520202" at bounding box center [341, 180] width 45 height 9
checkbox input "false"
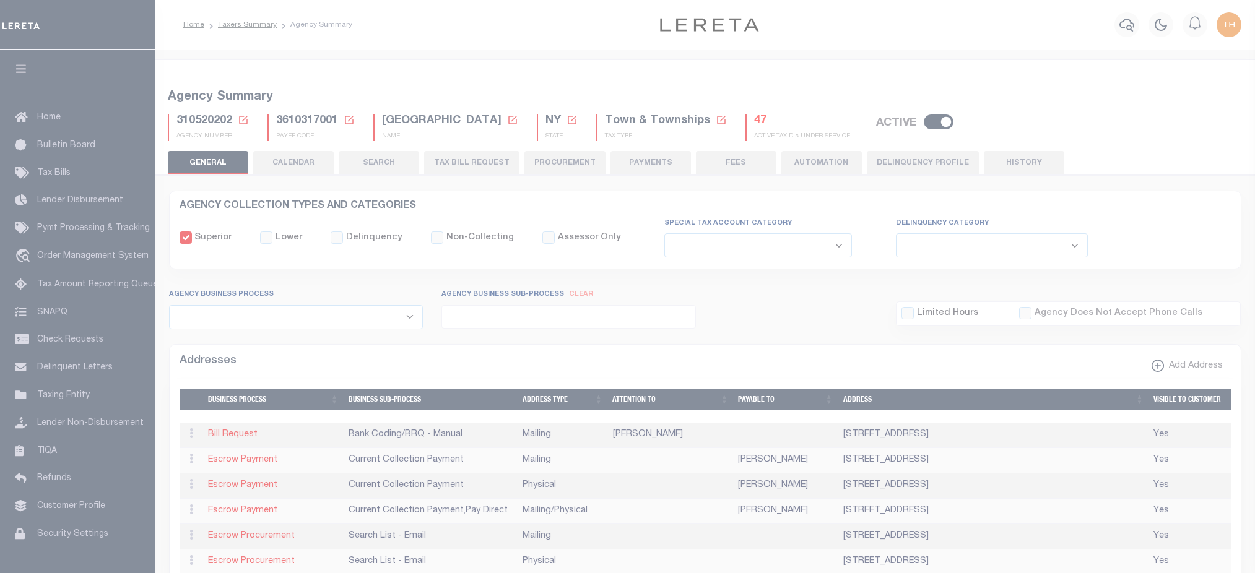
select select
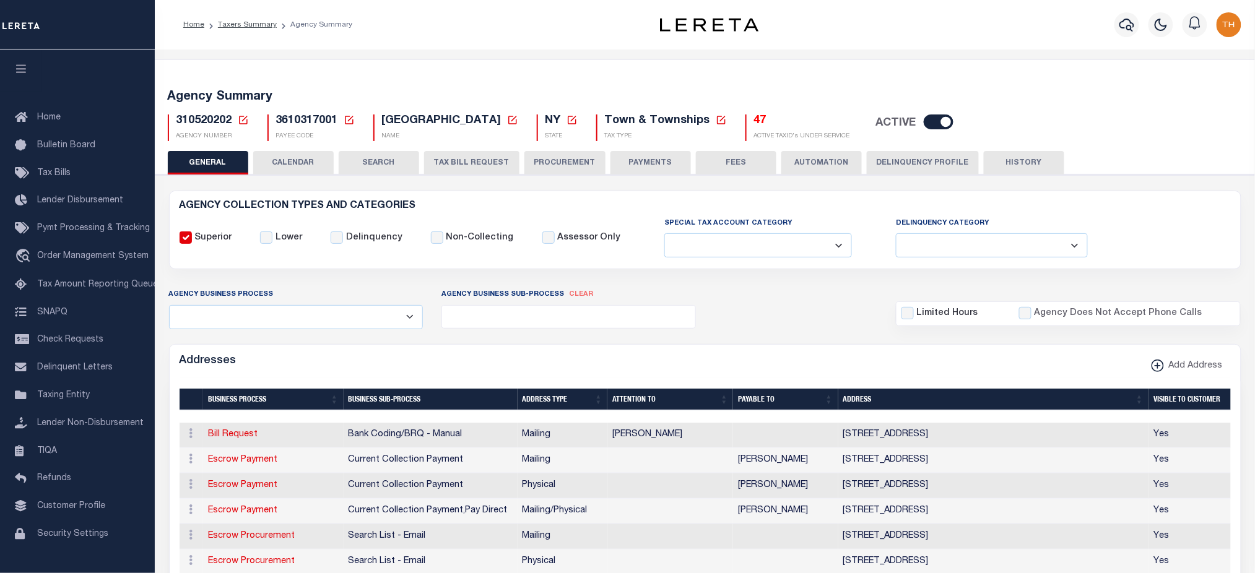
click at [285, 168] on button "CALENDAR" at bounding box center [293, 163] width 80 height 24
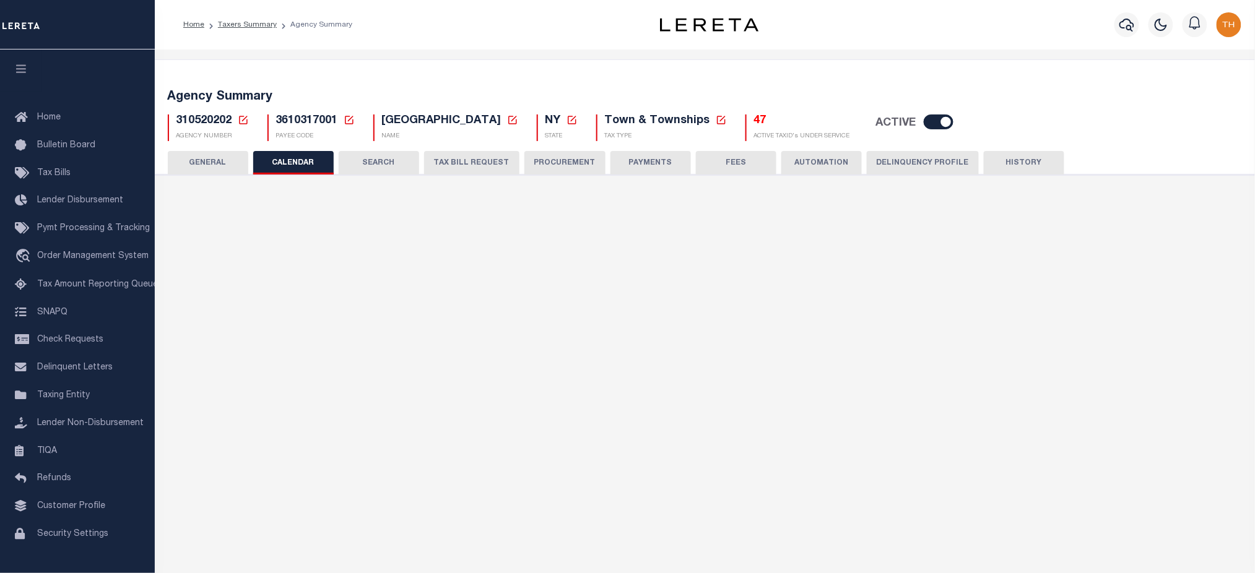
checkbox input "false"
type input "1"
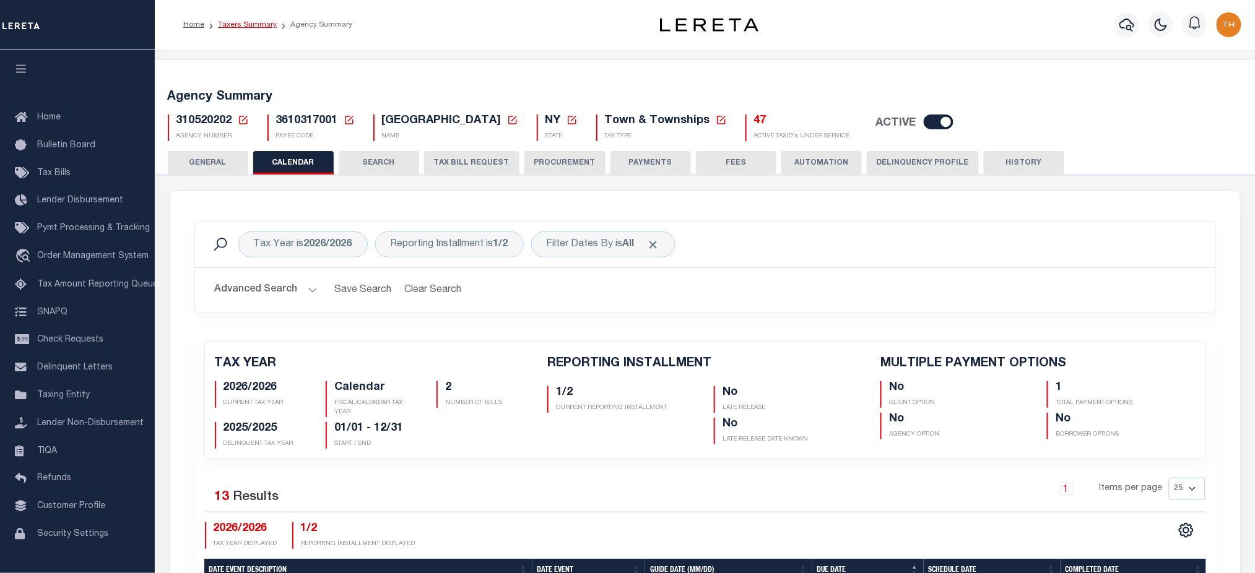
click at [228, 27] on link "Taxers Summary" at bounding box center [247, 24] width 59 height 7
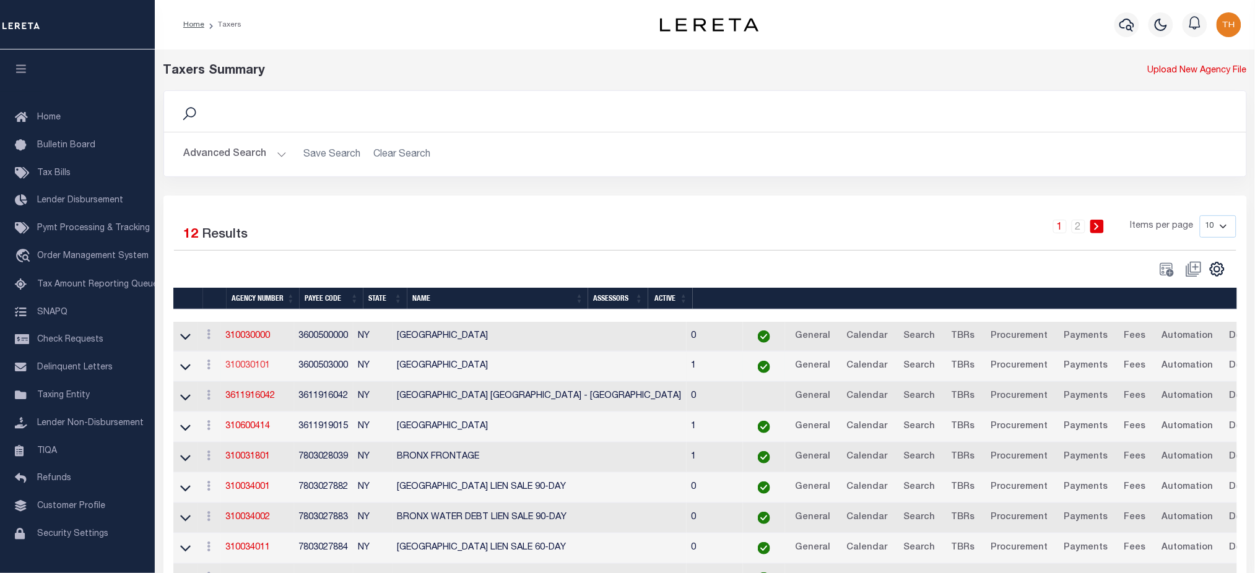
click at [243, 370] on link "310030101" at bounding box center [248, 365] width 45 height 9
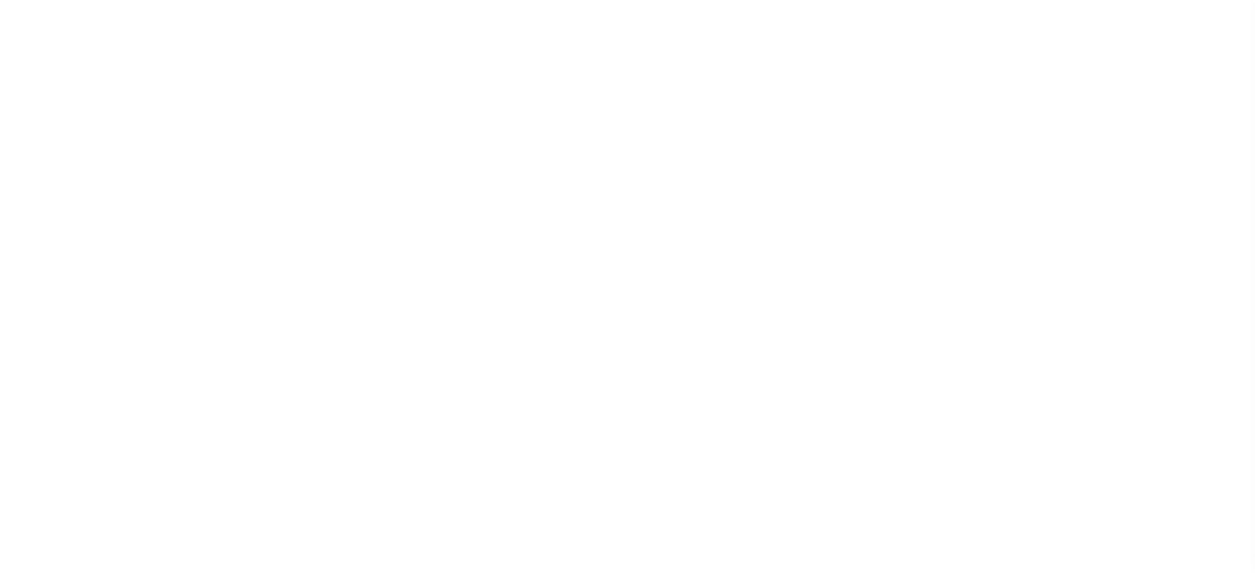
select select
click at [274, 165] on div "Loading..." at bounding box center [627, 286] width 1255 height 573
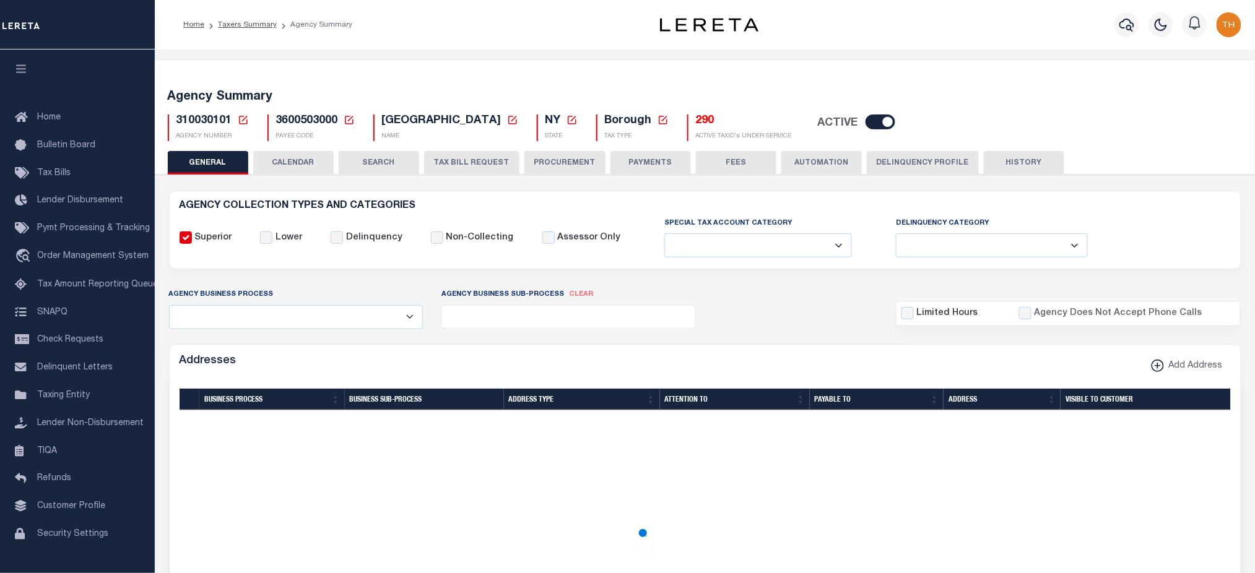
click at [278, 168] on button "CALENDAR" at bounding box center [293, 163] width 80 height 24
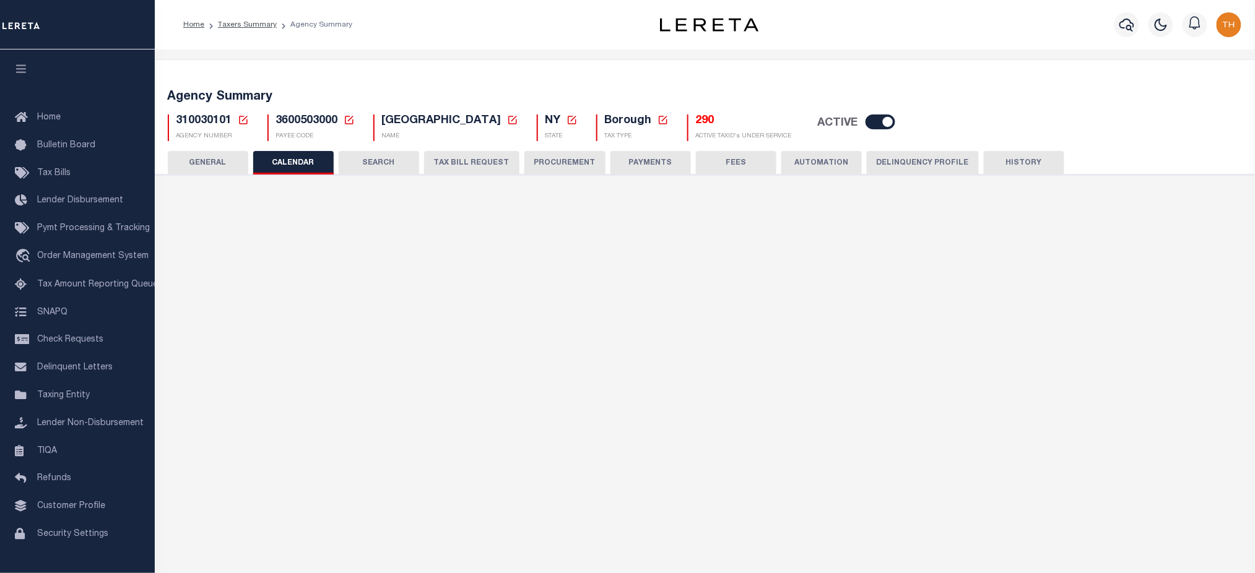
checkbox input "false"
type input "2"
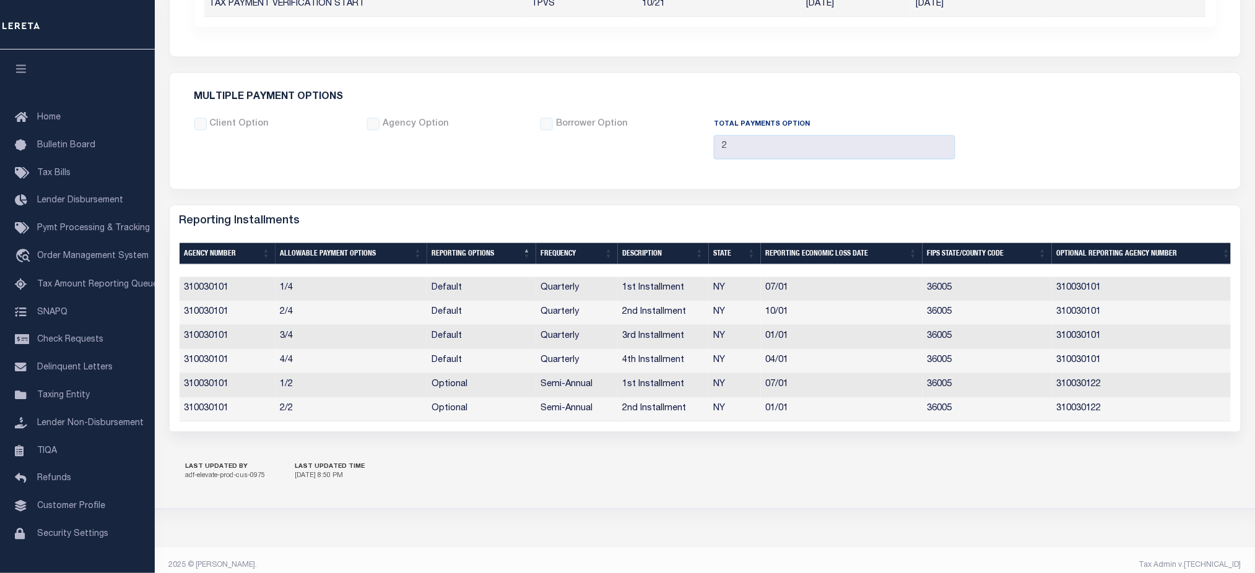
scroll to position [879, 0]
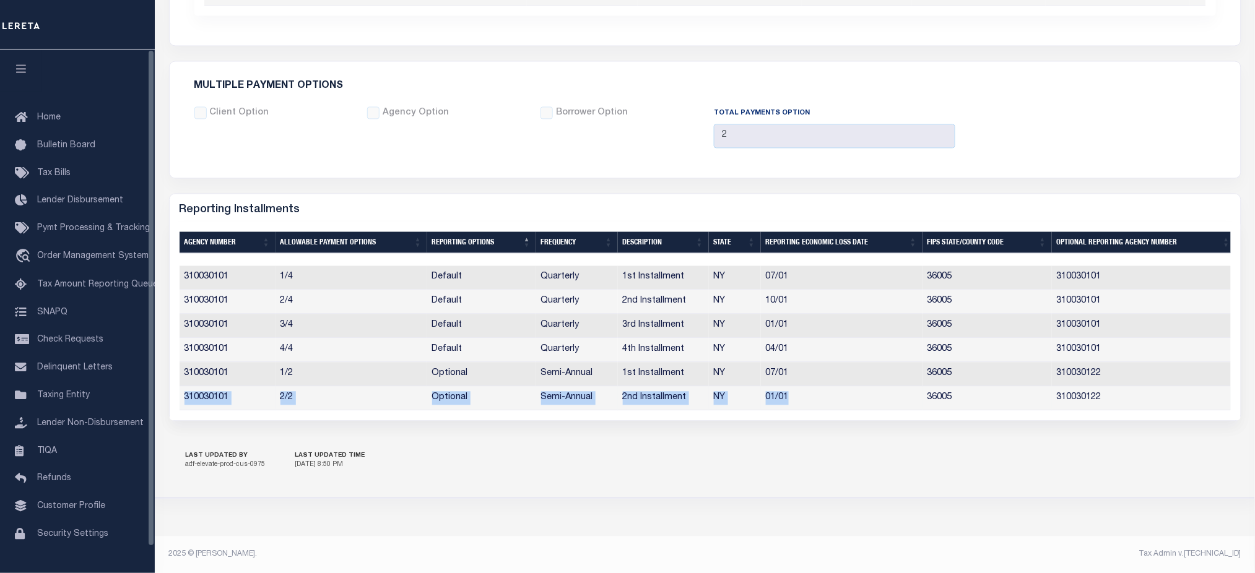
drag, startPoint x: 818, startPoint y: 389, endPoint x: 181, endPoint y: 390, distance: 636.9
click at [181, 390] on tr "310030101 2/2 Optional Semi-Annual 2nd Installment NY 01/01 36005 310030122" at bounding box center [708, 398] width 1056 height 24
click at [87, 181] on link "Tax Bills" at bounding box center [77, 174] width 155 height 28
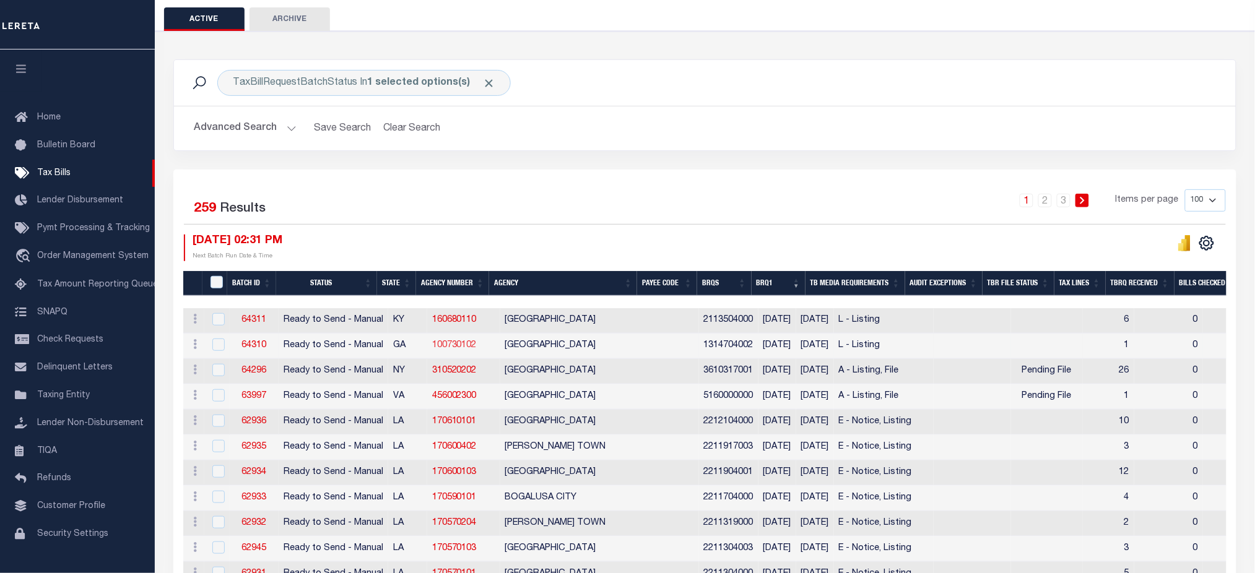
scroll to position [165, 0]
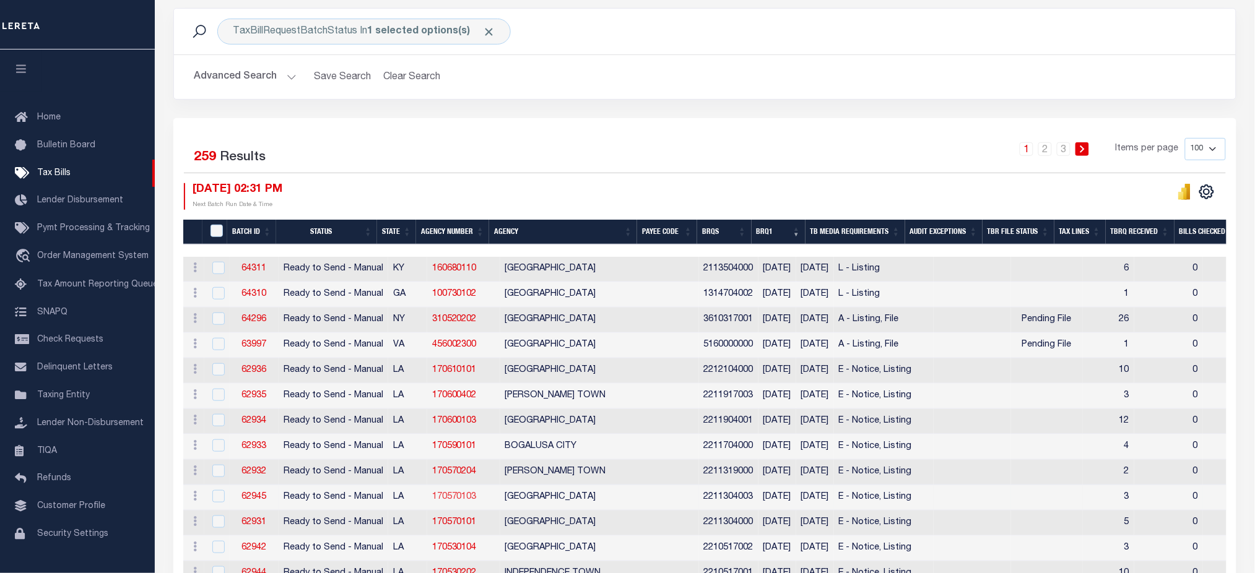
click at [451, 496] on link "170570103" at bounding box center [454, 497] width 45 height 9
checkbox input "true"
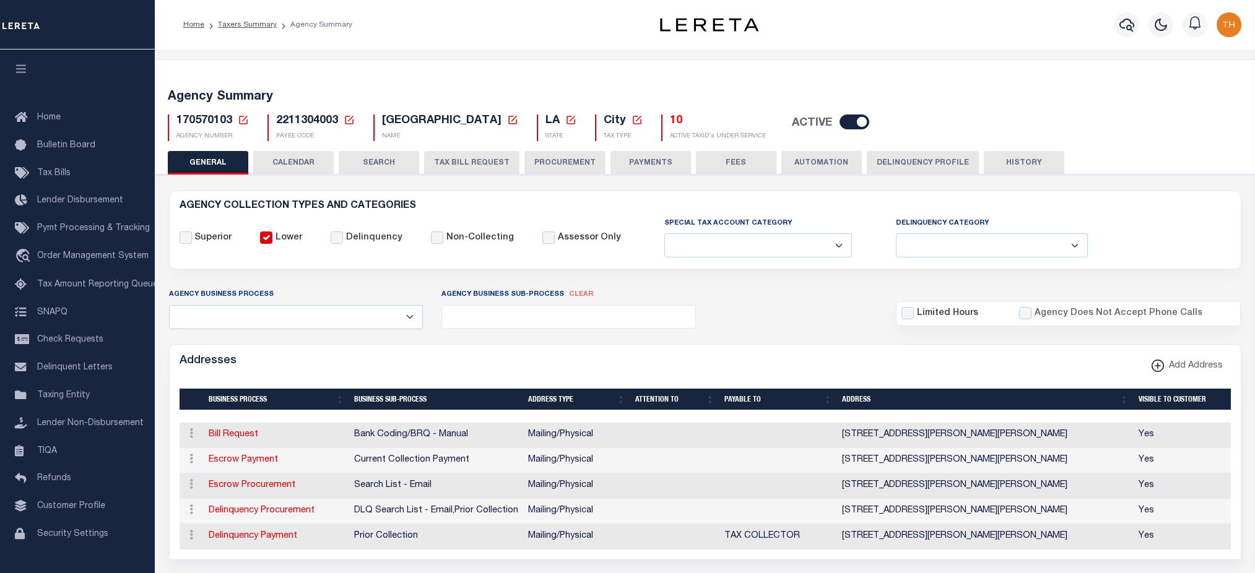
click at [313, 166] on button "CALENDAR" at bounding box center [293, 163] width 80 height 24
checkbox input "false"
type input "1"
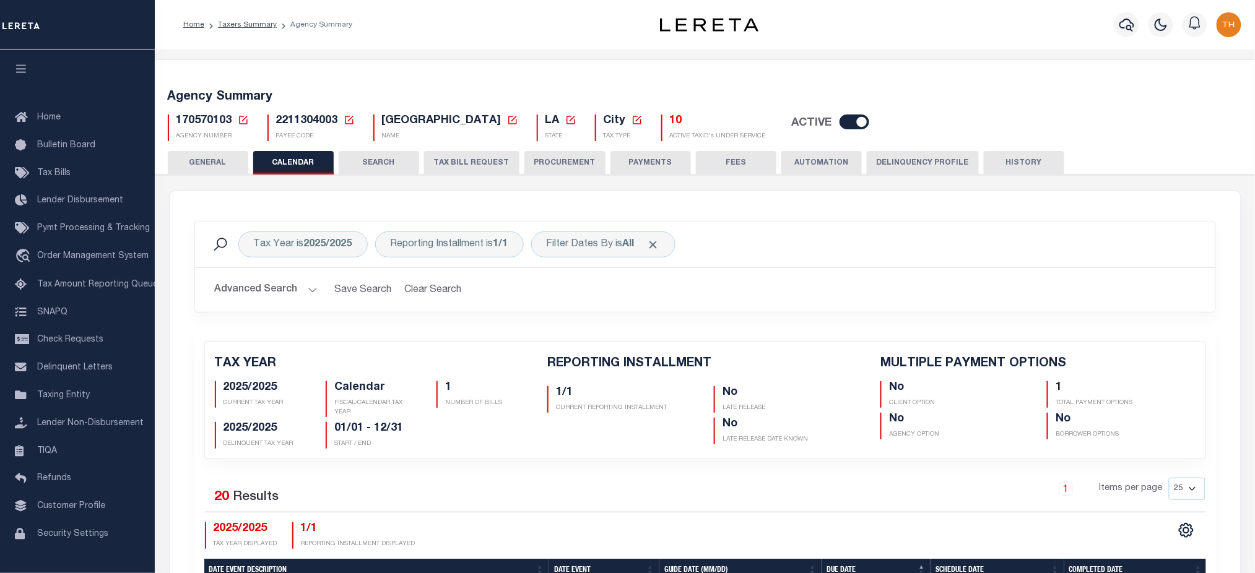
scroll to position [330, 0]
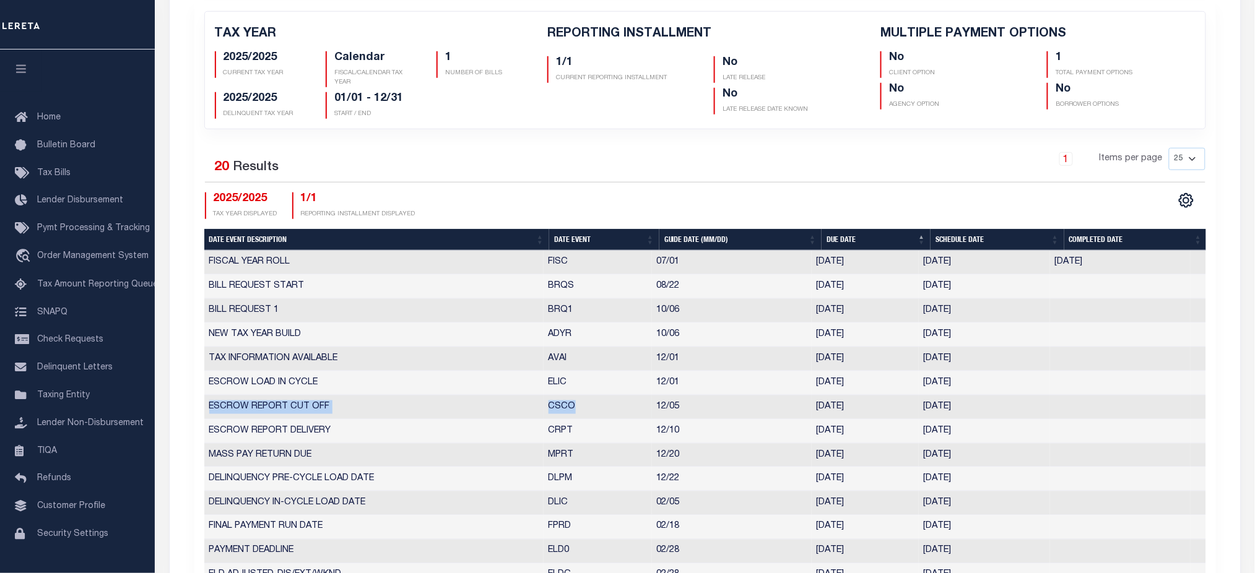
drag, startPoint x: 591, startPoint y: 407, endPoint x: 210, endPoint y: 410, distance: 380.7
click at [210, 410] on tr "ESCROW REPORT CUT OFF CSCO 12/05 [DATE] [DATE] 6345497" at bounding box center [705, 408] width 1002 height 24
copy tr "ESCROW REPORT CUT OFF CSCO"
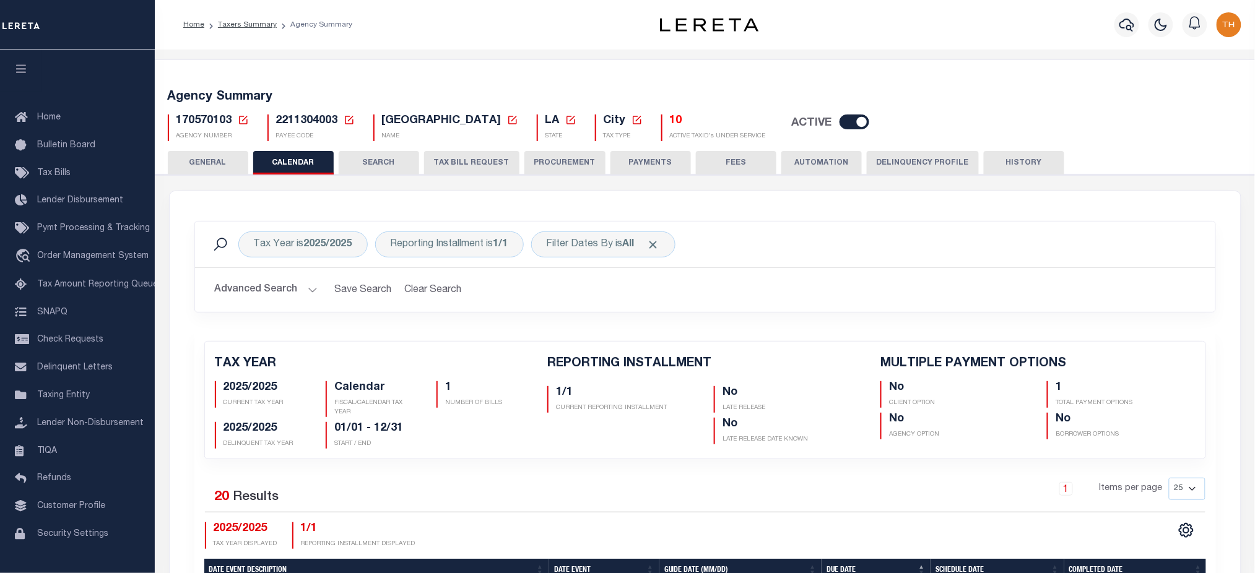
scroll to position [248, 0]
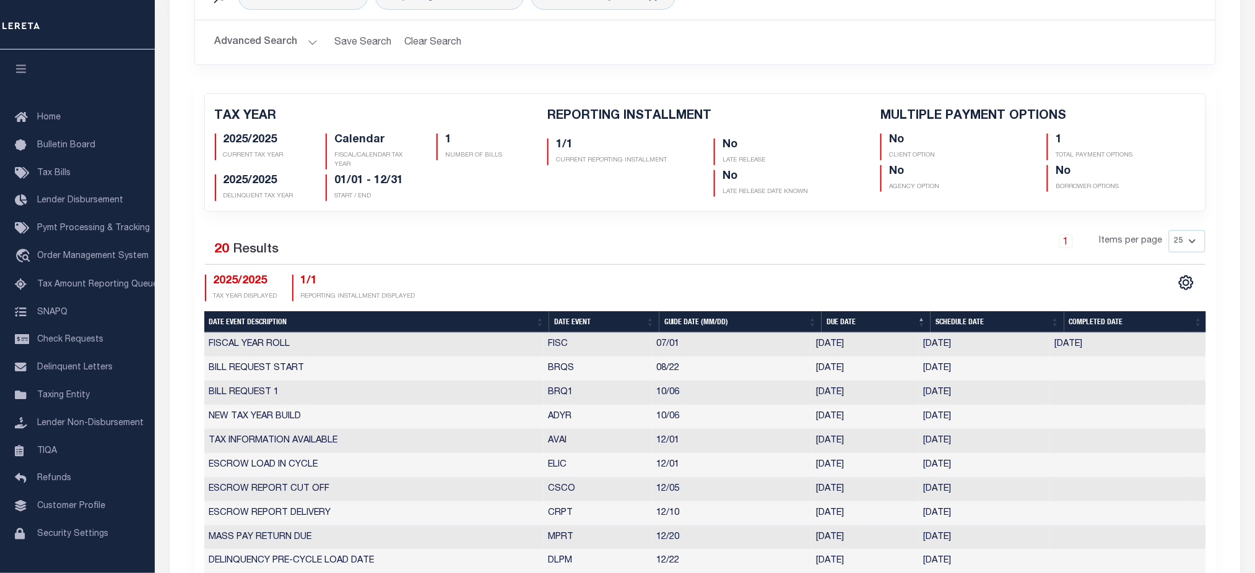
click at [441, 282] on div "2025/2025 TAX YEAR DISPLAYED 1/1 REPORTING INSTALLMENT DISPLAYED" at bounding box center [455, 288] width 500 height 27
click at [77, 289] on span "Tax Amount Reporting Queue" at bounding box center [97, 284] width 121 height 9
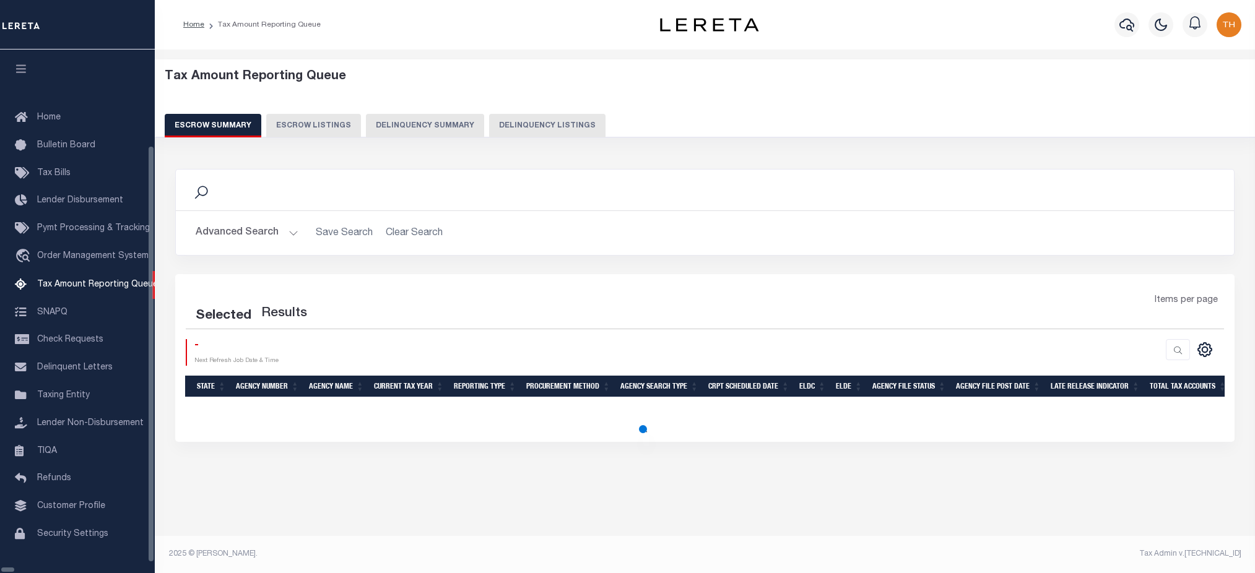
select select "100"
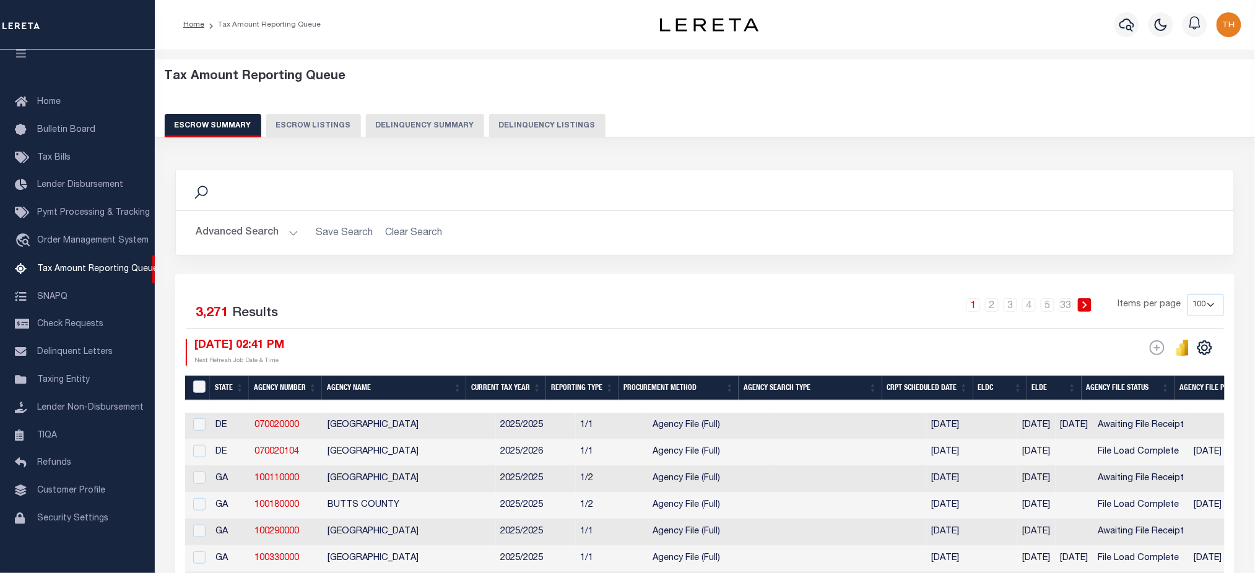
drag, startPoint x: 311, startPoint y: 534, endPoint x: 794, endPoint y: 304, distance: 535.5
click at [794, 304] on div "1 2 3 4 5 … 33 Items per page 10 25 50 100 500" at bounding box center [837, 310] width 774 height 32
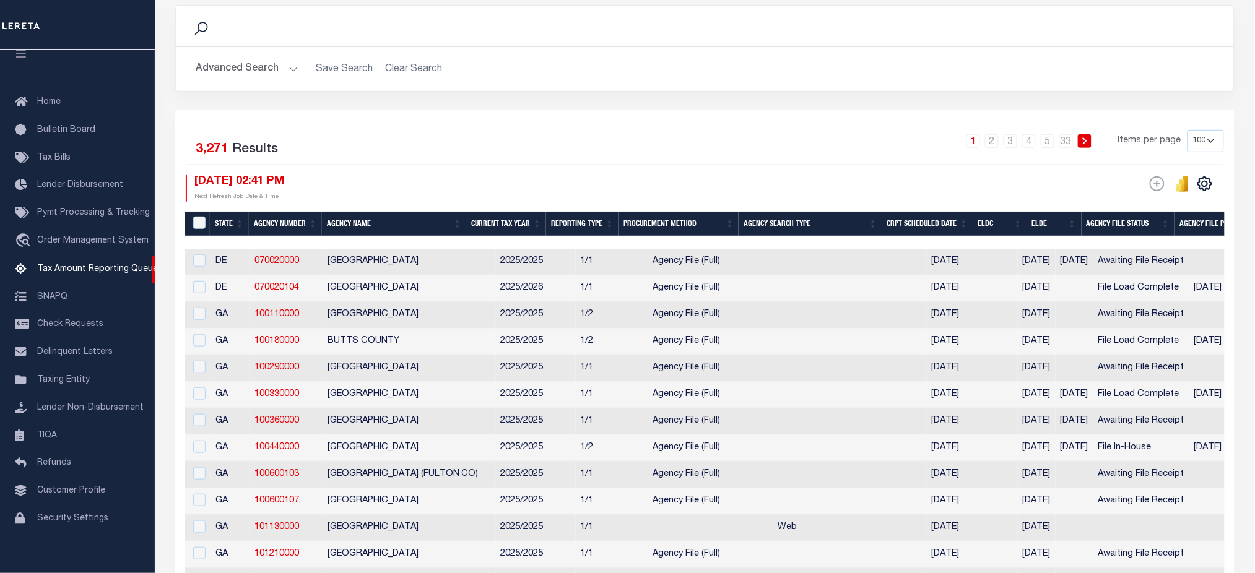
scroll to position [165, 0]
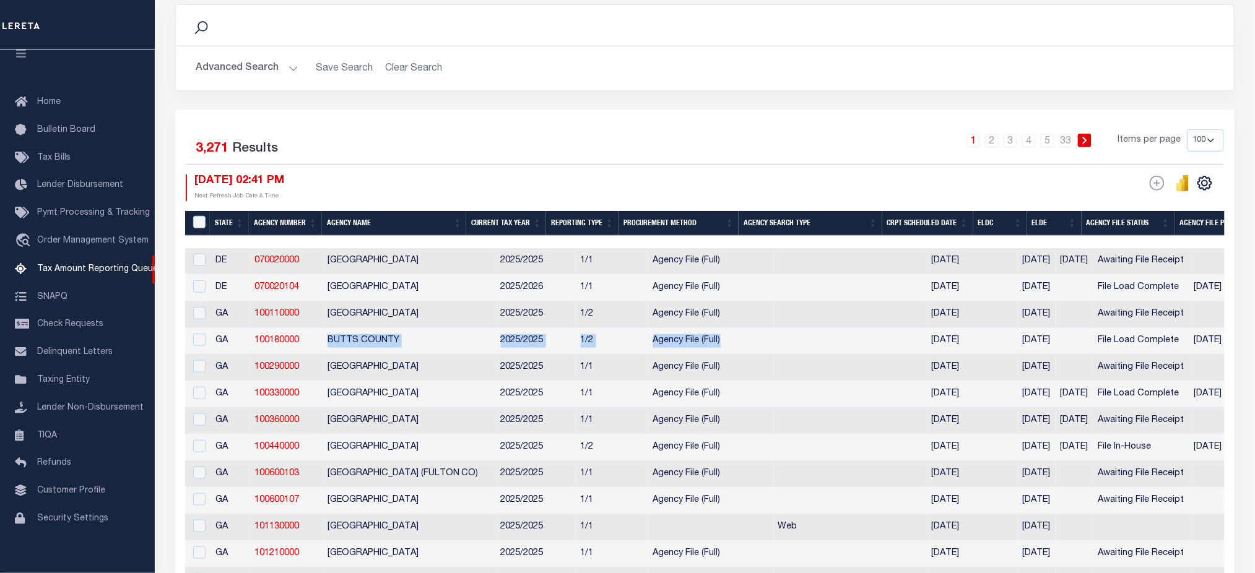
drag, startPoint x: 325, startPoint y: 345, endPoint x: 771, endPoint y: 345, distance: 446.3
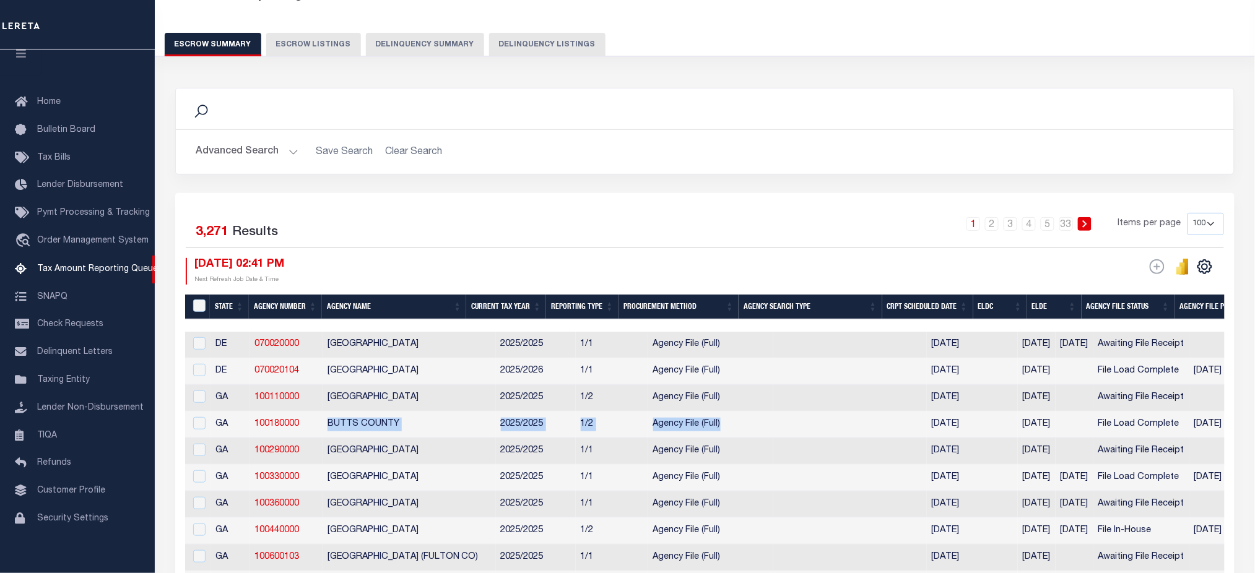
scroll to position [0, 0]
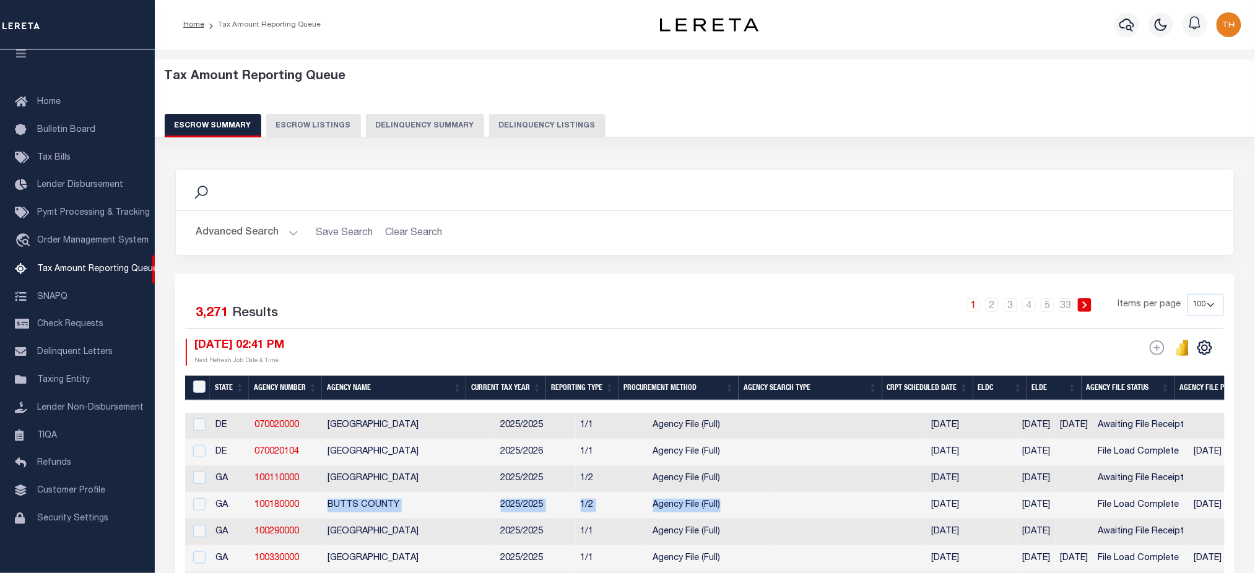
click at [254, 238] on button "Advanced Search" at bounding box center [247, 233] width 103 height 24
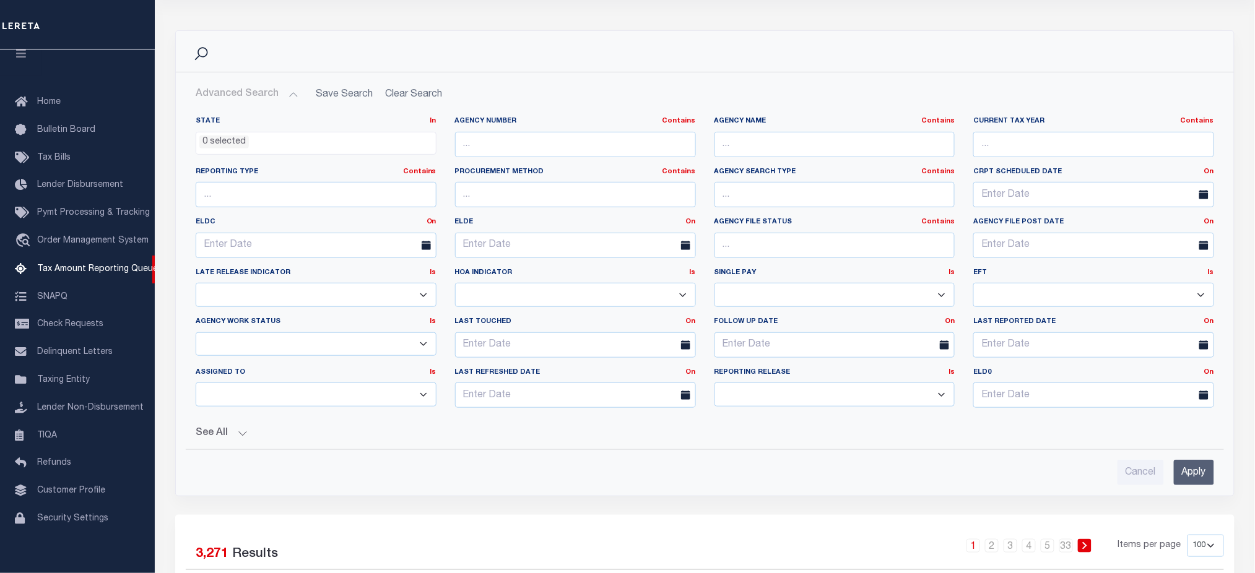
scroll to position [248, 0]
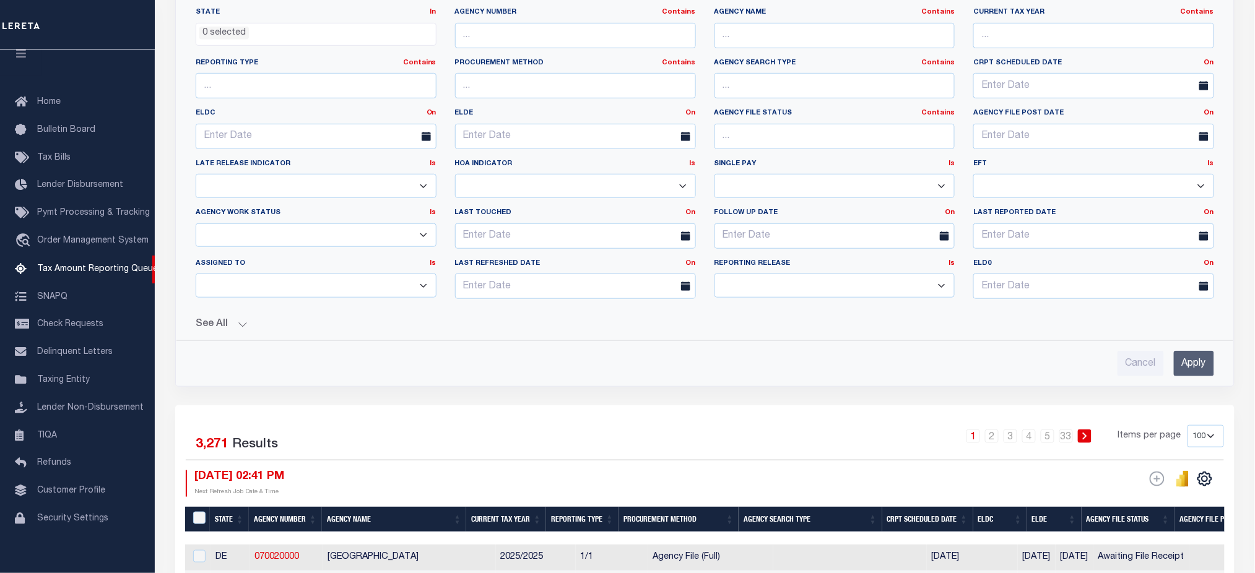
click at [232, 325] on button "See All" at bounding box center [705, 325] width 1018 height 12
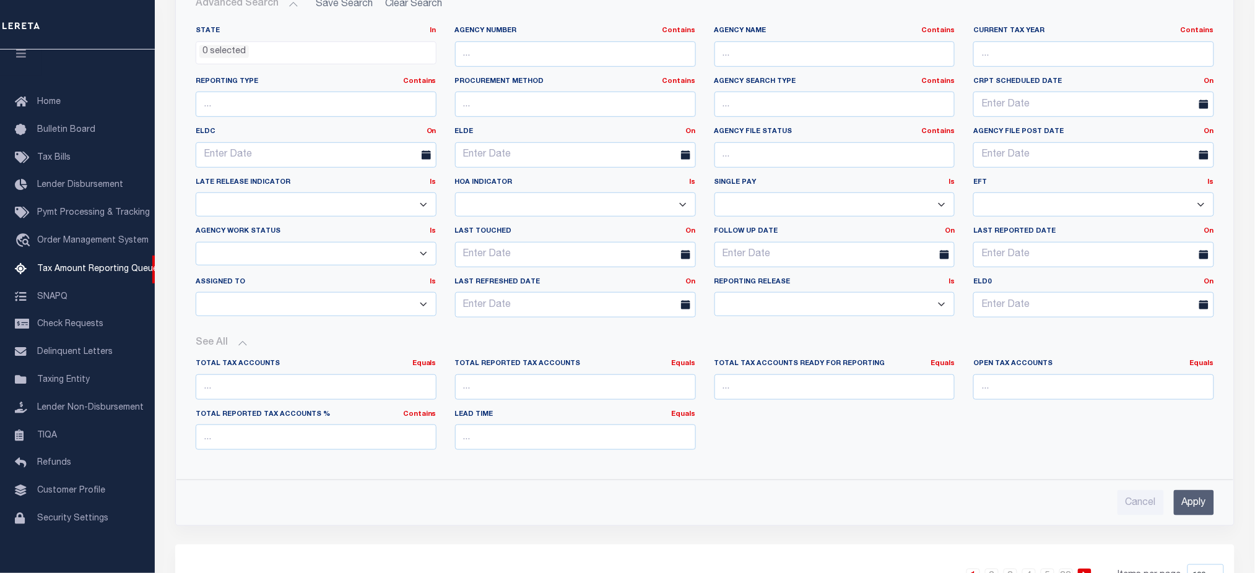
scroll to position [330, 0]
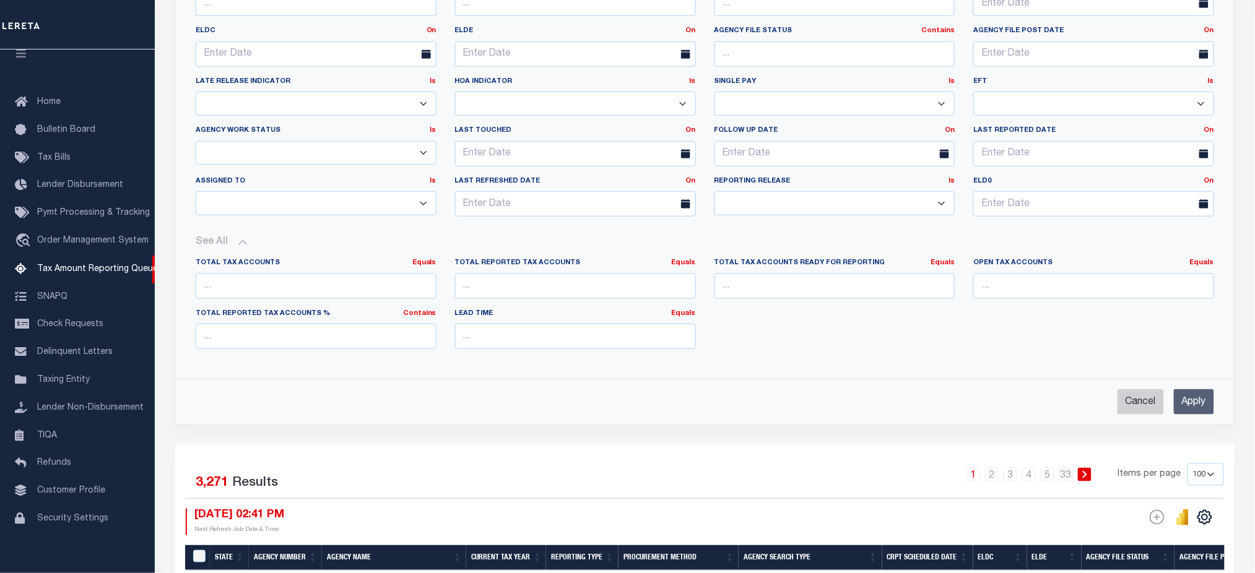
click at [1152, 406] on input "Cancel" at bounding box center [1140, 401] width 46 height 25
checkbox input "true"
select select
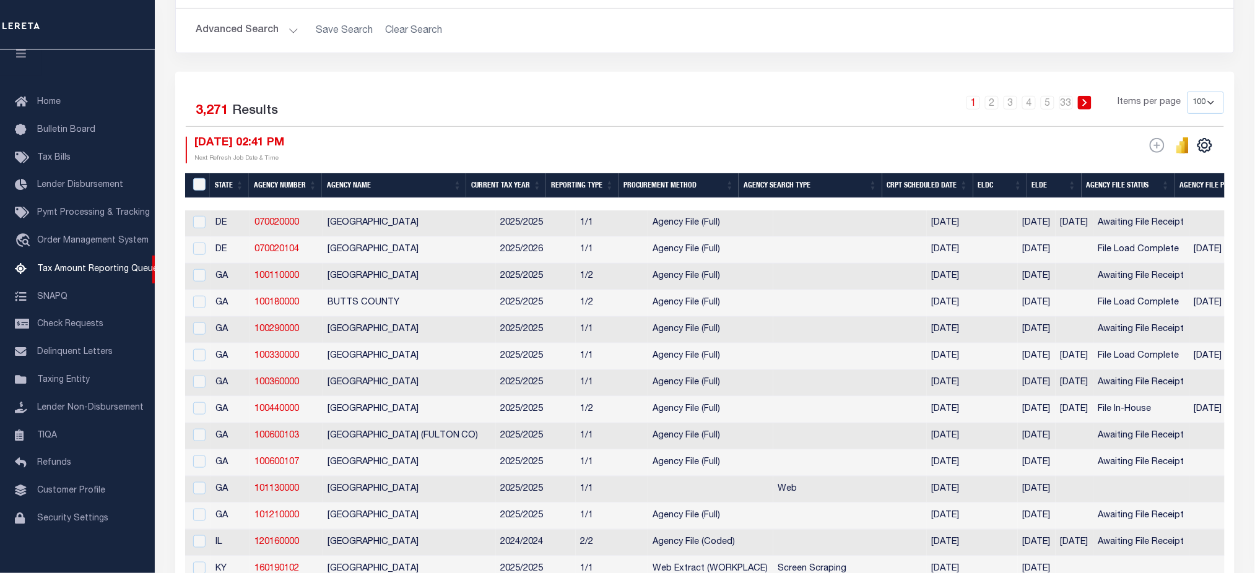
scroll to position [165, 0]
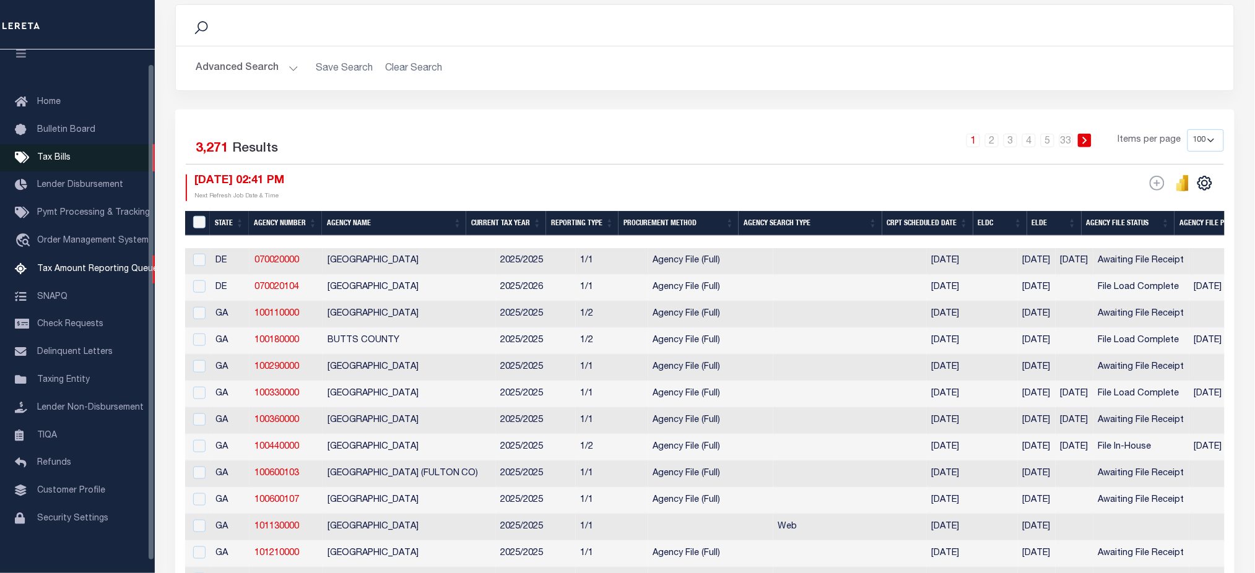
click at [76, 164] on link "Tax Bills" at bounding box center [77, 158] width 155 height 28
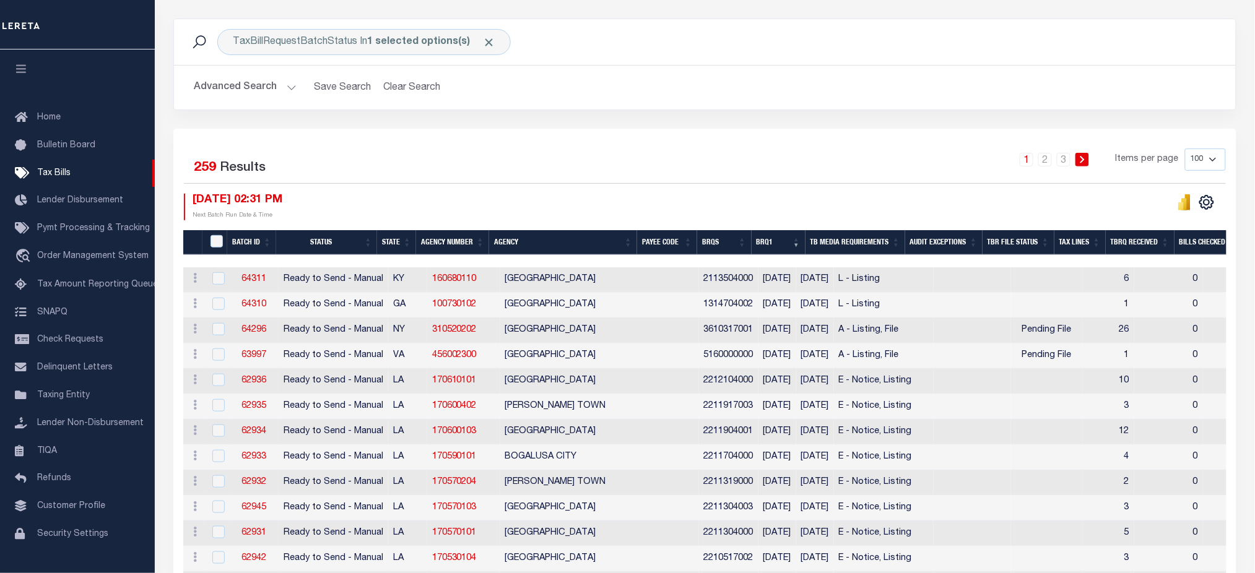
scroll to position [165, 0]
